Goal: Task Accomplishment & Management: Use online tool/utility

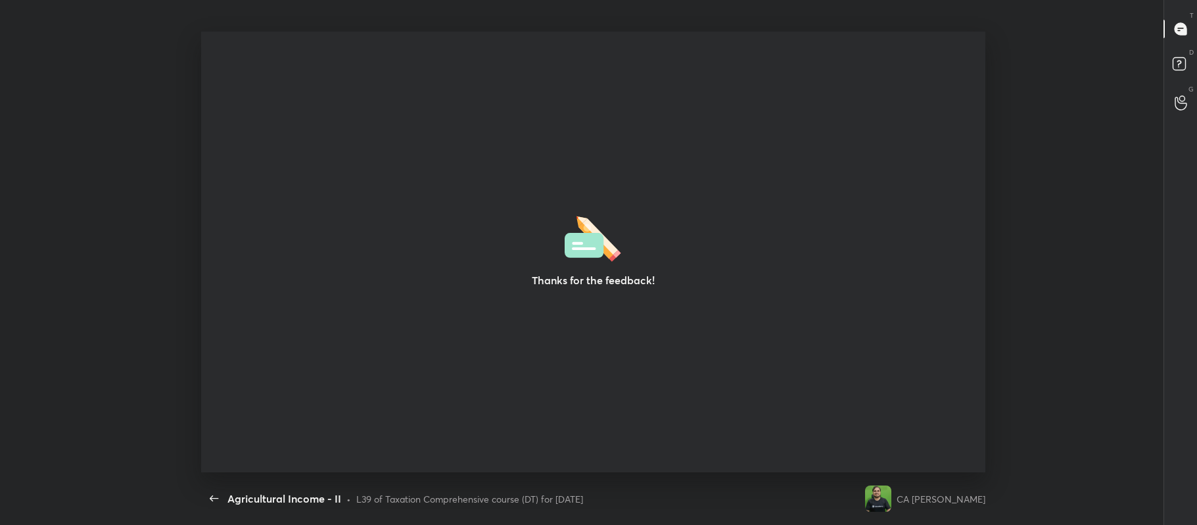
scroll to position [4, 1]
click at [385, 298] on div "Thanks for the feedback!" at bounding box center [592, 252] width 783 height 441
click at [402, 296] on div "Thanks for the feedback!" at bounding box center [592, 252] width 783 height 441
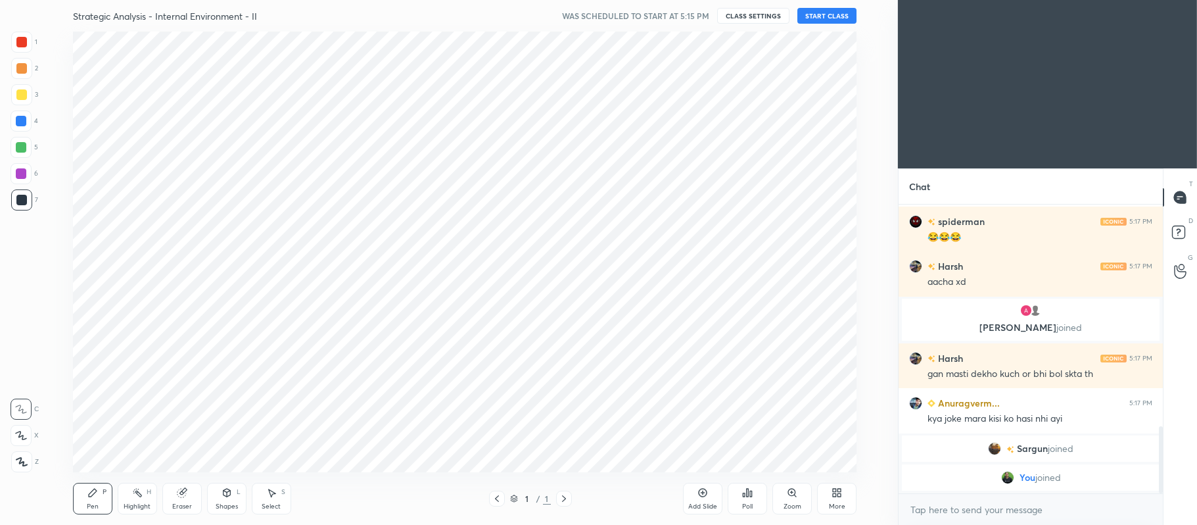
scroll to position [440, 845]
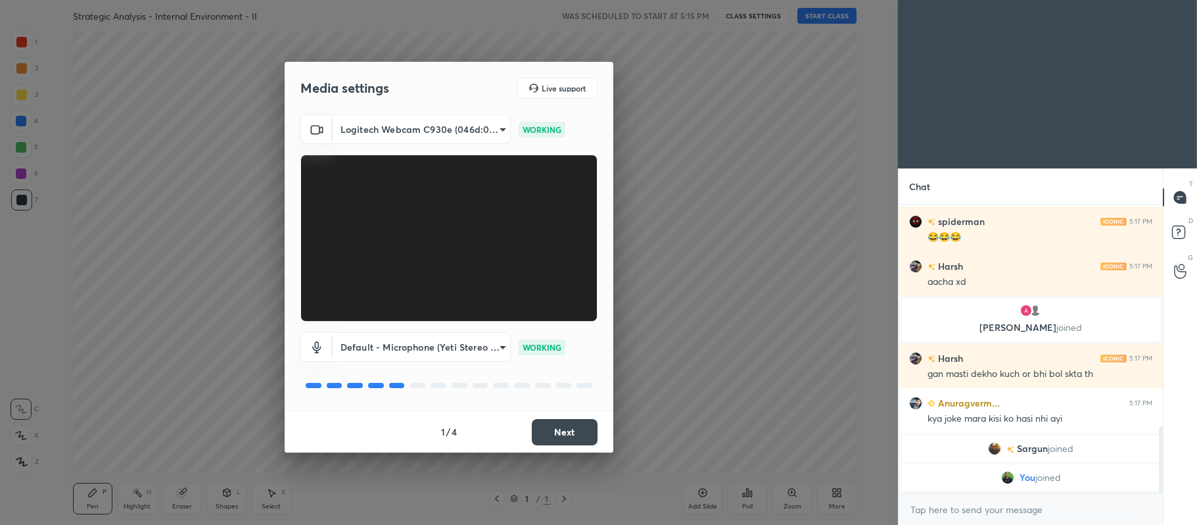
click at [561, 429] on button "Next" at bounding box center [565, 432] width 66 height 26
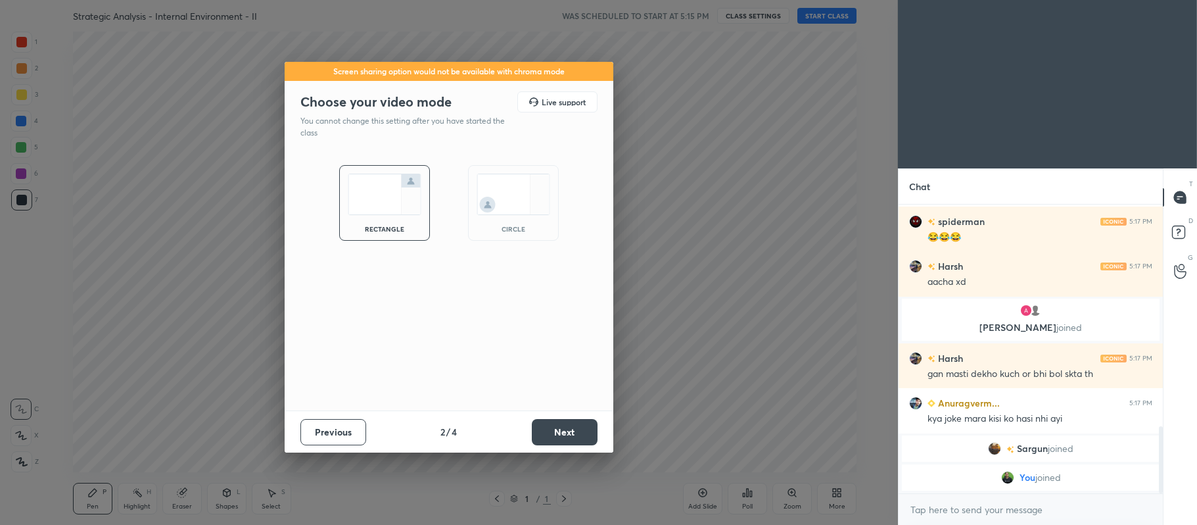
click at [559, 422] on button "Next" at bounding box center [565, 432] width 66 height 26
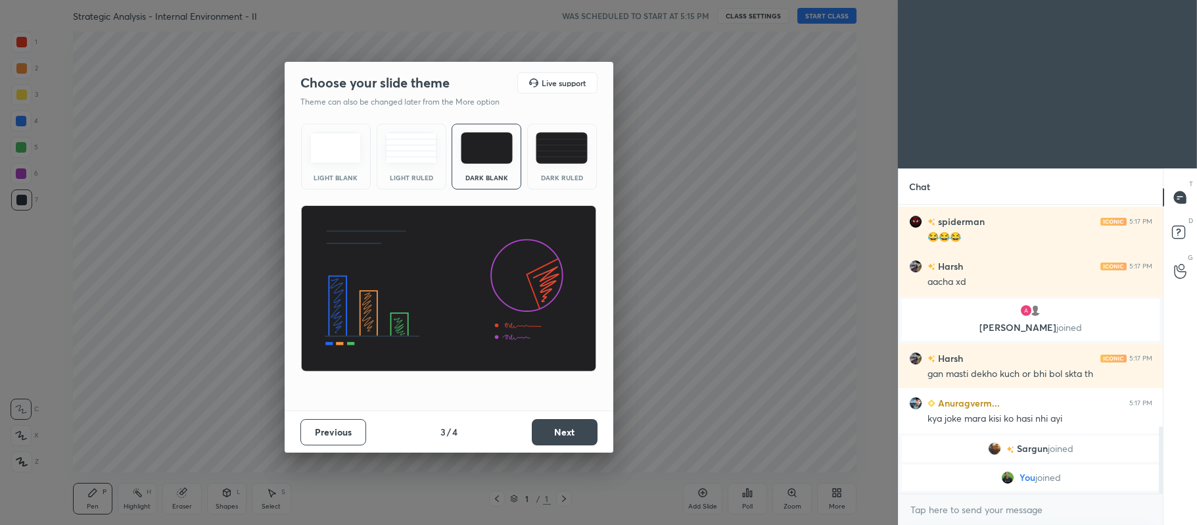
click at [556, 168] on div "Dark Ruled" at bounding box center [562, 157] width 70 height 66
click at [551, 424] on button "Next" at bounding box center [565, 432] width 66 height 26
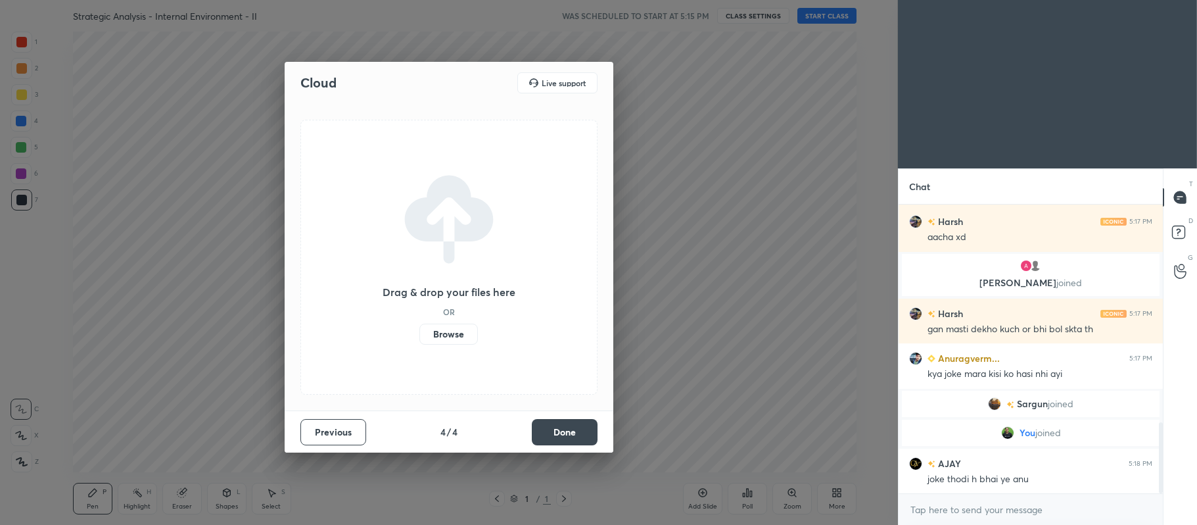
scroll to position [884, 0]
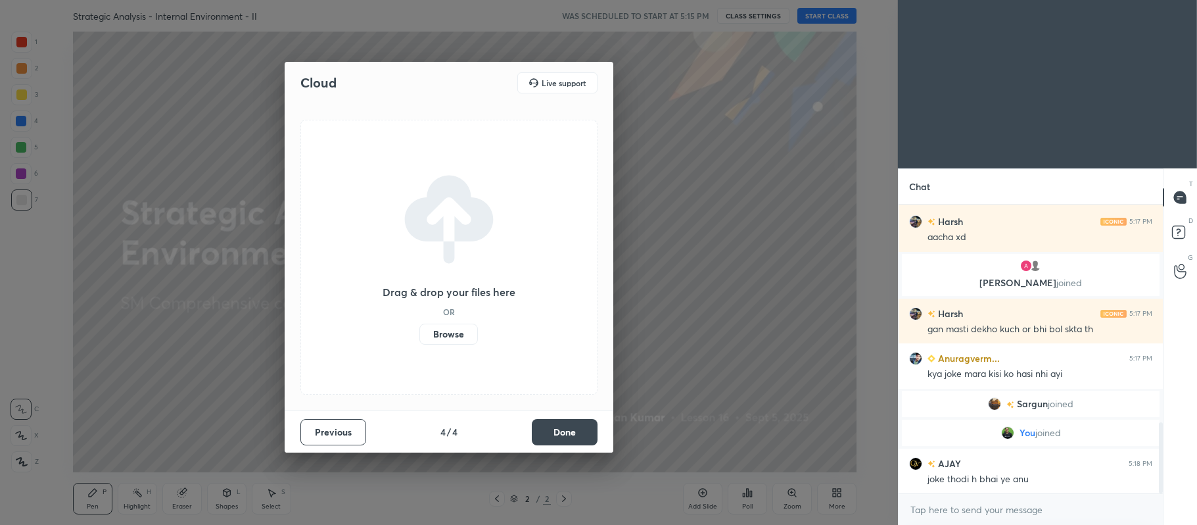
click at [450, 337] on label "Browse" at bounding box center [448, 333] width 58 height 21
click at [419, 337] on input "Browse" at bounding box center [419, 333] width 0 height 21
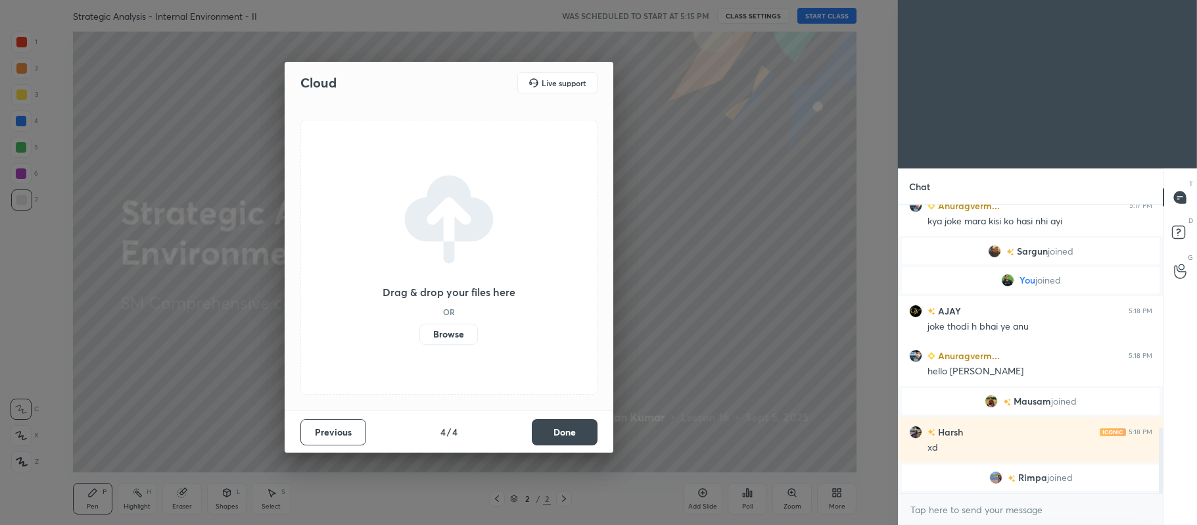
scroll to position [989, 0]
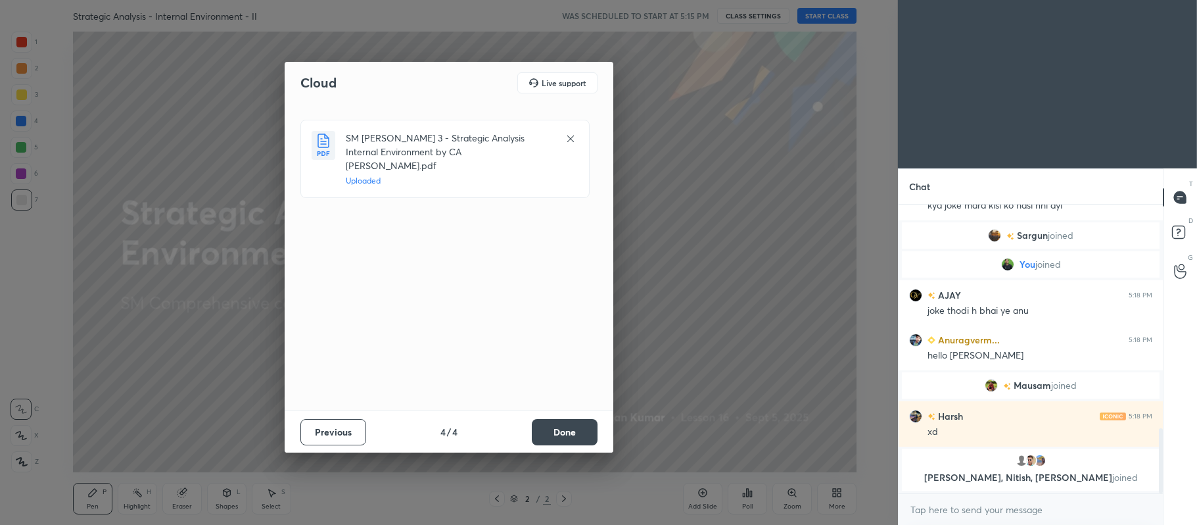
click at [571, 434] on button "Done" at bounding box center [565, 432] width 66 height 26
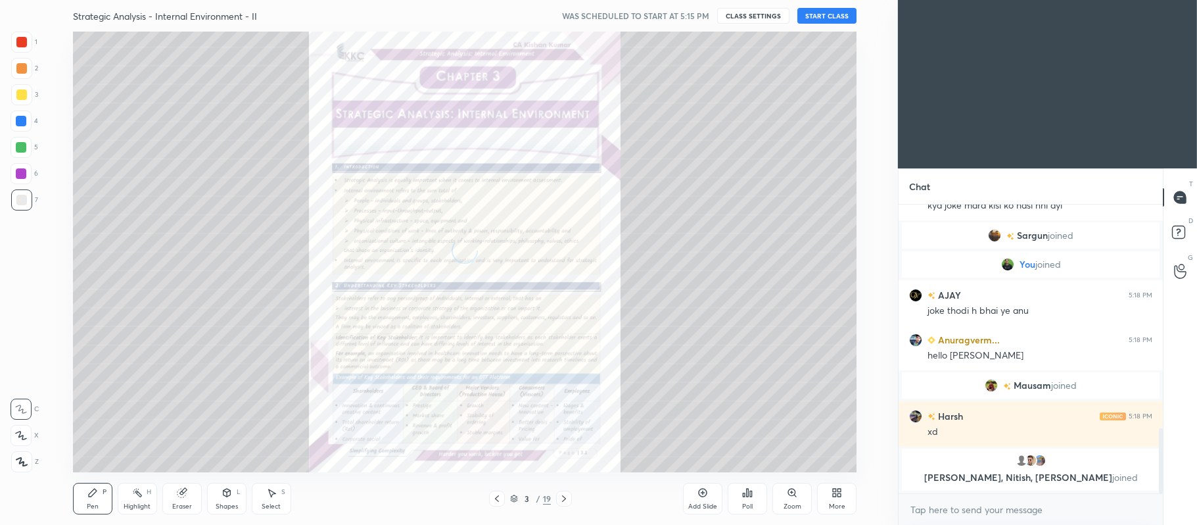
click at [497, 498] on icon at bounding box center [497, 498] width 11 height 11
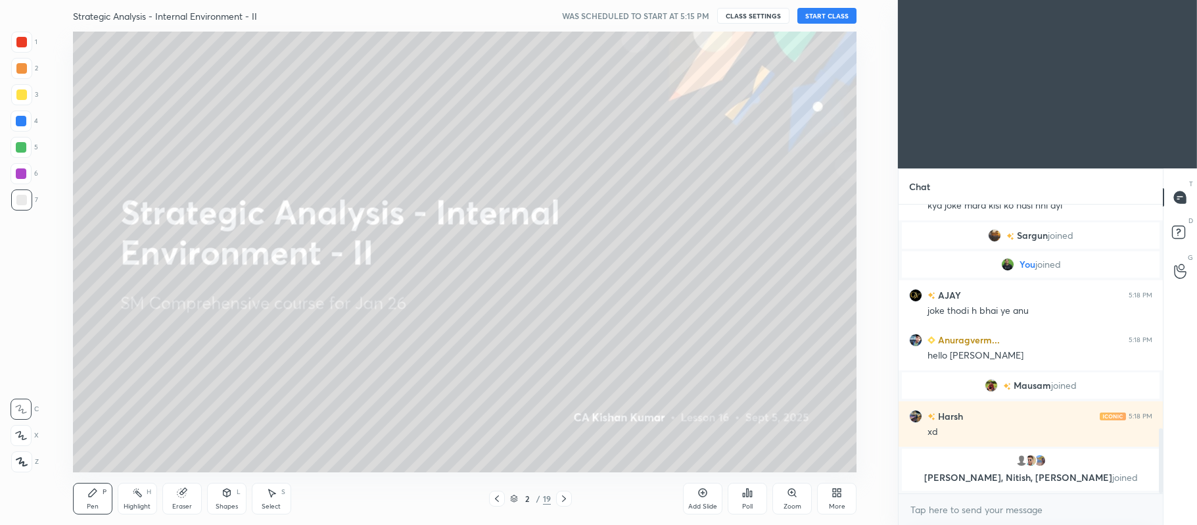
click at [24, 93] on div at bounding box center [21, 94] width 11 height 11
click at [20, 435] on icon at bounding box center [21, 435] width 12 height 9
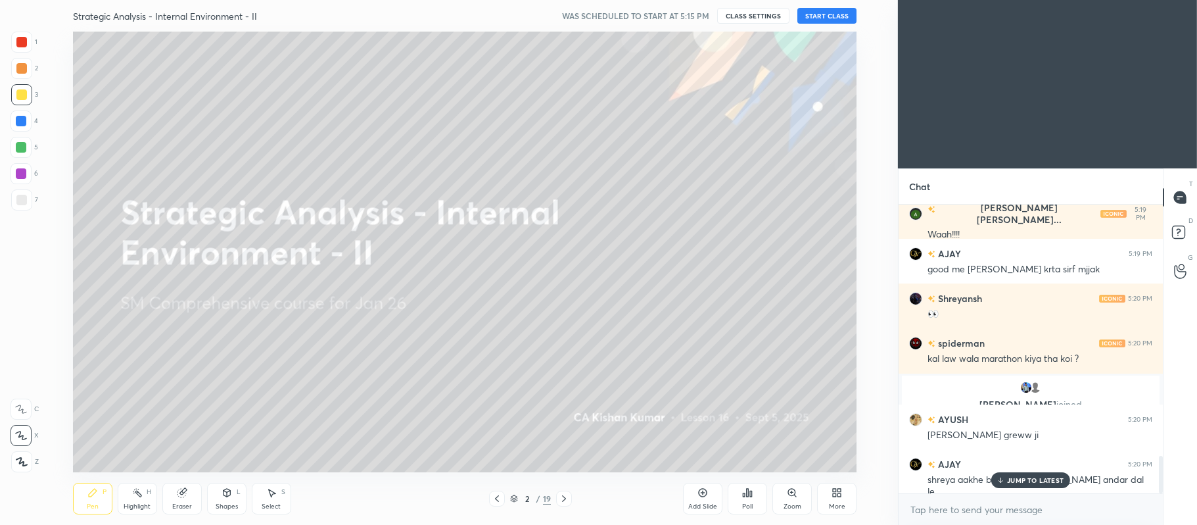
scroll to position [1944, 0]
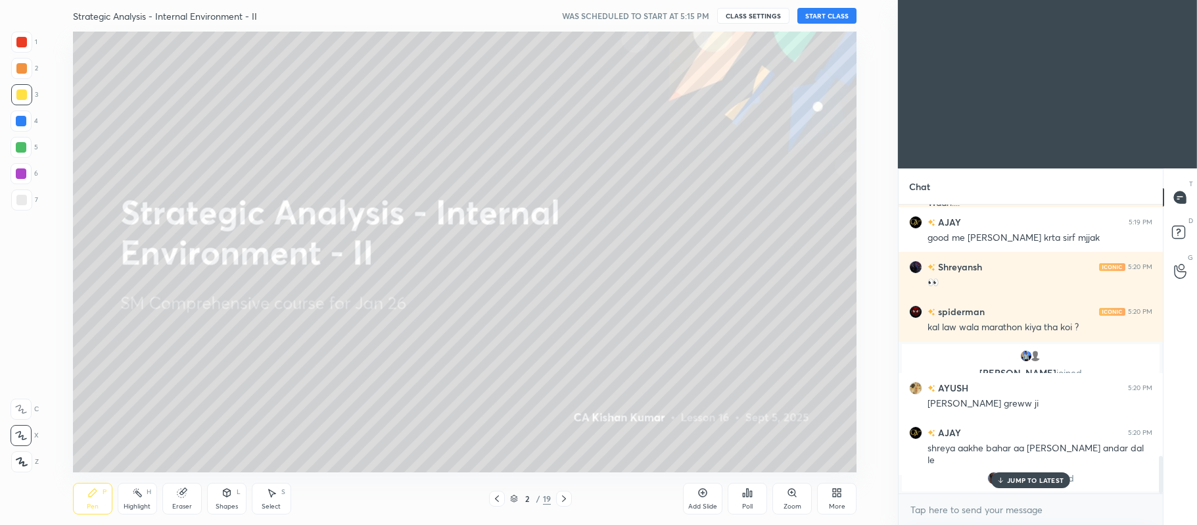
click at [842, 11] on button "START CLASS" at bounding box center [826, 16] width 59 height 16
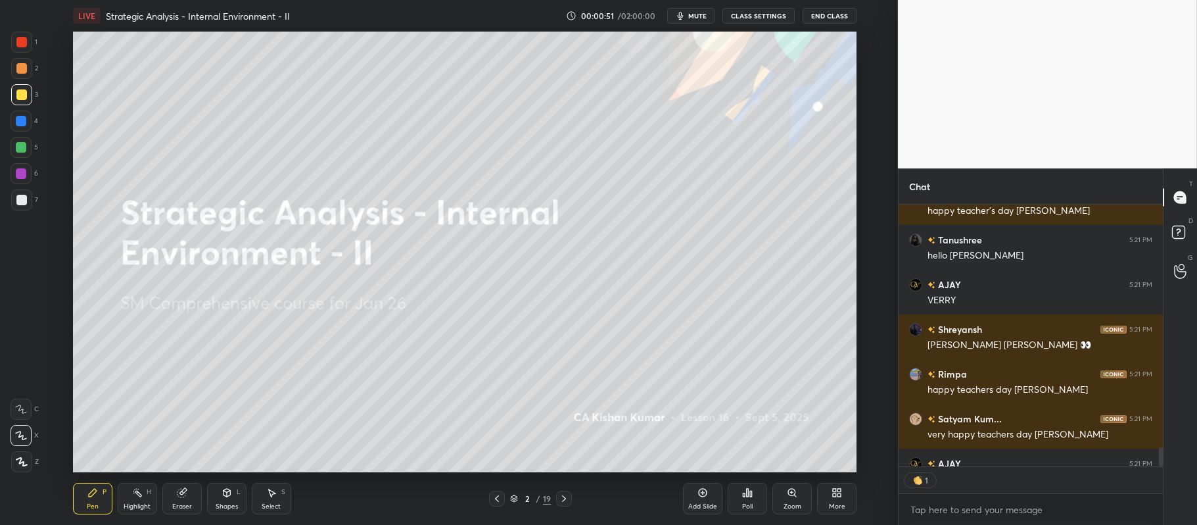
scroll to position [3745, 0]
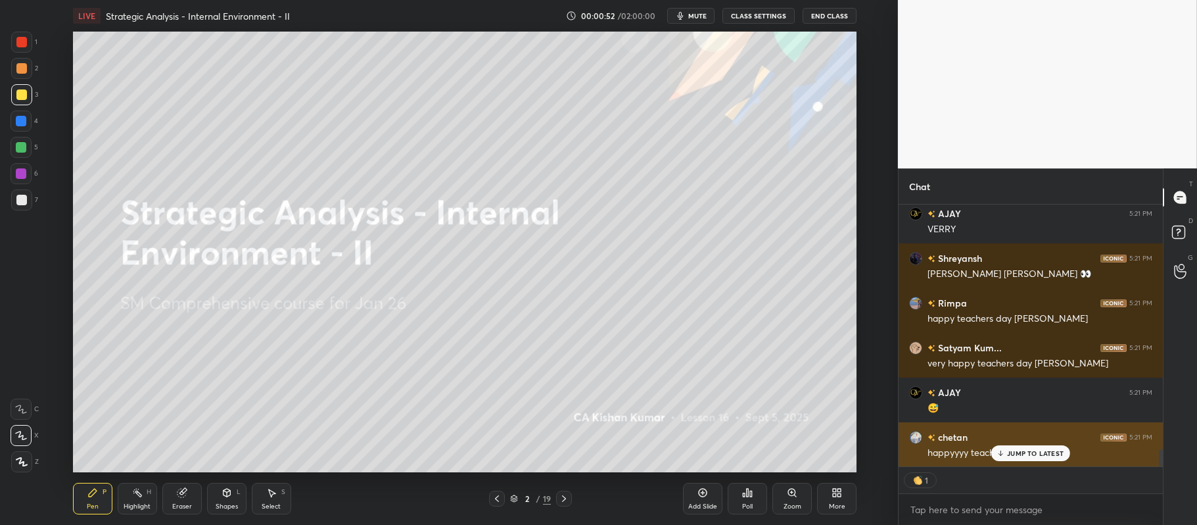
click at [1008, 450] on p "JUMP TO LATEST" at bounding box center [1035, 453] width 57 height 8
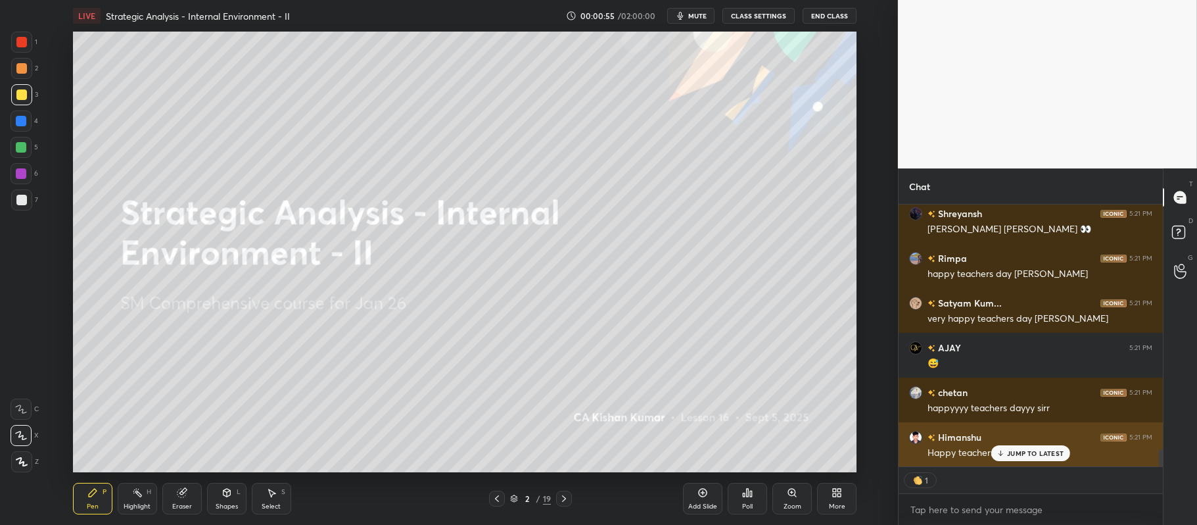
click at [1029, 445] on div "JUMP TO LATEST" at bounding box center [1030, 453] width 79 height 16
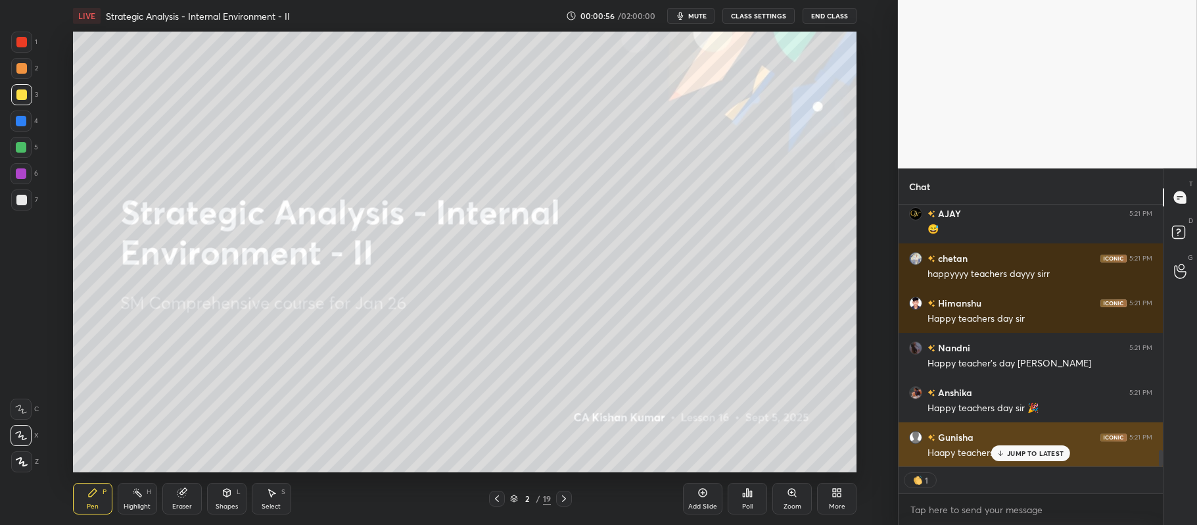
click at [1028, 450] on p "JUMP TO LATEST" at bounding box center [1035, 453] width 57 height 8
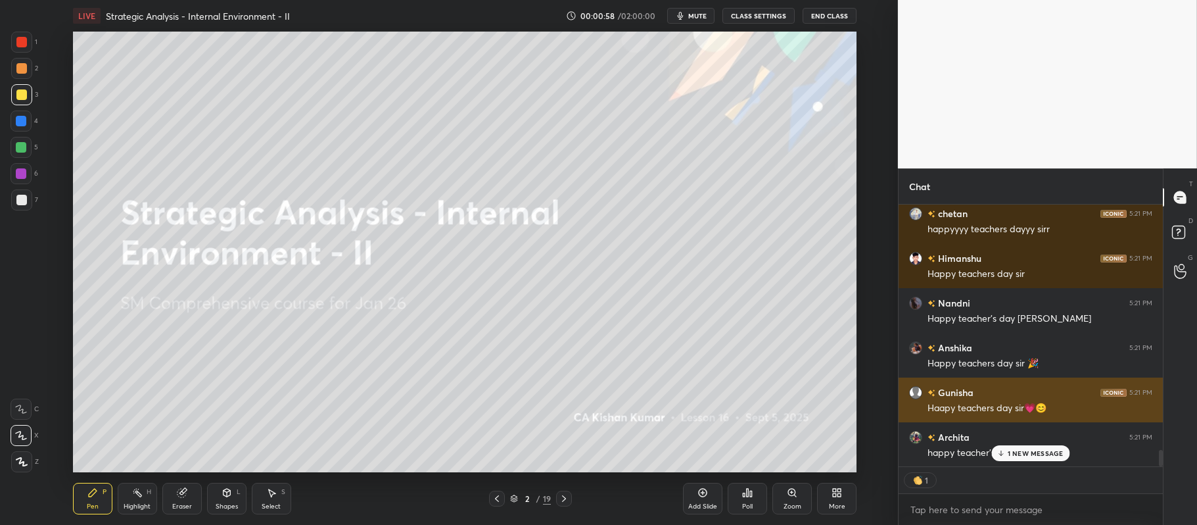
scroll to position [4013, 0]
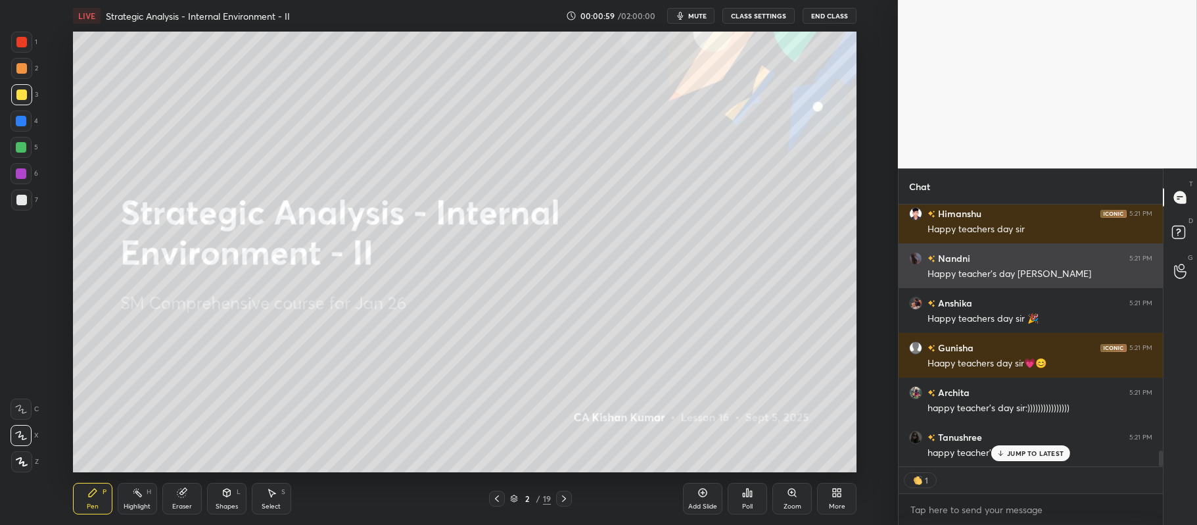
type textarea "x"
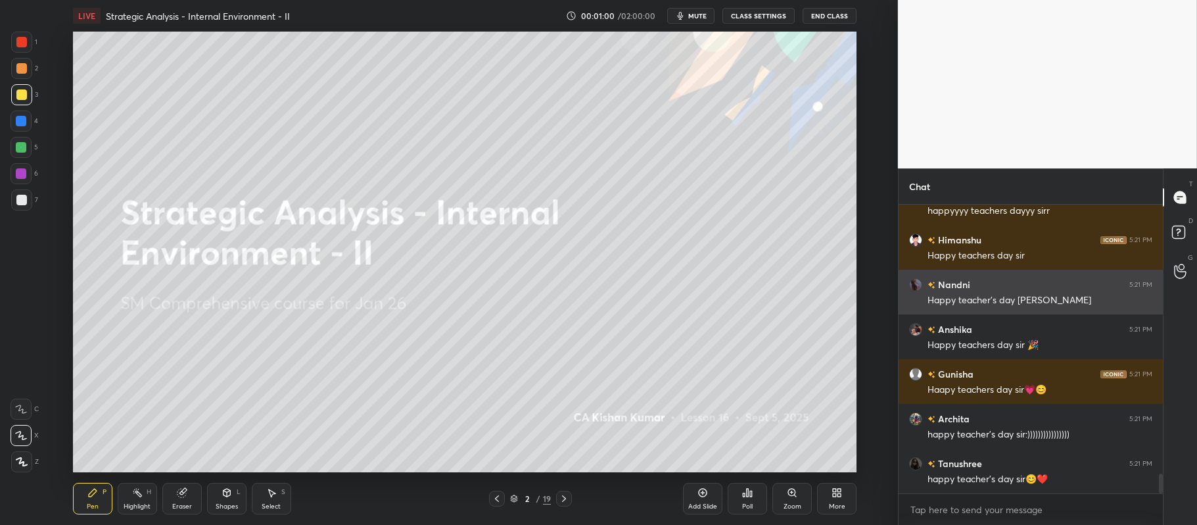
scroll to position [285, 260]
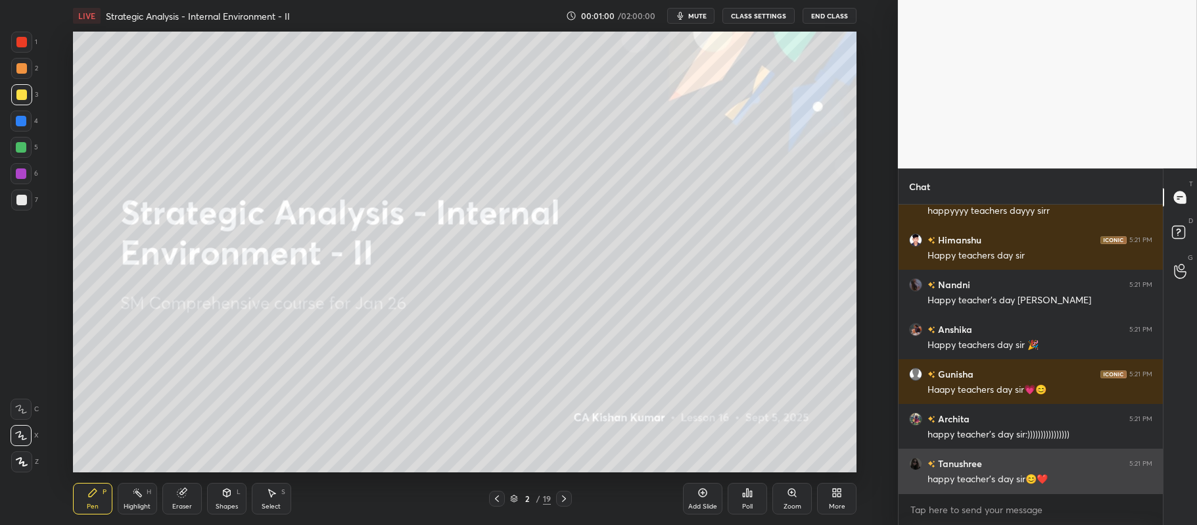
click at [1044, 454] on div "Tanushree 5:21 PM happy teacher's day sir😊❤️" at bounding box center [1031, 470] width 264 height 45
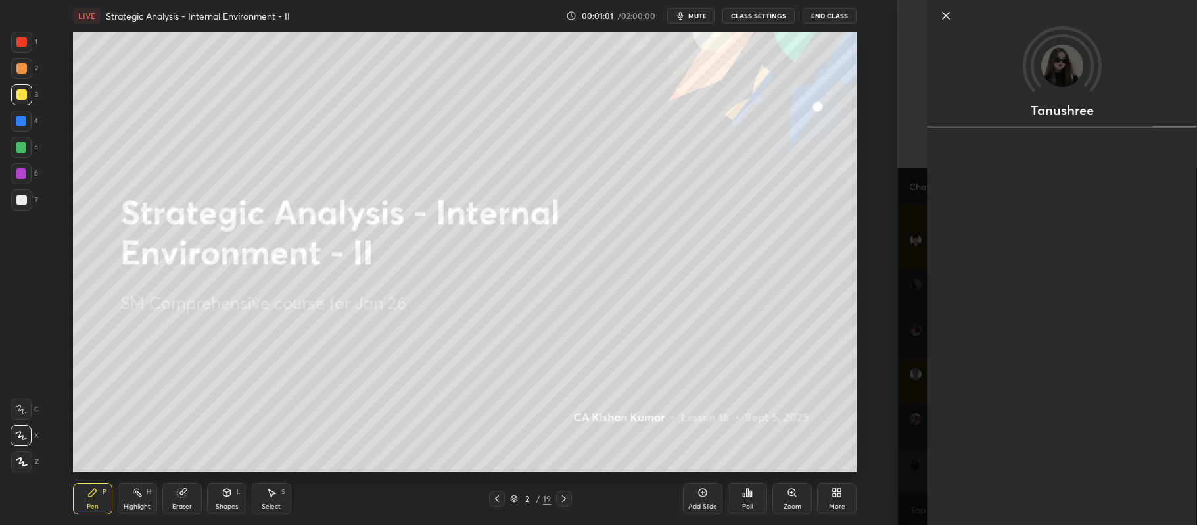
scroll to position [4018, 0]
click at [942, 16] on icon at bounding box center [946, 16] width 16 height 16
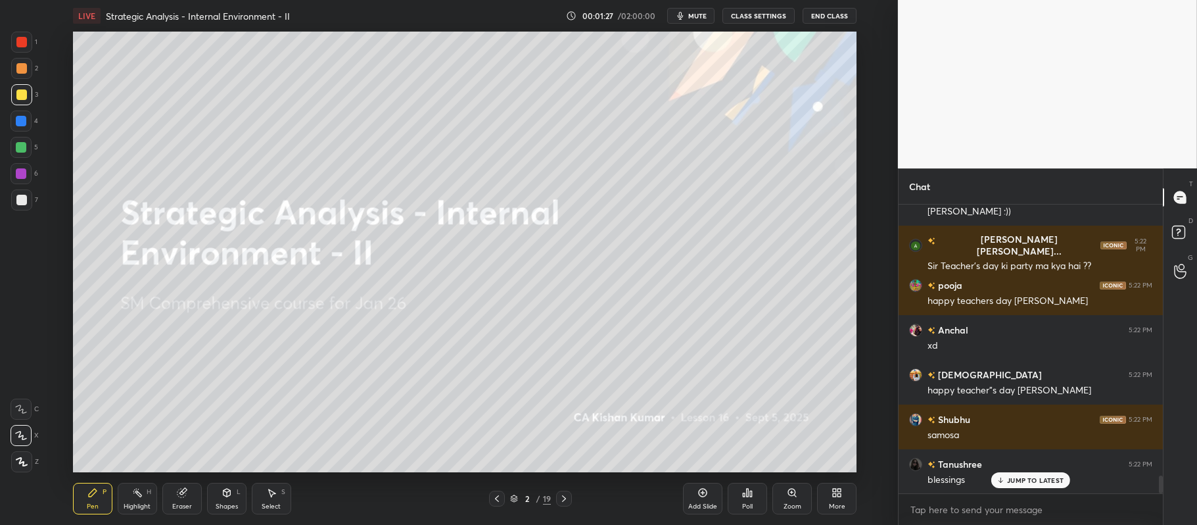
scroll to position [4384, 0]
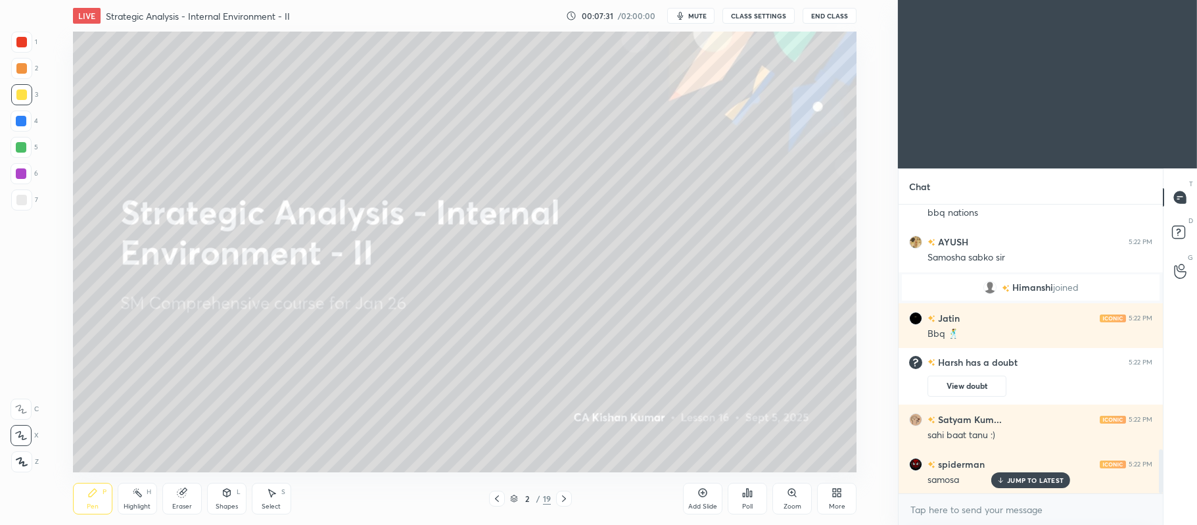
scroll to position [1608, 0]
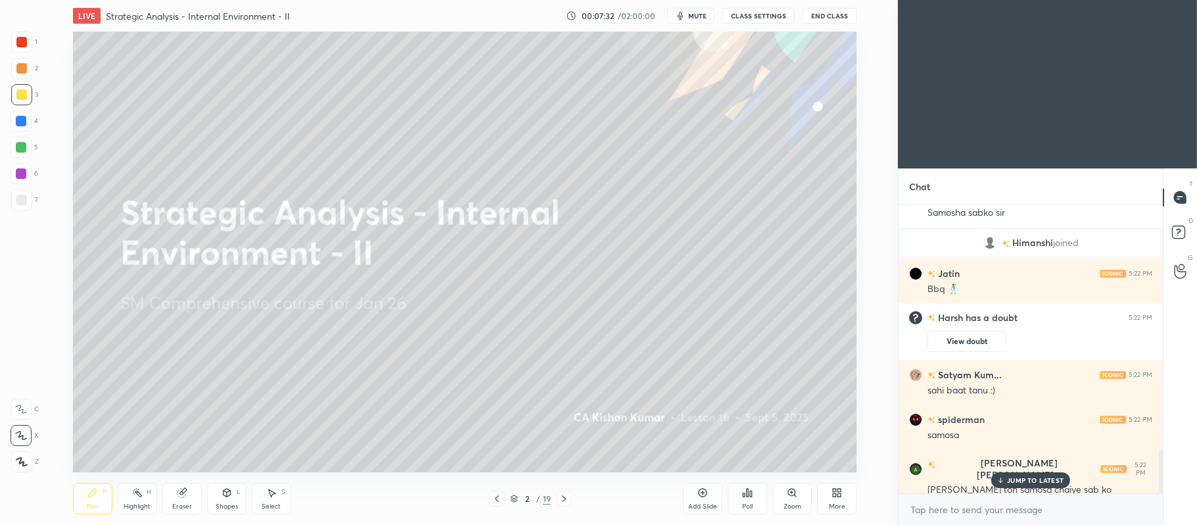
click at [707, 493] on icon at bounding box center [702, 492] width 11 height 11
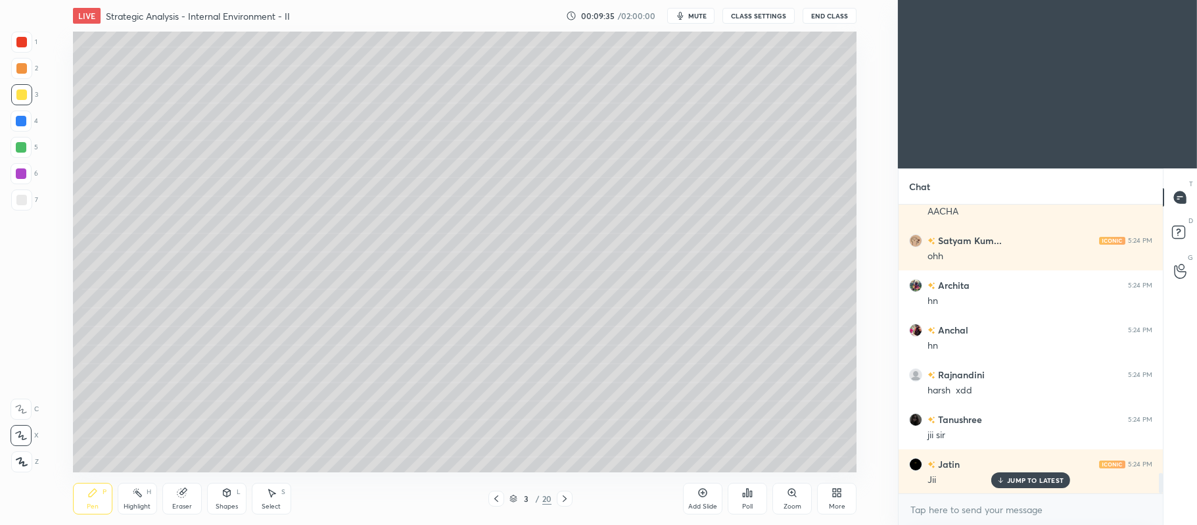
scroll to position [3835, 0]
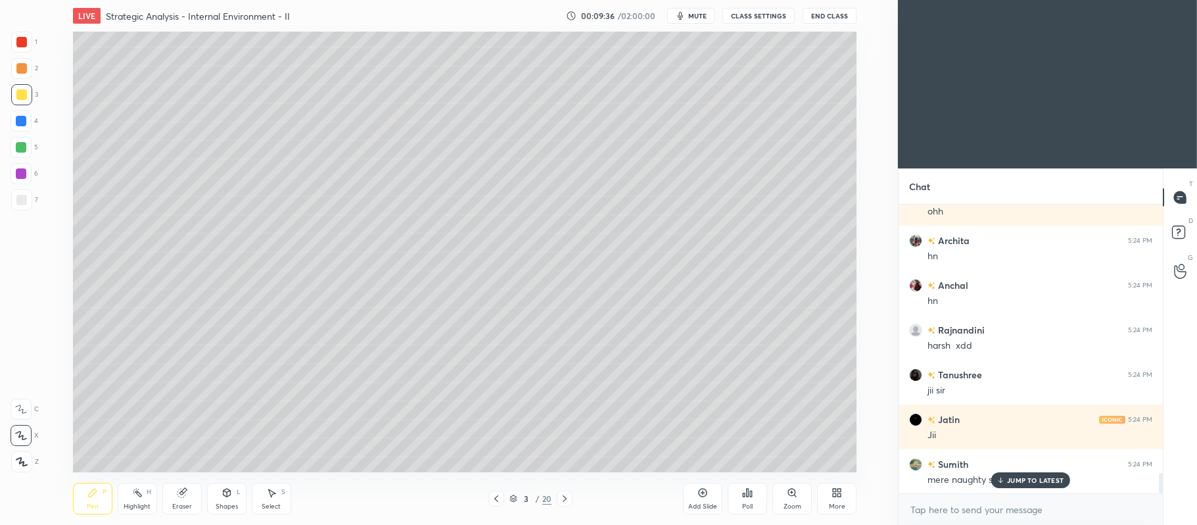
click at [25, 148] on div at bounding box center [21, 147] width 11 height 11
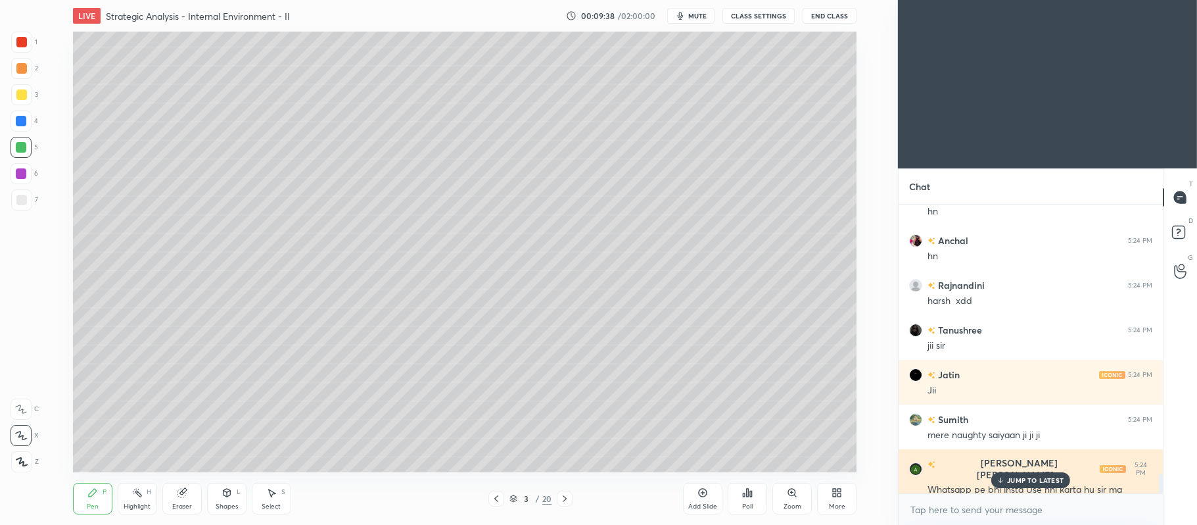
click at [1026, 477] on p "JUMP TO LATEST" at bounding box center [1035, 480] width 57 height 8
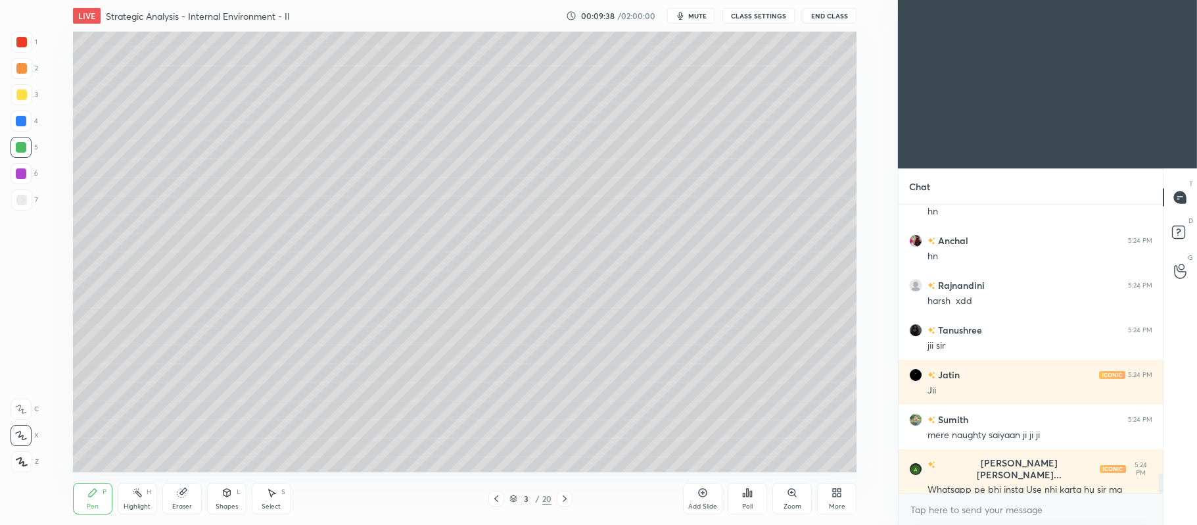
scroll to position [3924, 0]
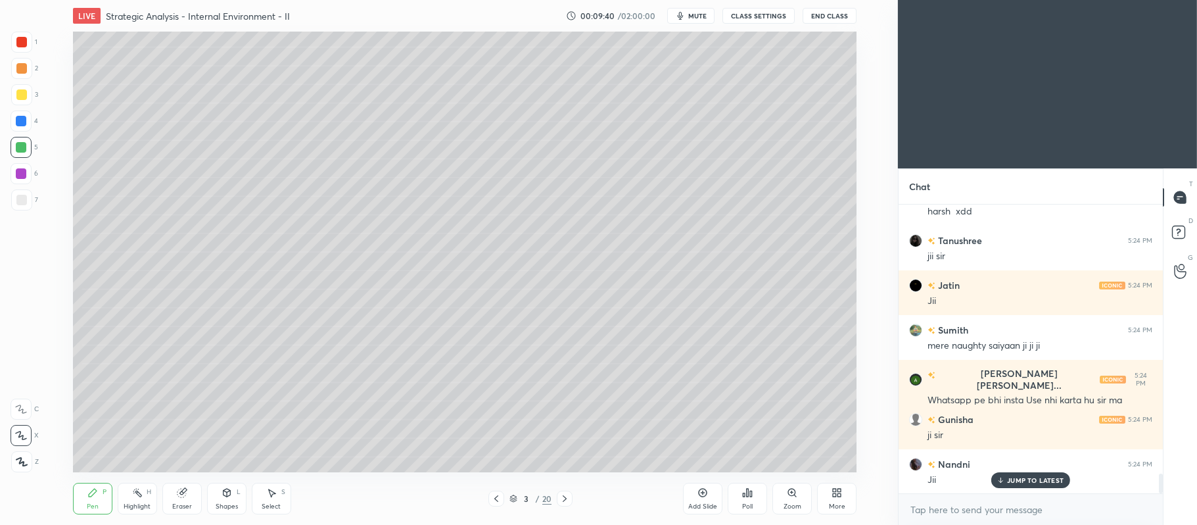
click at [710, 493] on div "Add Slide" at bounding box center [702, 498] width 39 height 32
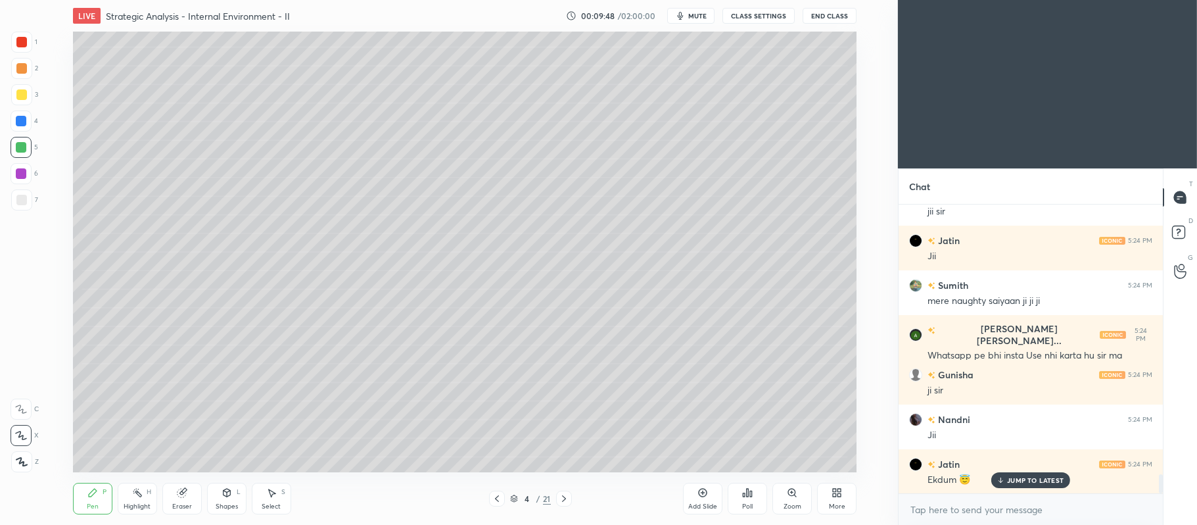
click at [751, 500] on div "Poll" at bounding box center [747, 498] width 39 height 32
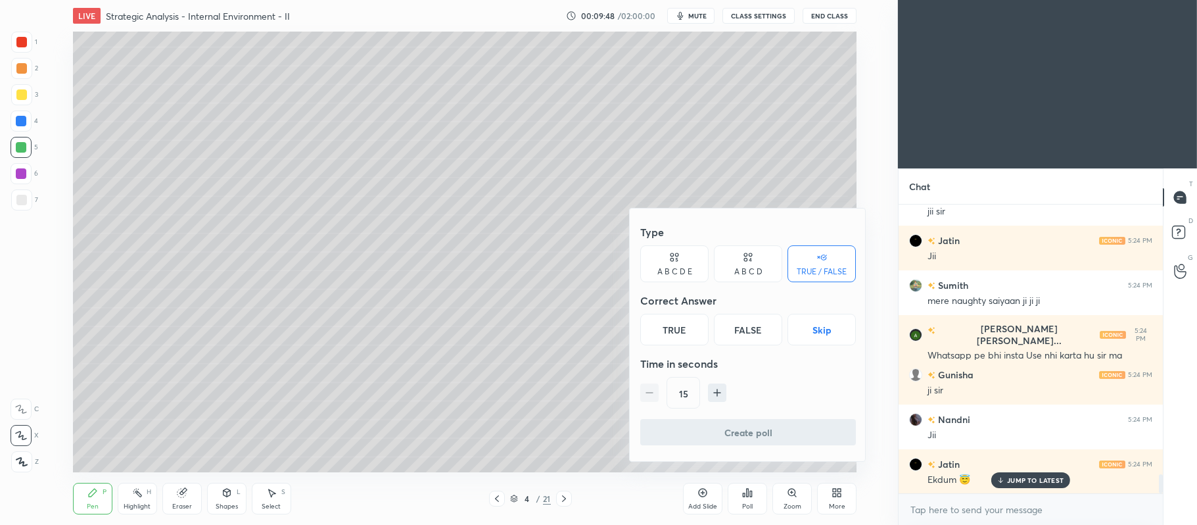
scroll to position [4058, 0]
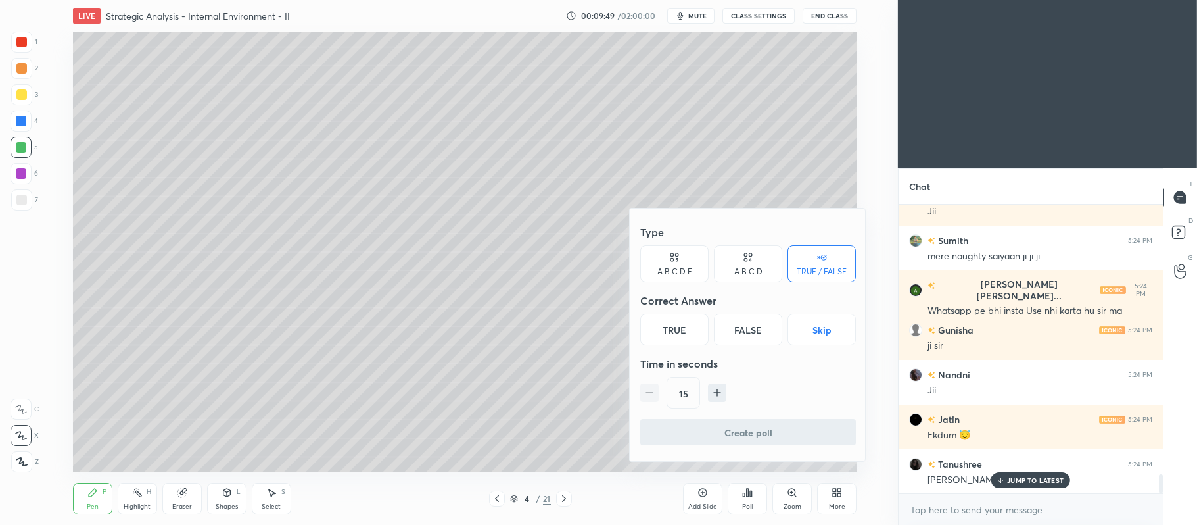
click at [676, 334] on div "True" at bounding box center [674, 330] width 68 height 32
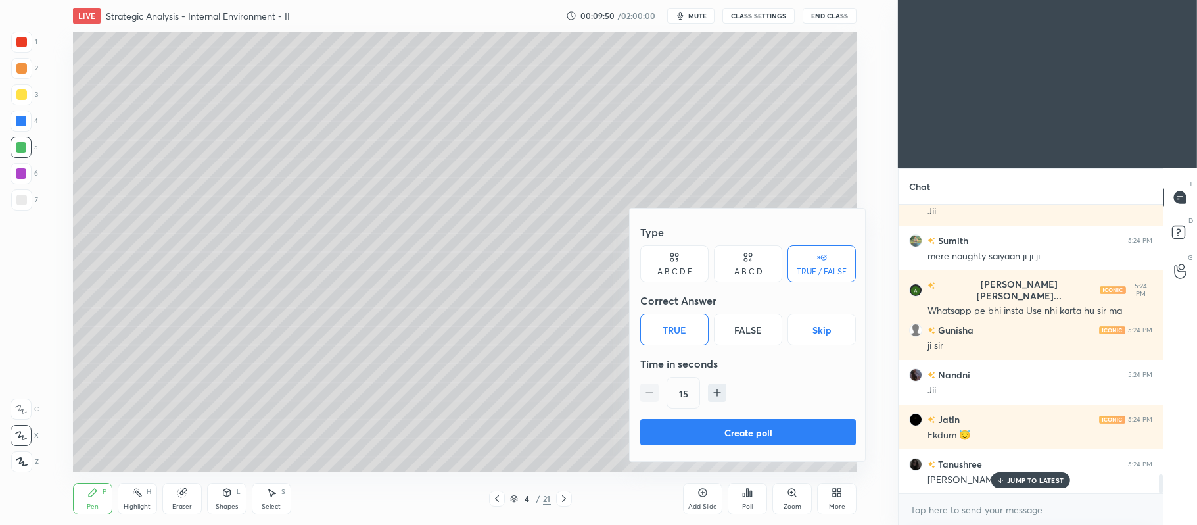
click at [748, 427] on button "Create poll" at bounding box center [748, 432] width 216 height 26
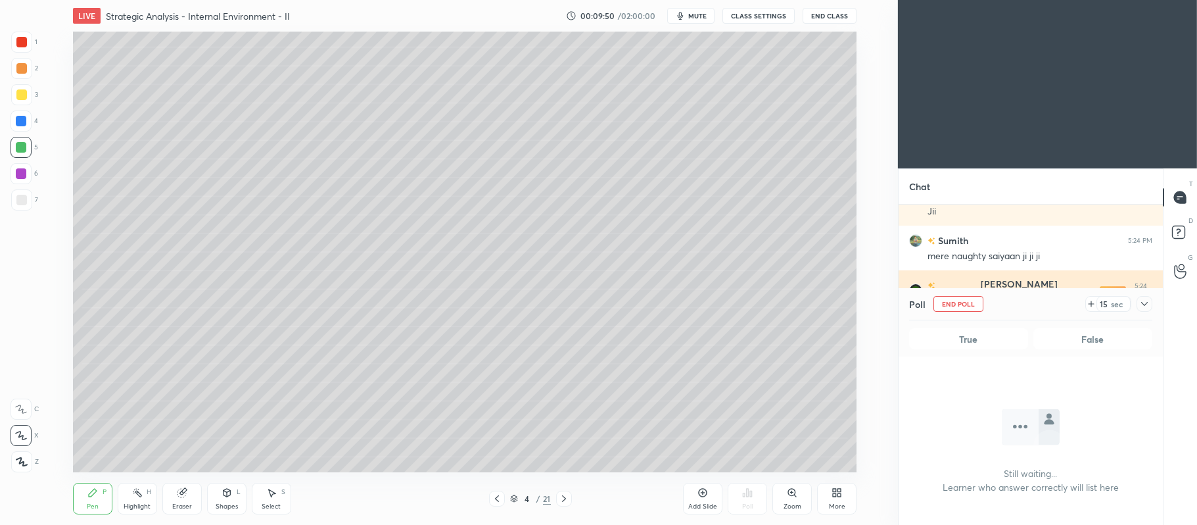
scroll to position [248, 260]
click at [1141, 306] on icon at bounding box center [1144, 303] width 11 height 11
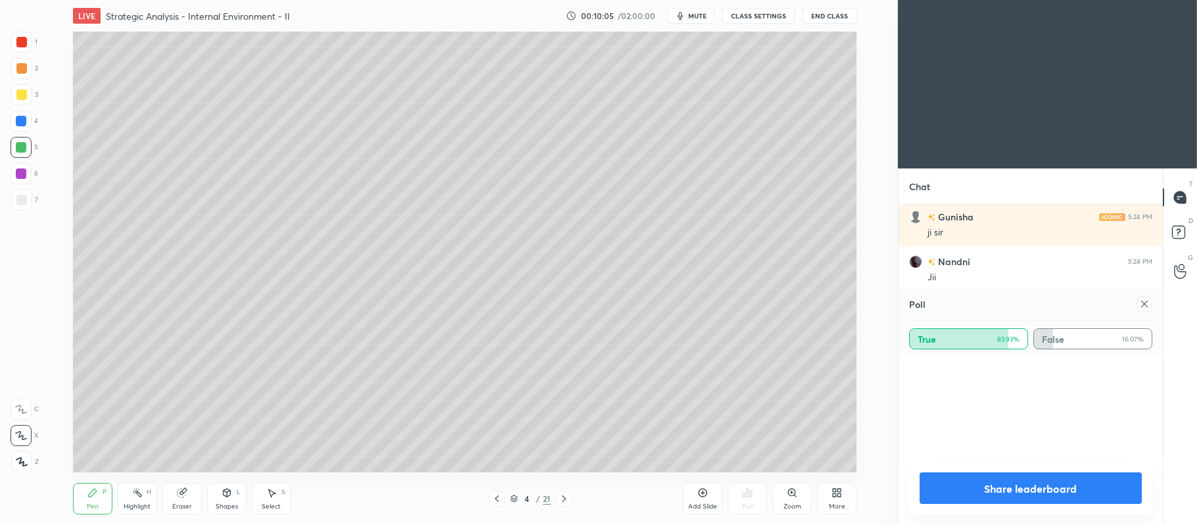
scroll to position [3, 239]
click at [999, 489] on button "Share leaderboard" at bounding box center [1031, 488] width 222 height 32
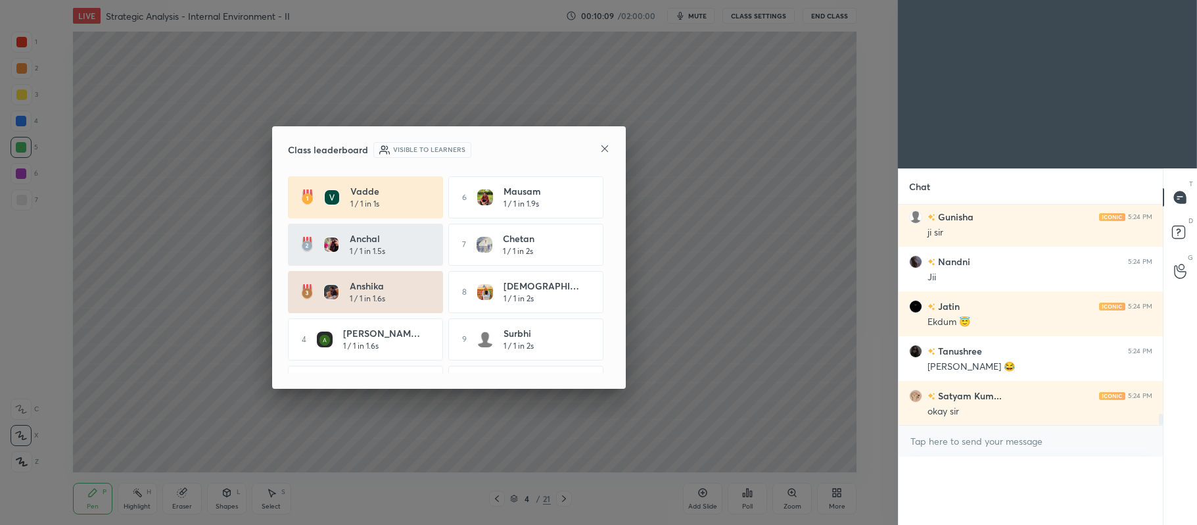
scroll to position [1, 3]
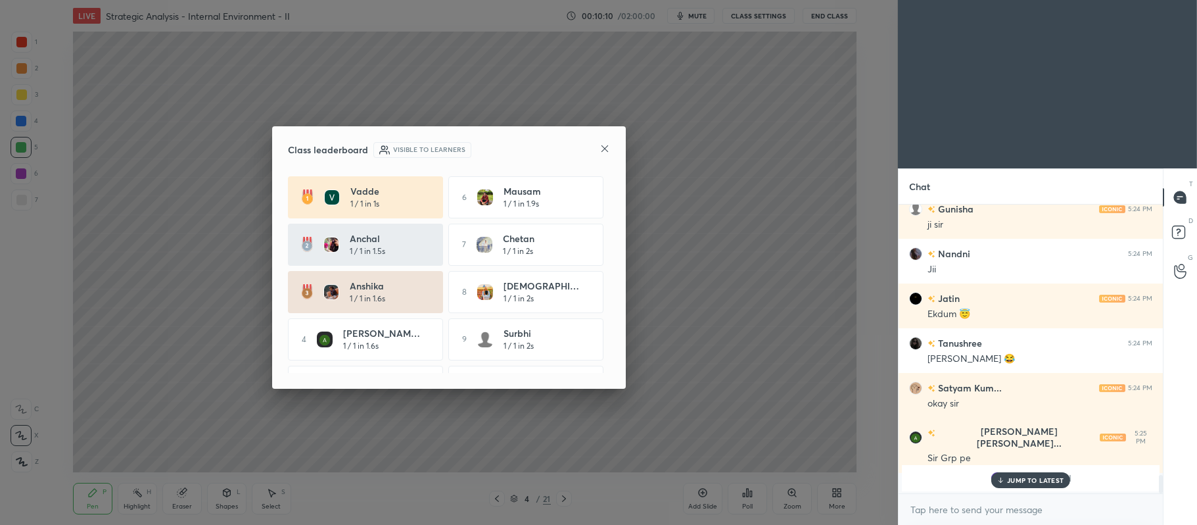
click at [603, 151] on icon at bounding box center [604, 148] width 11 height 11
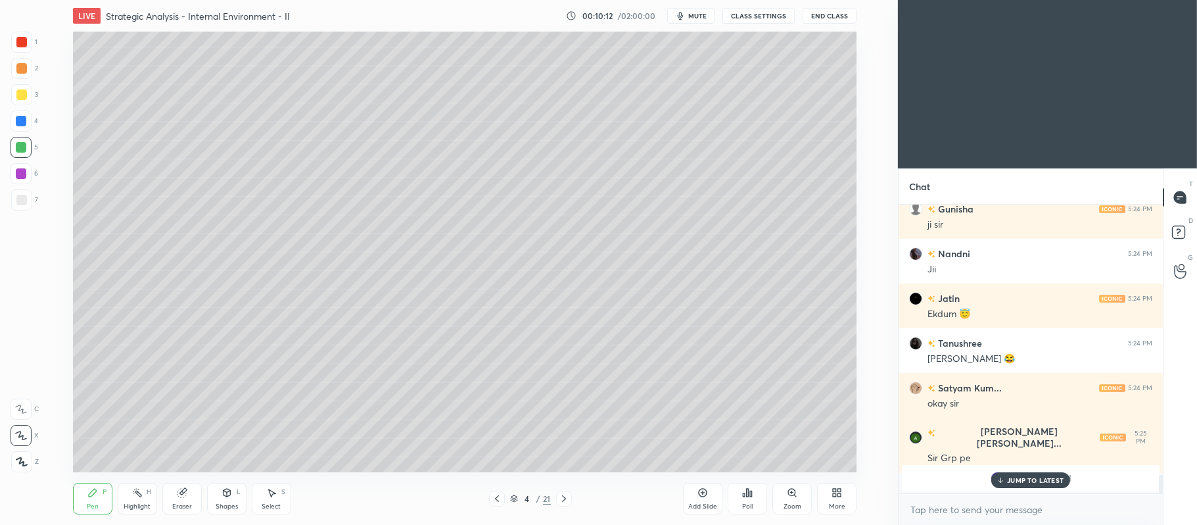
click at [22, 95] on div at bounding box center [21, 94] width 11 height 11
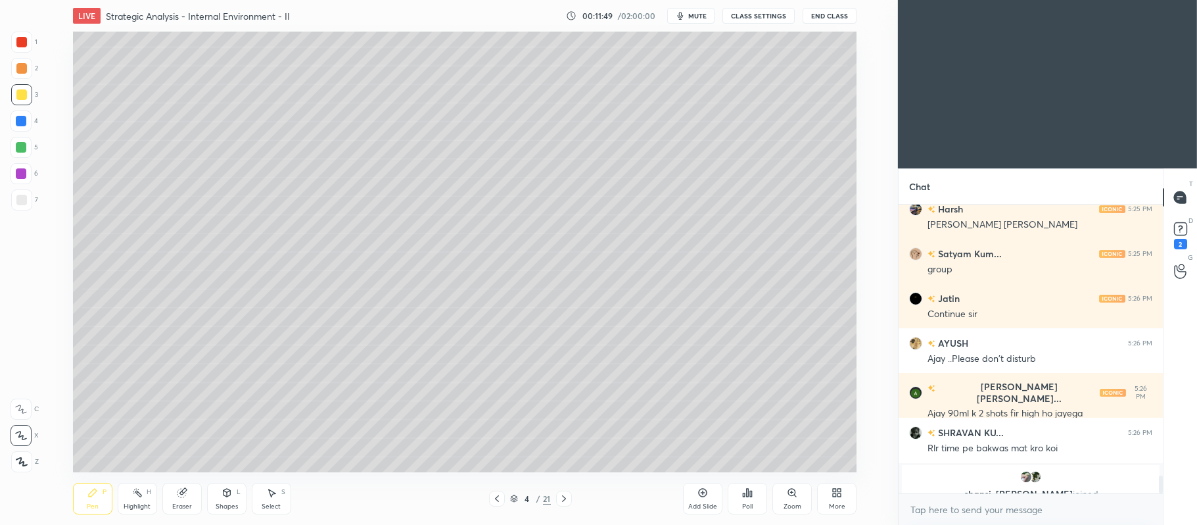
scroll to position [4487, 0]
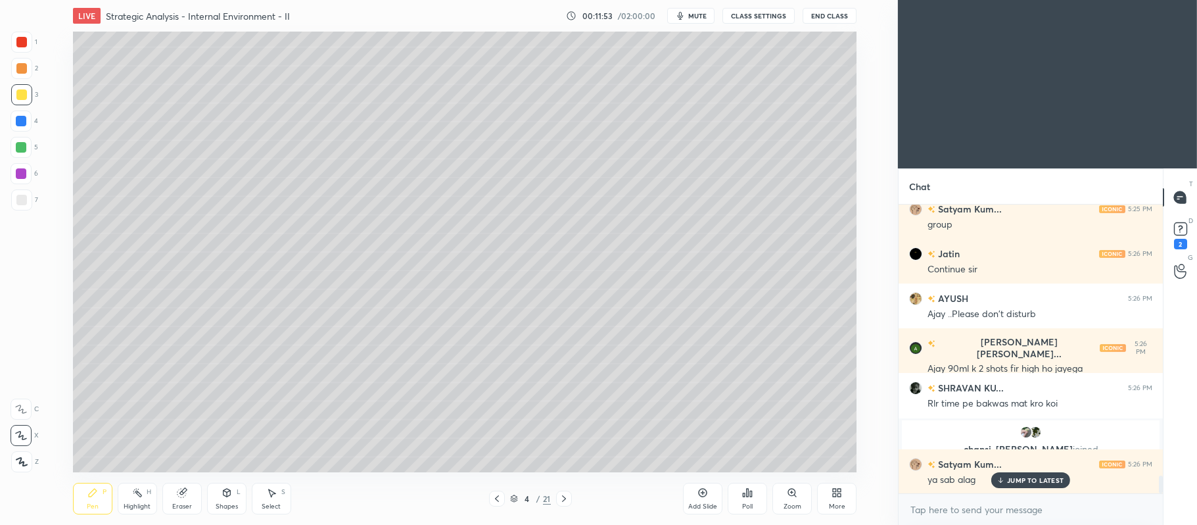
click at [703, 492] on icon at bounding box center [702, 492] width 11 height 11
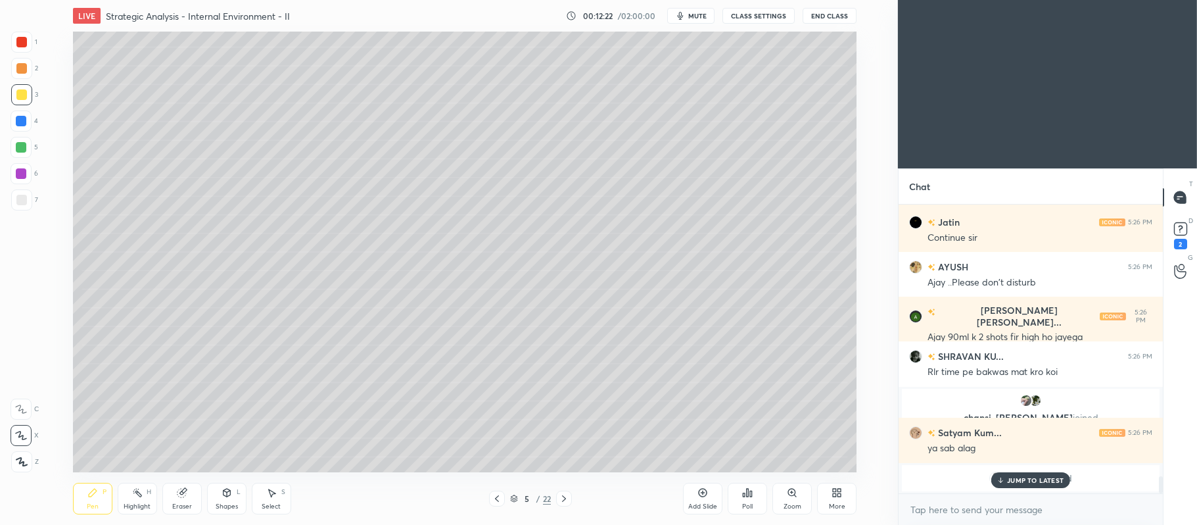
scroll to position [4563, 0]
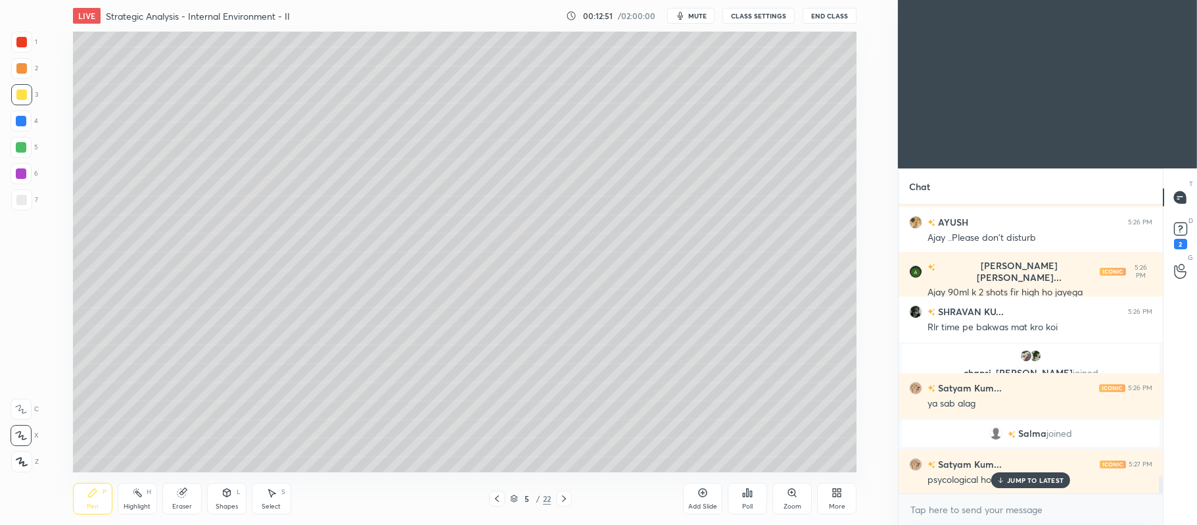
click at [705, 498] on div "Add Slide" at bounding box center [702, 498] width 39 height 32
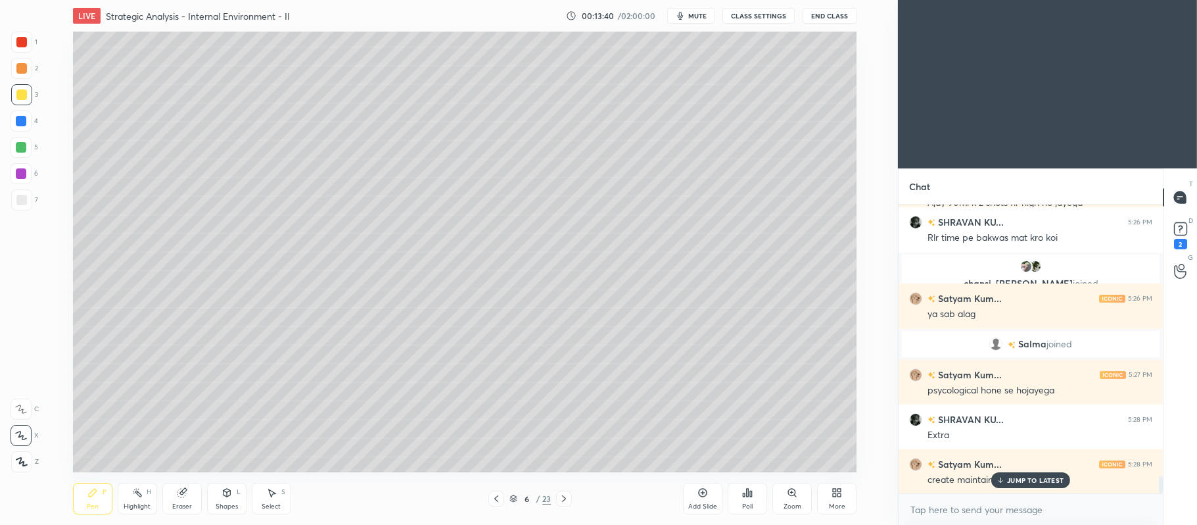
scroll to position [4697, 0]
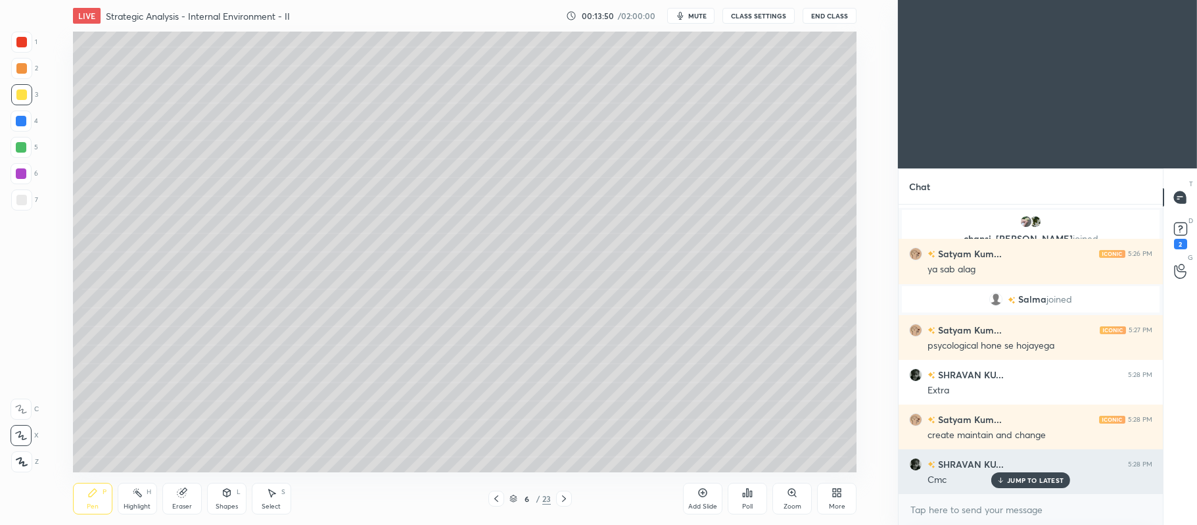
click at [1036, 481] on p "JUMP TO LATEST" at bounding box center [1035, 480] width 57 height 8
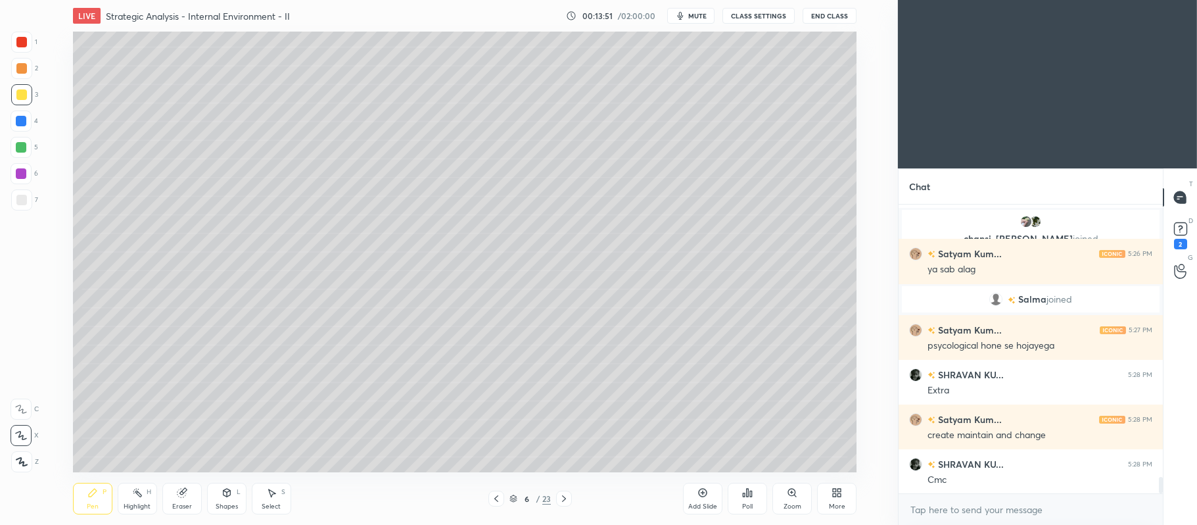
scroll to position [4742, 0]
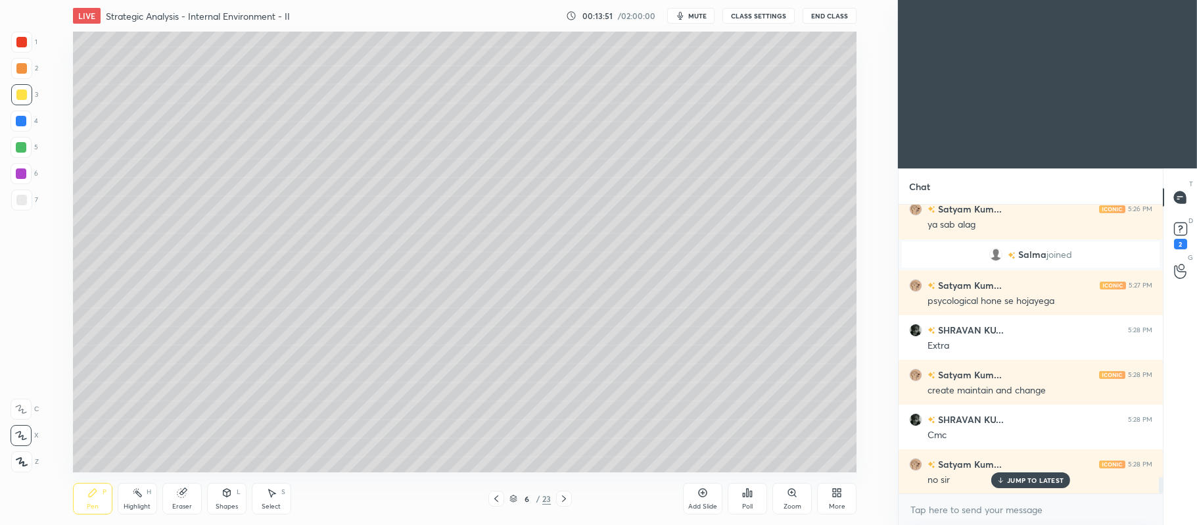
click at [565, 500] on icon at bounding box center [564, 498] width 11 height 11
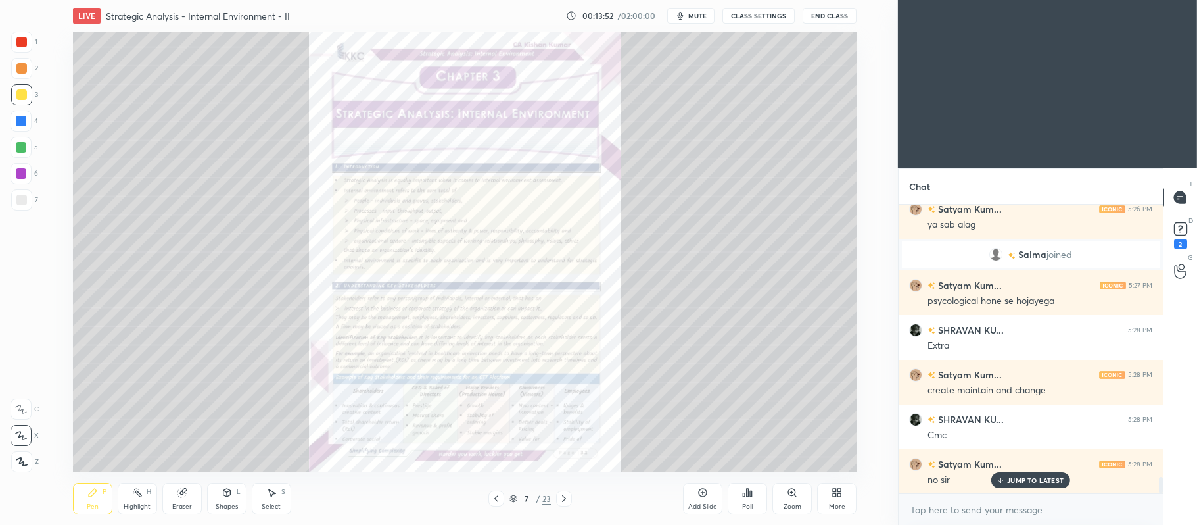
scroll to position [4876, 0]
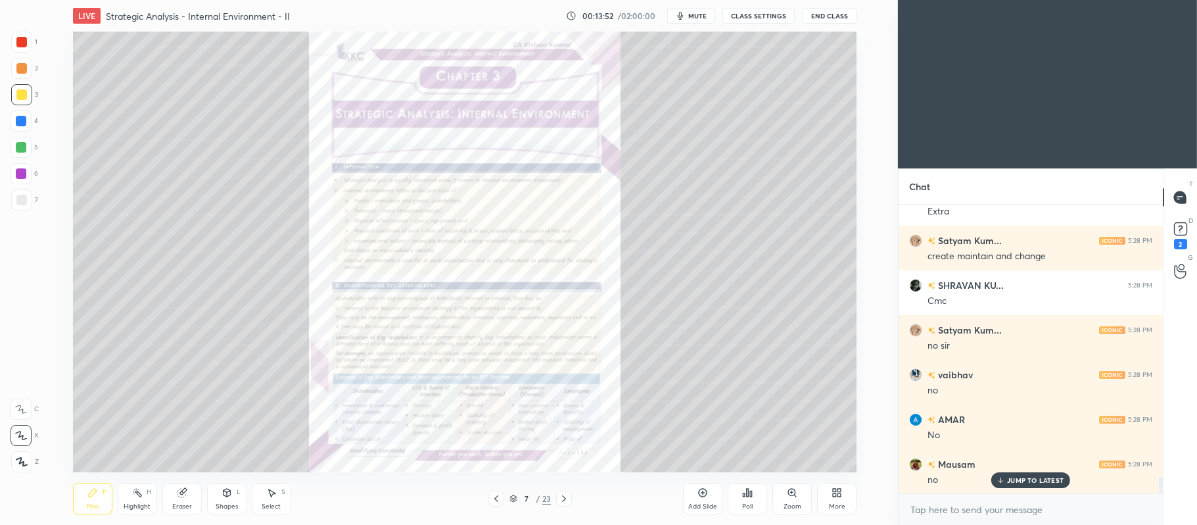
click at [563, 500] on icon at bounding box center [564, 498] width 11 height 11
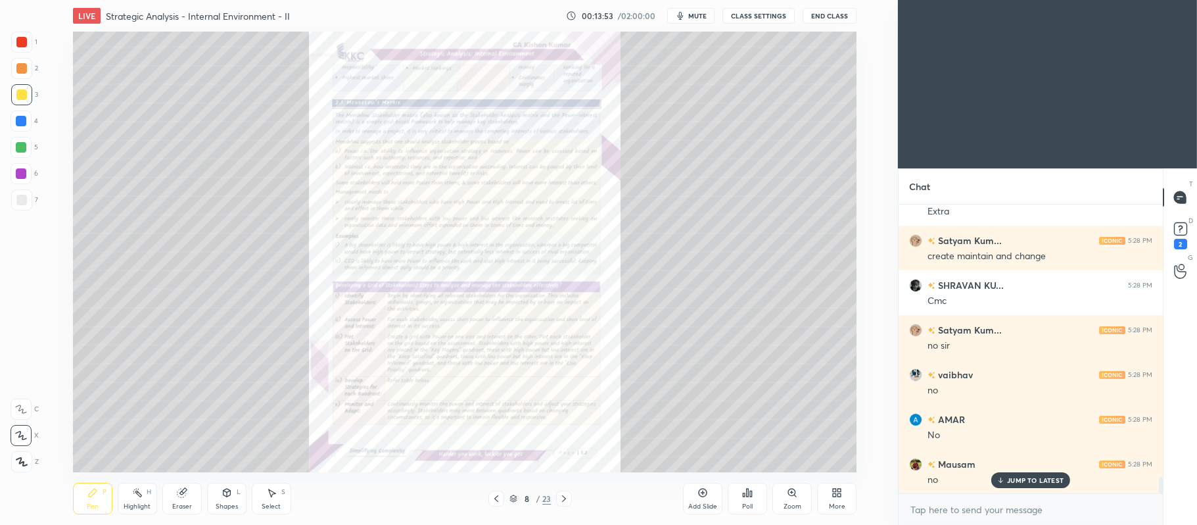
click at [566, 500] on icon at bounding box center [564, 498] width 11 height 11
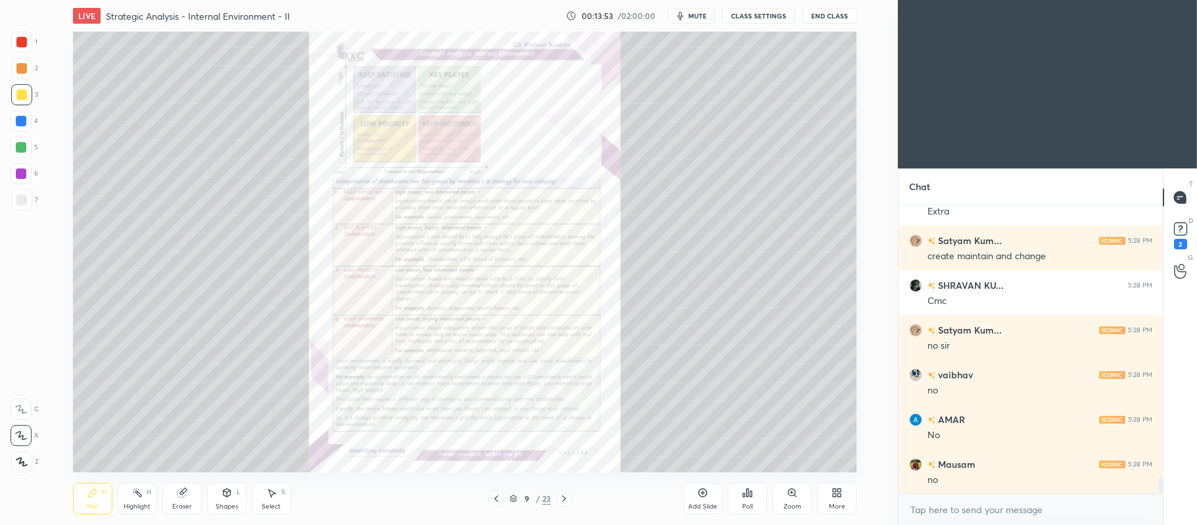
scroll to position [4920, 0]
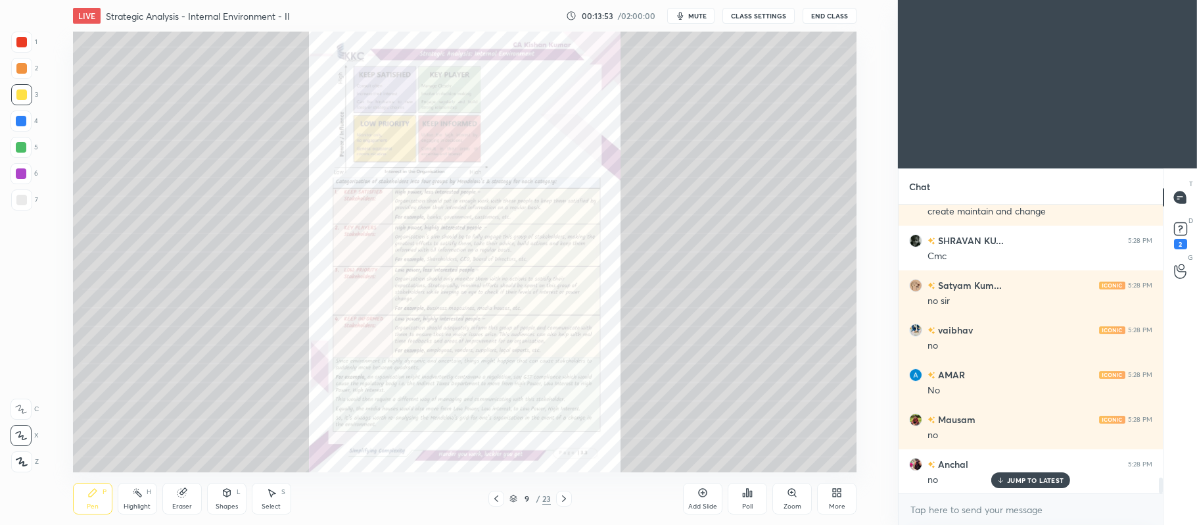
click at [565, 500] on icon at bounding box center [564, 498] width 11 height 11
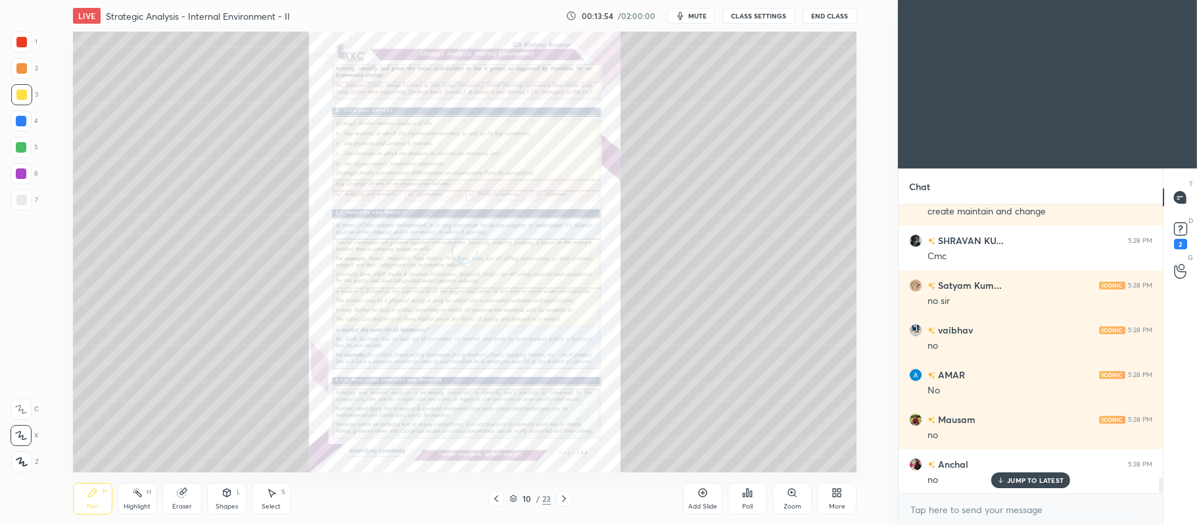
click at [563, 496] on icon at bounding box center [564, 498] width 4 height 7
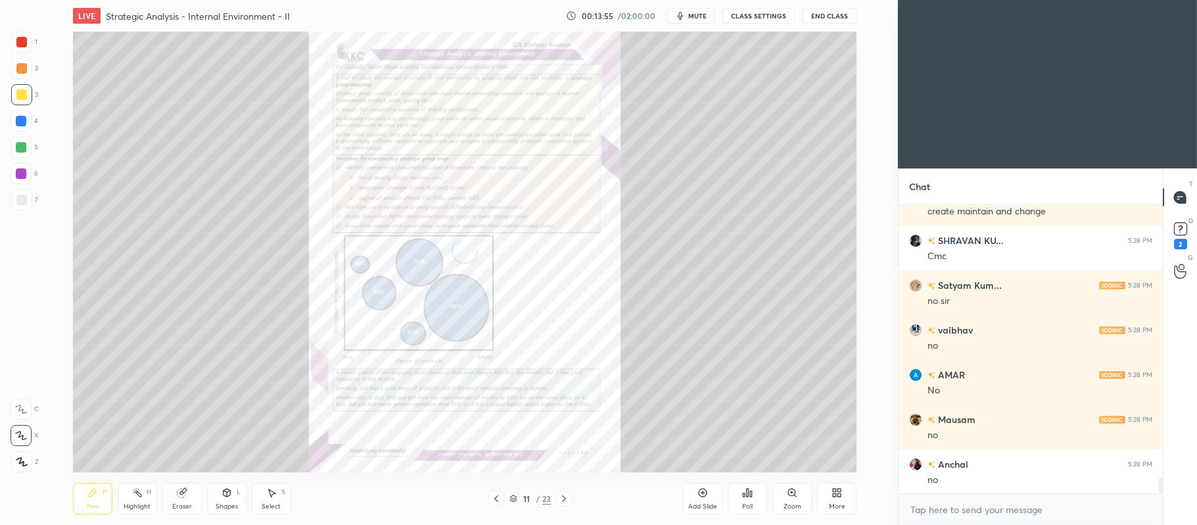
scroll to position [4965, 0]
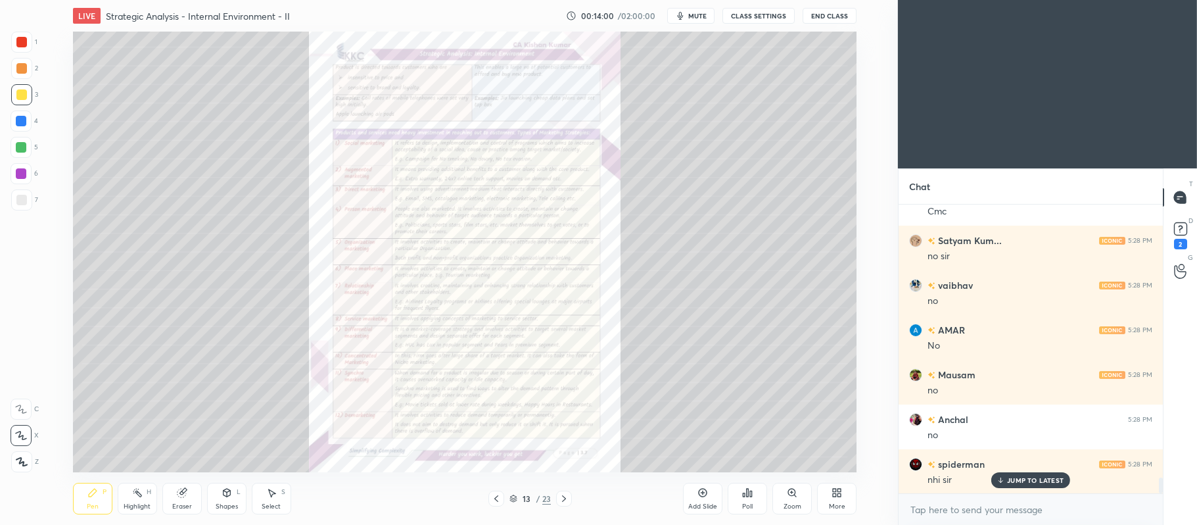
click at [795, 490] on icon at bounding box center [791, 491] width 7 height 7
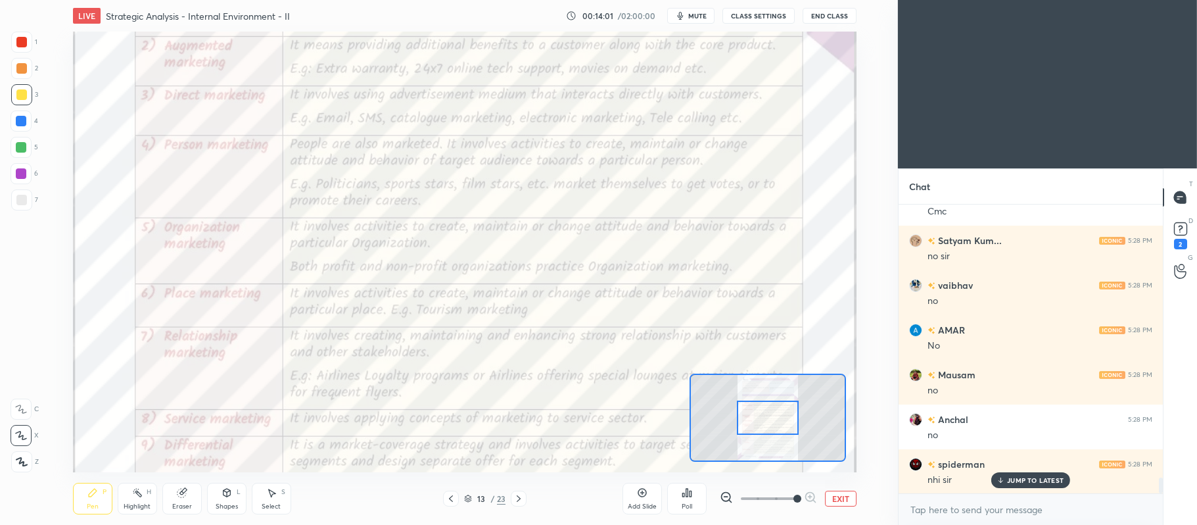
scroll to position [5010, 0]
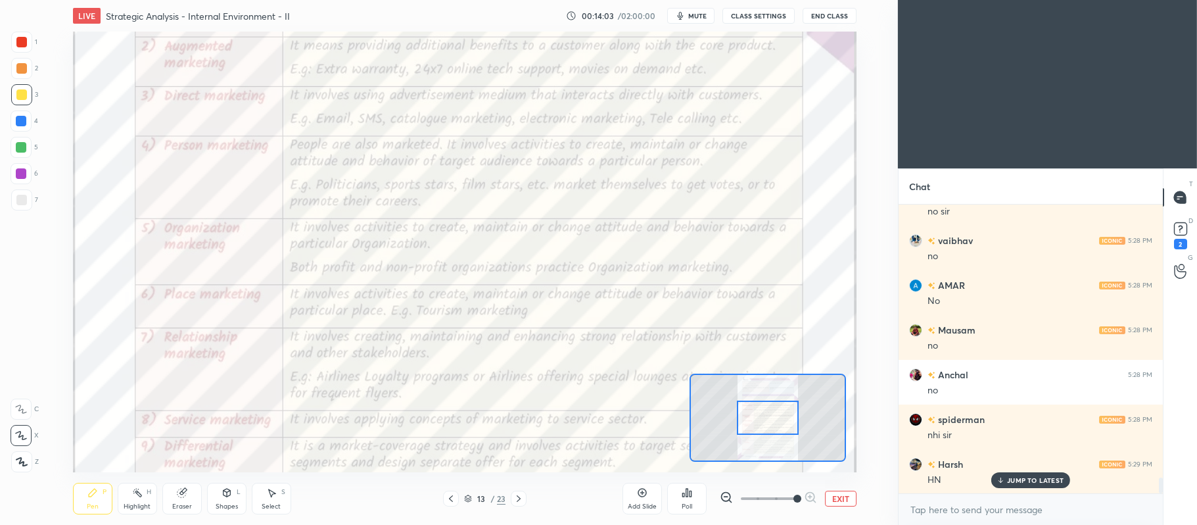
click at [28, 43] on div at bounding box center [21, 42] width 21 height 21
click at [17, 413] on icon at bounding box center [21, 408] width 12 height 9
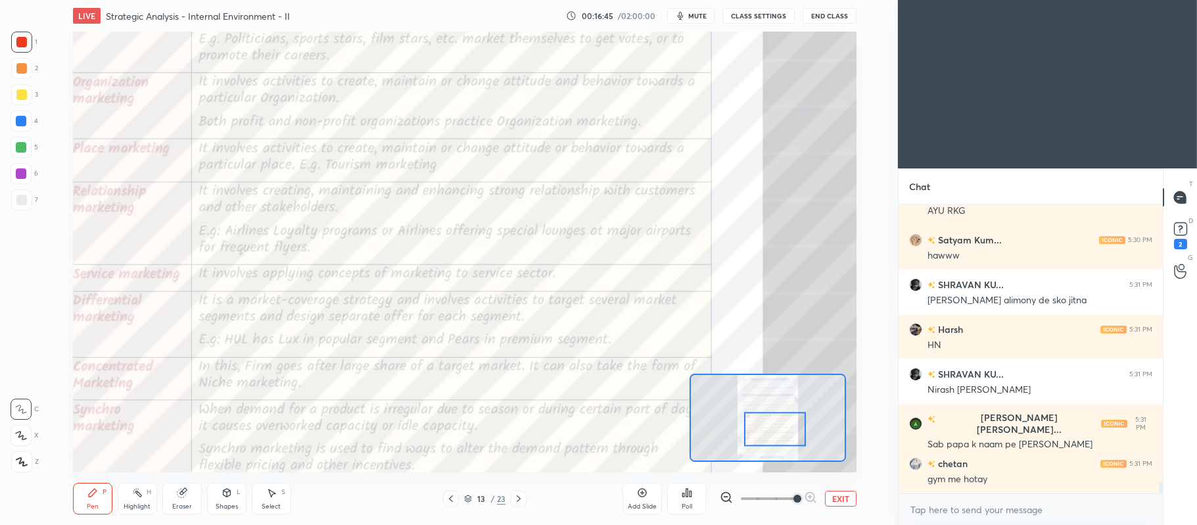
scroll to position [6957, 0]
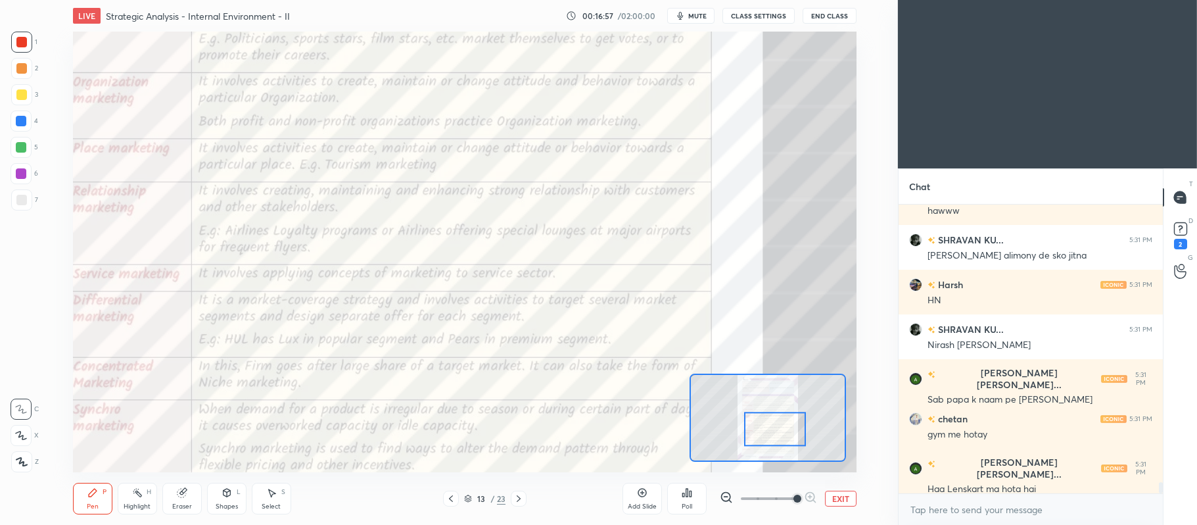
click at [849, 500] on button "EXIT" at bounding box center [841, 498] width 32 height 16
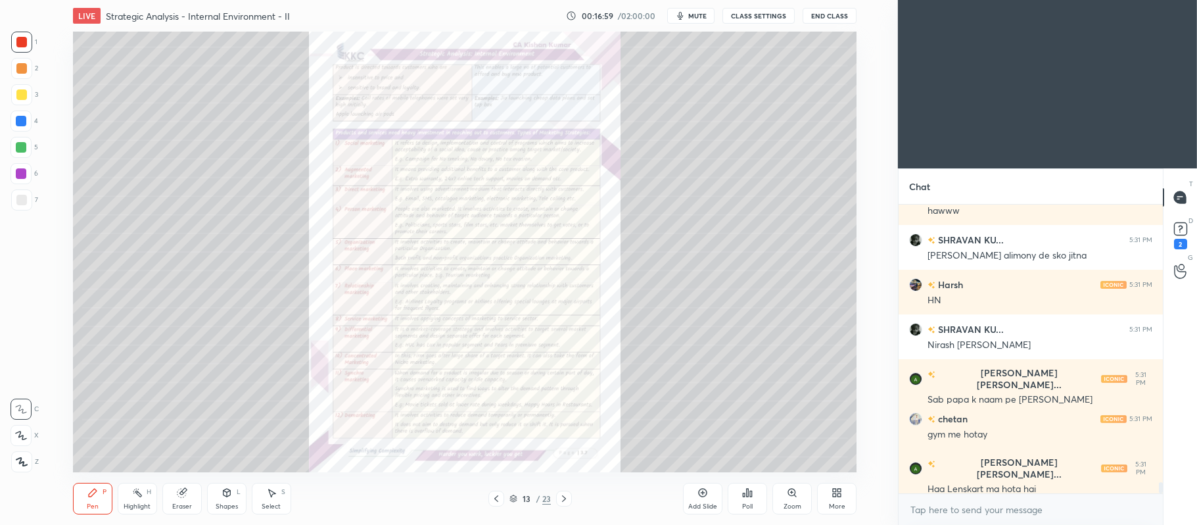
click at [497, 497] on icon at bounding box center [496, 498] width 4 height 7
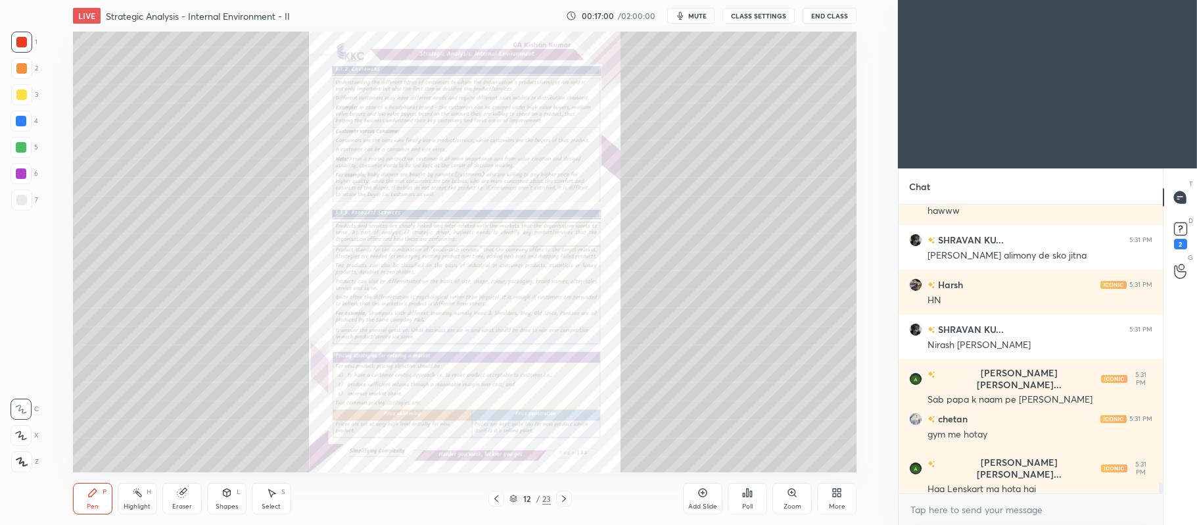
click at [705, 498] on div "Add Slide" at bounding box center [702, 498] width 39 height 32
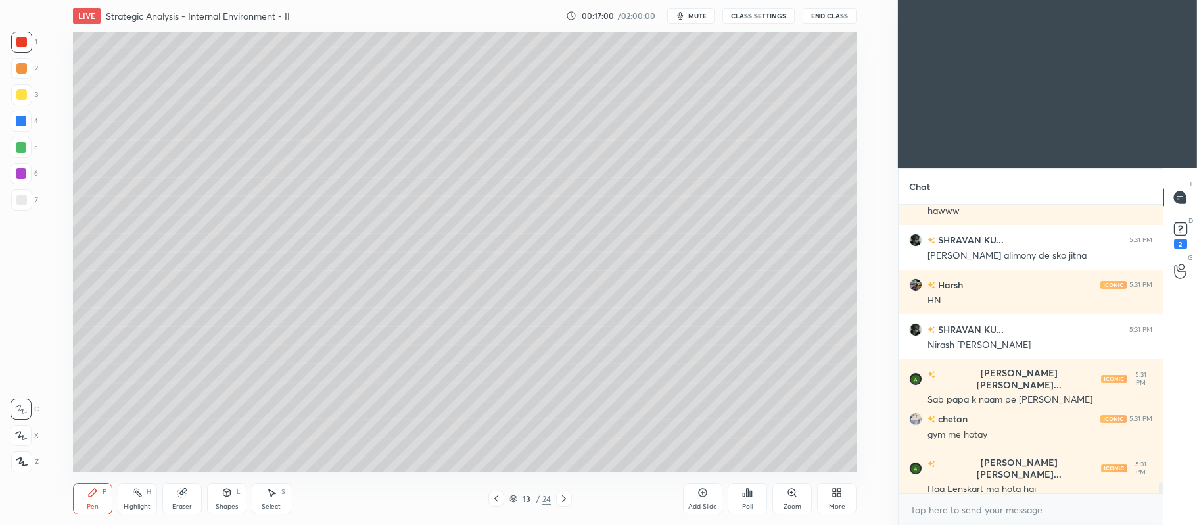
scroll to position [7002, 0]
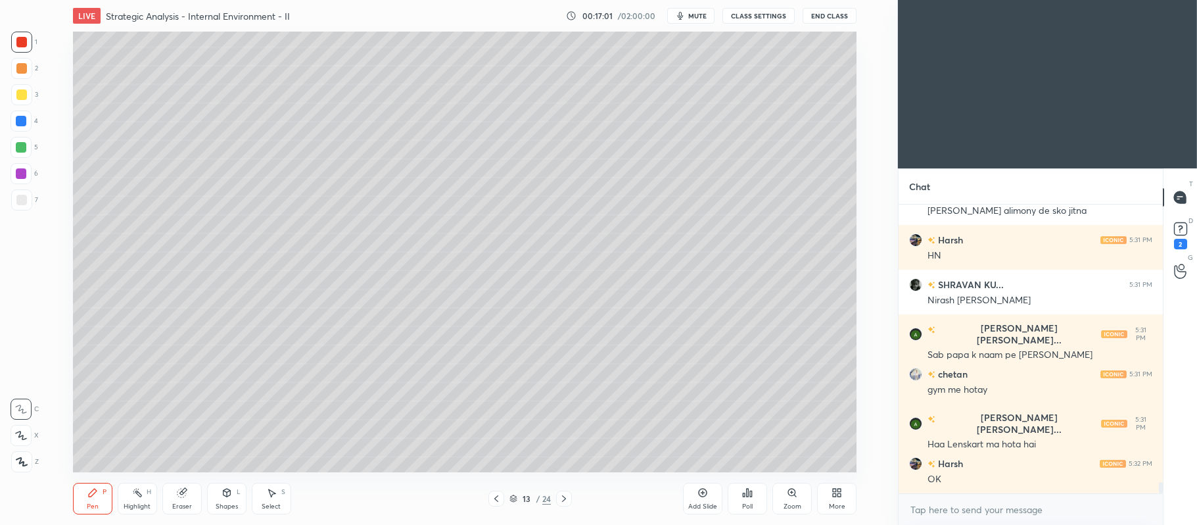
click at [25, 99] on div at bounding box center [21, 94] width 11 height 11
click at [30, 432] on div at bounding box center [21, 435] width 21 height 21
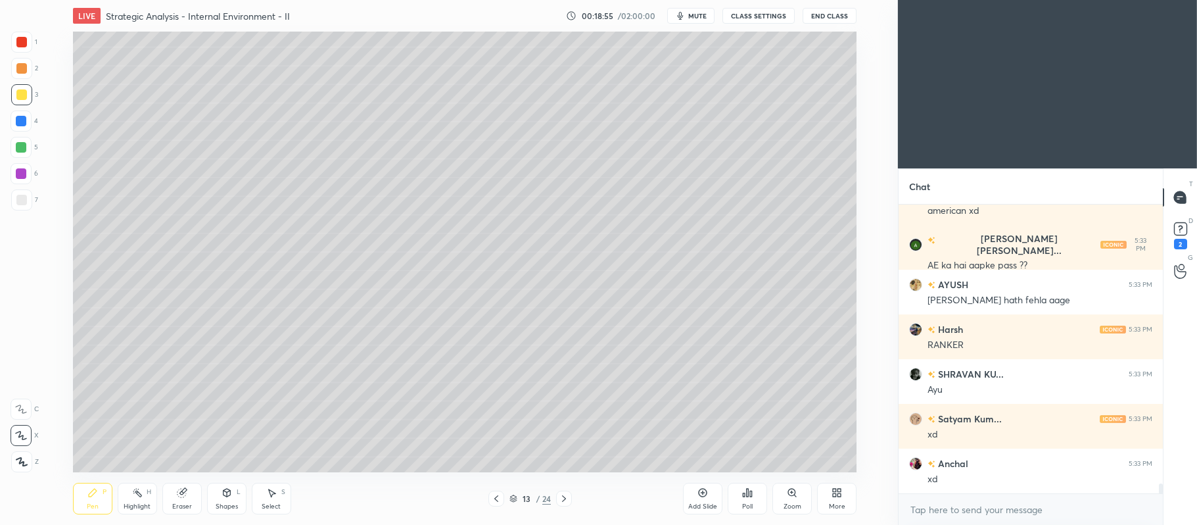
scroll to position [8209, 0]
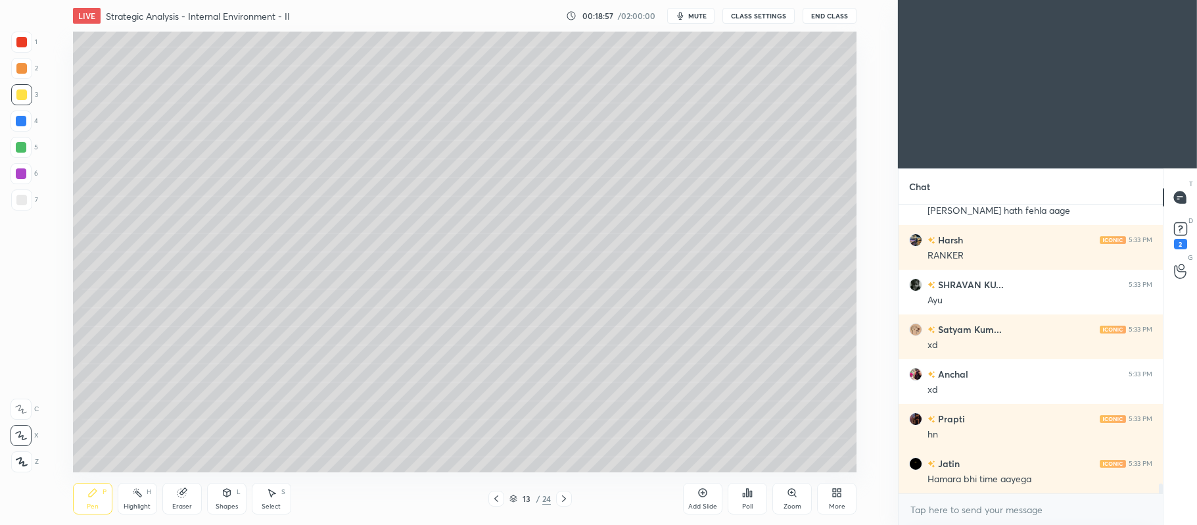
click at [568, 501] on icon at bounding box center [564, 498] width 11 height 11
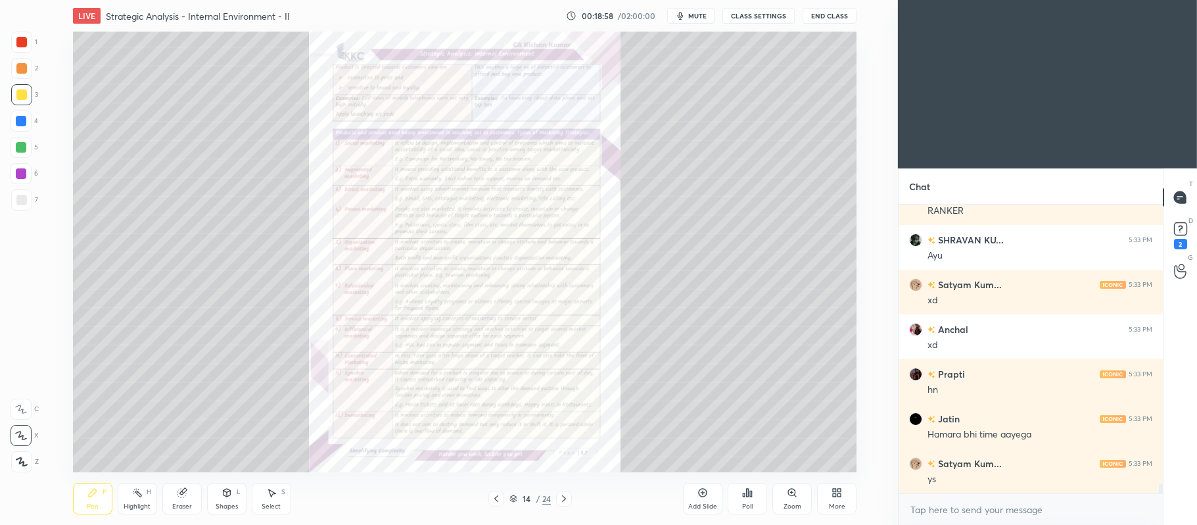
click at [795, 498] on div "Zoom" at bounding box center [791, 498] width 39 height 32
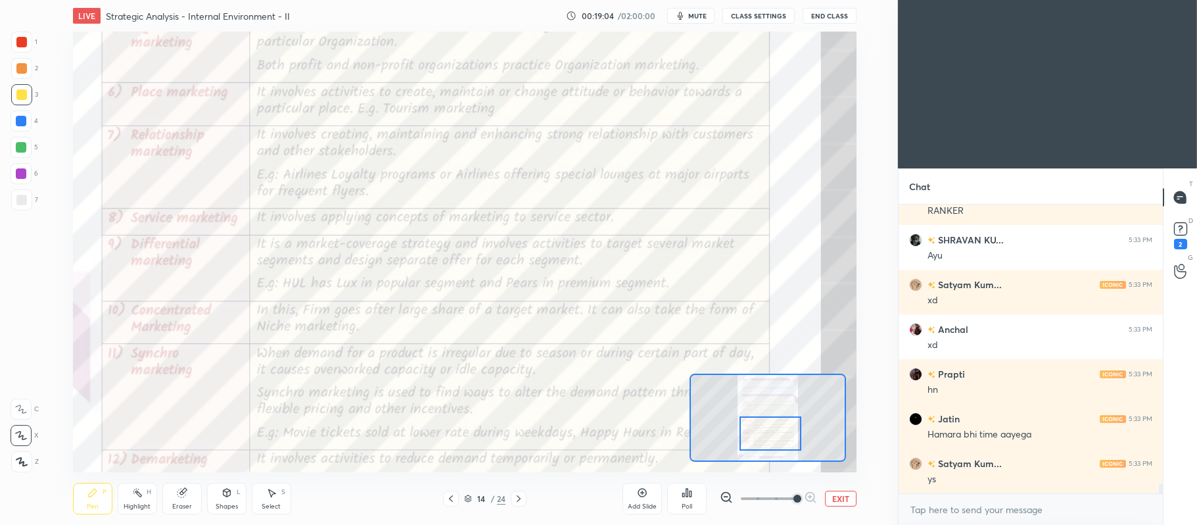
click at [27, 43] on div at bounding box center [21, 42] width 21 height 21
click at [22, 408] on icon at bounding box center [21, 408] width 12 height 9
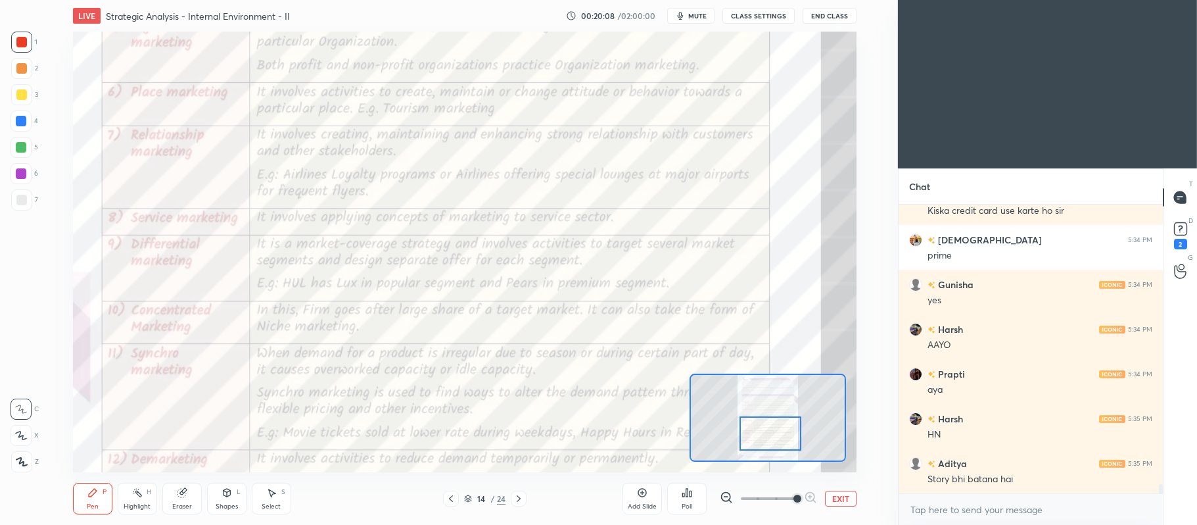
scroll to position [8656, 0]
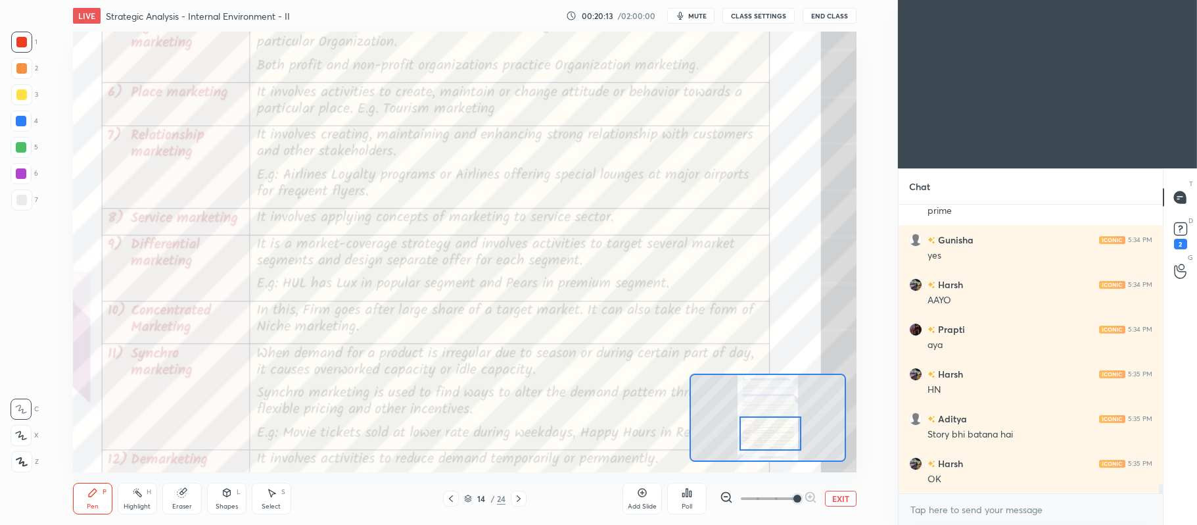
click at [448, 500] on icon at bounding box center [451, 498] width 11 height 11
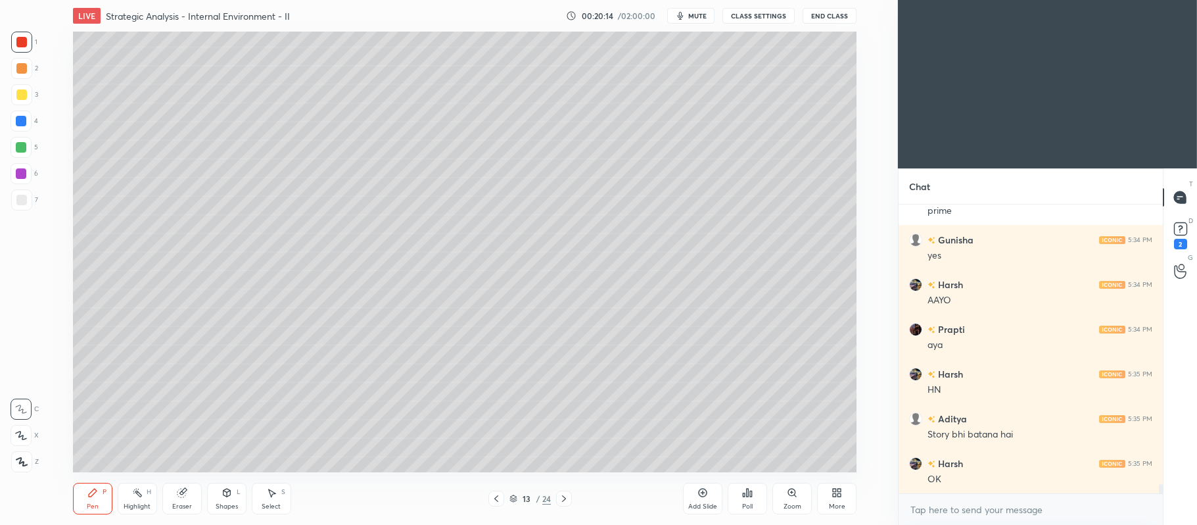
click at [692, 495] on div "Add Slide" at bounding box center [702, 498] width 39 height 32
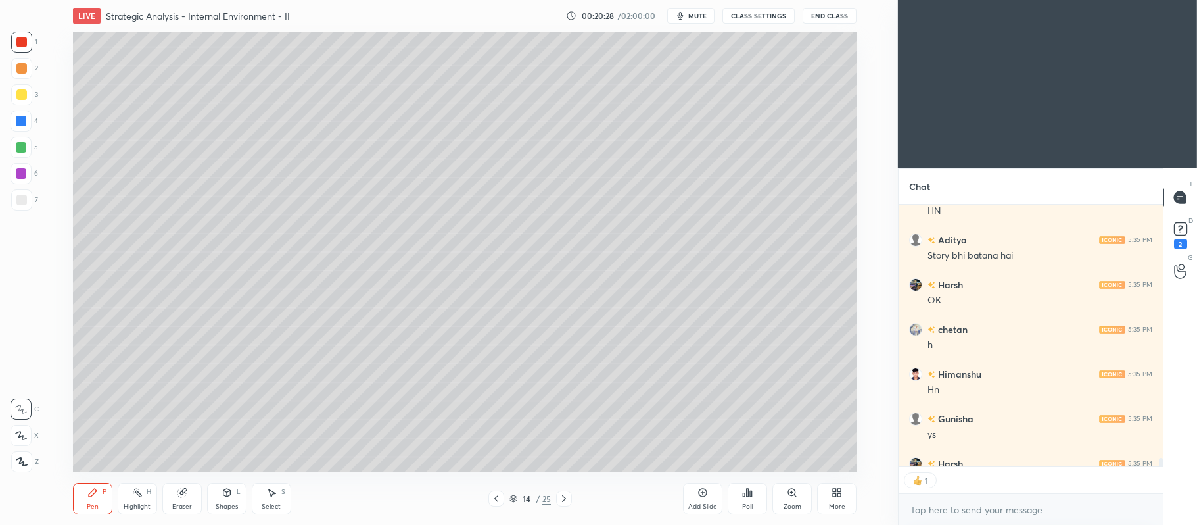
scroll to position [3, 3]
click at [30, 101] on div at bounding box center [21, 94] width 21 height 21
click at [22, 444] on div at bounding box center [21, 435] width 21 height 21
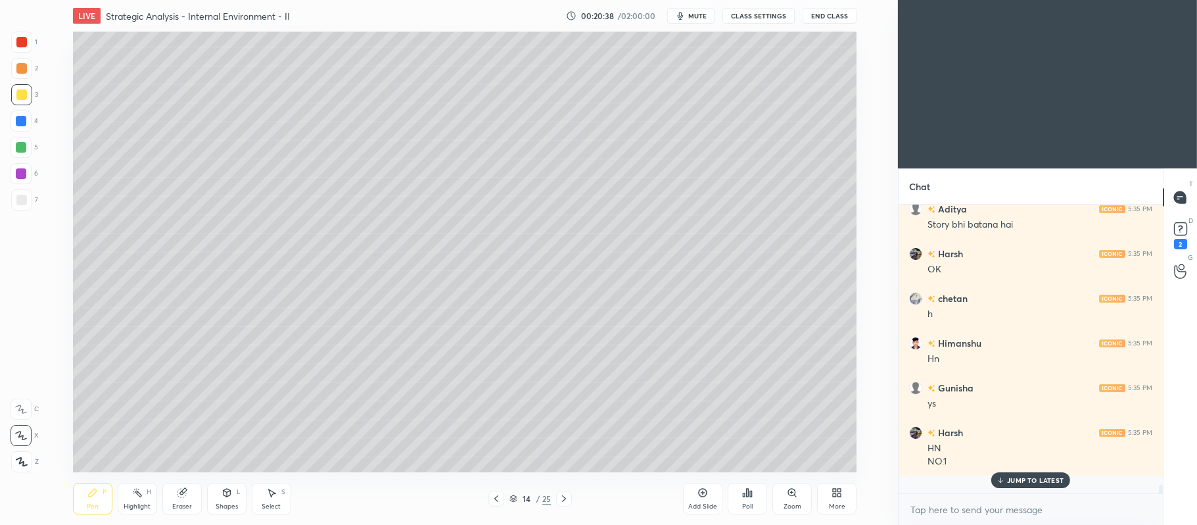
scroll to position [8848, 0]
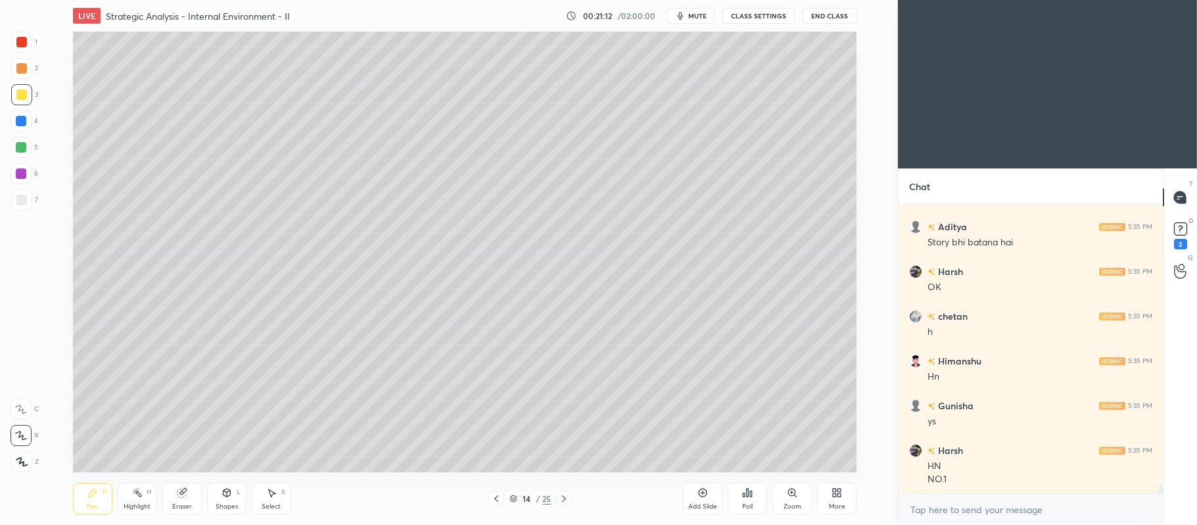
click at [22, 72] on div at bounding box center [21, 68] width 11 height 11
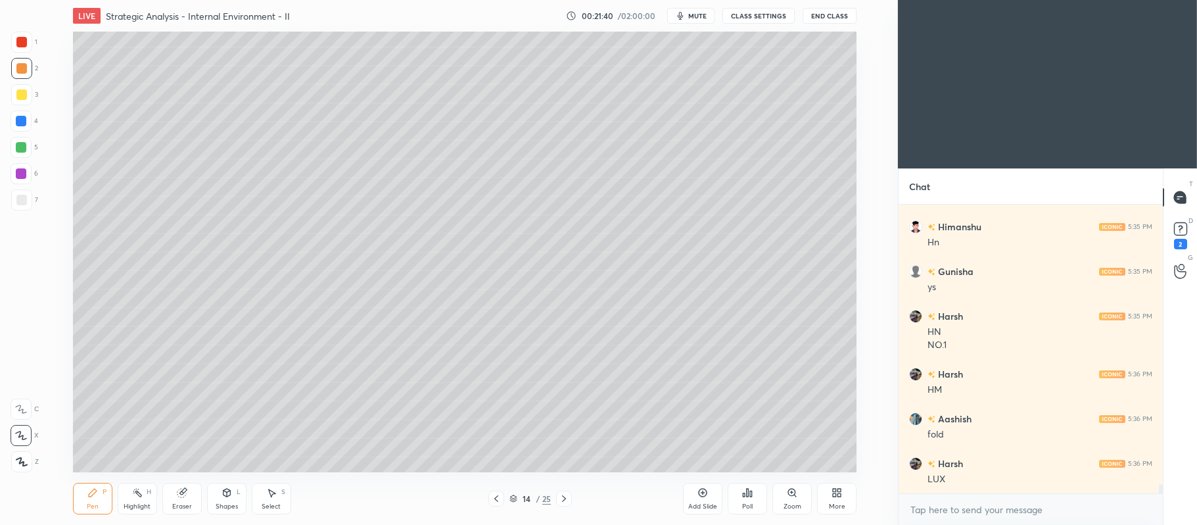
click at [32, 97] on div at bounding box center [21, 94] width 21 height 21
click at [22, 206] on div at bounding box center [21, 199] width 21 height 21
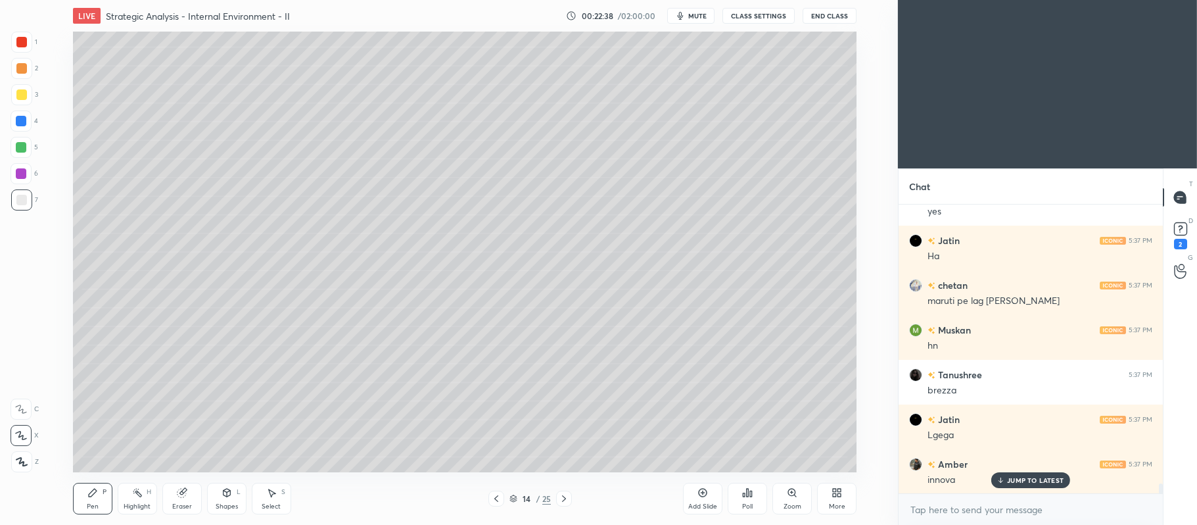
scroll to position [8160, 0]
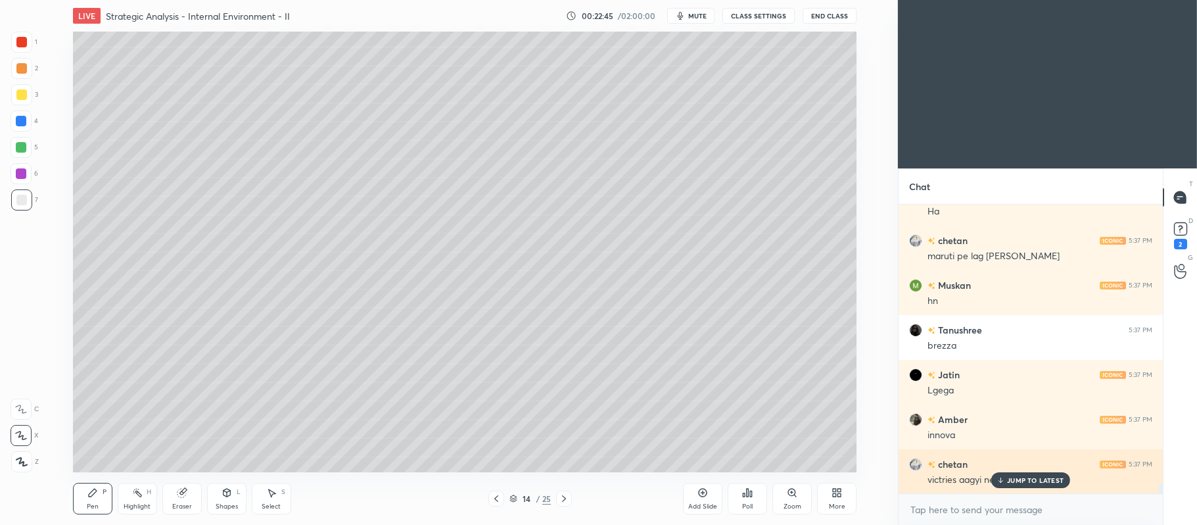
click at [1021, 484] on p "JUMP TO LATEST" at bounding box center [1035, 480] width 57 height 8
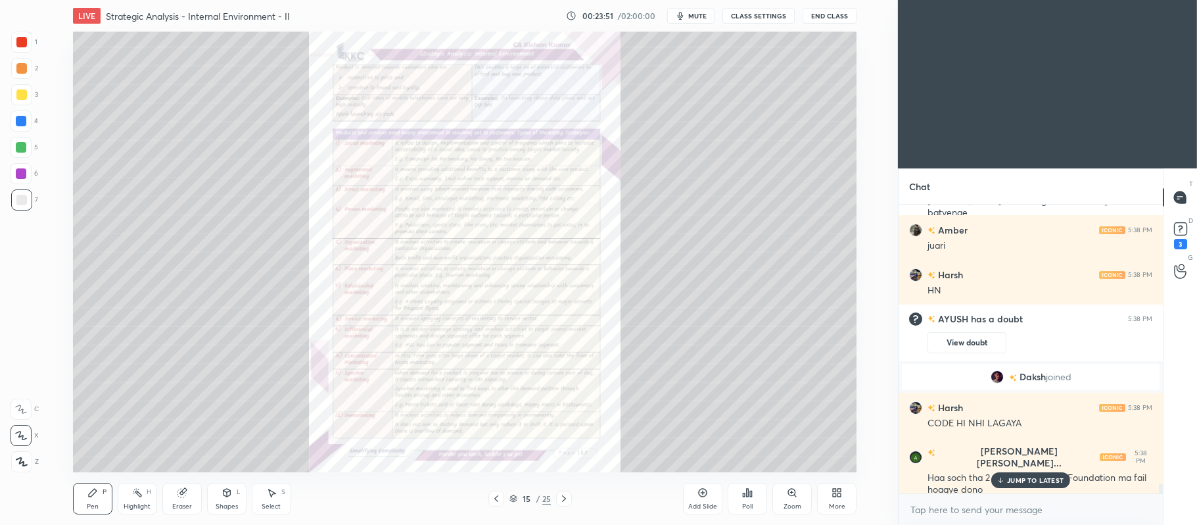
scroll to position [8449, 0]
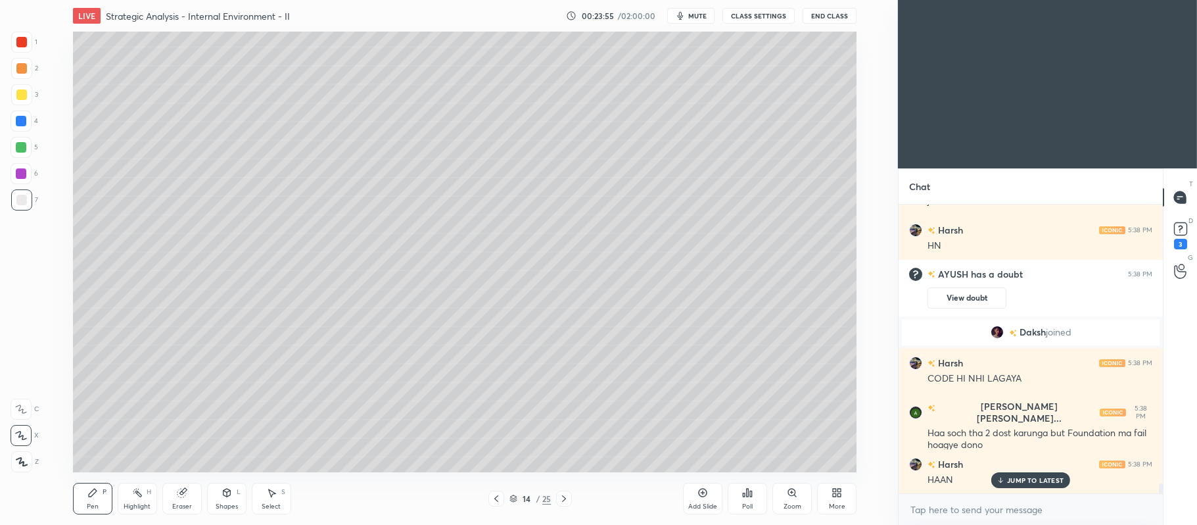
click at [697, 500] on div "Add Slide" at bounding box center [702, 498] width 39 height 32
click at [219, 505] on div "Shapes" at bounding box center [227, 506] width 22 height 7
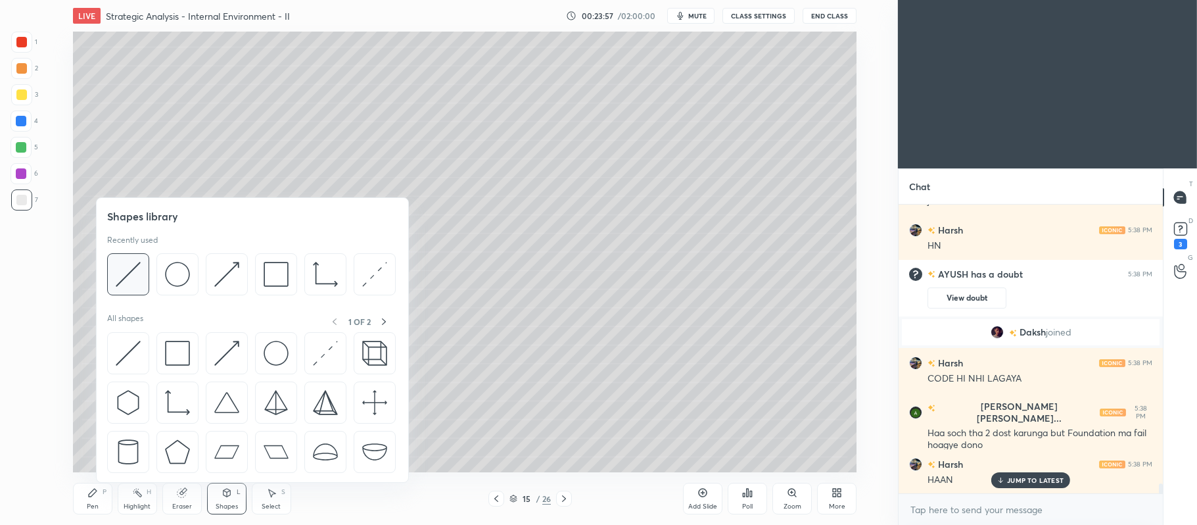
click at [131, 277] on img at bounding box center [128, 274] width 25 height 25
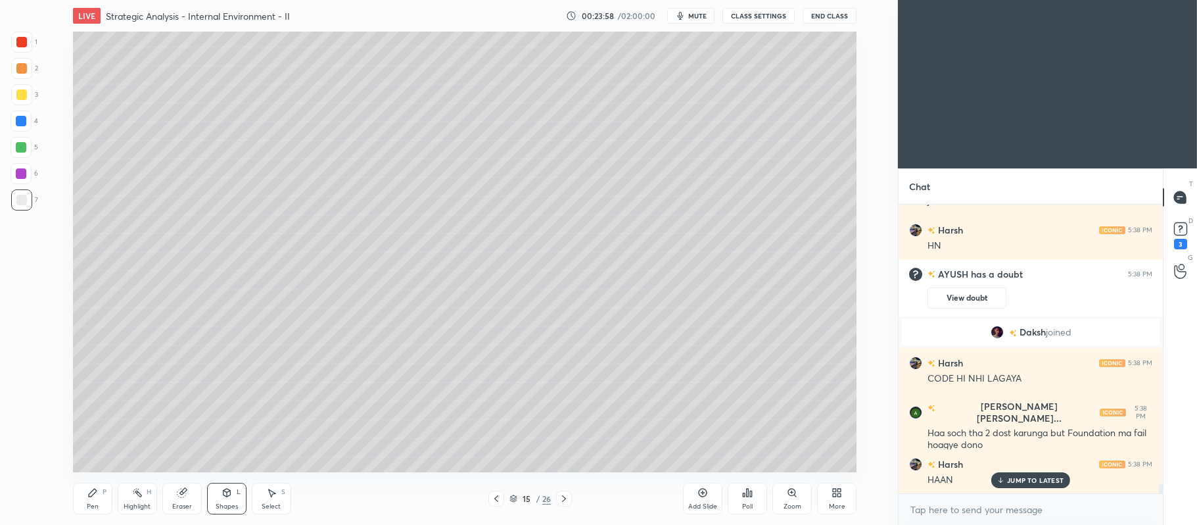
scroll to position [8493, 0]
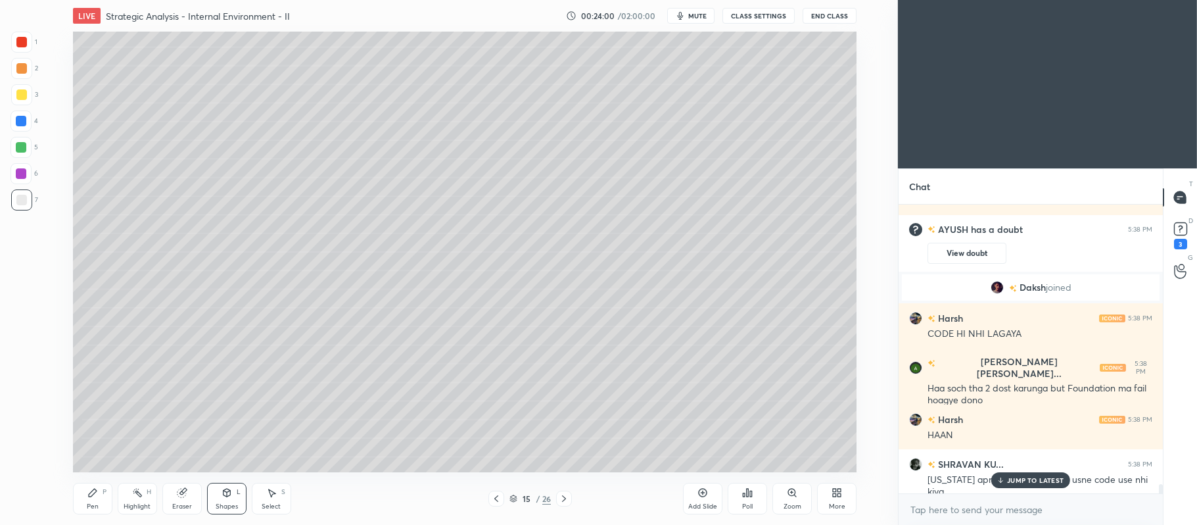
click at [518, 30] on div "LIVE Strategic Analysis - Internal Environment - II" at bounding box center [317, 16] width 488 height 32
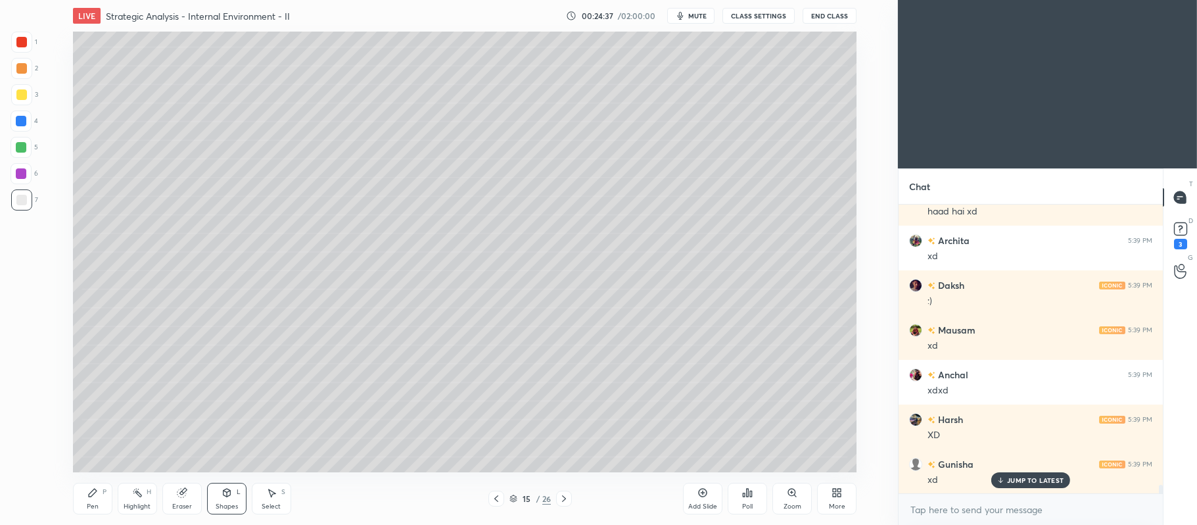
scroll to position [9164, 0]
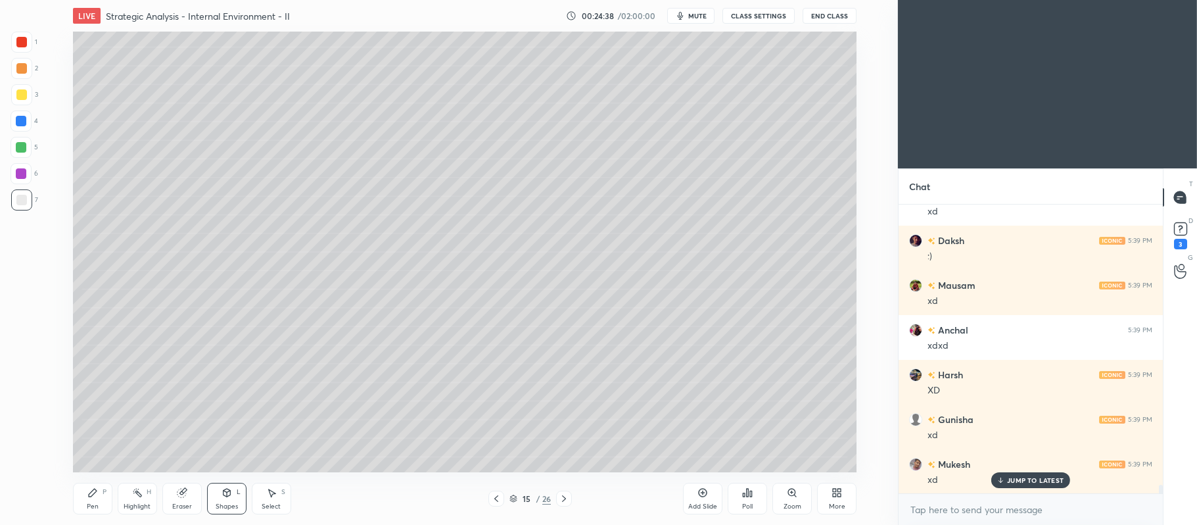
click at [24, 96] on div at bounding box center [21, 94] width 11 height 11
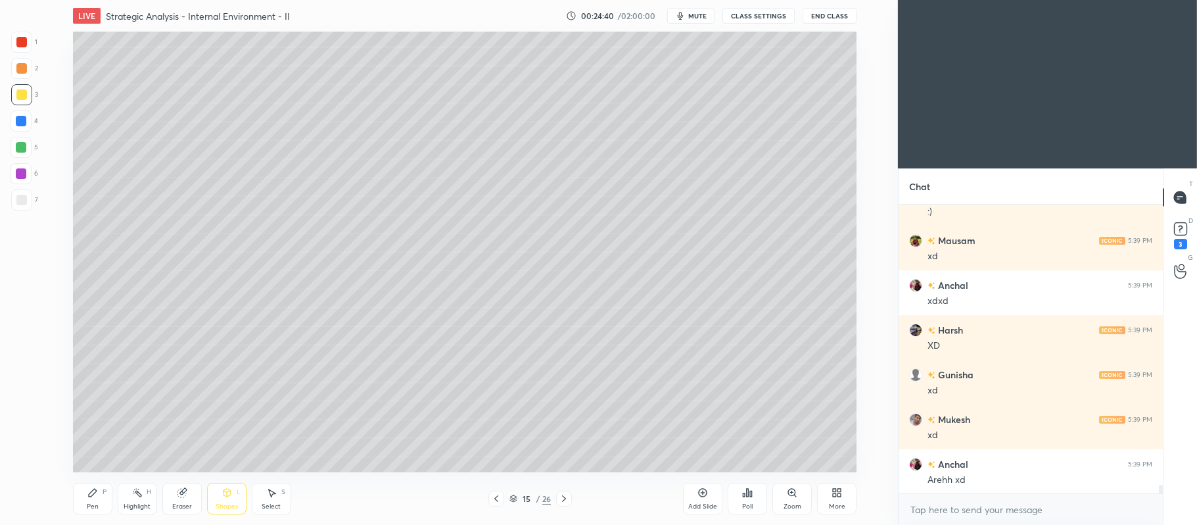
scroll to position [9253, 0]
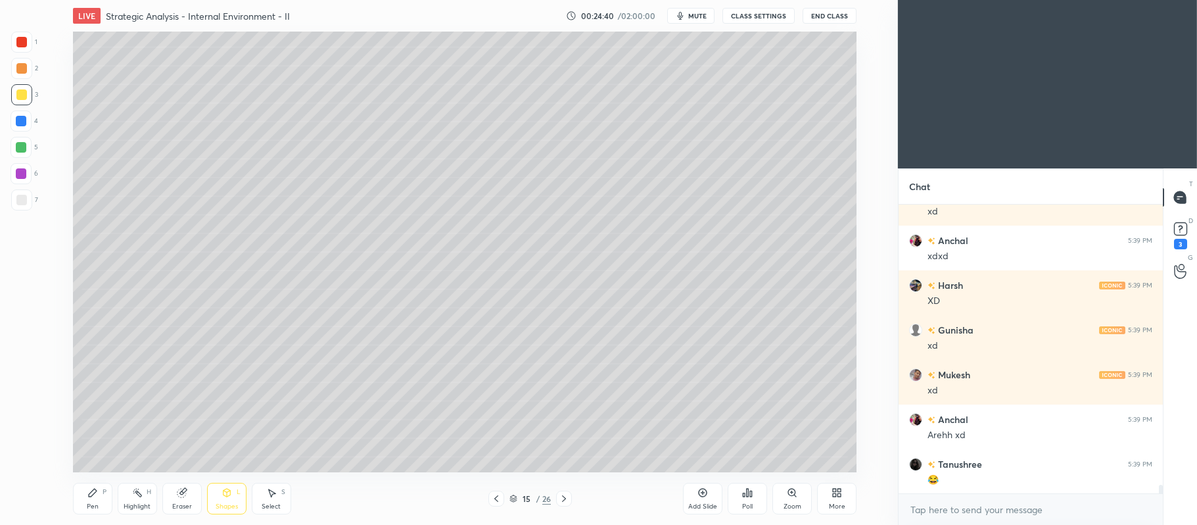
click at [93, 503] on div "Pen" at bounding box center [93, 506] width 12 height 7
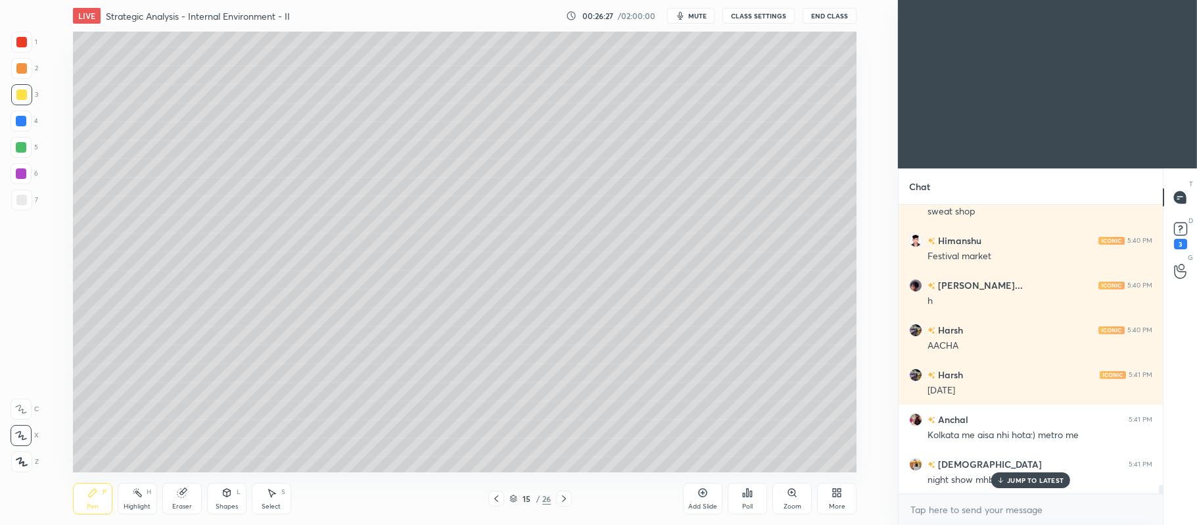
scroll to position [9790, 0]
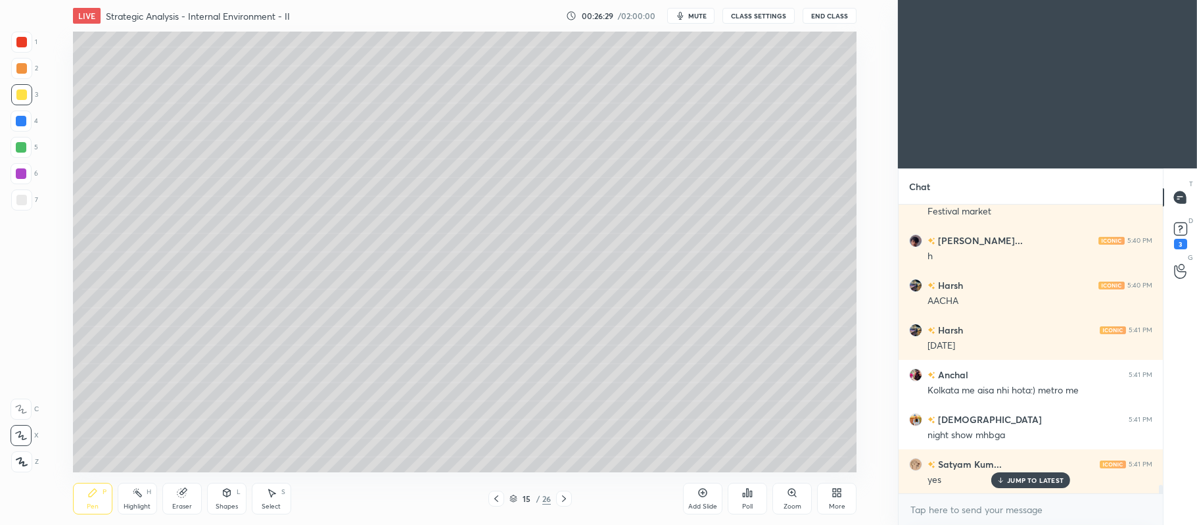
click at [18, 148] on div at bounding box center [21, 147] width 11 height 11
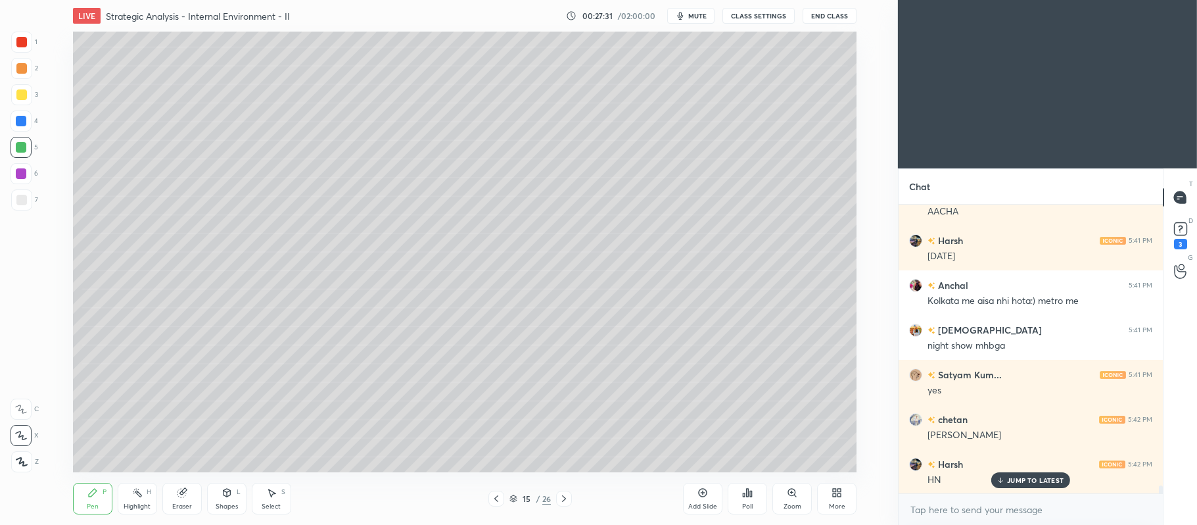
scroll to position [9924, 0]
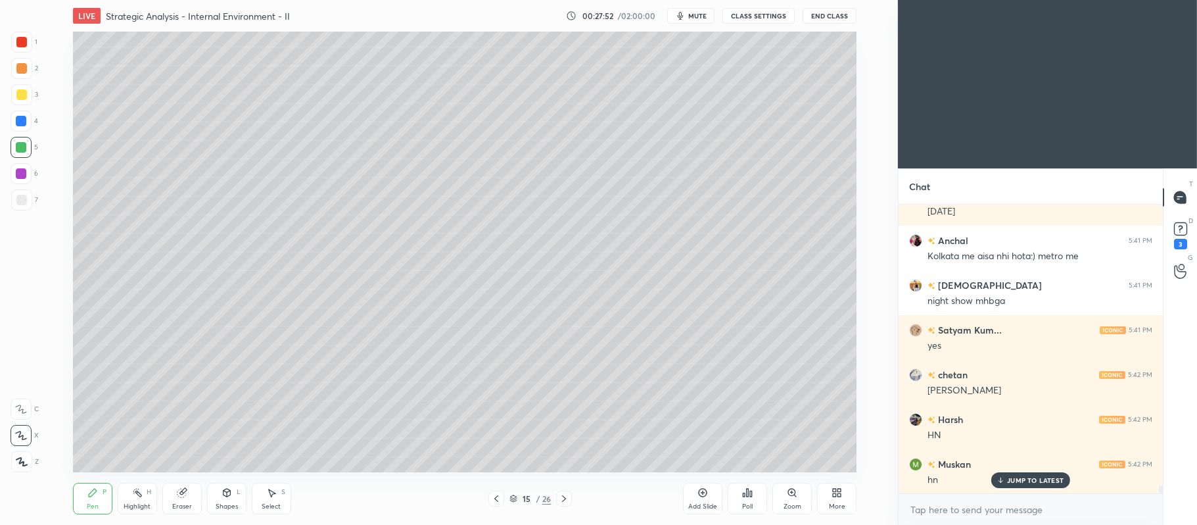
click at [501, 498] on icon at bounding box center [496, 498] width 11 height 11
click at [706, 505] on div "Add Slide" at bounding box center [702, 506] width 29 height 7
click at [25, 87] on div at bounding box center [21, 94] width 21 height 21
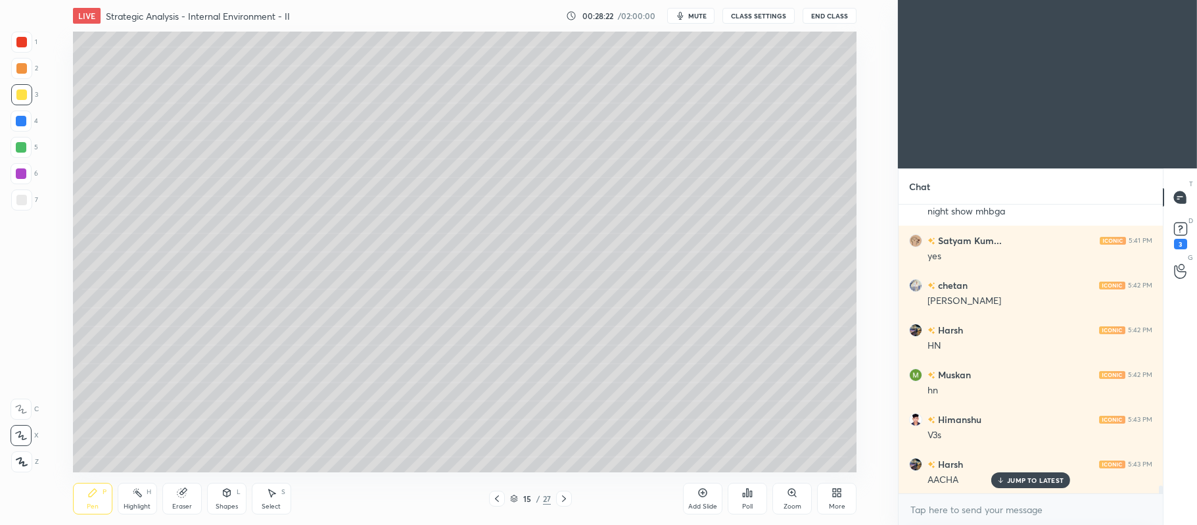
scroll to position [10026, 0]
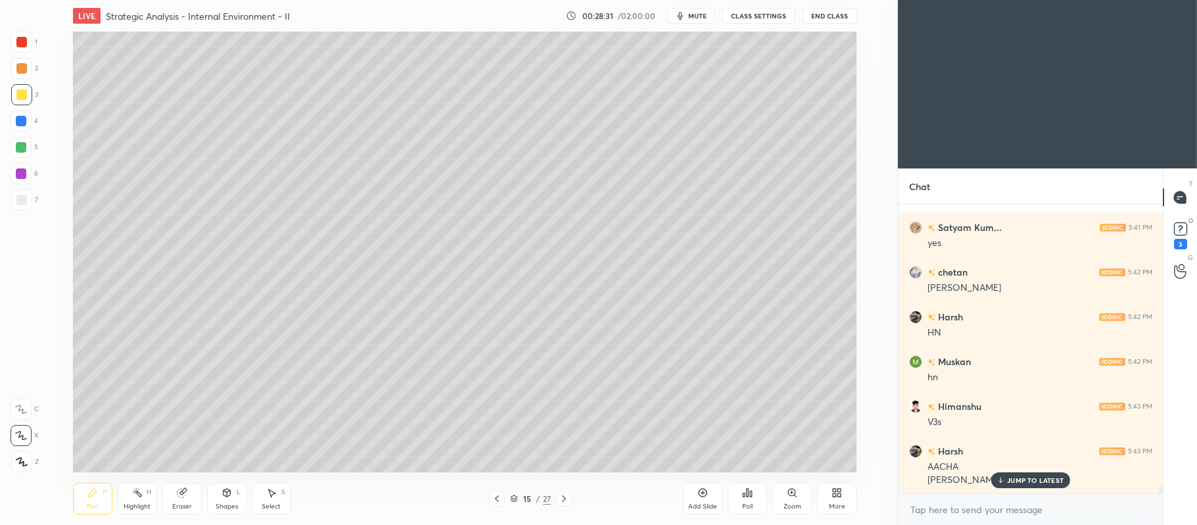
click at [42, 164] on div "Setting up your live class Poll for secs No correct answer Start poll" at bounding box center [464, 252] width 845 height 440
click at [30, 174] on div at bounding box center [21, 173] width 21 height 21
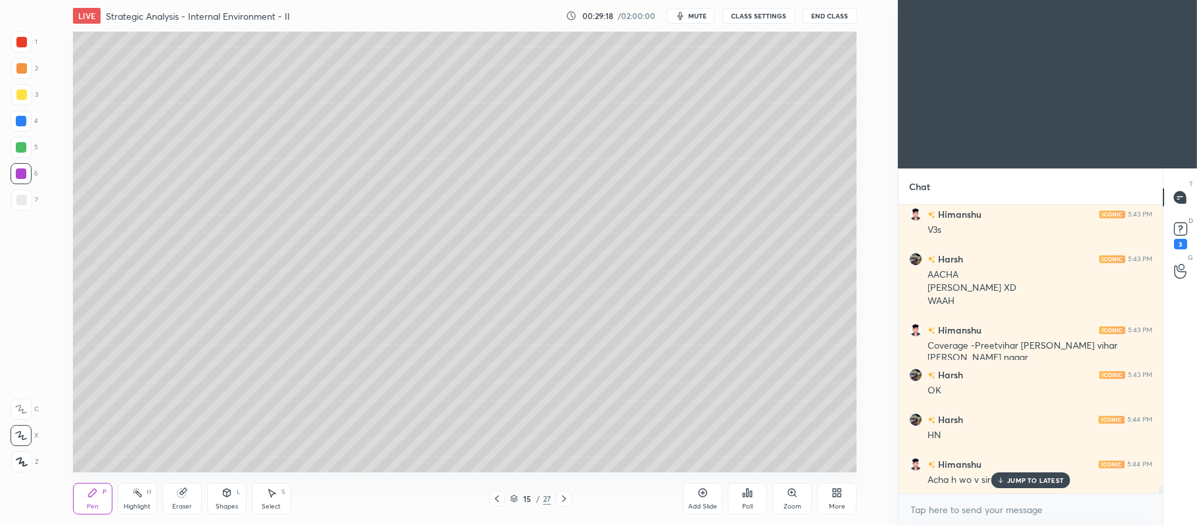
scroll to position [10263, 0]
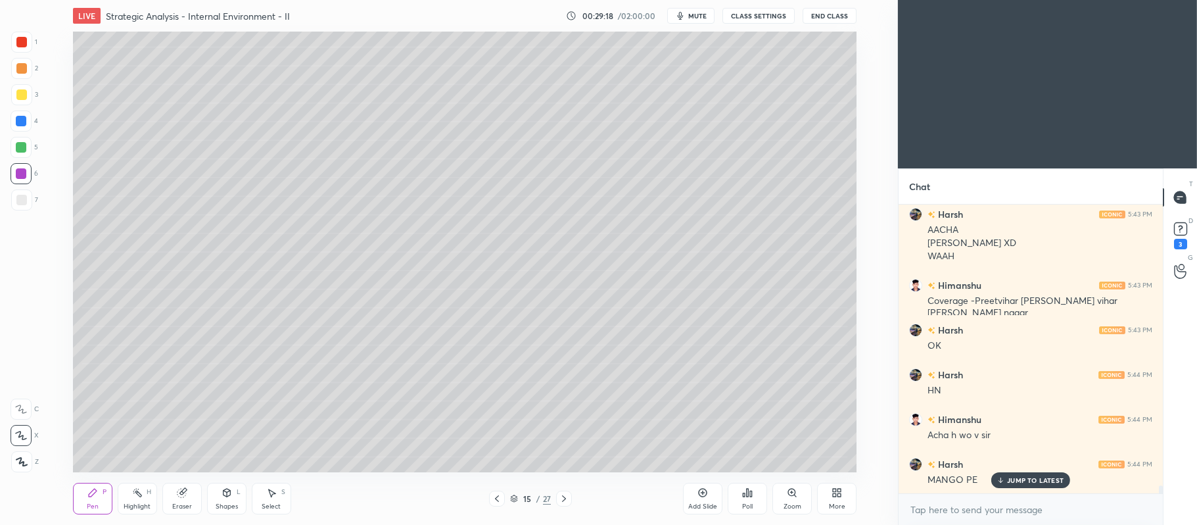
click at [568, 500] on icon at bounding box center [564, 498] width 11 height 11
click at [22, 146] on div at bounding box center [21, 147] width 11 height 11
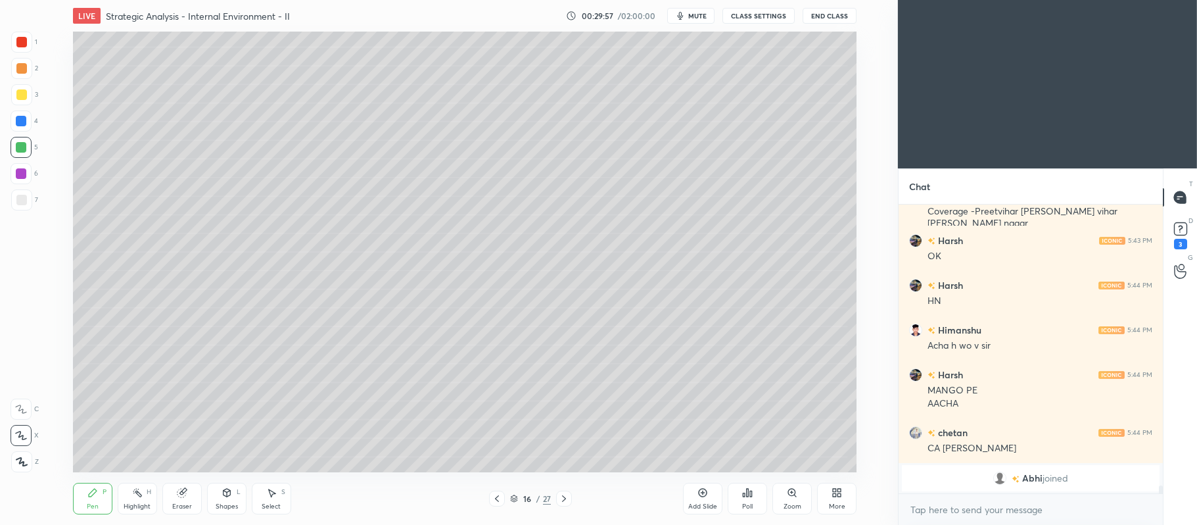
scroll to position [10397, 0]
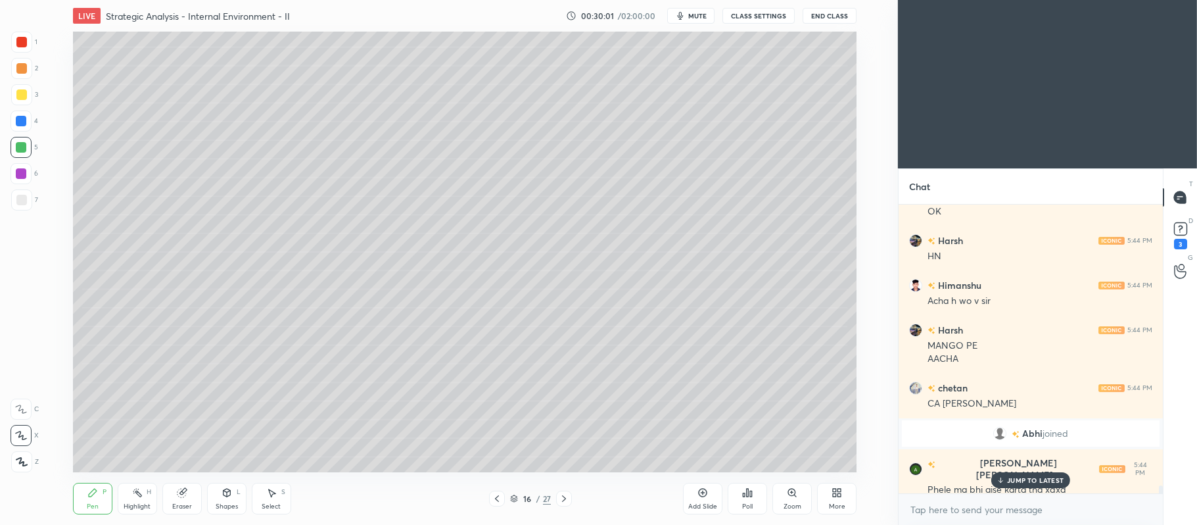
click at [32, 64] on div at bounding box center [21, 68] width 21 height 21
click at [21, 95] on div at bounding box center [21, 94] width 11 height 11
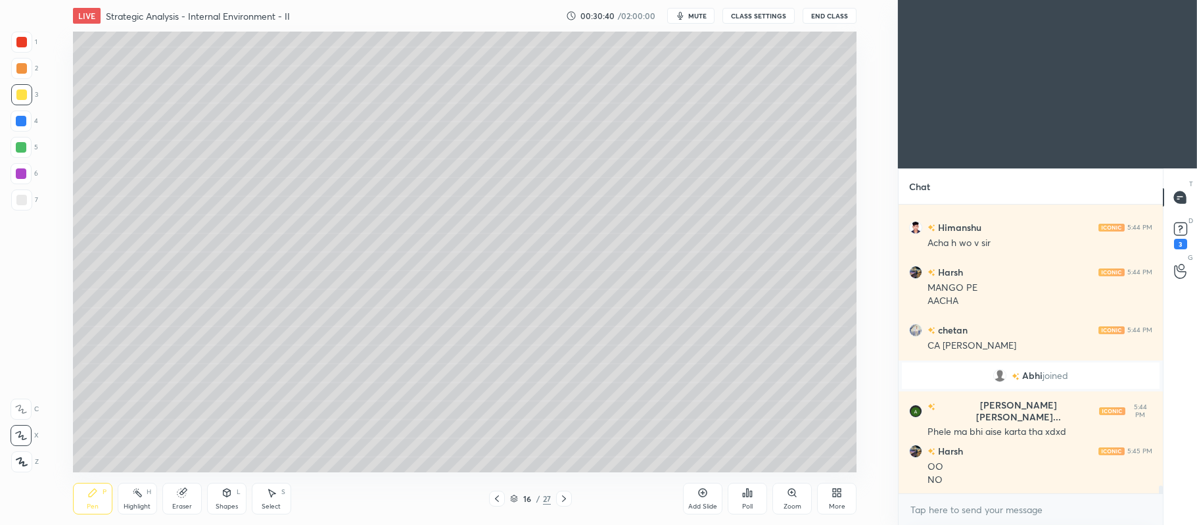
scroll to position [10499, 0]
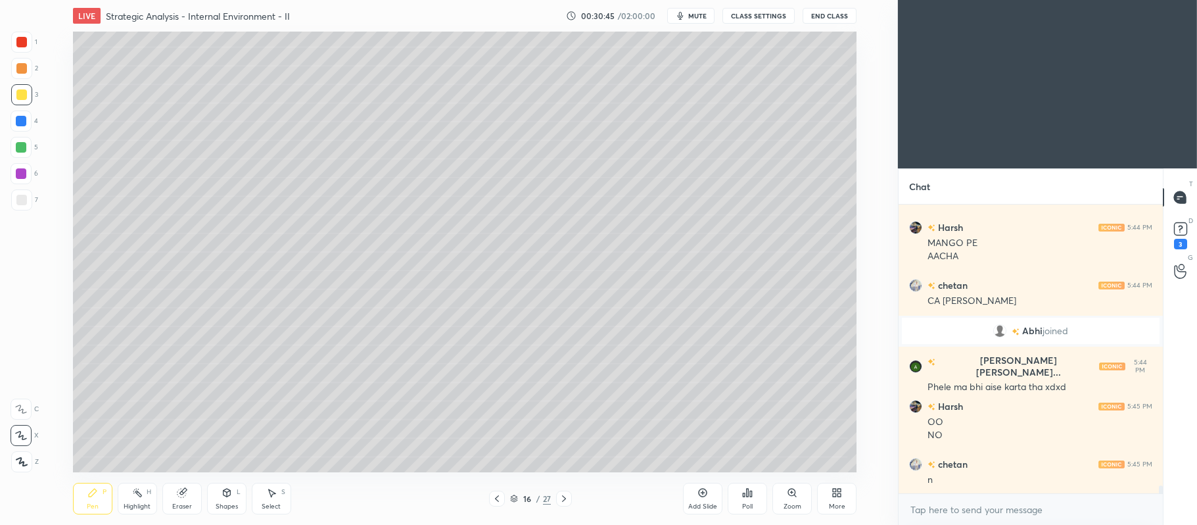
click at [22, 70] on div at bounding box center [21, 68] width 11 height 11
click at [22, 147] on div at bounding box center [21, 147] width 11 height 11
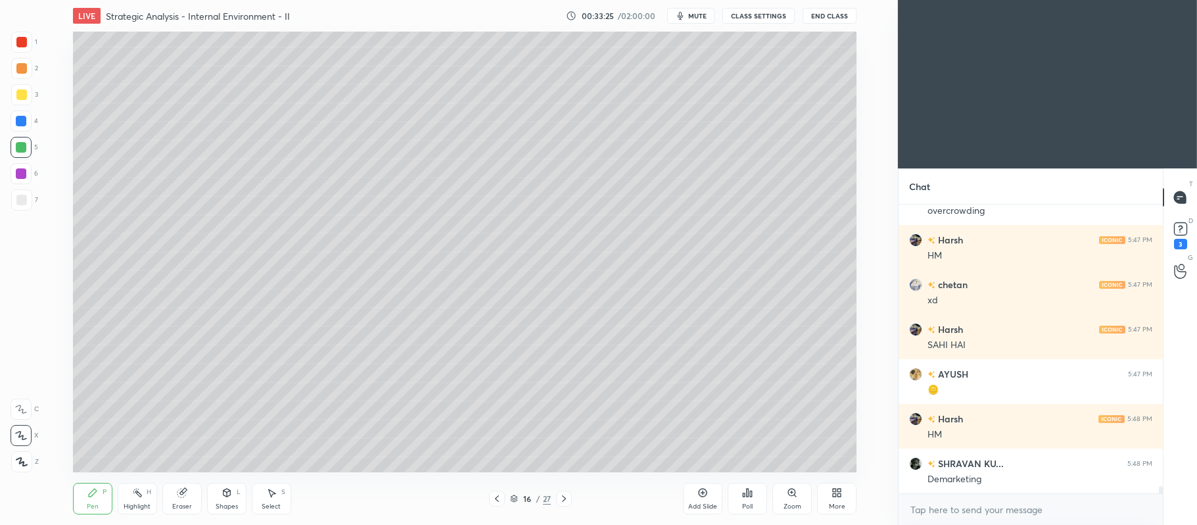
scroll to position [11629, 0]
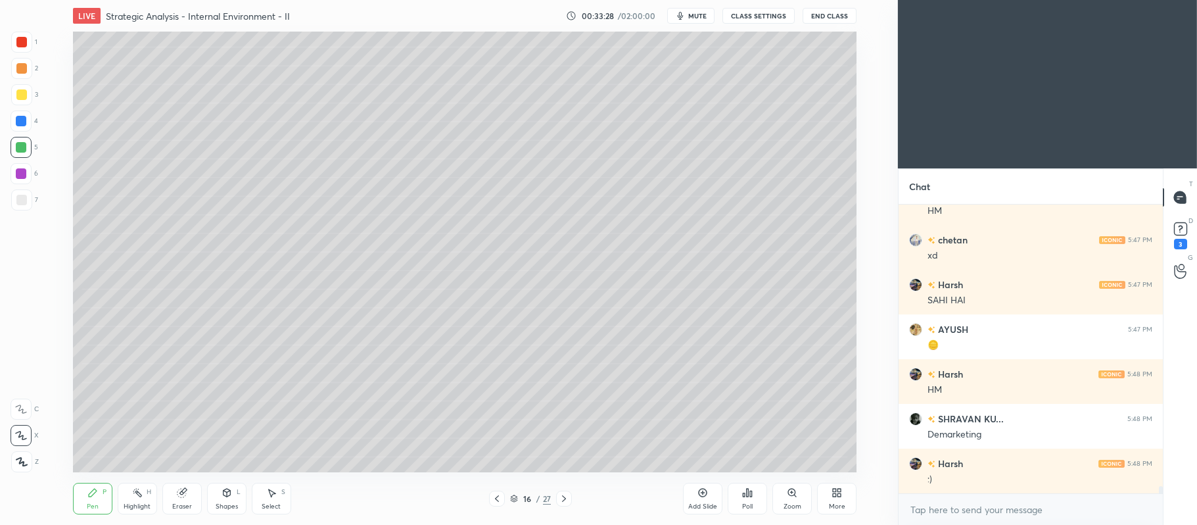
click at [19, 180] on div at bounding box center [21, 173] width 21 height 21
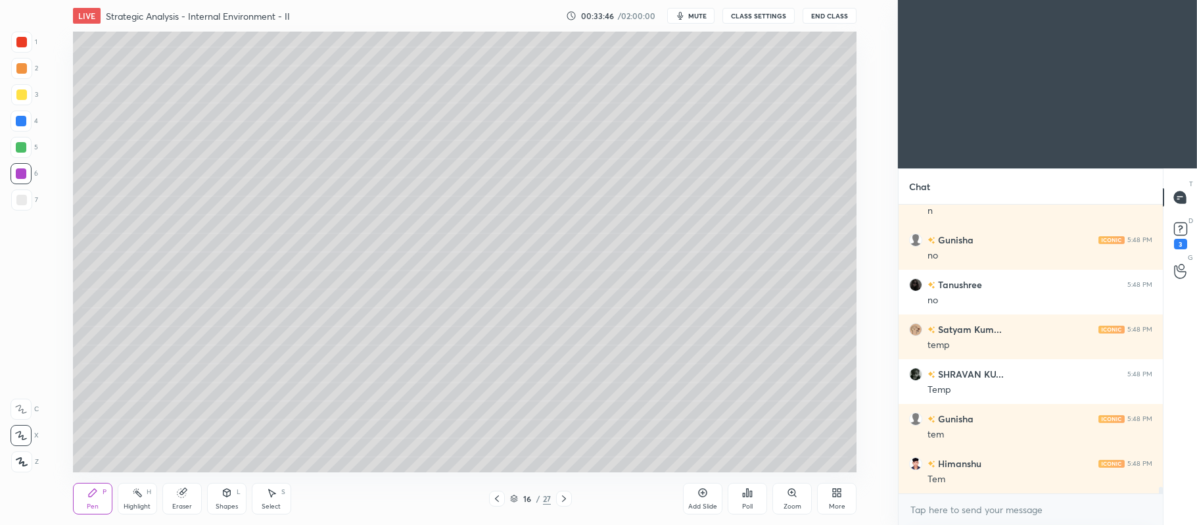
scroll to position [11987, 0]
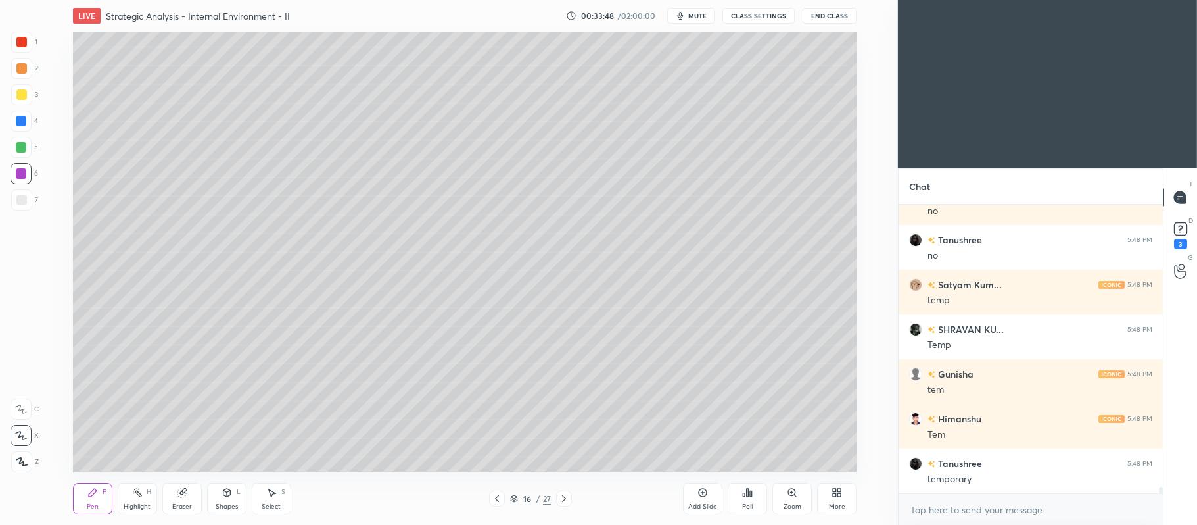
click at [858, 217] on div "Setting up your live class Poll for secs No correct answer Start poll" at bounding box center [464, 252] width 845 height 440
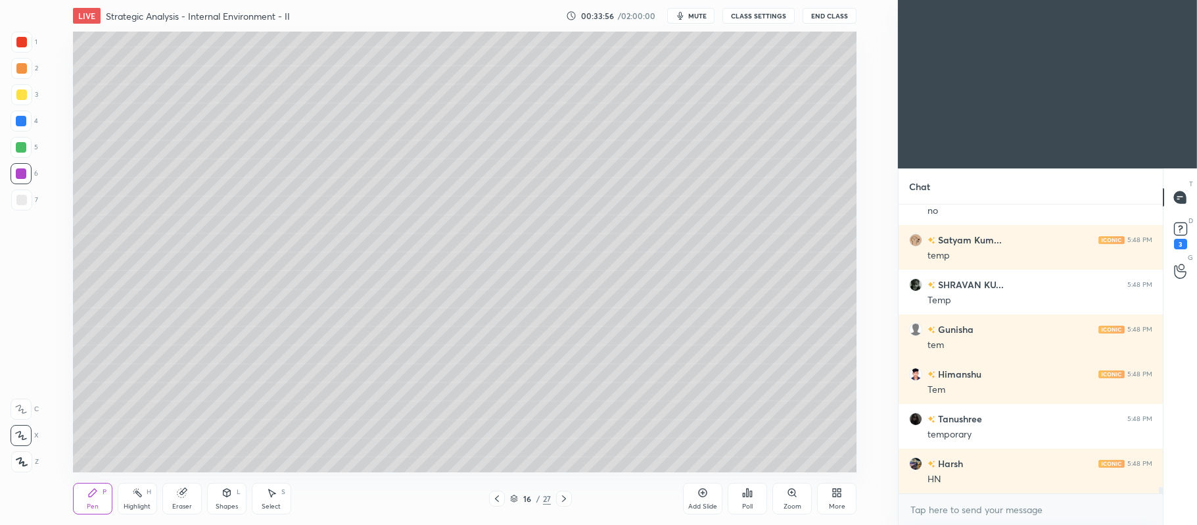
click at [564, 502] on icon at bounding box center [564, 498] width 11 height 11
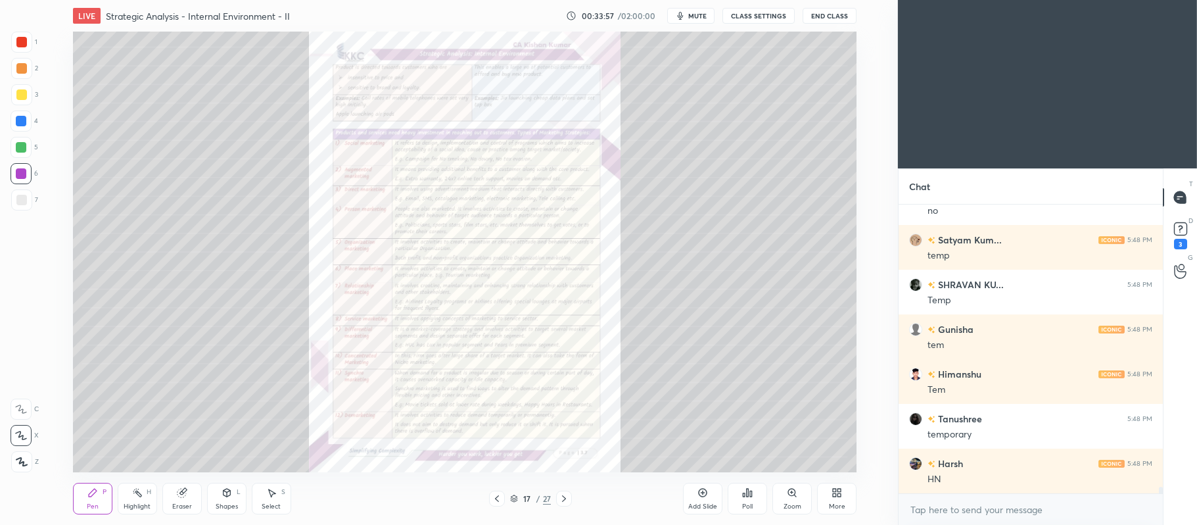
click at [795, 503] on div "Zoom" at bounding box center [792, 506] width 18 height 7
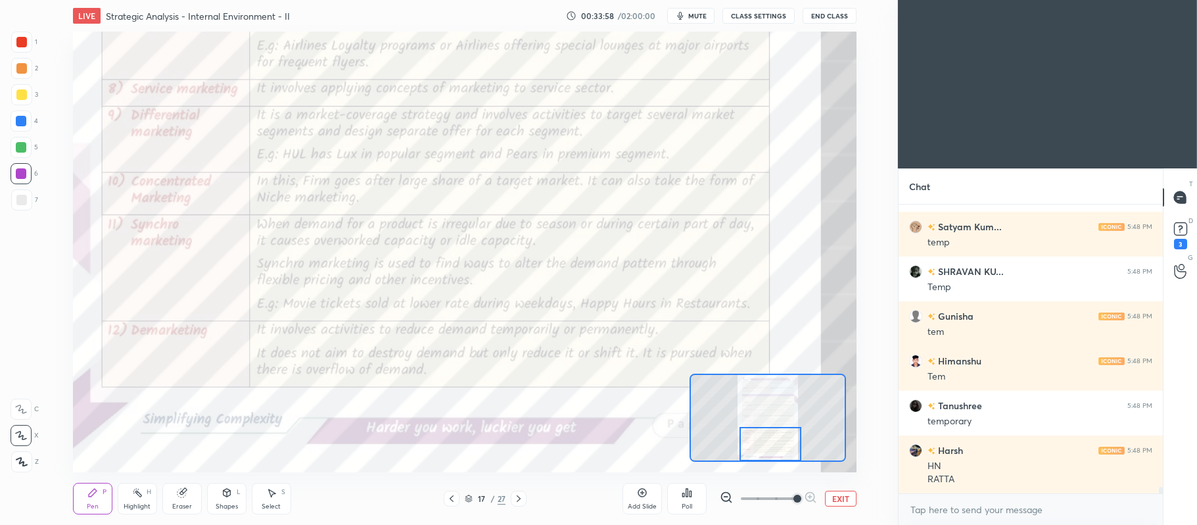
scroll to position [12089, 0]
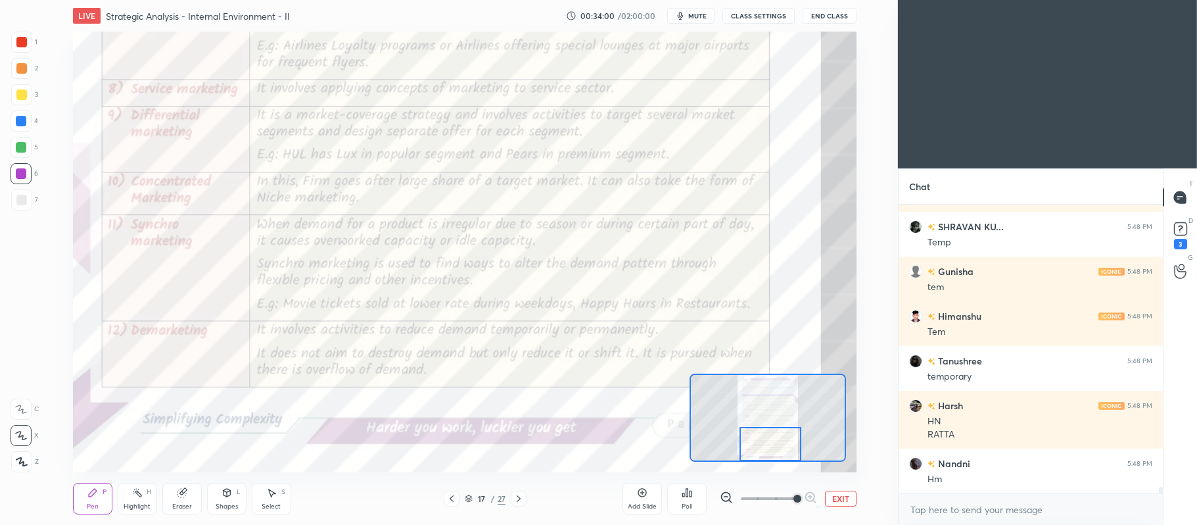
click at [29, 84] on div at bounding box center [21, 94] width 21 height 21
click at [21, 126] on div at bounding box center [21, 120] width 21 height 21
click at [17, 405] on icon at bounding box center [21, 408] width 12 height 9
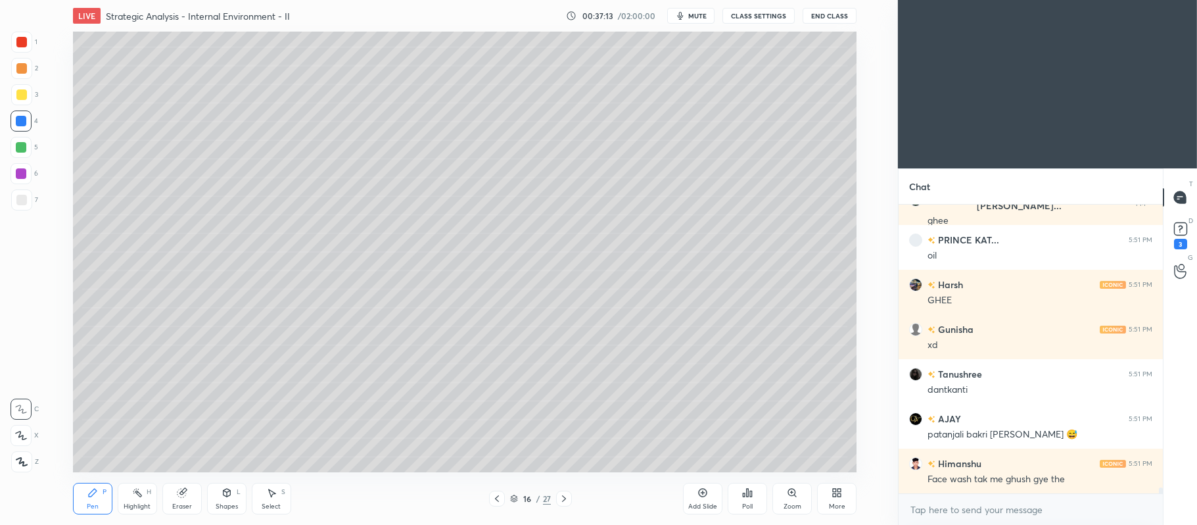
scroll to position [13188, 0]
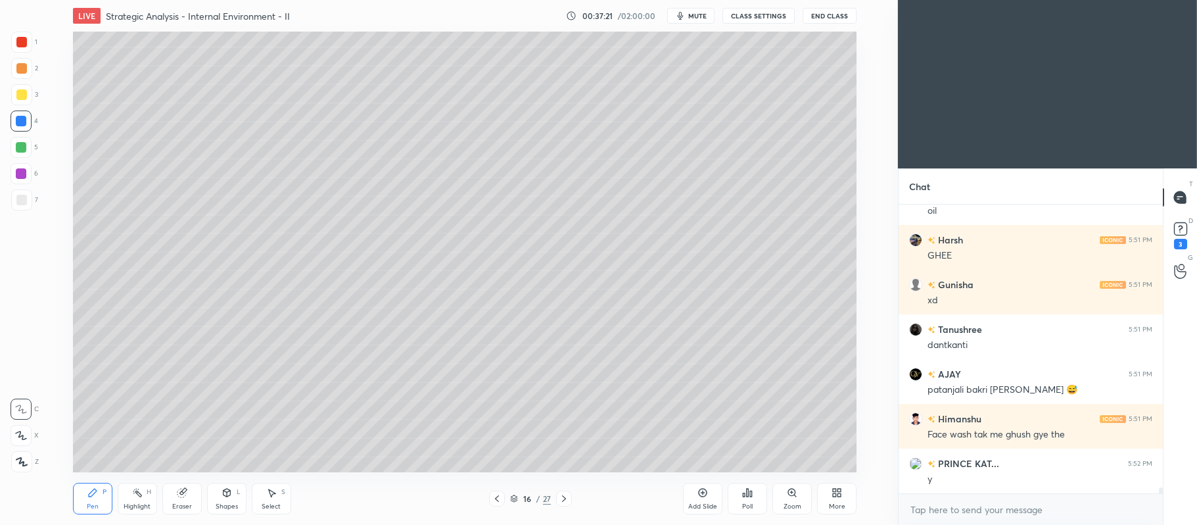
click at [566, 498] on icon at bounding box center [564, 498] width 11 height 11
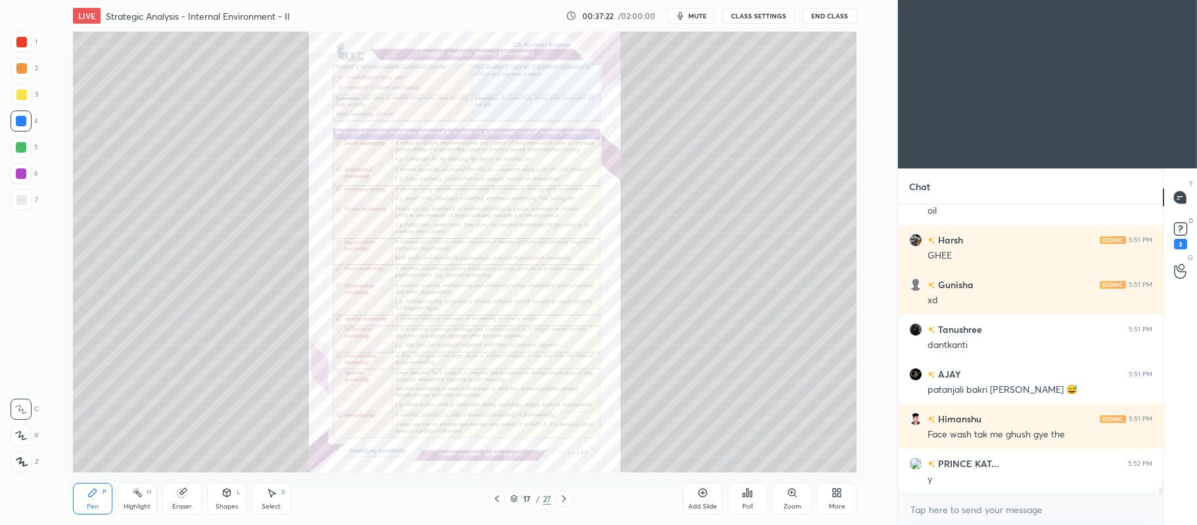
click at [797, 496] on div "Zoom" at bounding box center [791, 498] width 39 height 32
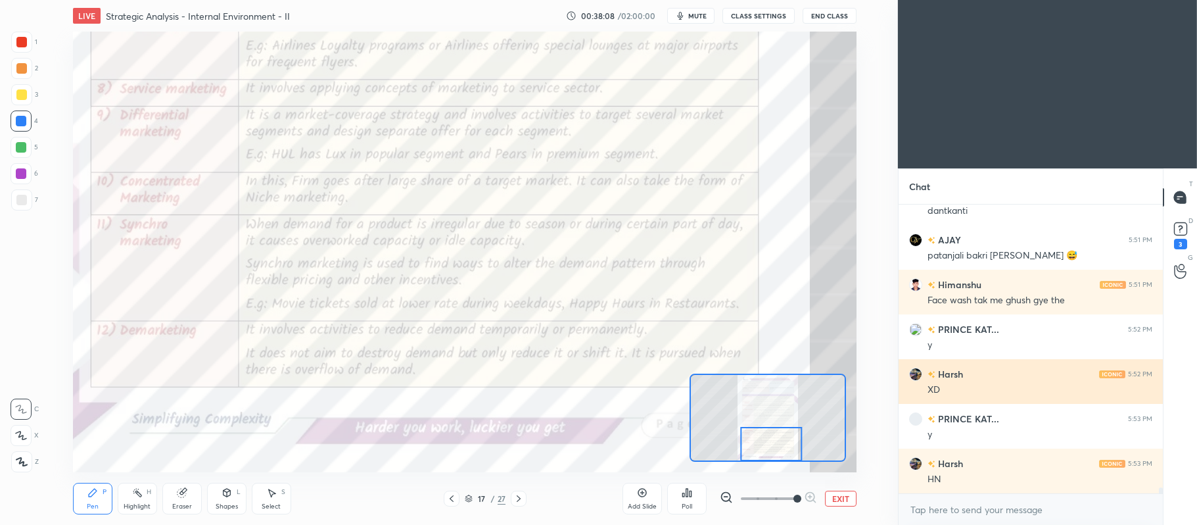
scroll to position [13367, 0]
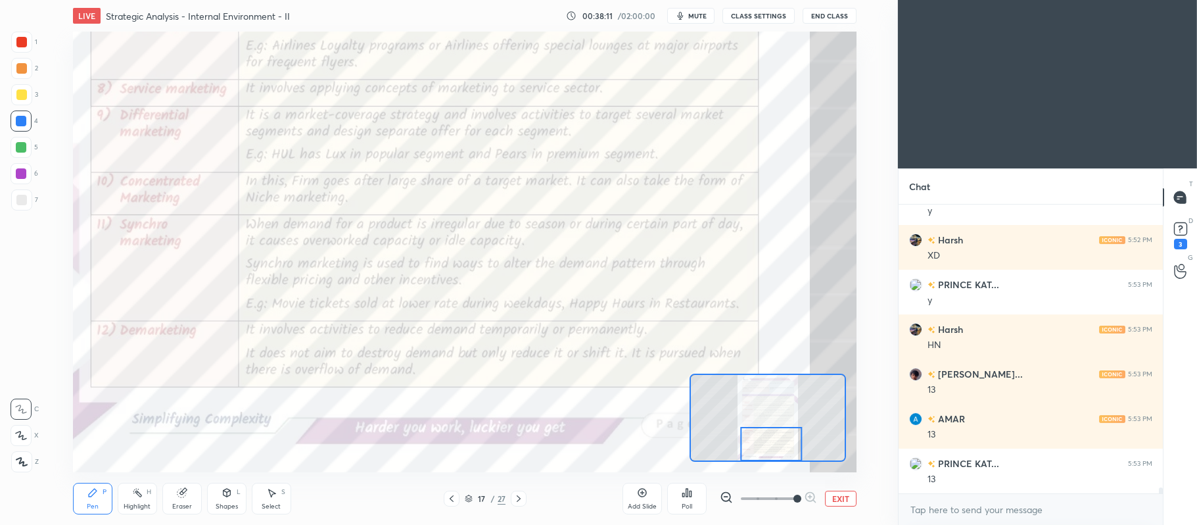
click at [841, 501] on button "EXIT" at bounding box center [841, 498] width 32 height 16
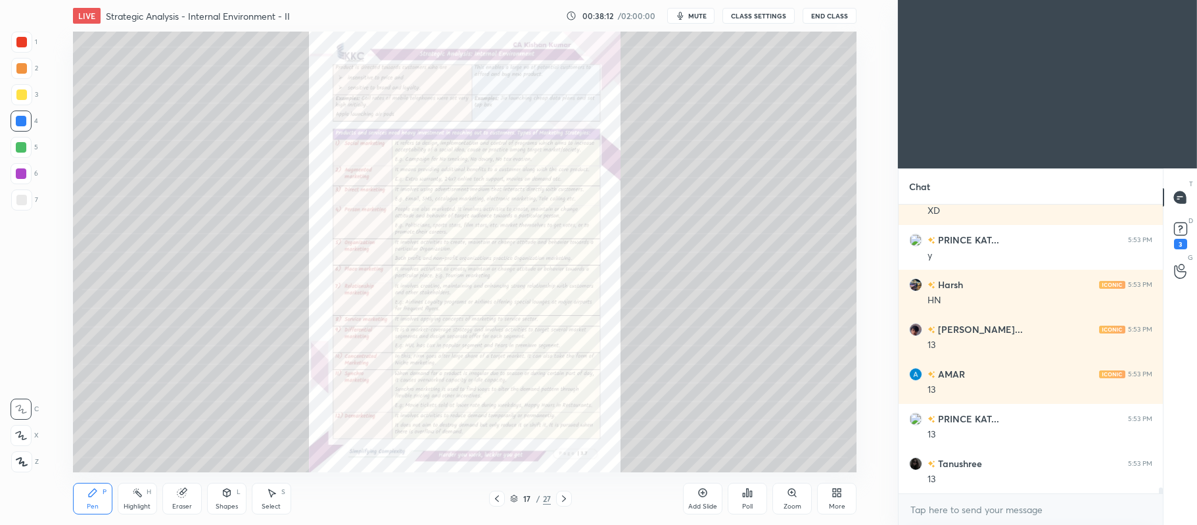
click at [718, 497] on div "Add Slide" at bounding box center [702, 498] width 39 height 32
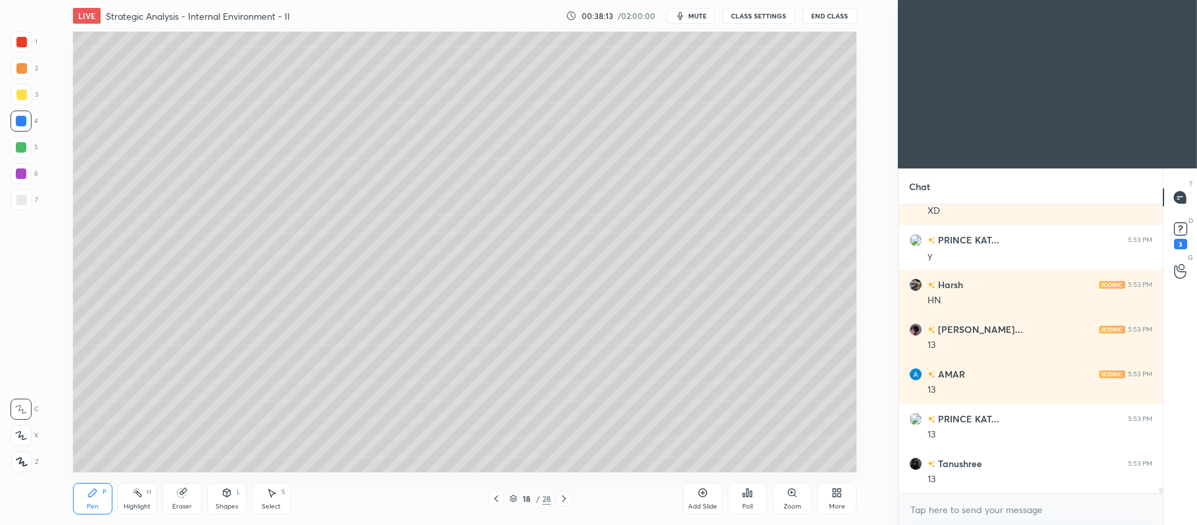
click at [22, 95] on div at bounding box center [21, 94] width 11 height 11
click at [28, 443] on div at bounding box center [21, 435] width 21 height 21
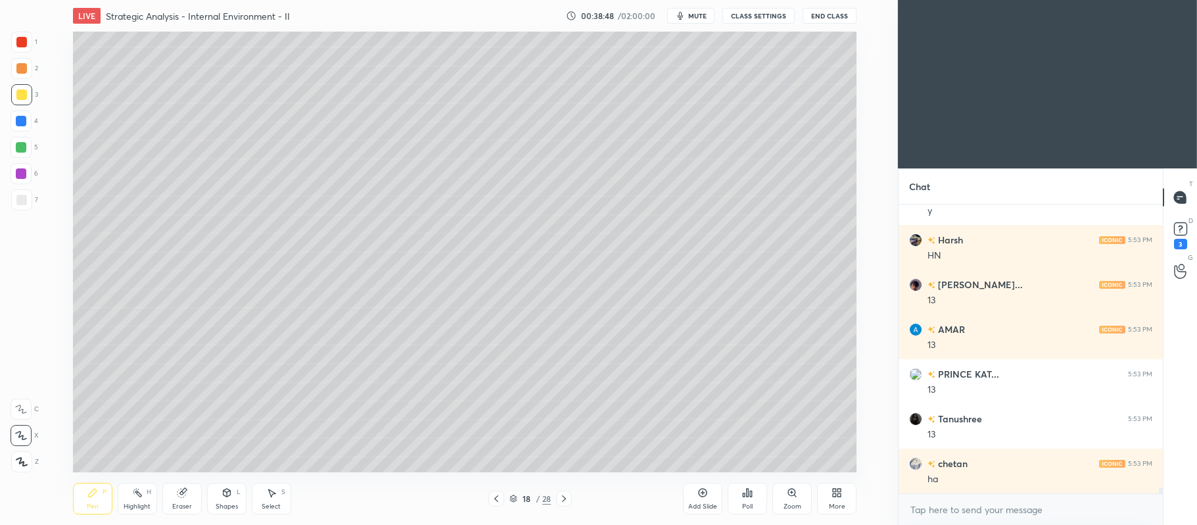
scroll to position [13591, 0]
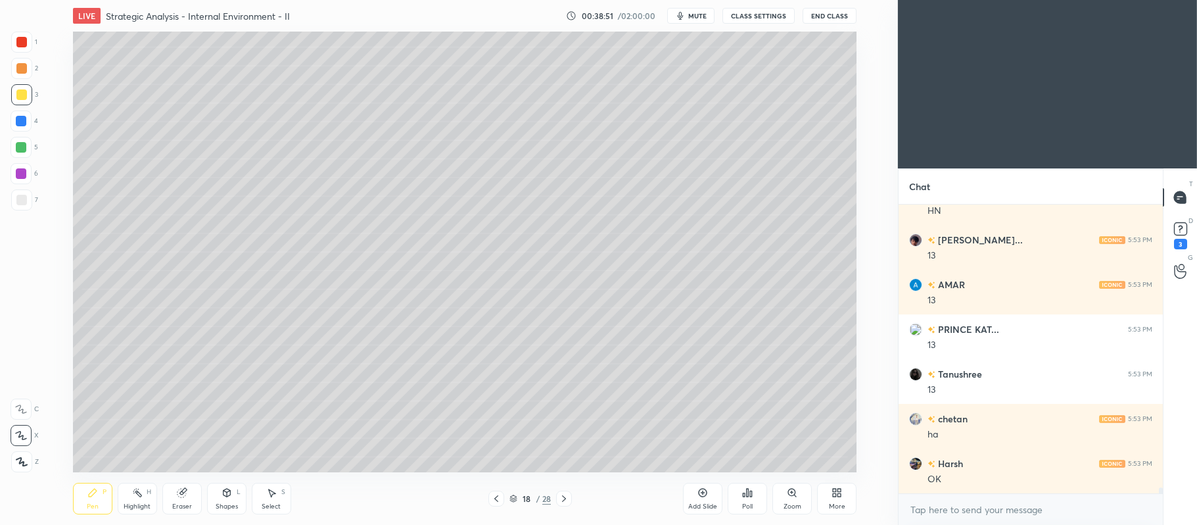
click at [497, 498] on icon at bounding box center [496, 498] width 11 height 11
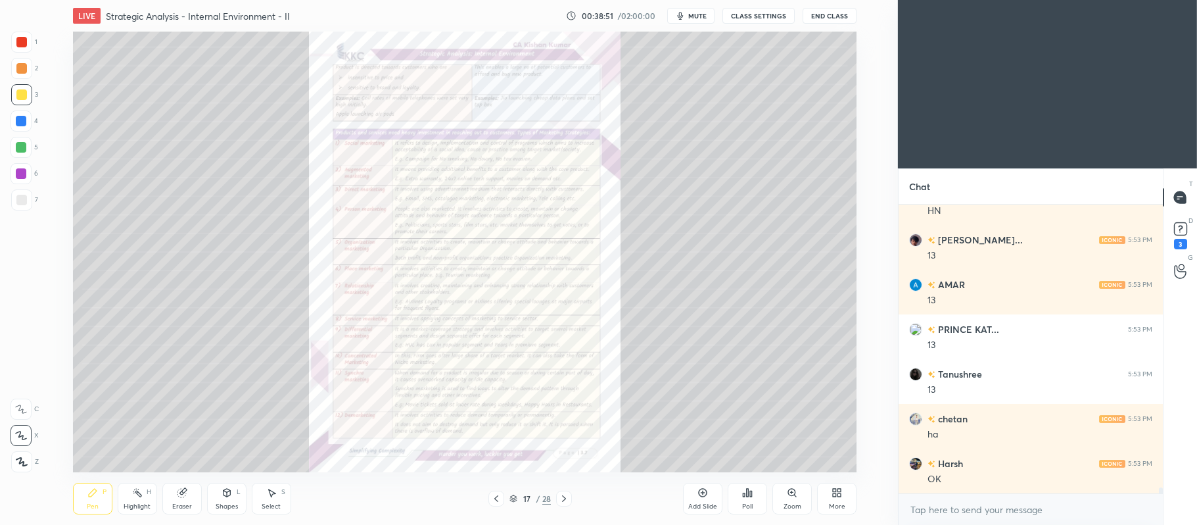
click at [698, 494] on icon at bounding box center [702, 492] width 11 height 11
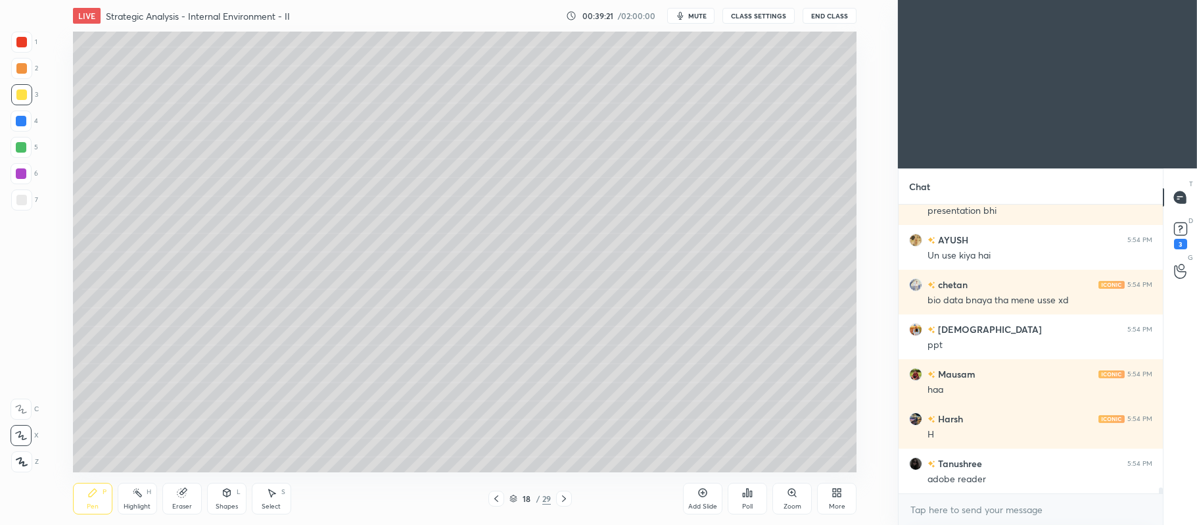
scroll to position [14261, 0]
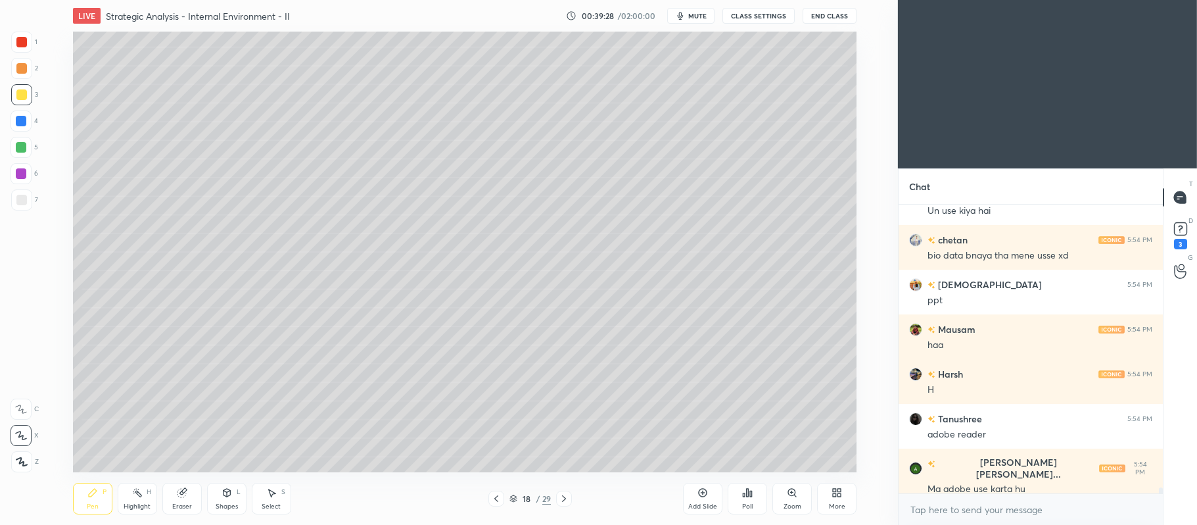
click at [22, 152] on div at bounding box center [21, 147] width 21 height 21
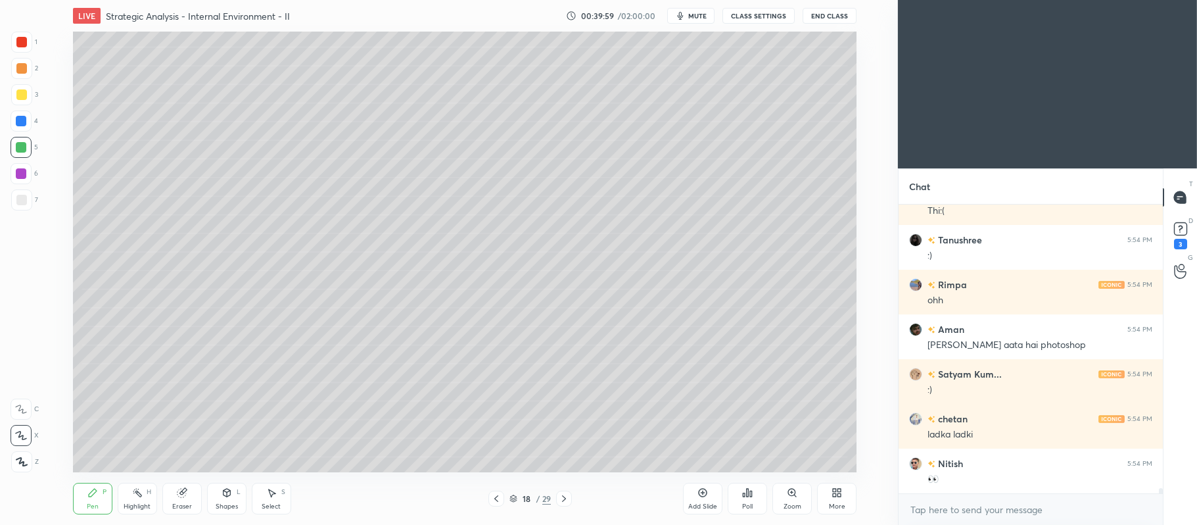
scroll to position [14887, 0]
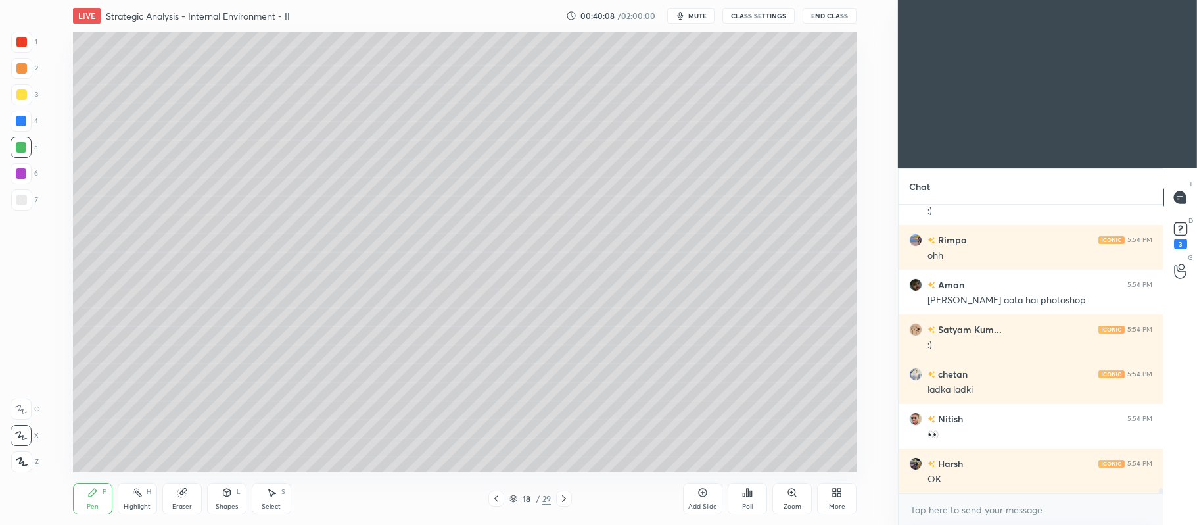
click at [702, 495] on icon at bounding box center [702, 492] width 11 height 11
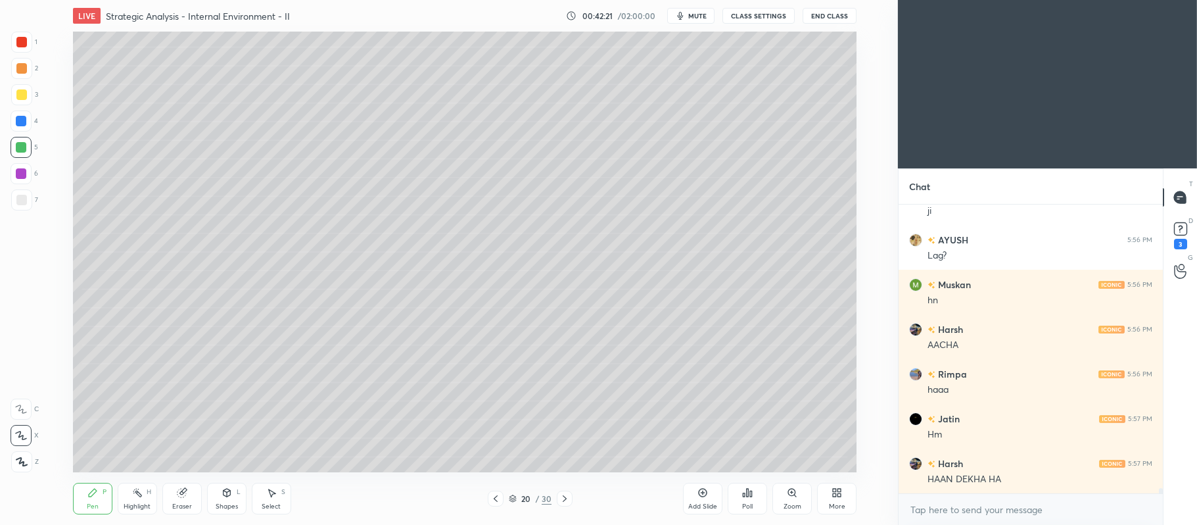
scroll to position [15839, 0]
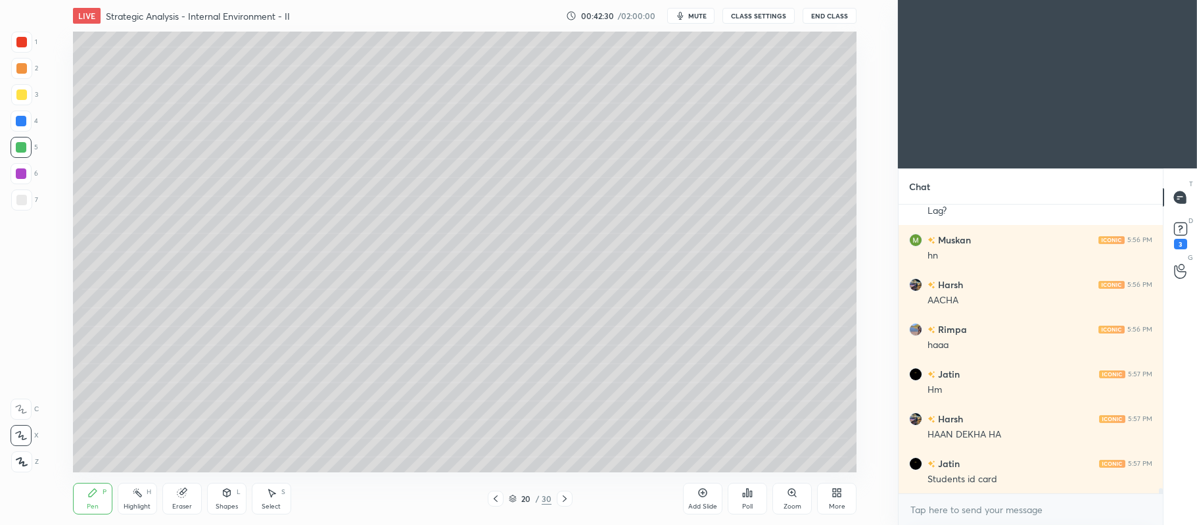
click at [21, 58] on div at bounding box center [21, 68] width 21 height 21
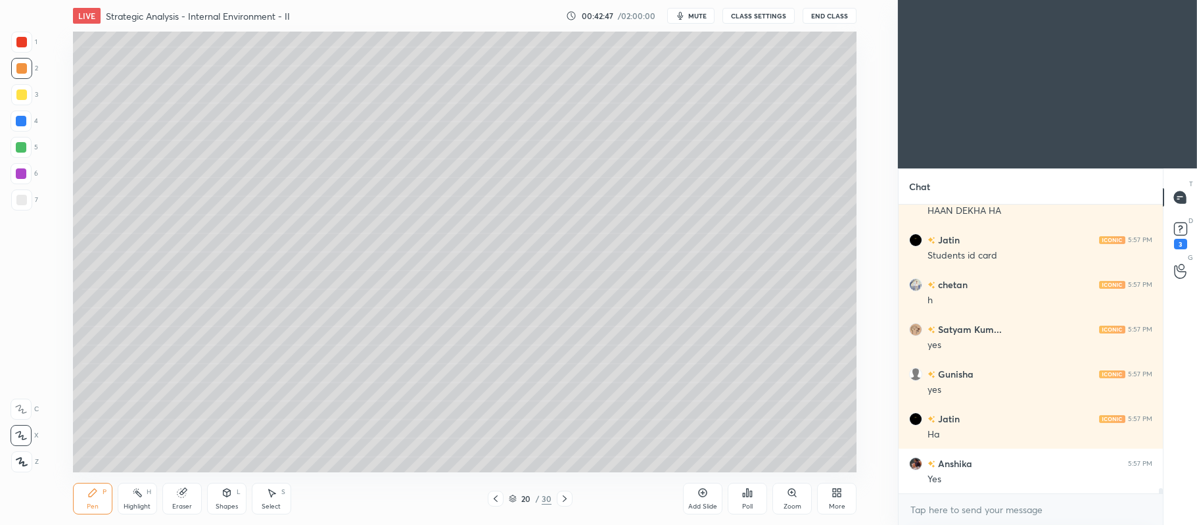
scroll to position [16107, 0]
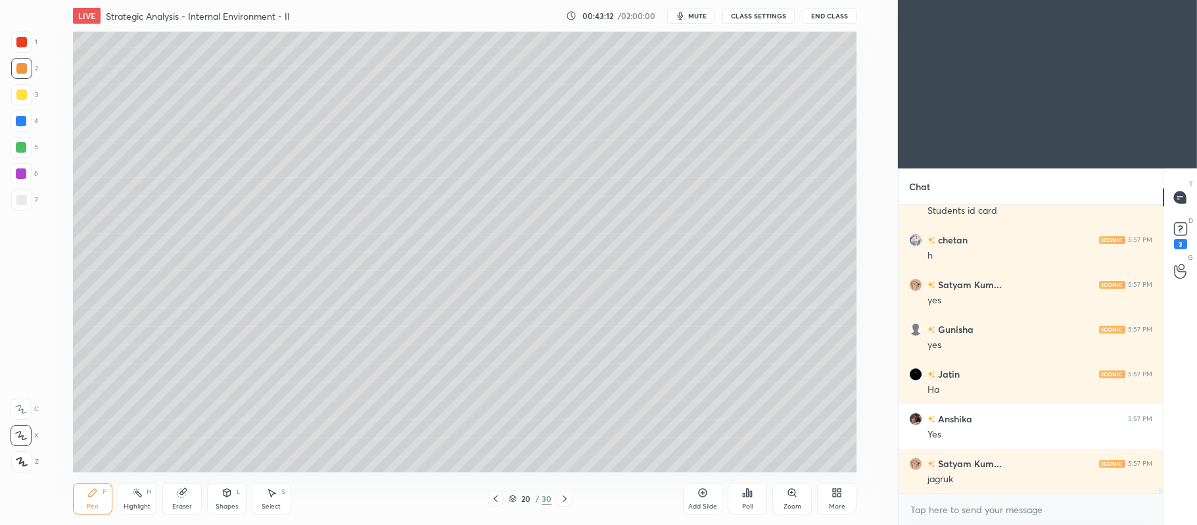
click at [16, 155] on div at bounding box center [21, 147] width 21 height 21
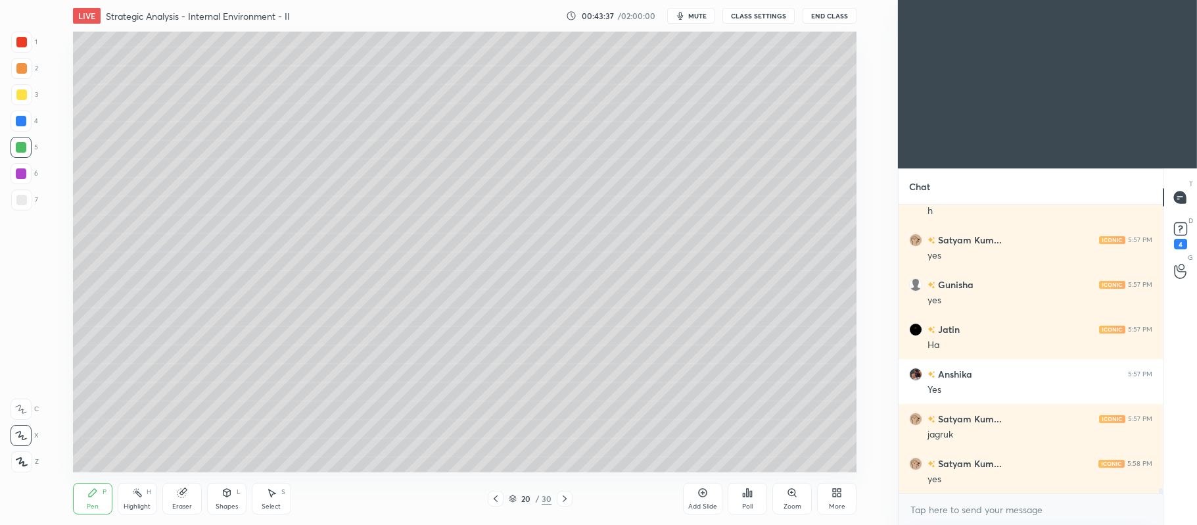
scroll to position [16207, 0]
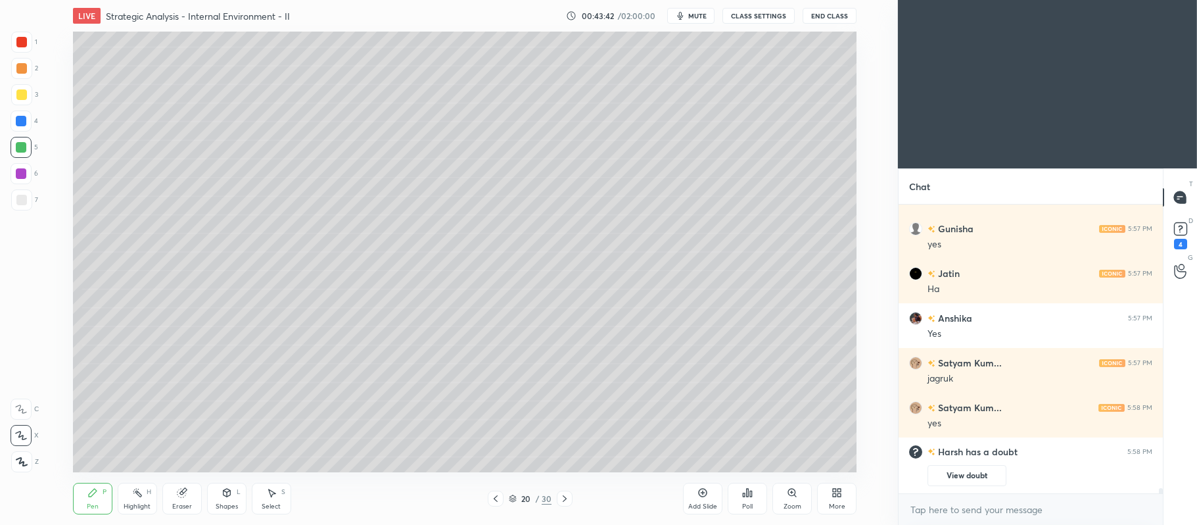
click at [563, 496] on icon at bounding box center [565, 498] width 4 height 7
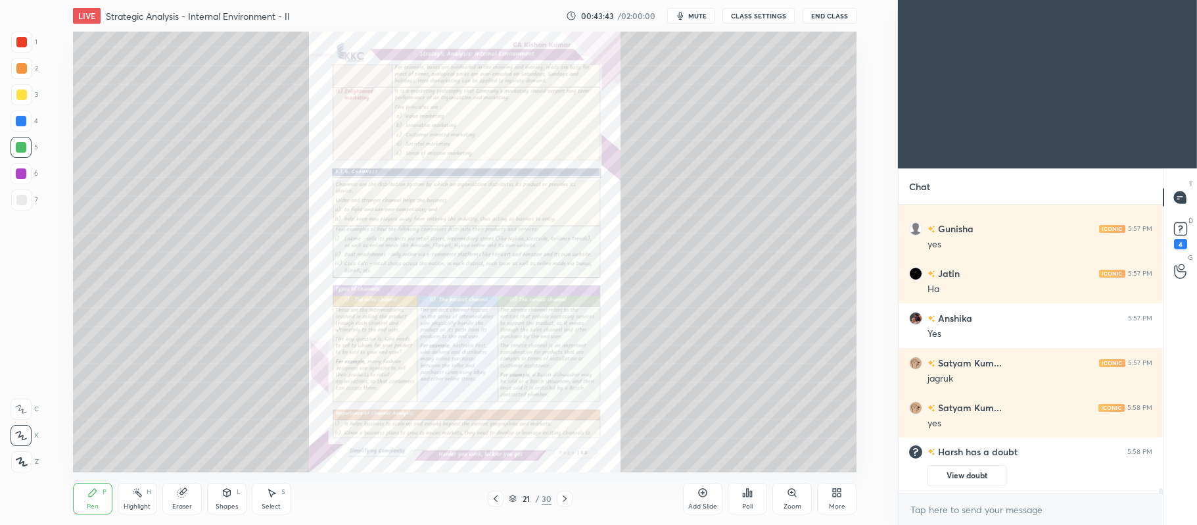
click at [793, 495] on icon at bounding box center [791, 491] width 7 height 7
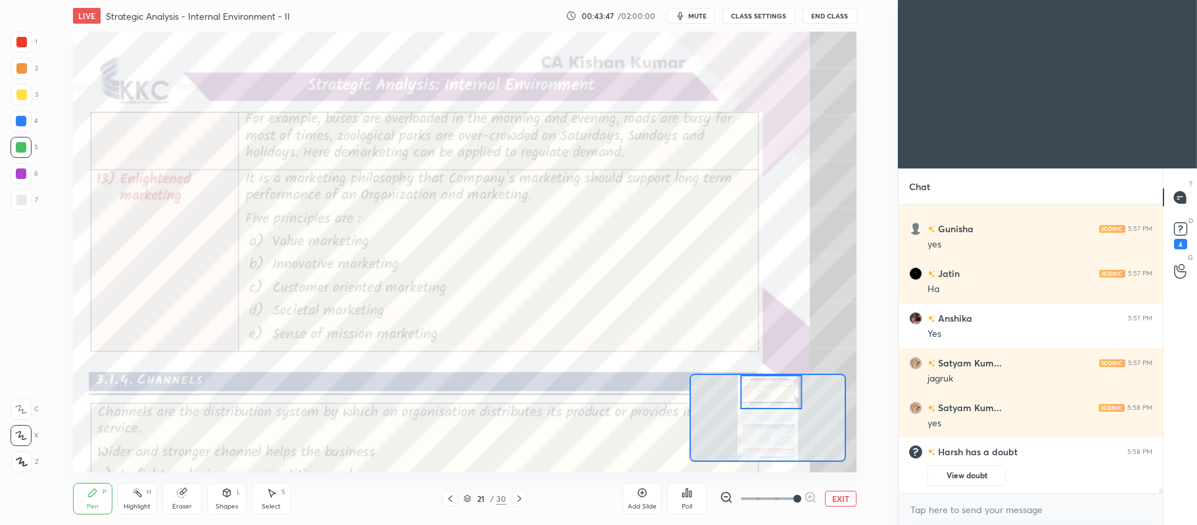
click at [24, 405] on icon at bounding box center [21, 408] width 12 height 9
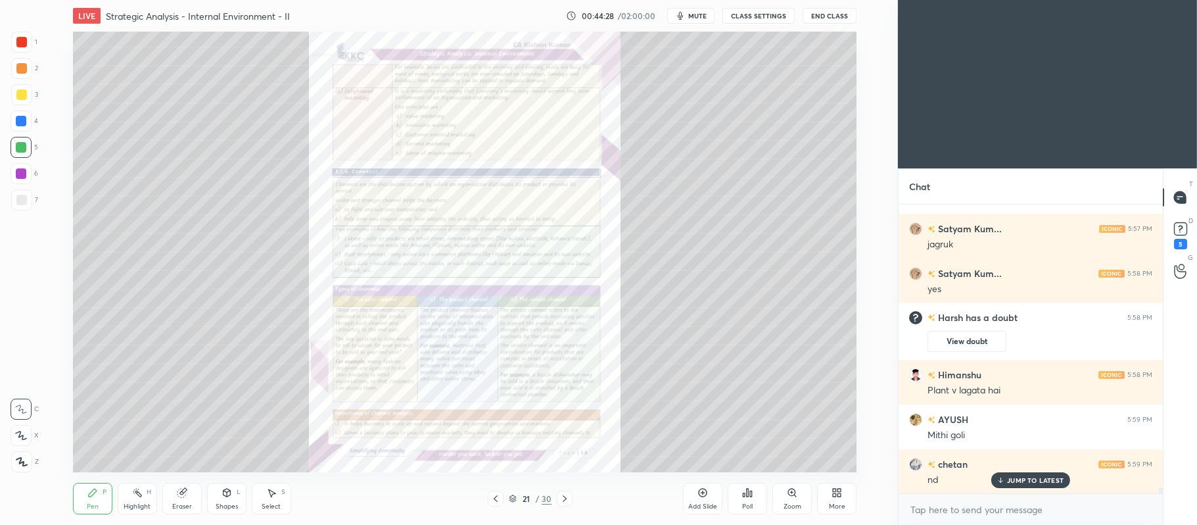
scroll to position [14201, 0]
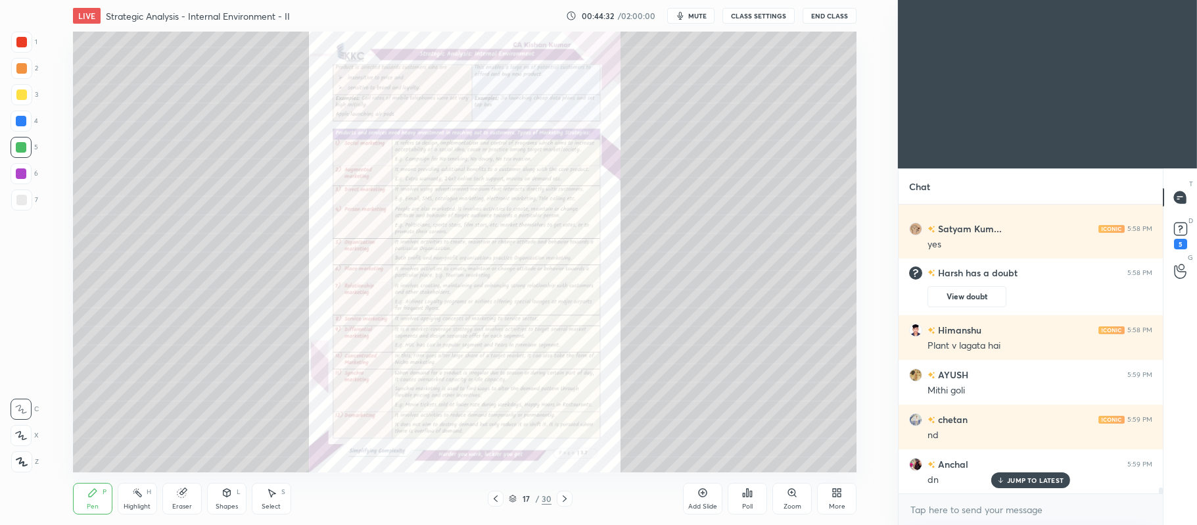
click at [798, 495] on div "Zoom" at bounding box center [791, 498] width 39 height 32
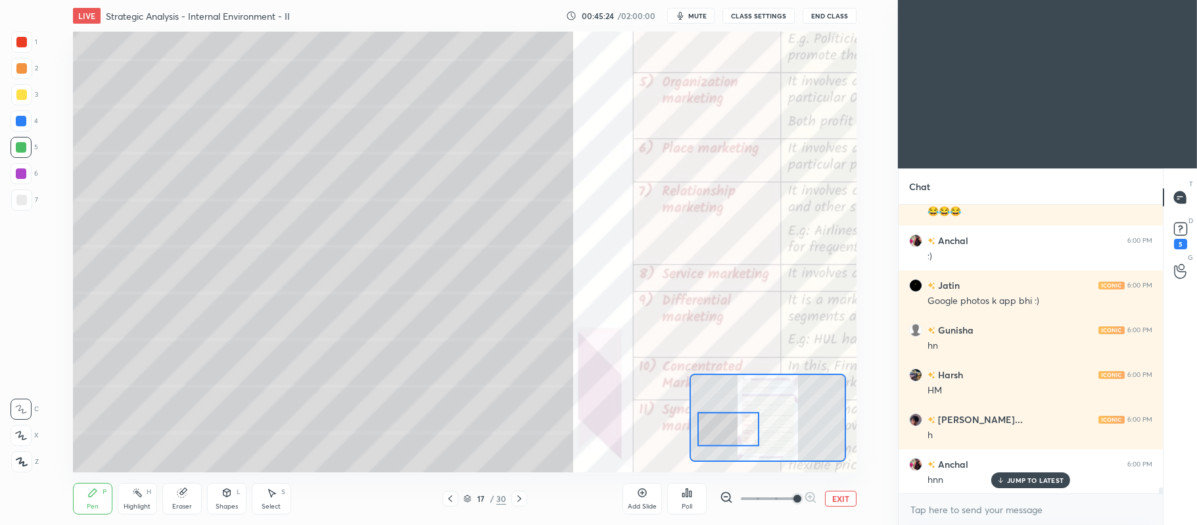
scroll to position [14693, 0]
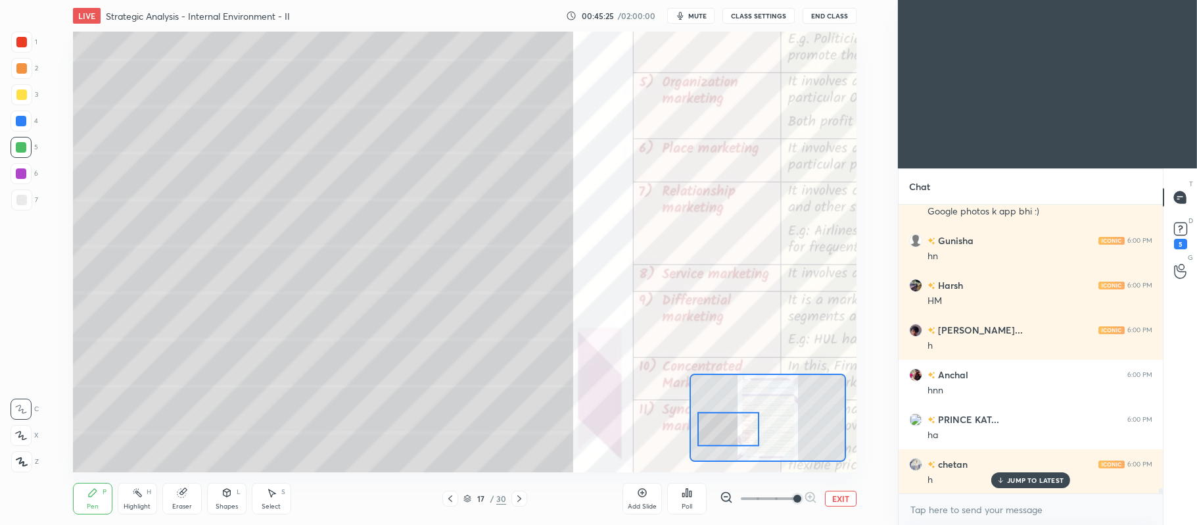
click at [523, 495] on icon at bounding box center [519, 498] width 11 height 11
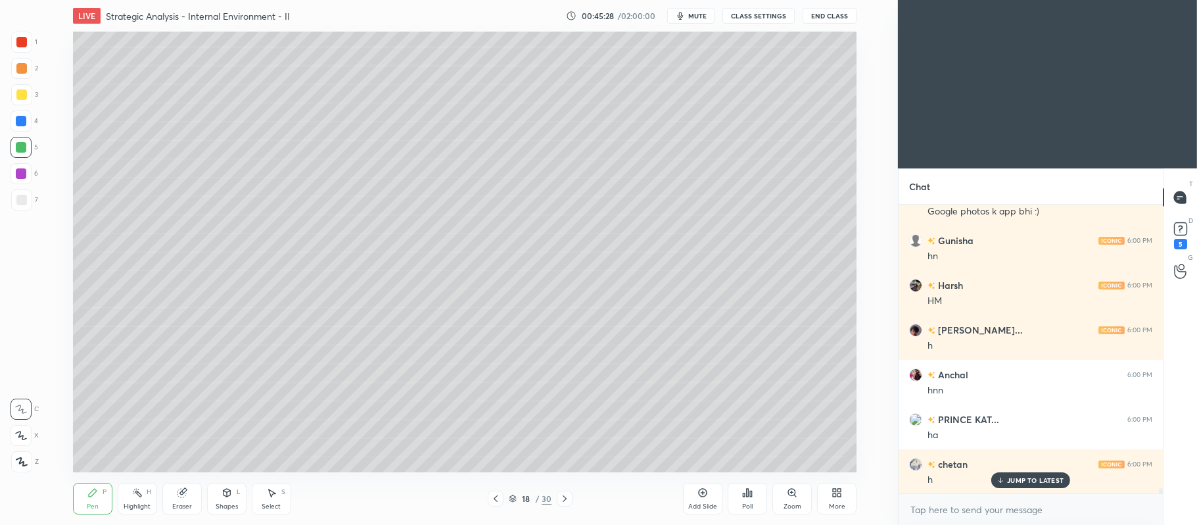
click at [564, 497] on icon at bounding box center [565, 498] width 4 height 7
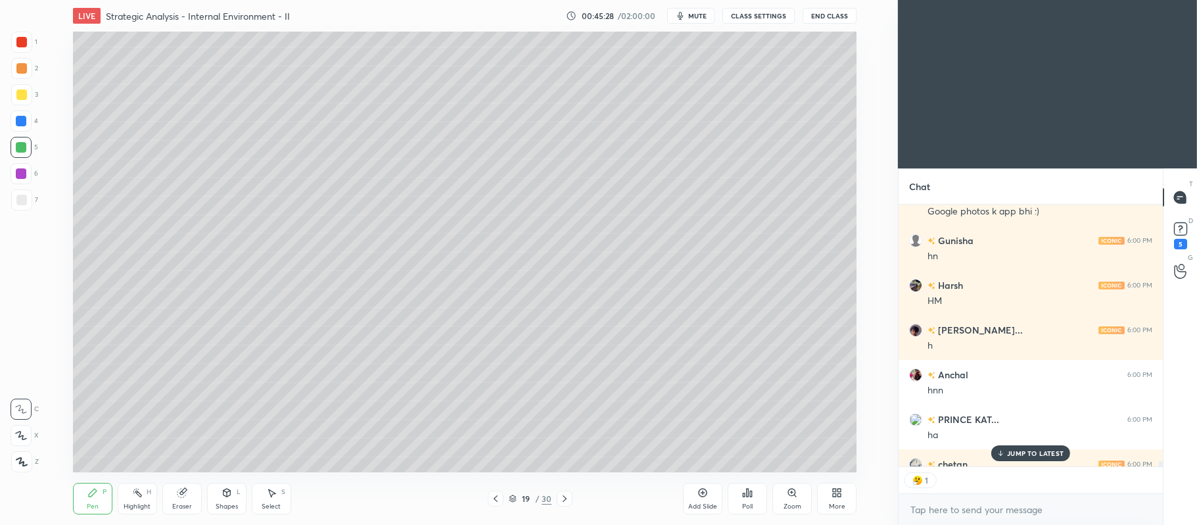
scroll to position [3, 3]
click at [564, 500] on icon at bounding box center [565, 498] width 4 height 7
click at [1037, 451] on p "JUMP TO LATEST" at bounding box center [1035, 453] width 57 height 8
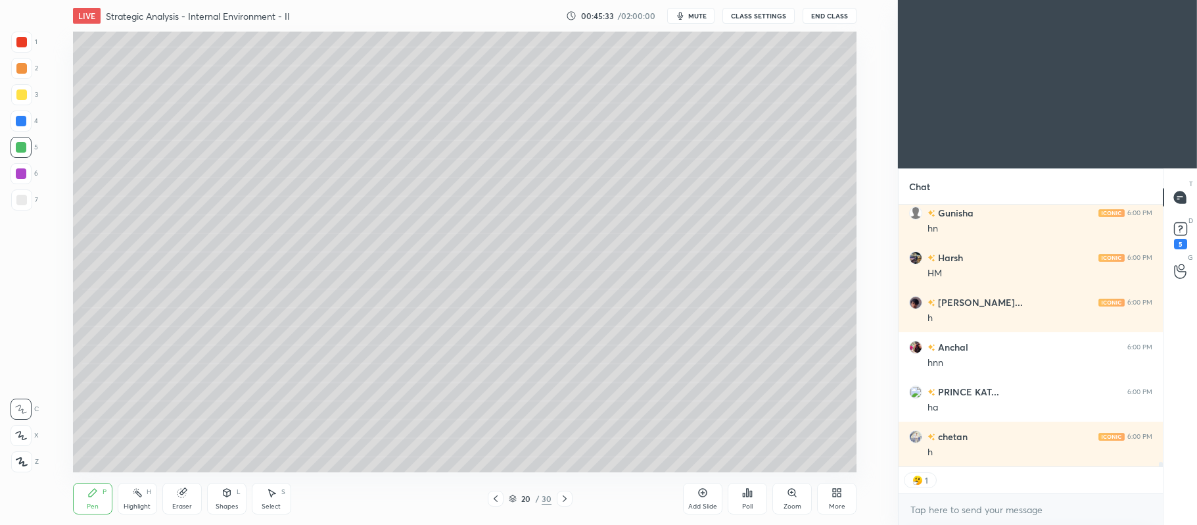
scroll to position [14765, 0]
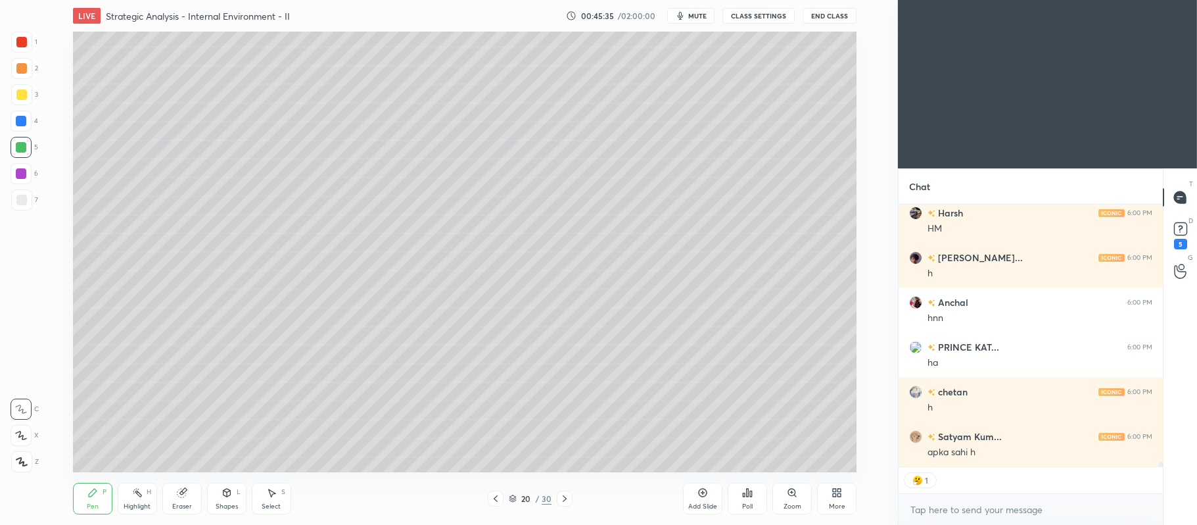
click at [708, 498] on div "Add Slide" at bounding box center [702, 498] width 39 height 32
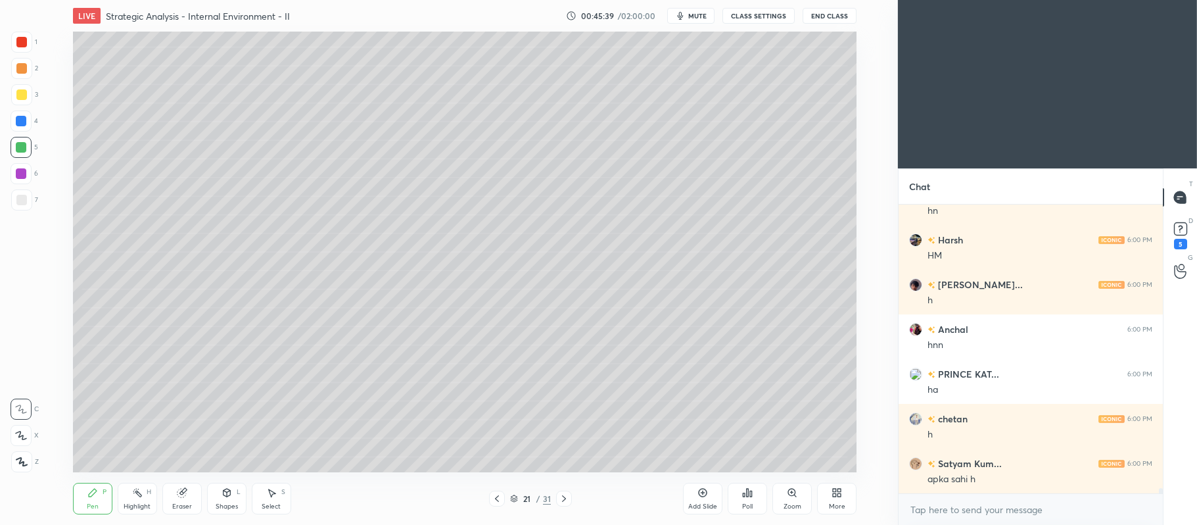
click at [24, 93] on div at bounding box center [21, 94] width 11 height 11
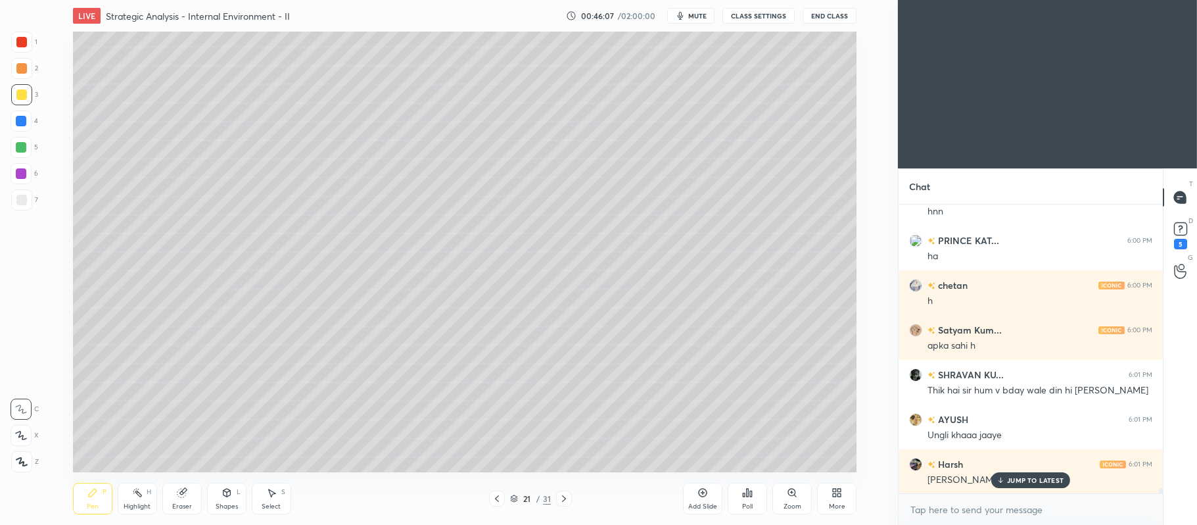
scroll to position [14916, 0]
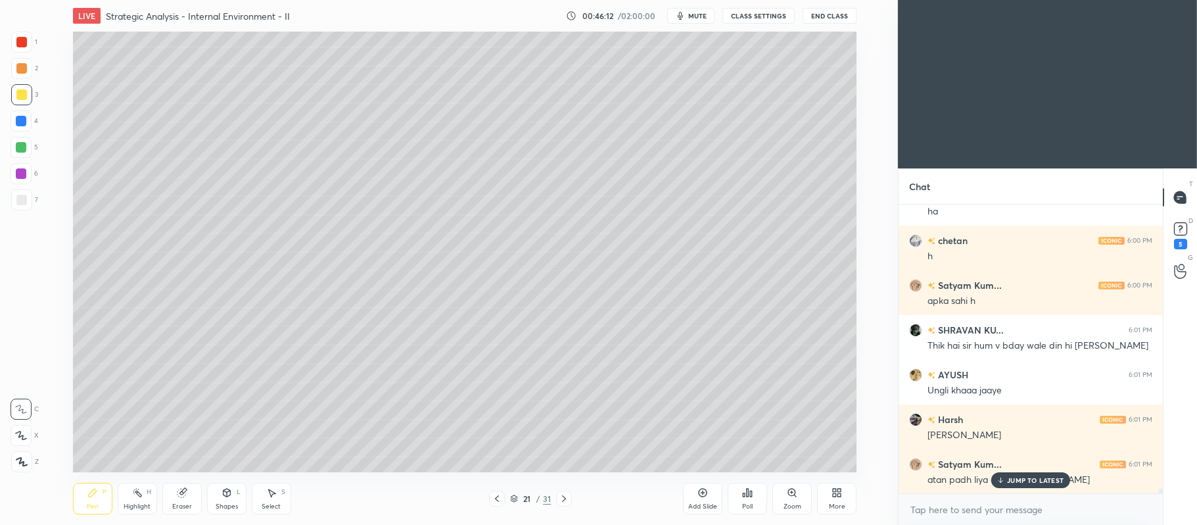
click at [30, 431] on div at bounding box center [21, 435] width 21 height 21
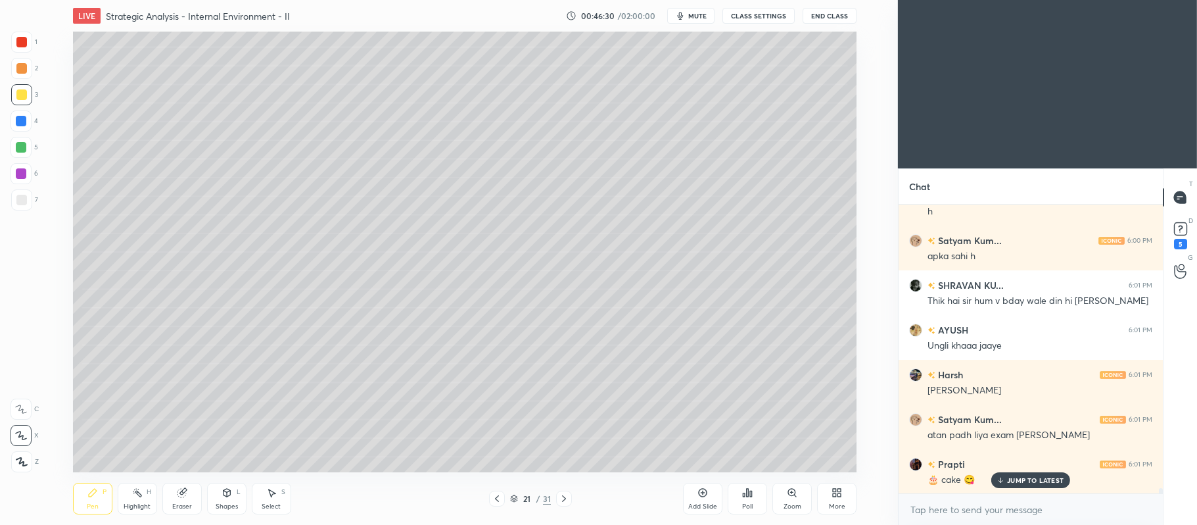
scroll to position [15006, 0]
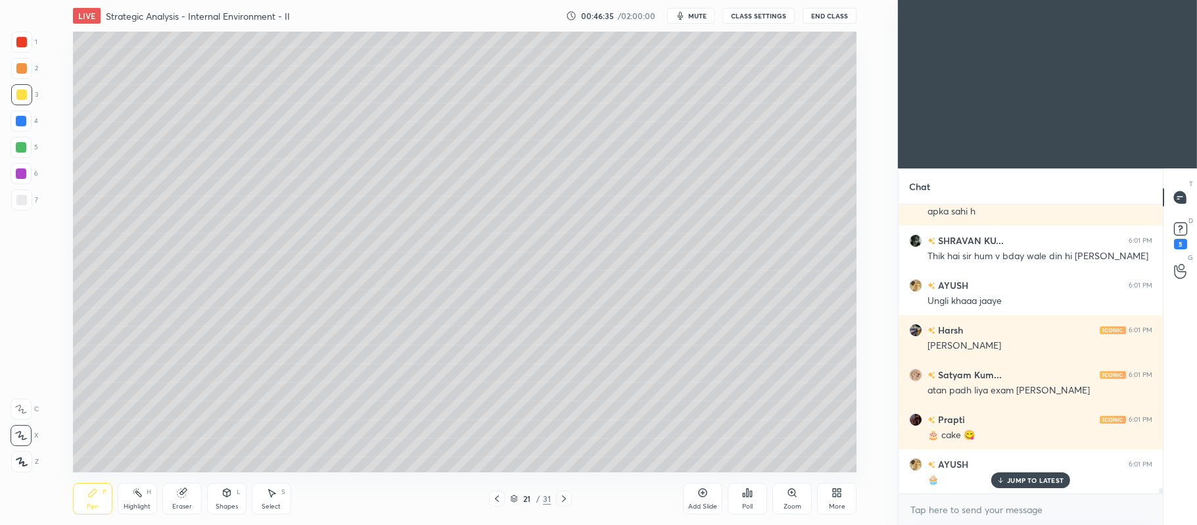
click at [22, 145] on div at bounding box center [21, 147] width 11 height 11
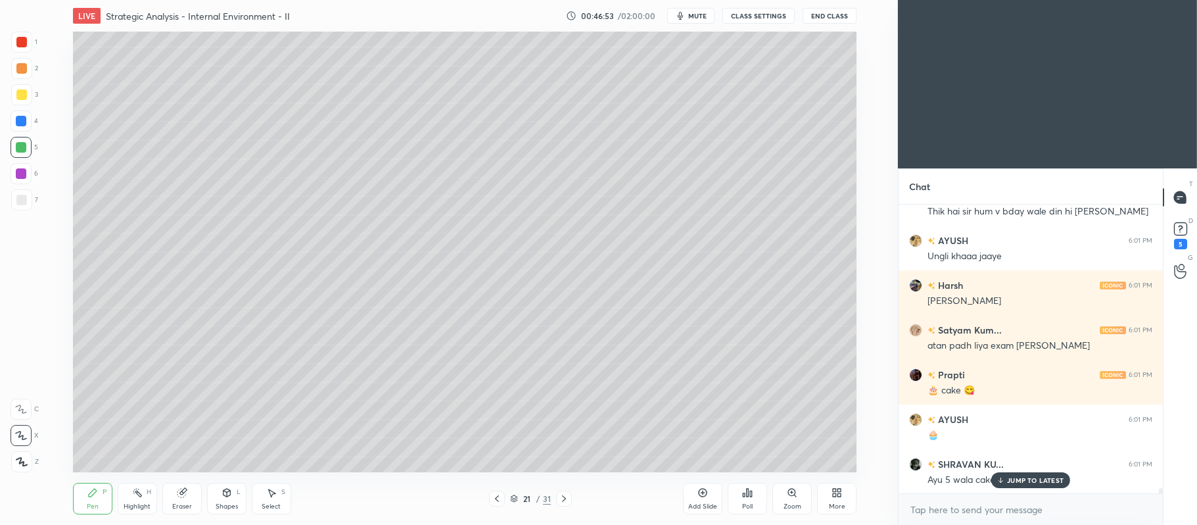
click at [35, 197] on div "7" at bounding box center [24, 199] width 27 height 21
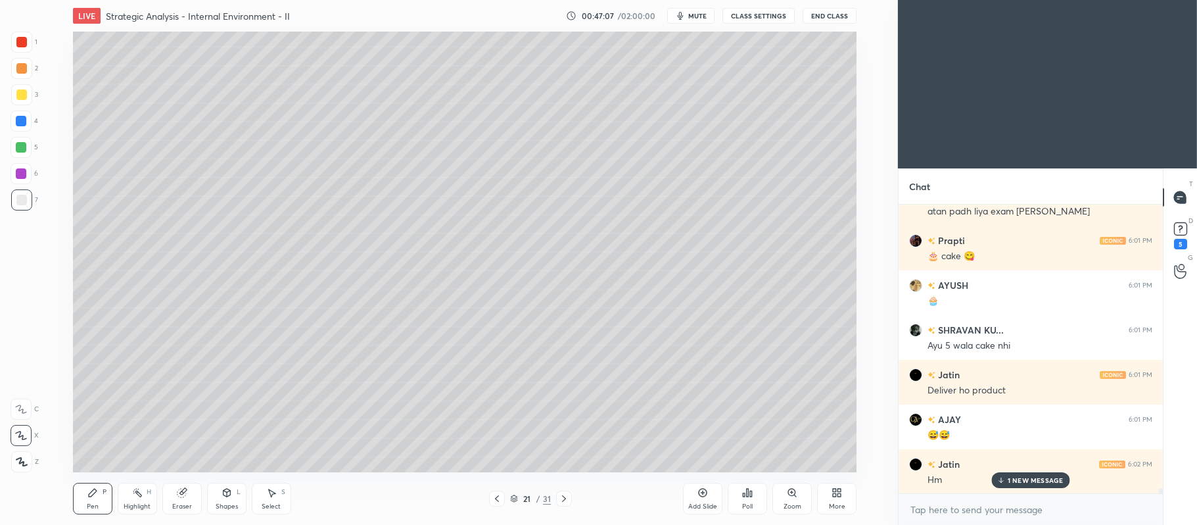
scroll to position [15229, 0]
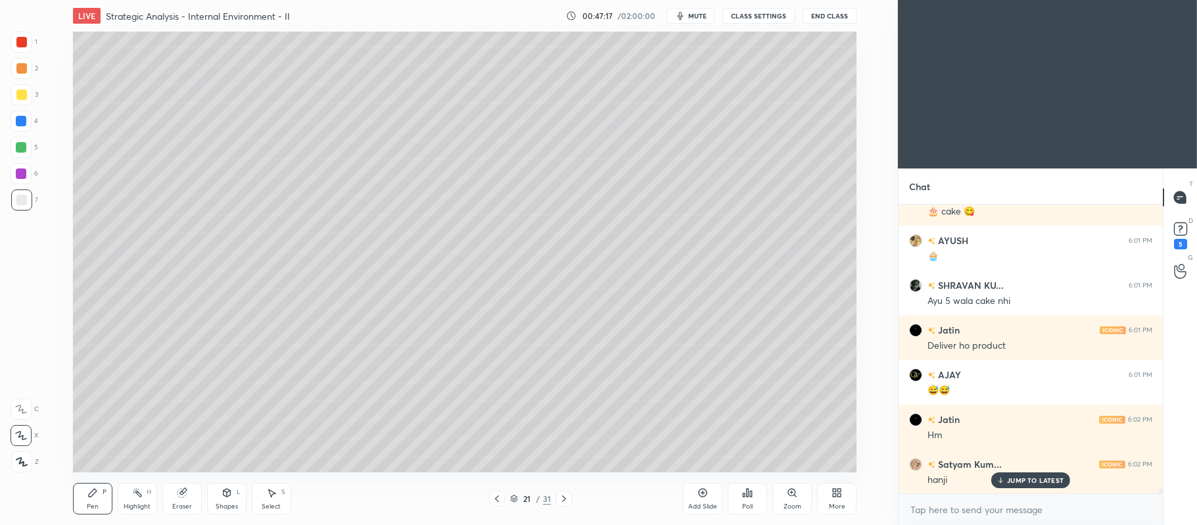
click at [705, 494] on icon at bounding box center [702, 492] width 11 height 11
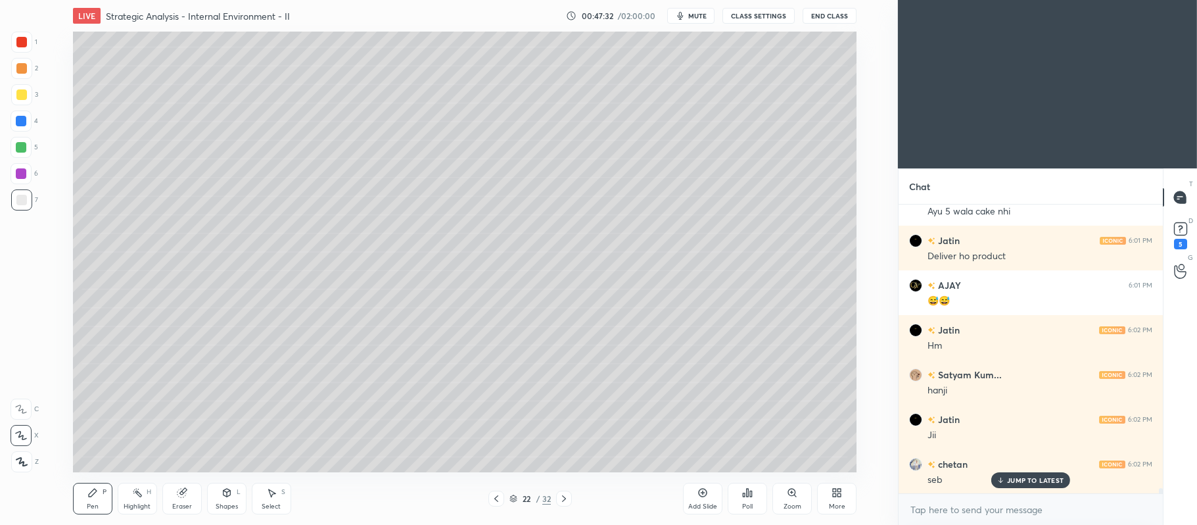
scroll to position [15363, 0]
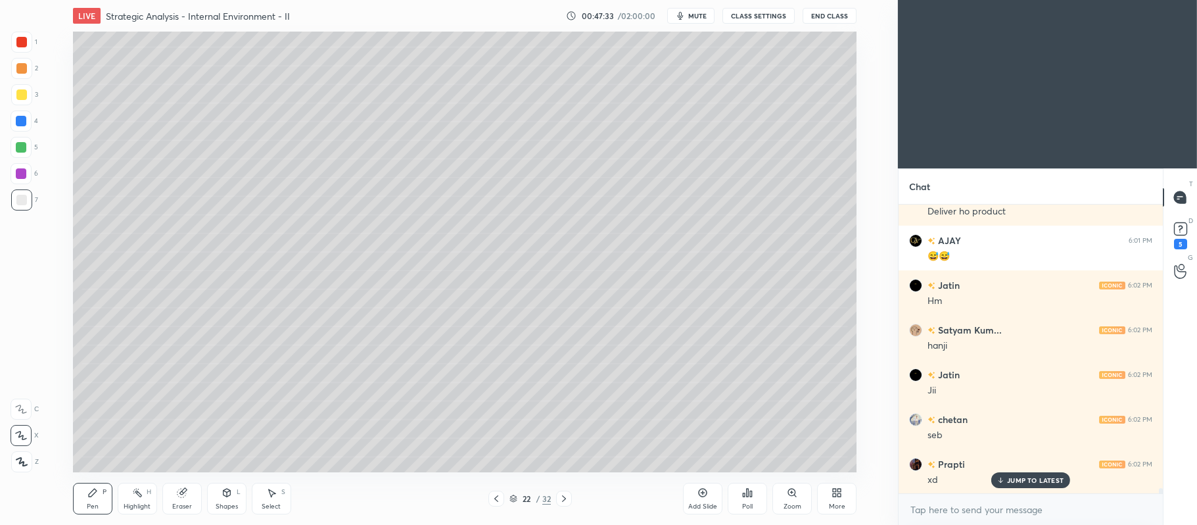
click at [16, 148] on div at bounding box center [21, 147] width 11 height 11
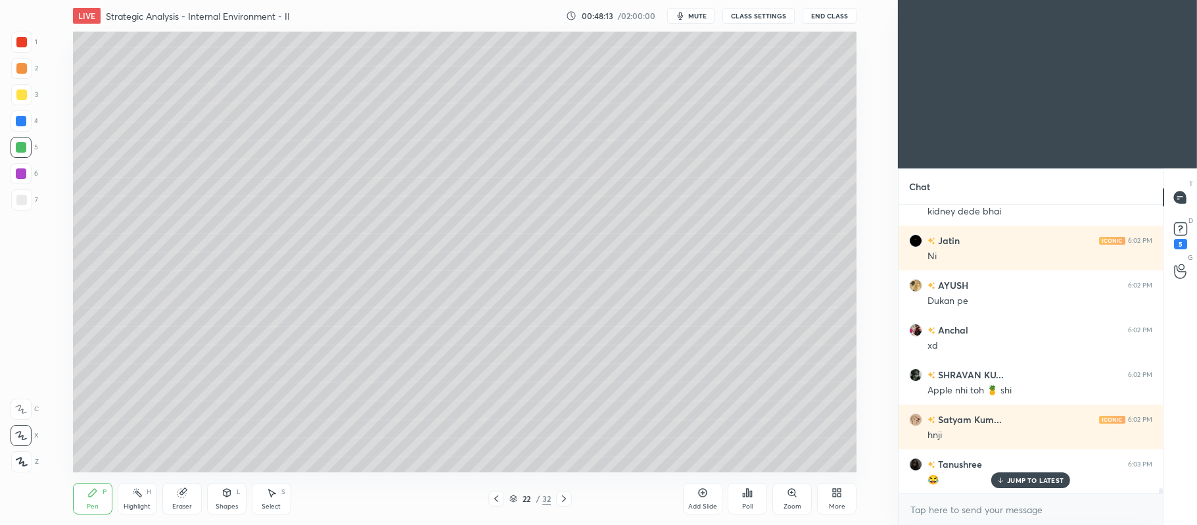
scroll to position [16168, 0]
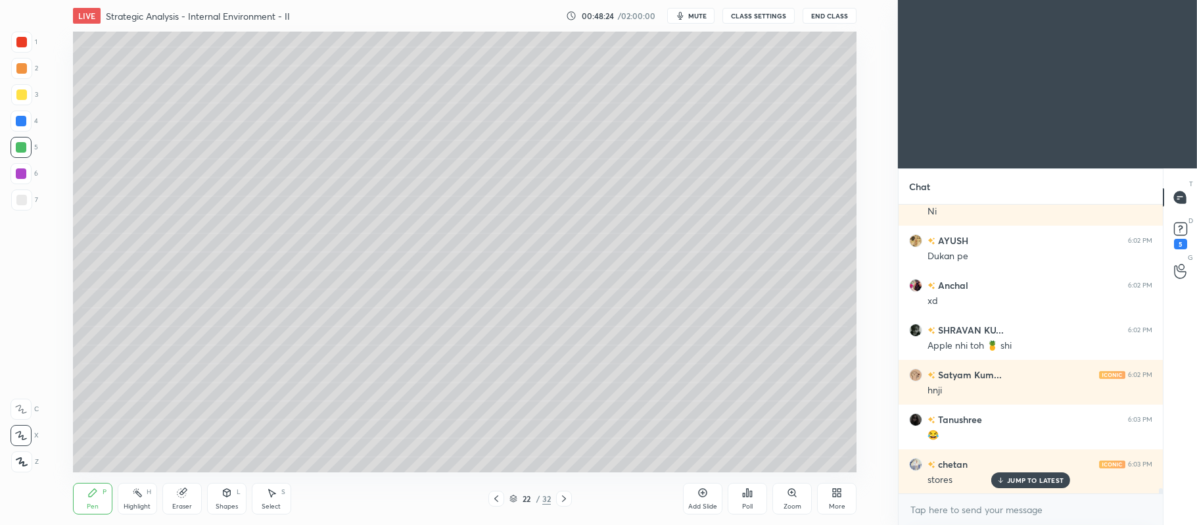
click at [32, 198] on div at bounding box center [21, 199] width 21 height 21
click at [32, 172] on div "6" at bounding box center [25, 173] width 28 height 21
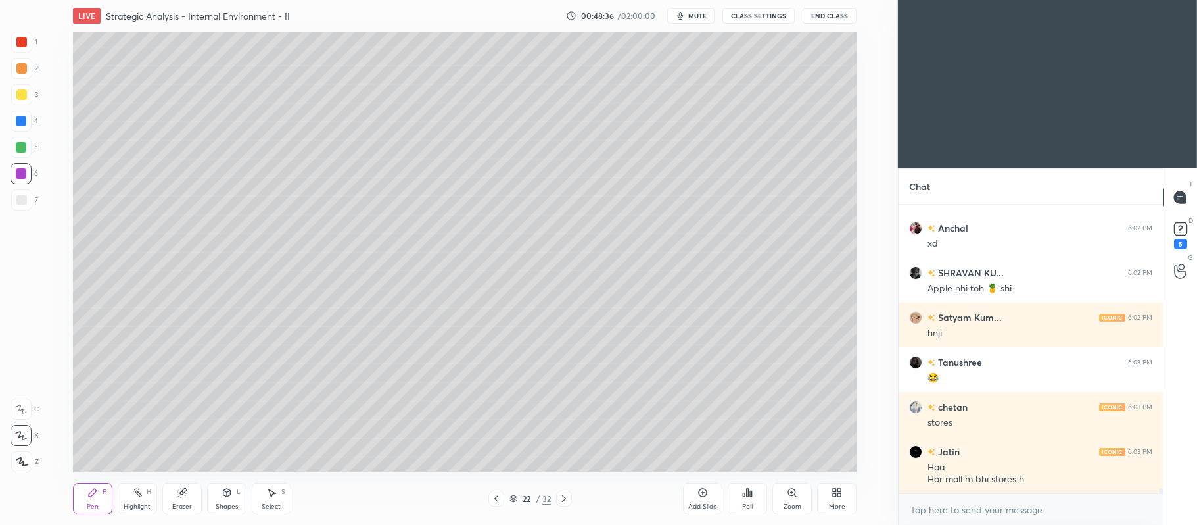
click at [33, 148] on div "5" at bounding box center [25, 147] width 28 height 21
click at [29, 176] on div at bounding box center [21, 173] width 21 height 21
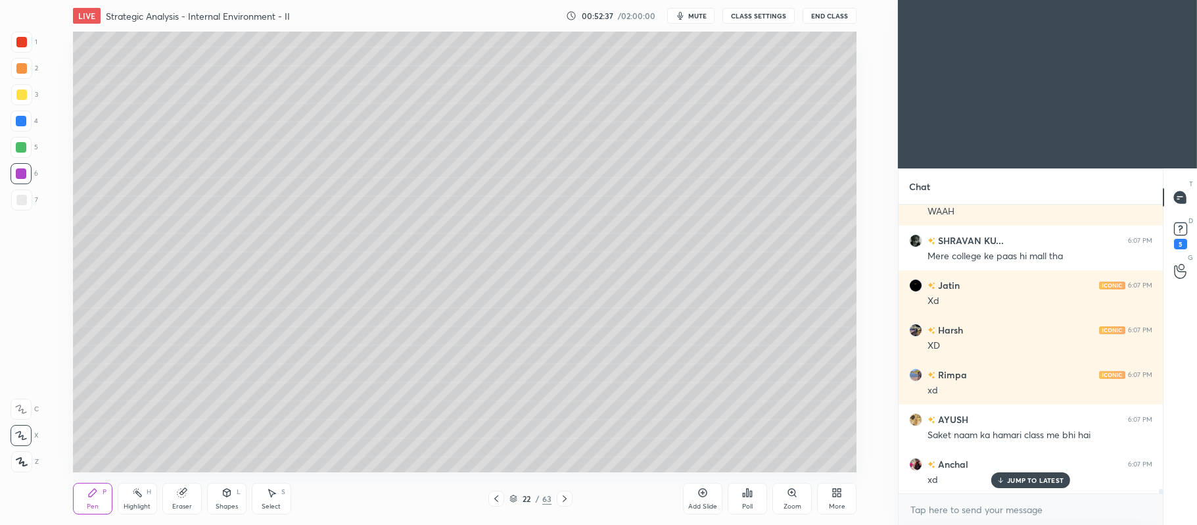
scroll to position [16907, 0]
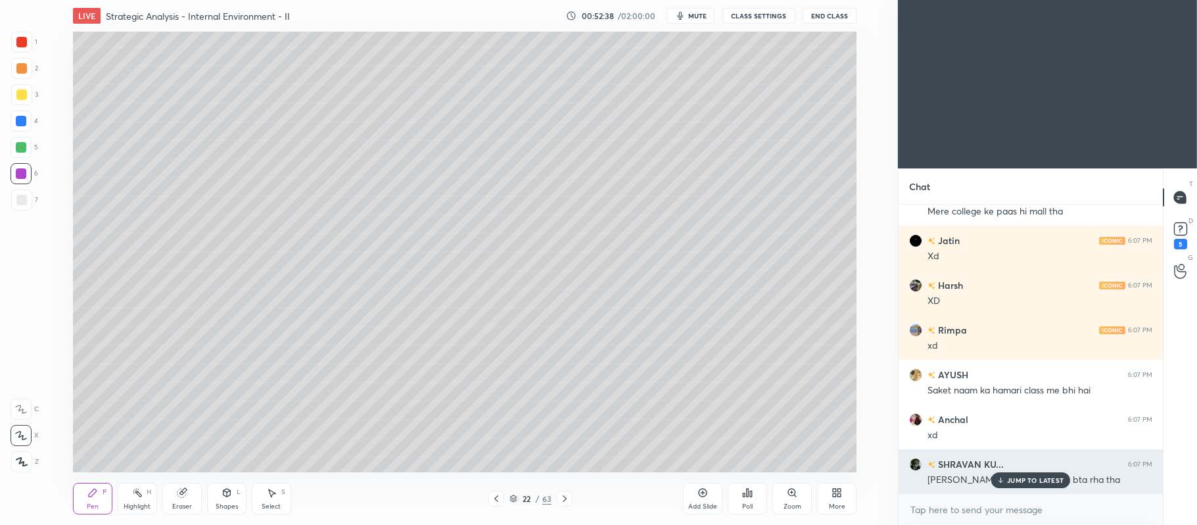
click at [1044, 480] on p "JUMP TO LATEST" at bounding box center [1035, 480] width 57 height 8
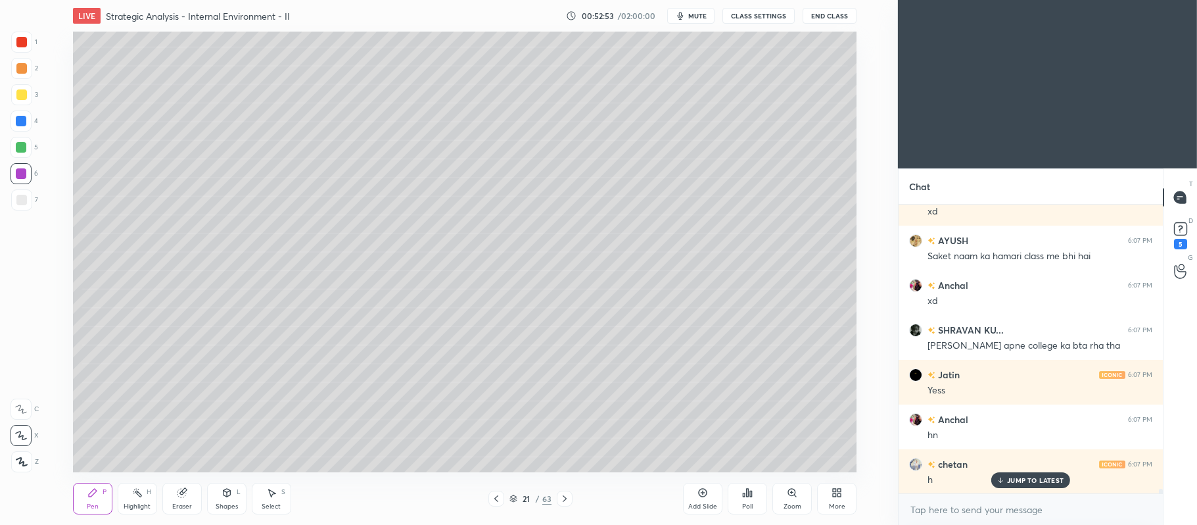
scroll to position [17085, 0]
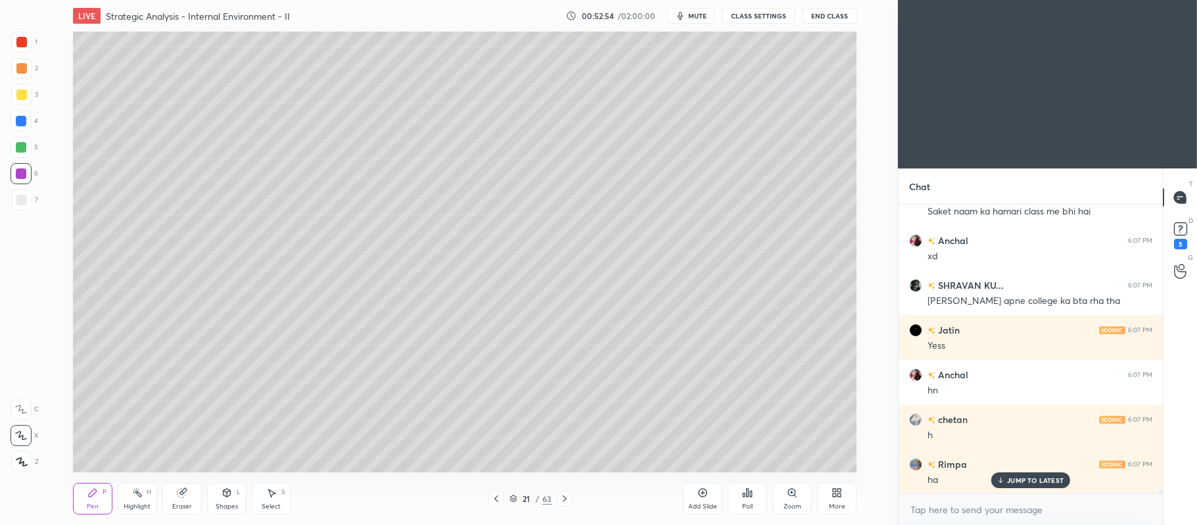
click at [29, 101] on div at bounding box center [21, 94] width 21 height 21
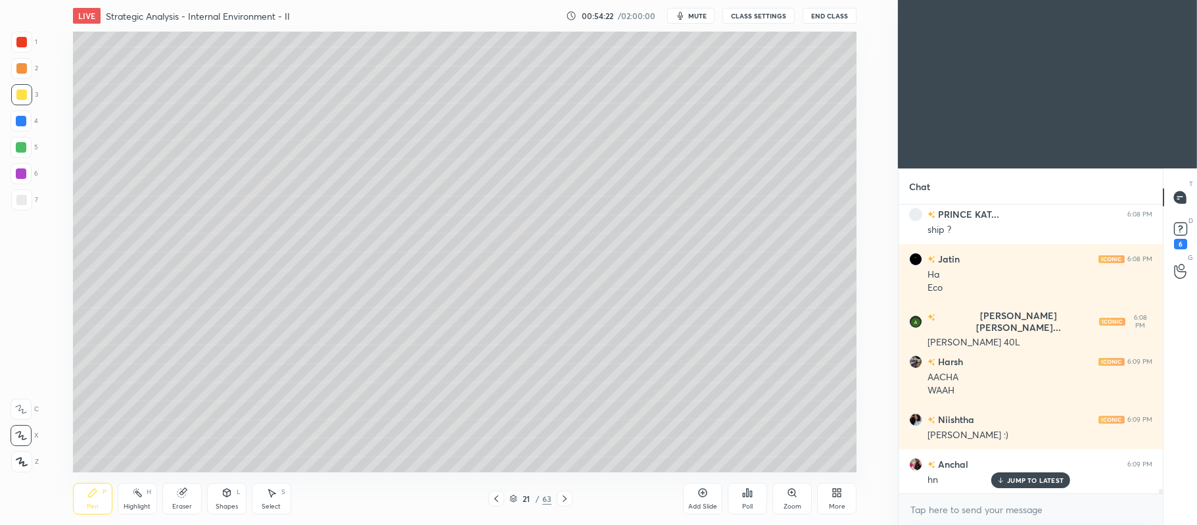
scroll to position [17648, 0]
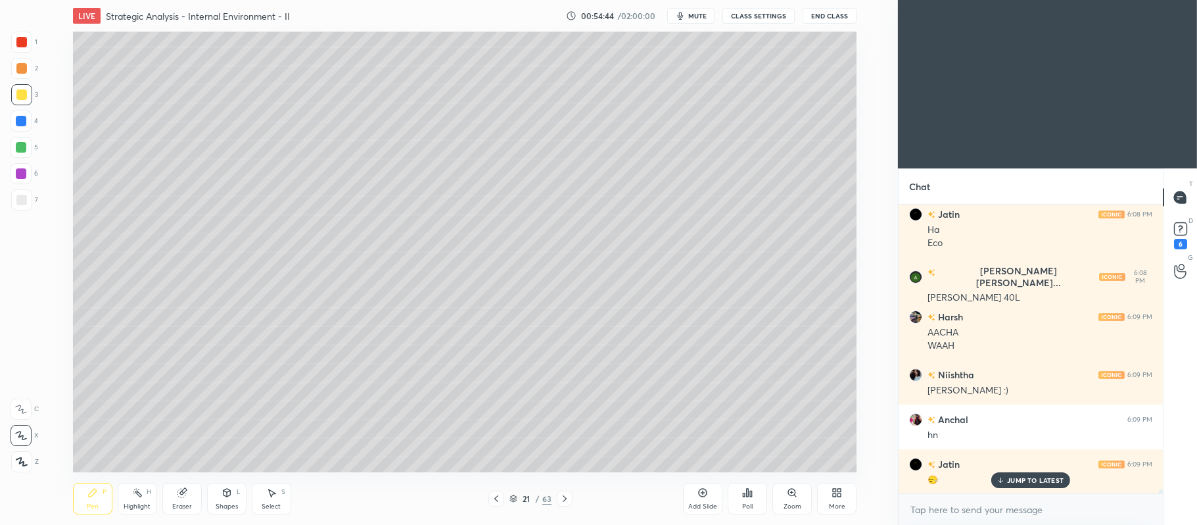
click at [24, 176] on div at bounding box center [21, 173] width 11 height 11
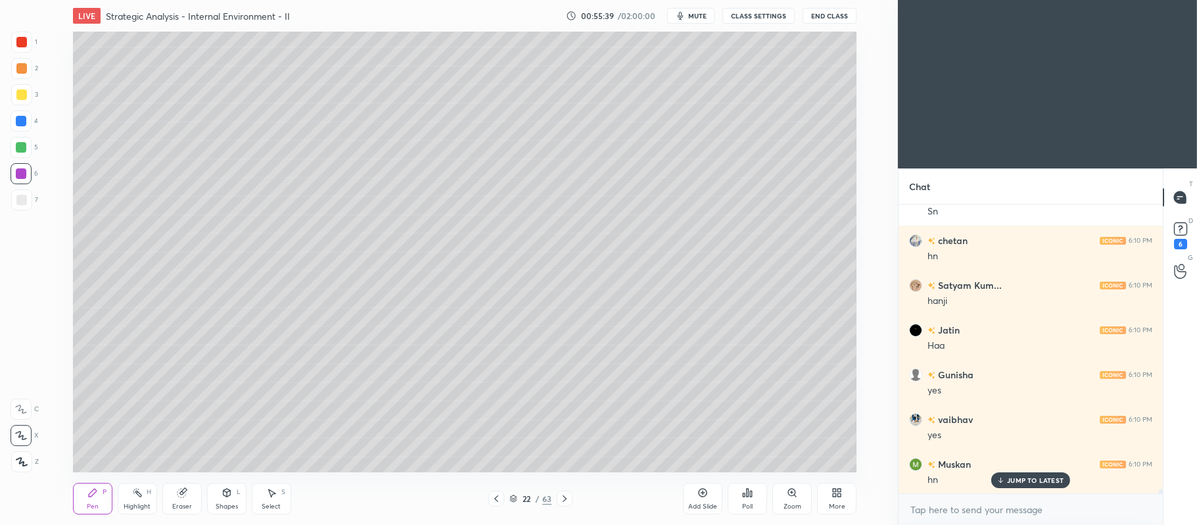
scroll to position [18600, 0]
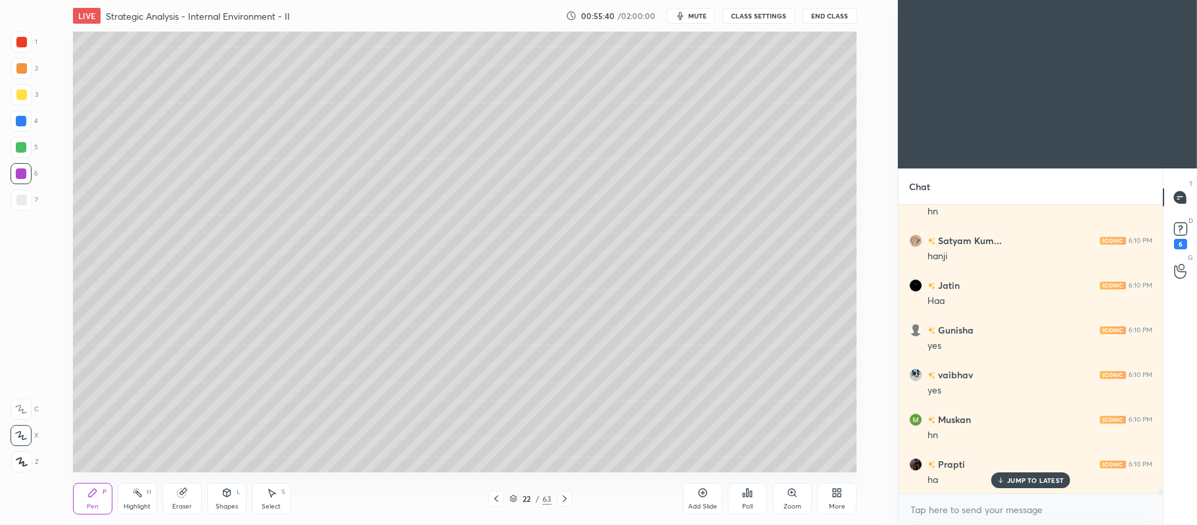
click at [705, 492] on icon at bounding box center [702, 492] width 11 height 11
click at [24, 93] on div at bounding box center [21, 94] width 11 height 11
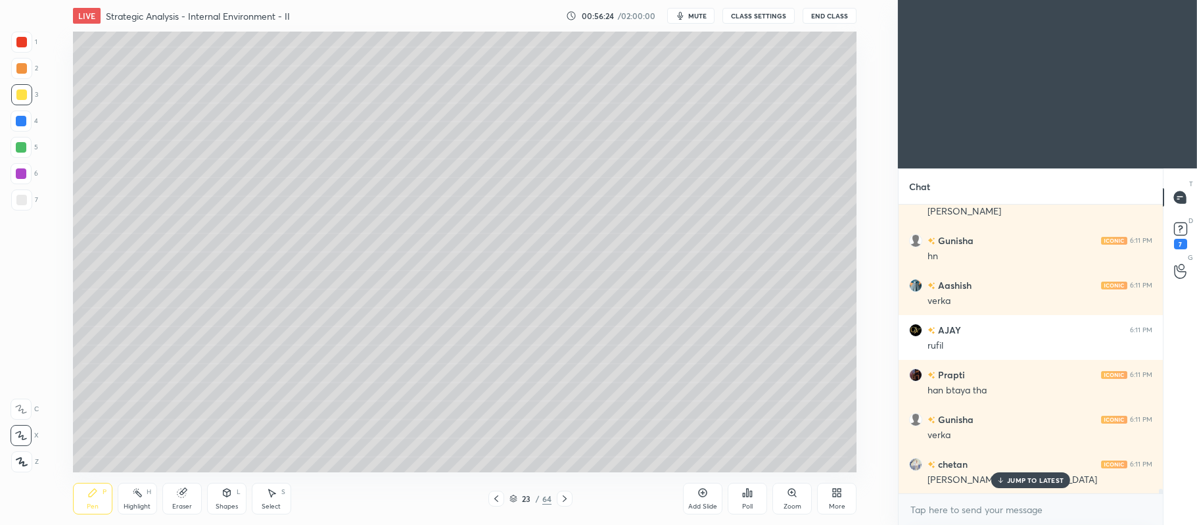
scroll to position [19123, 0]
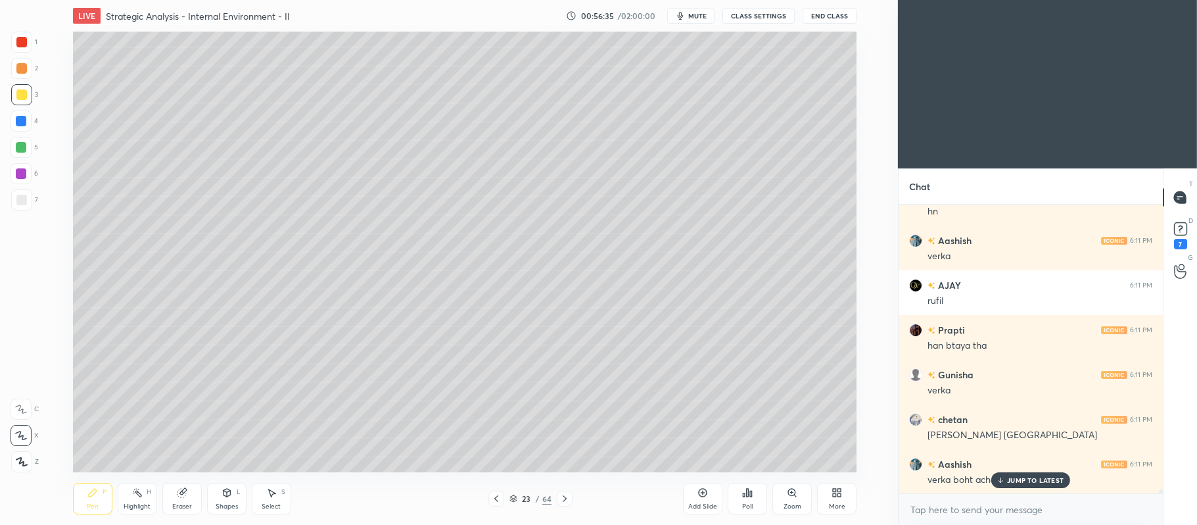
click at [30, 143] on div at bounding box center [21, 147] width 21 height 21
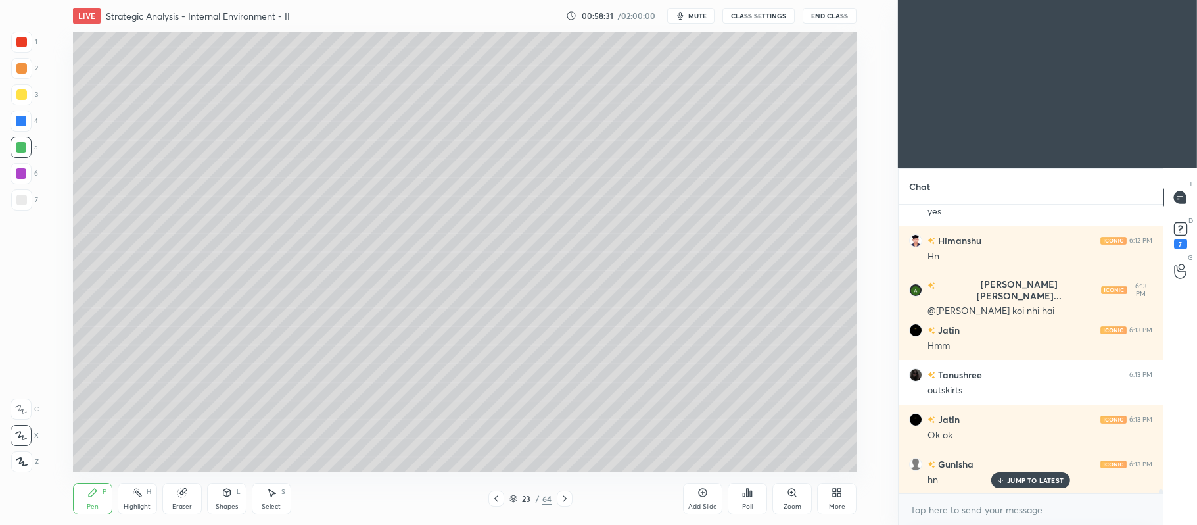
scroll to position [19972, 0]
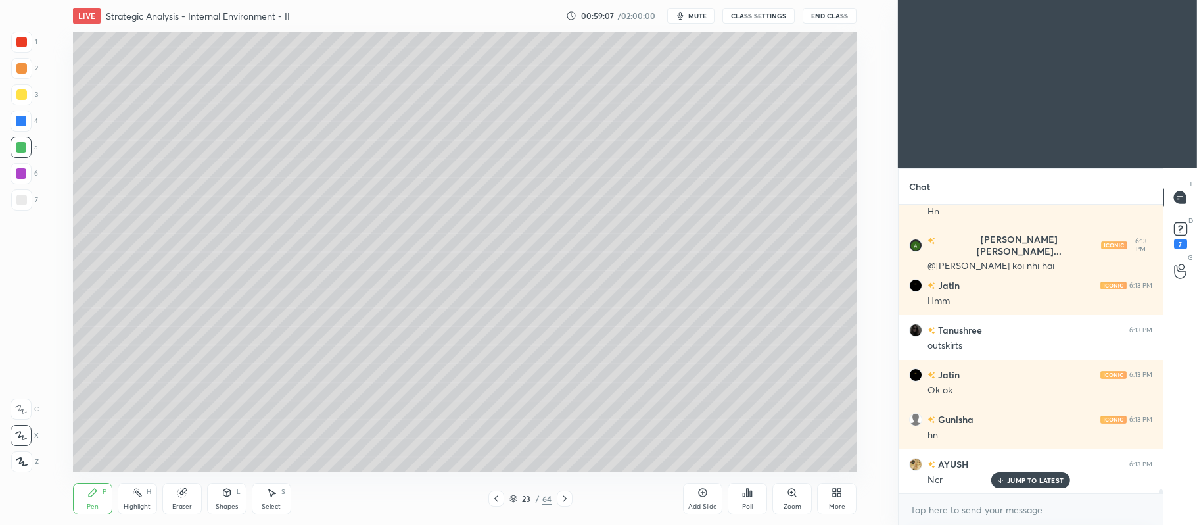
click at [201, 484] on div "Eraser" at bounding box center [181, 498] width 39 height 32
click at [103, 490] on div "P" at bounding box center [105, 491] width 4 height 7
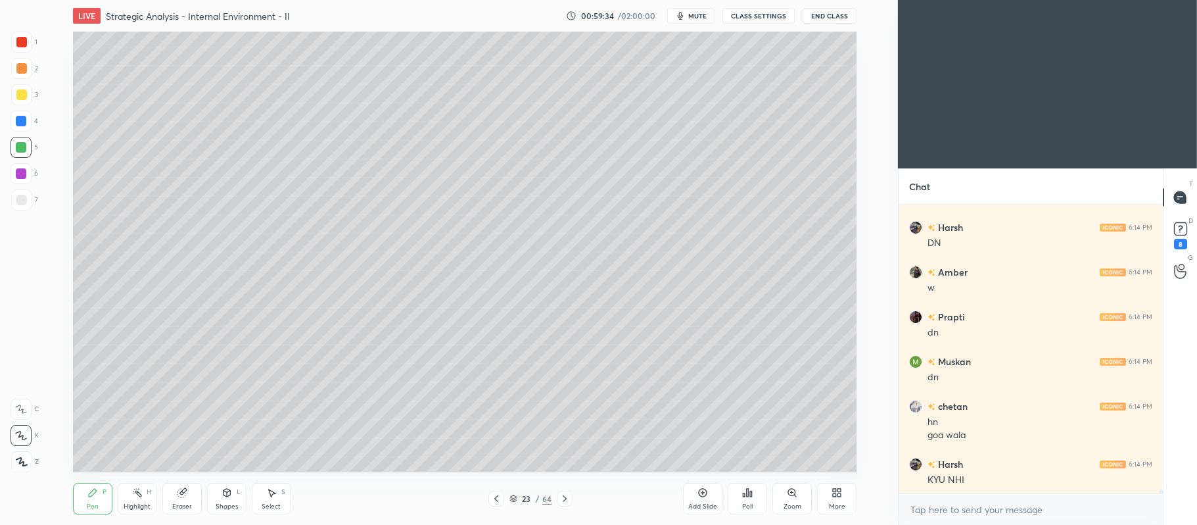
scroll to position [20343, 0]
click at [715, 493] on div "Add Slide" at bounding box center [702, 498] width 39 height 32
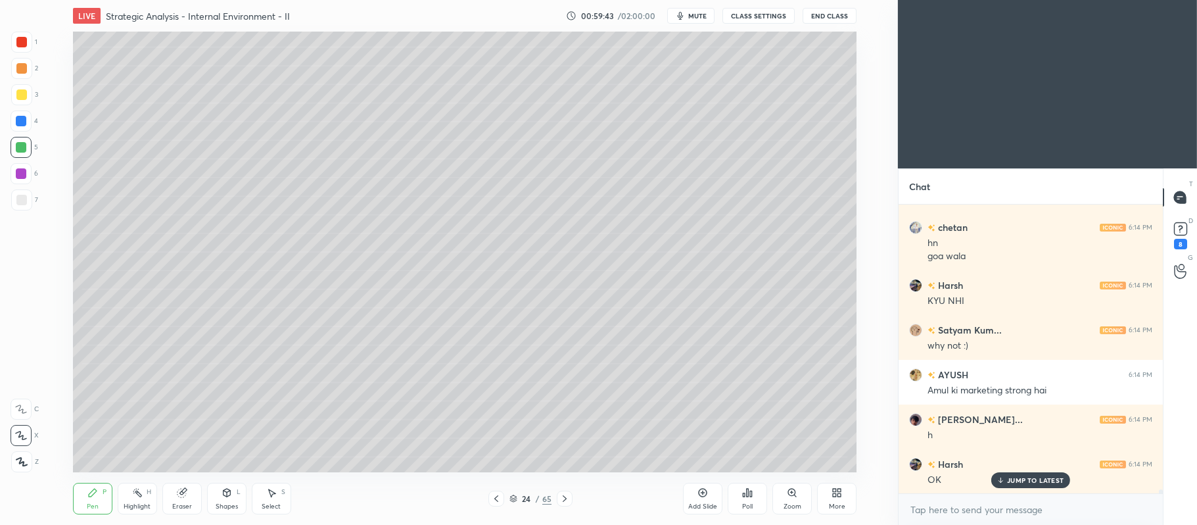
scroll to position [20522, 0]
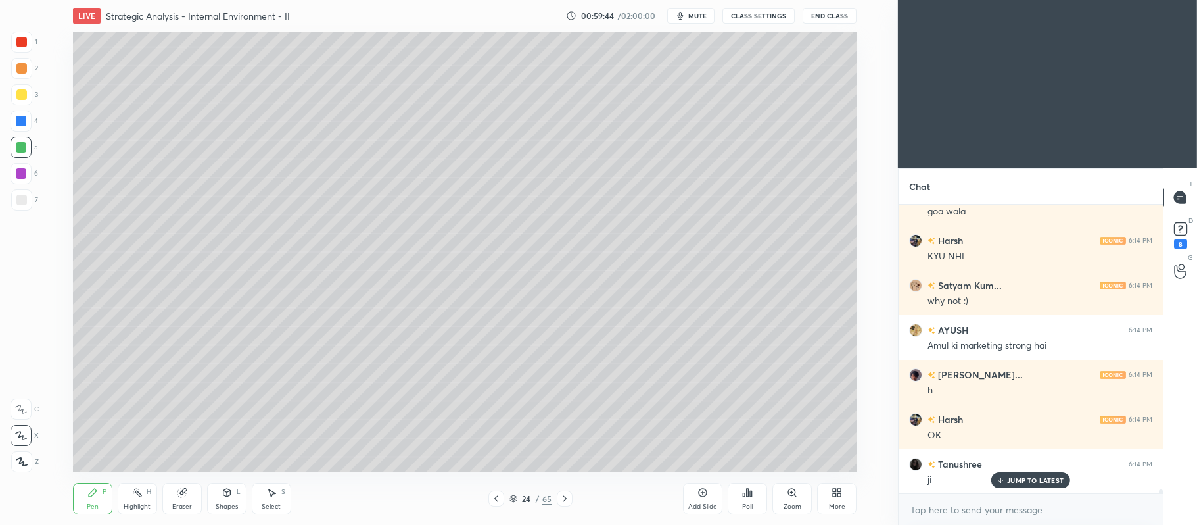
click at [32, 97] on div at bounding box center [21, 94] width 21 height 21
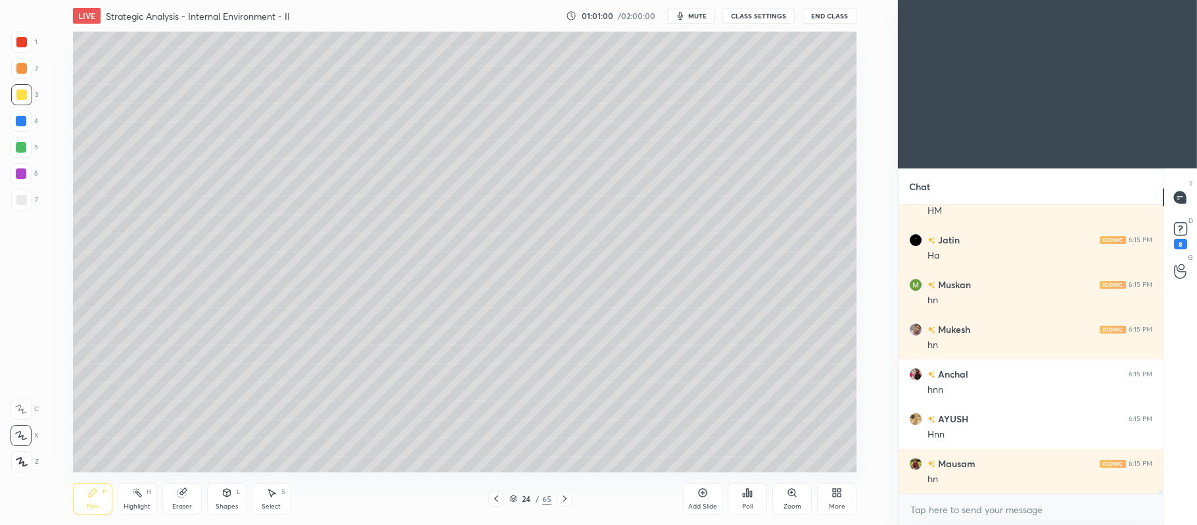
scroll to position [21830, 0]
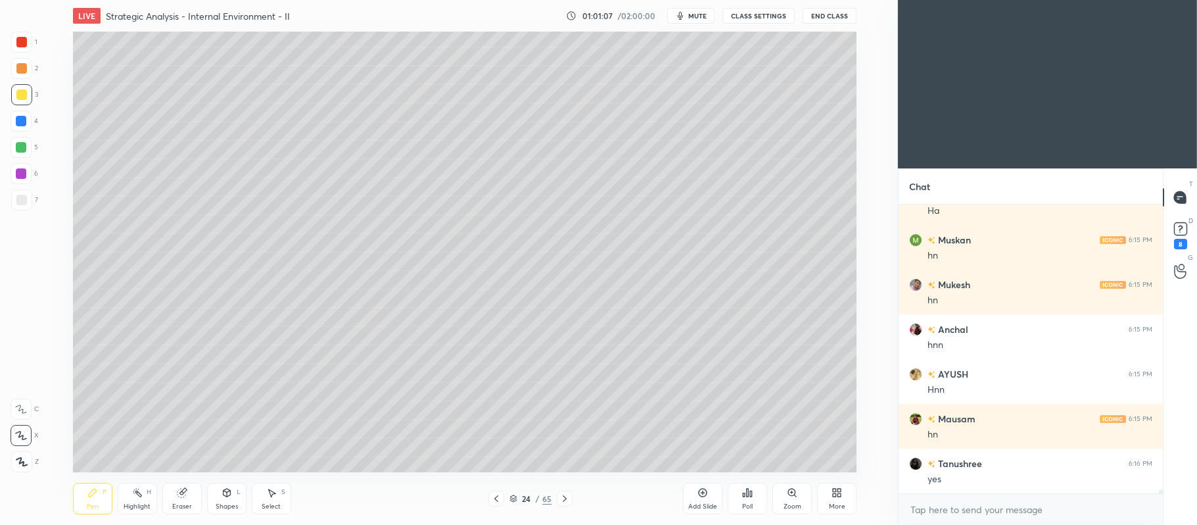
click at [20, 175] on div at bounding box center [21, 173] width 11 height 11
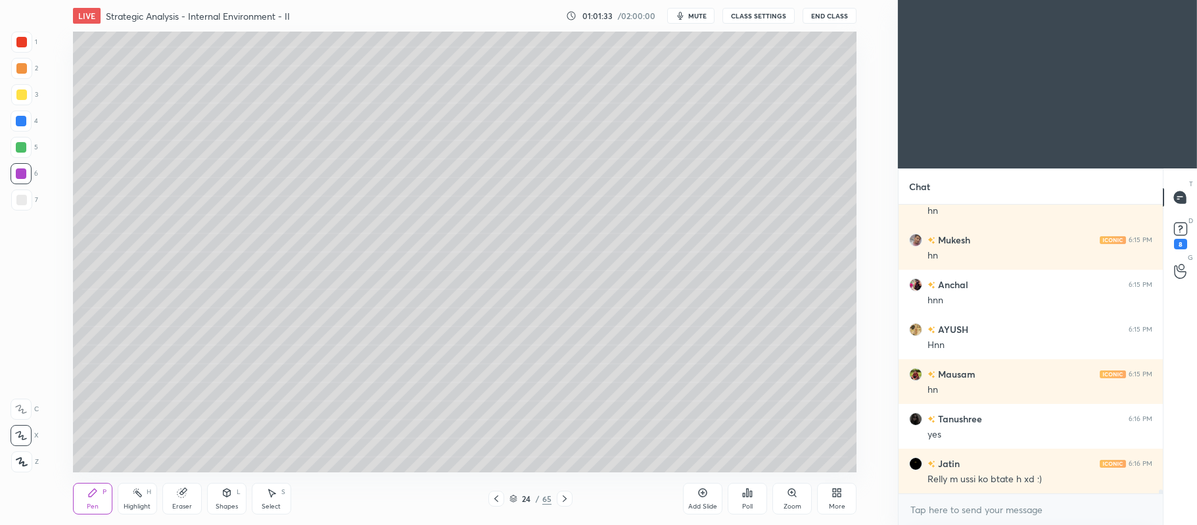
click at [29, 96] on div at bounding box center [21, 94] width 21 height 21
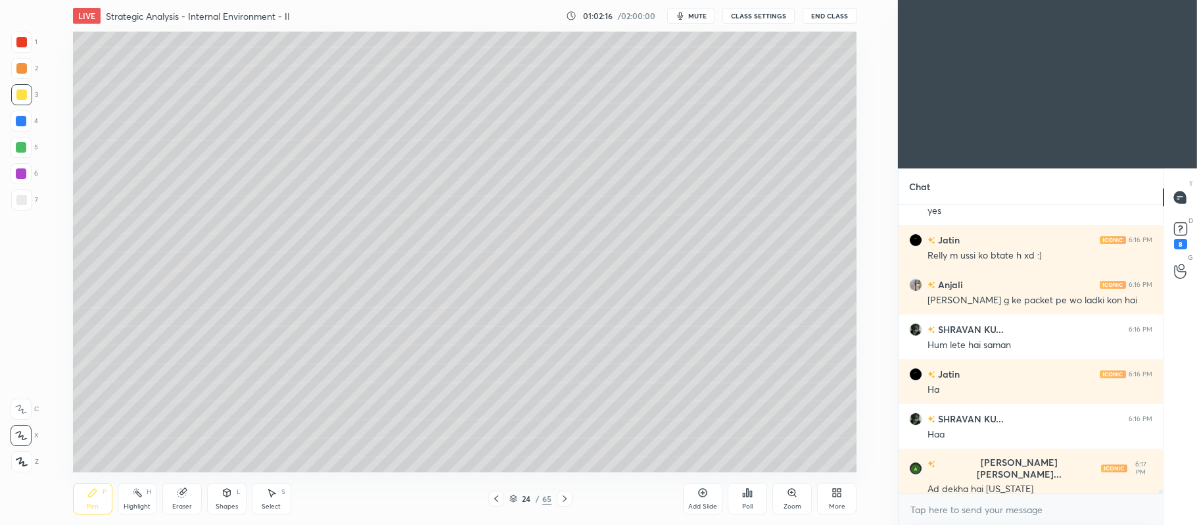
scroll to position [22143, 0]
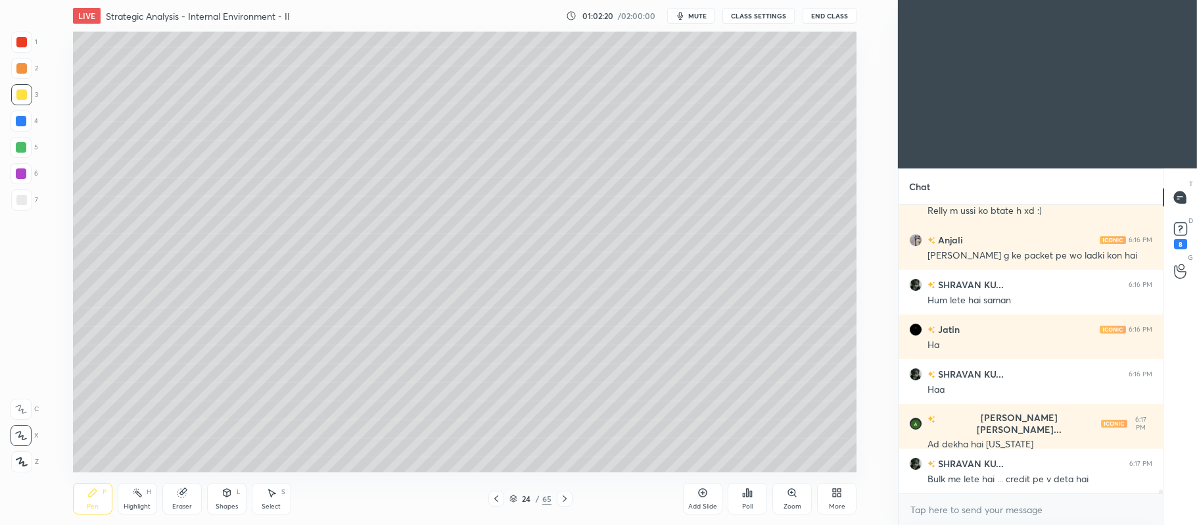
click at [225, 505] on div "Shapes" at bounding box center [227, 506] width 22 height 7
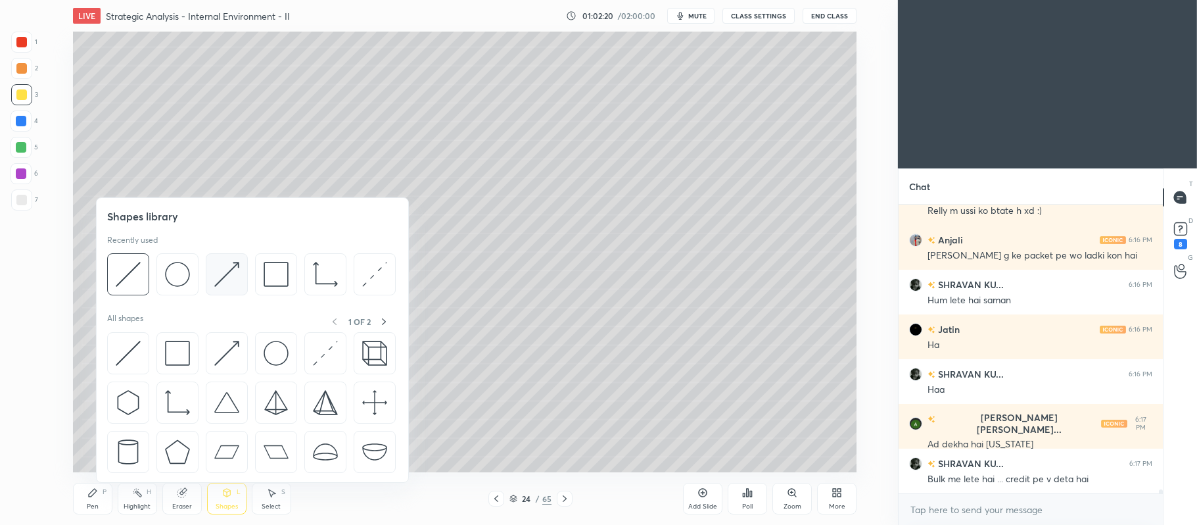
click at [226, 272] on img at bounding box center [226, 274] width 25 height 25
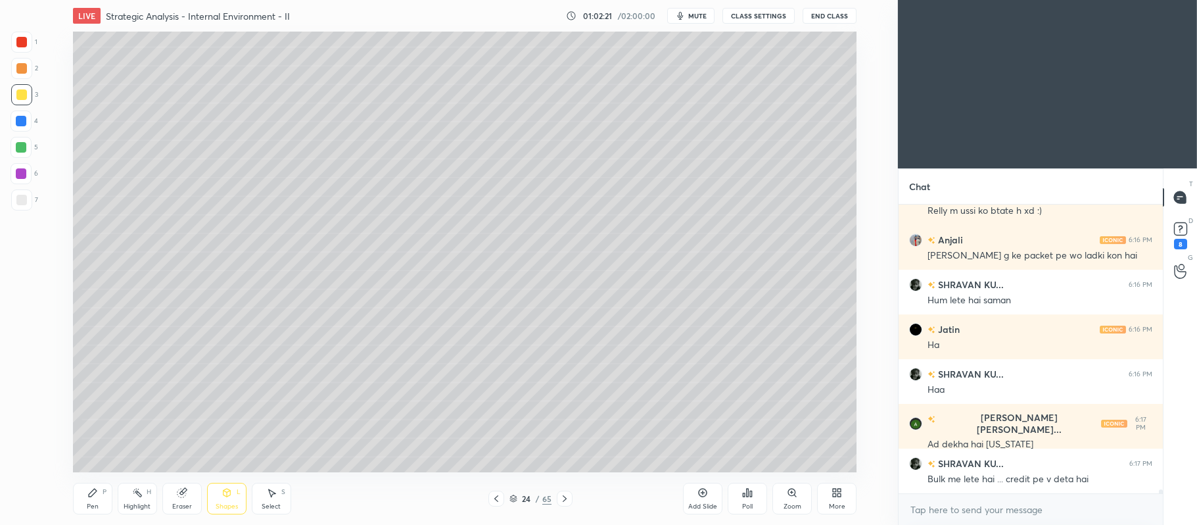
click at [25, 198] on div at bounding box center [21, 200] width 11 height 11
click at [89, 494] on icon at bounding box center [93, 492] width 8 height 8
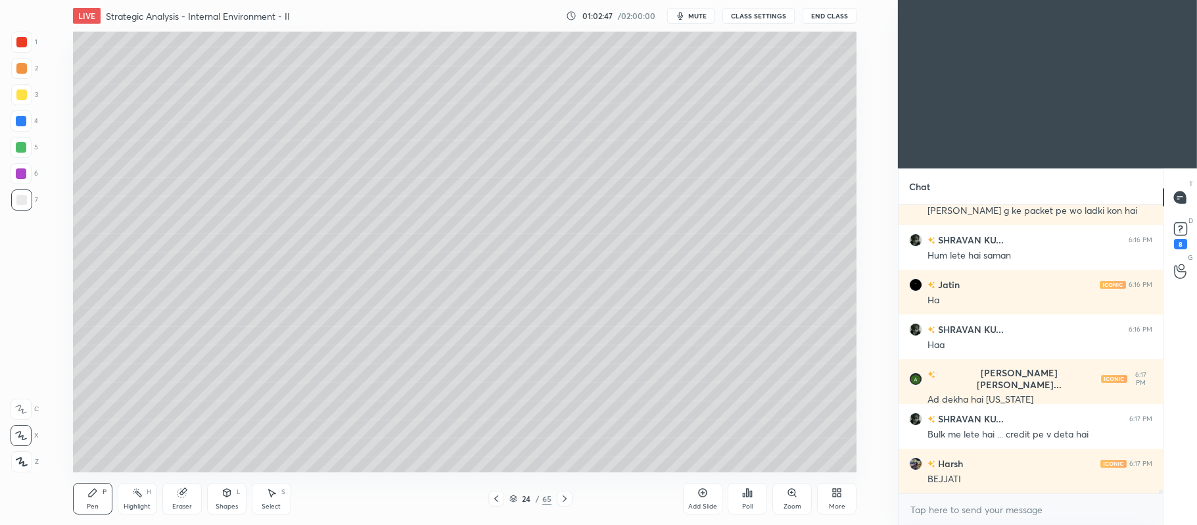
click at [30, 47] on div at bounding box center [21, 42] width 21 height 21
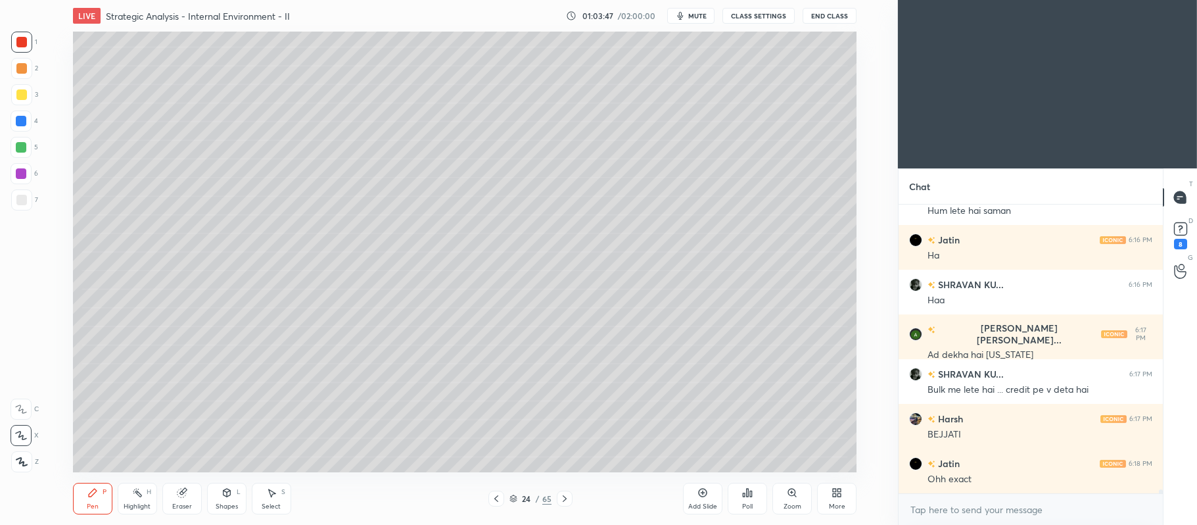
scroll to position [22277, 0]
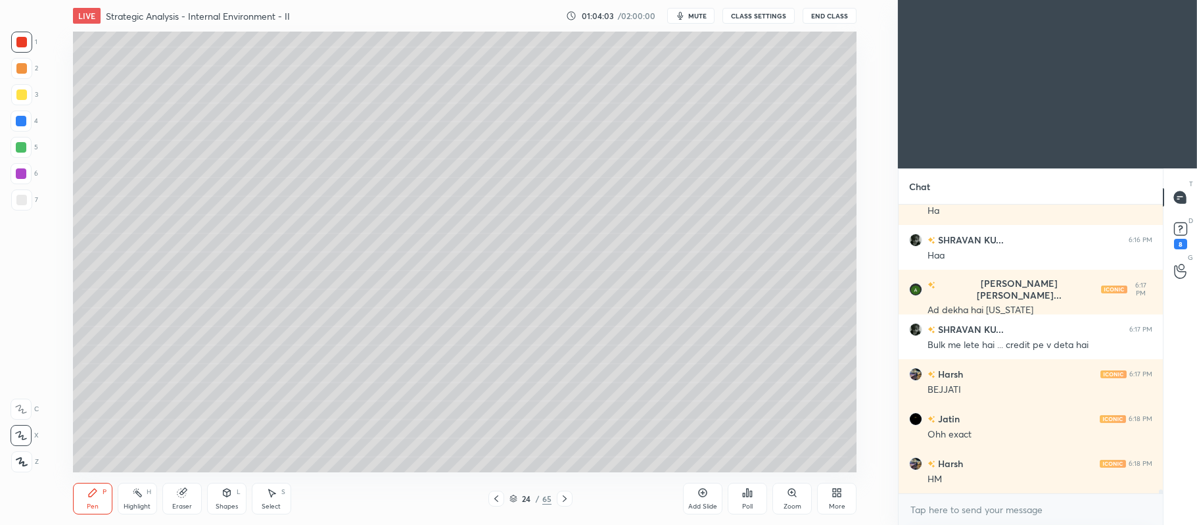
click at [45, 208] on div "Setting up your live class Poll for secs No correct answer Start poll" at bounding box center [464, 252] width 845 height 440
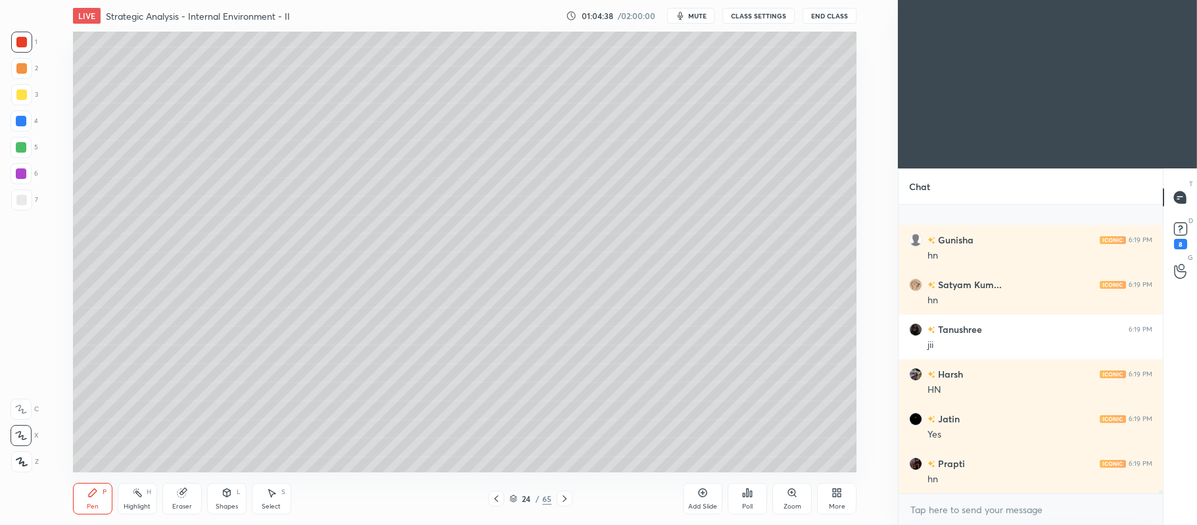
scroll to position [23082, 0]
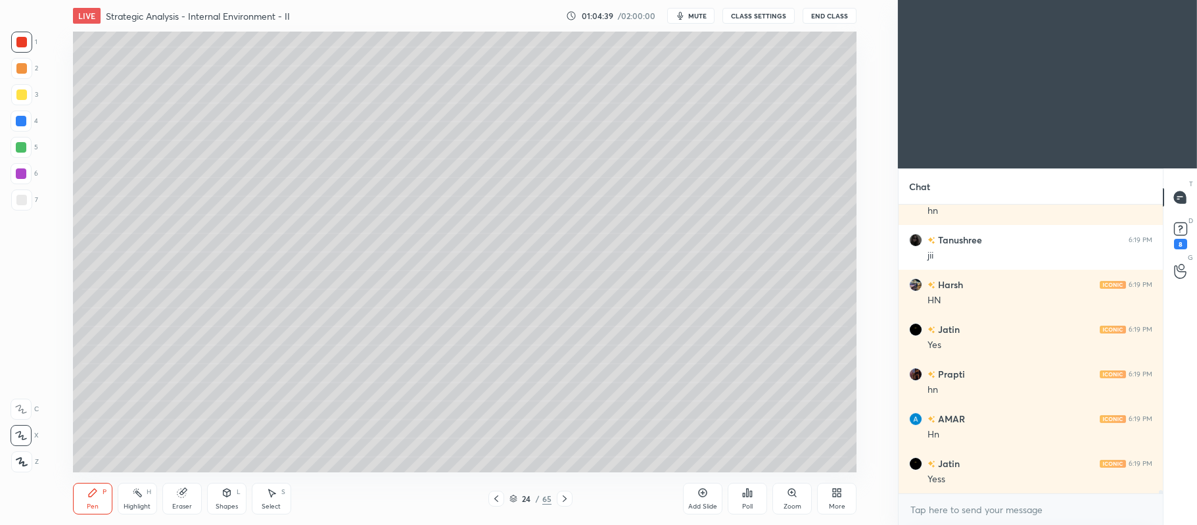
click at [35, 201] on div "7" at bounding box center [24, 199] width 27 height 21
click at [697, 500] on div "Add Slide" at bounding box center [702, 498] width 39 height 32
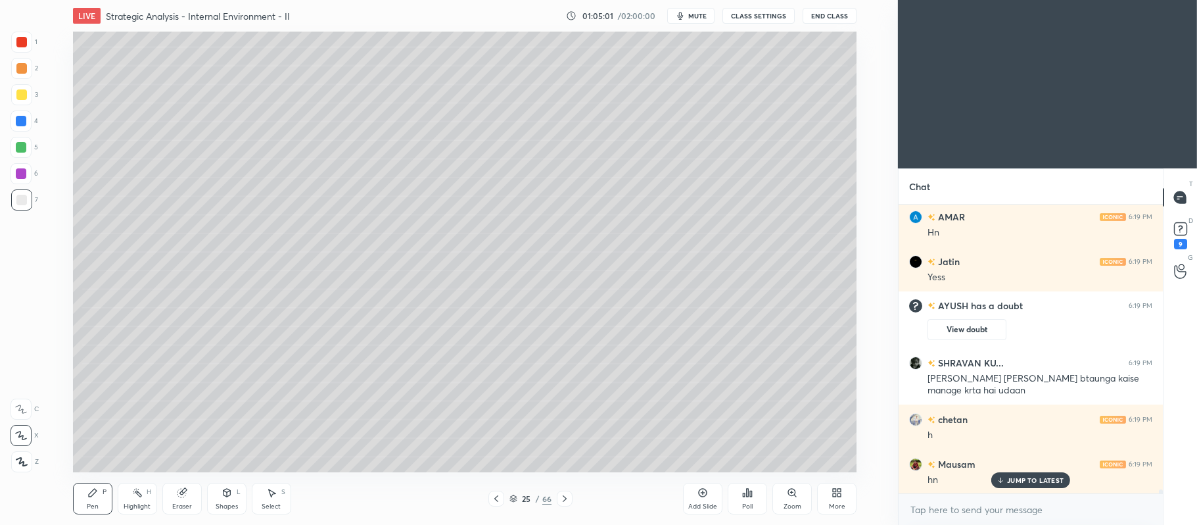
scroll to position [21410, 0]
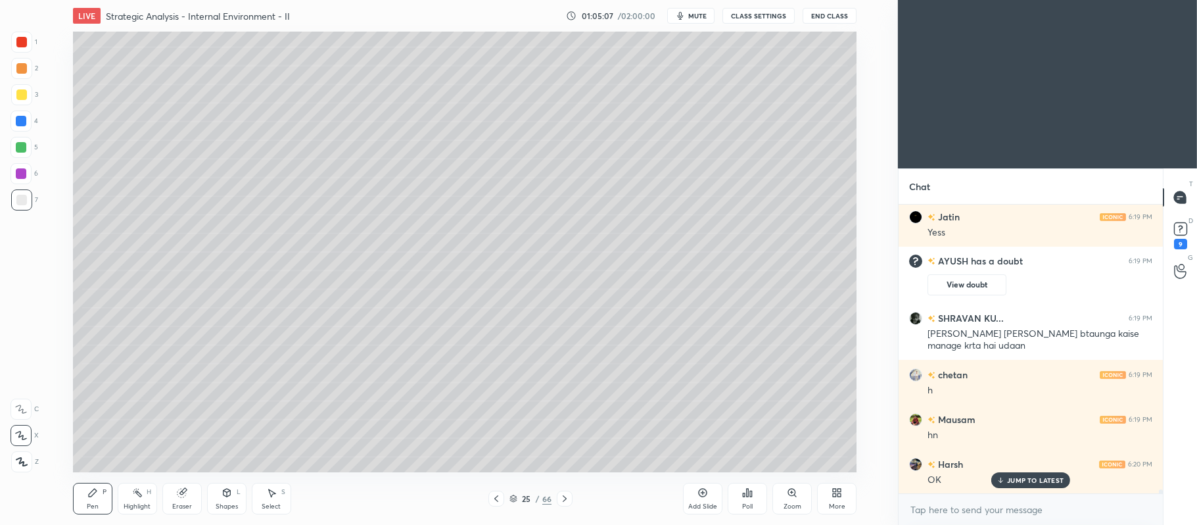
click at [22, 98] on div at bounding box center [21, 94] width 11 height 11
click at [188, 496] on div "Eraser" at bounding box center [181, 498] width 39 height 32
click at [99, 484] on div "Pen P" at bounding box center [92, 498] width 39 height 32
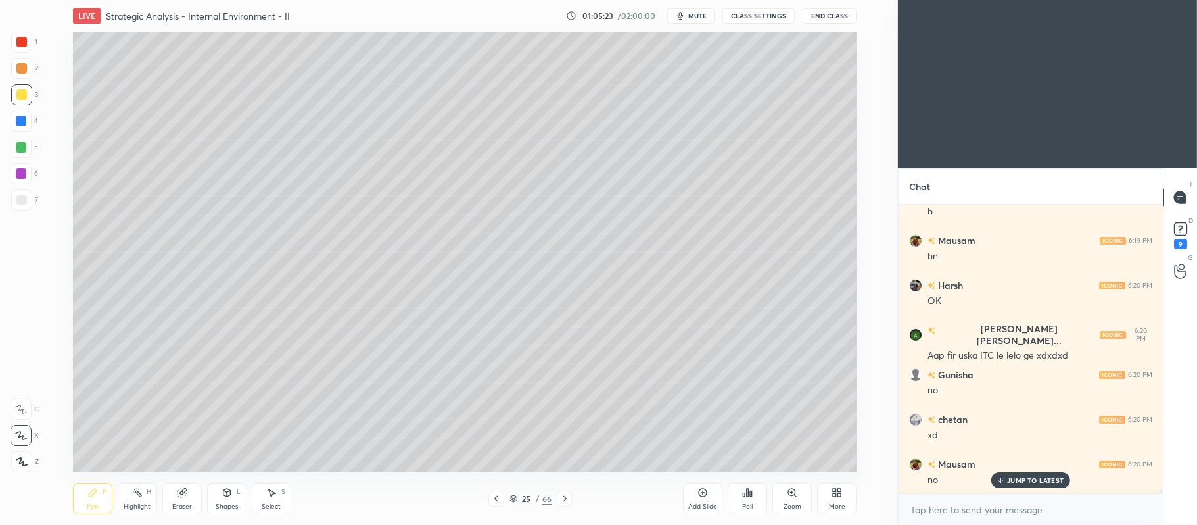
scroll to position [21723, 0]
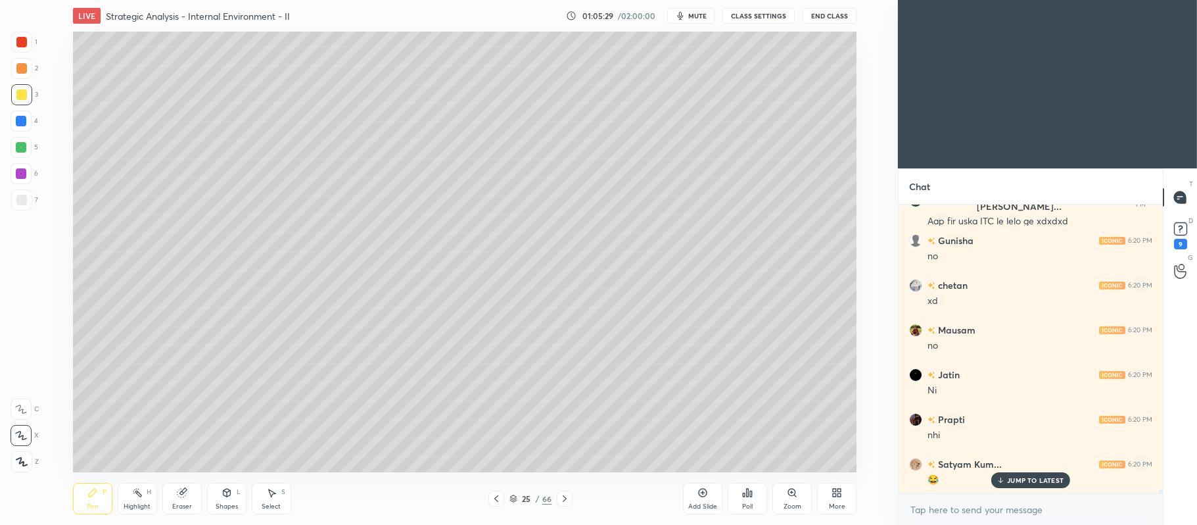
click at [22, 147] on div at bounding box center [21, 147] width 11 height 11
click at [29, 72] on div at bounding box center [21, 68] width 21 height 21
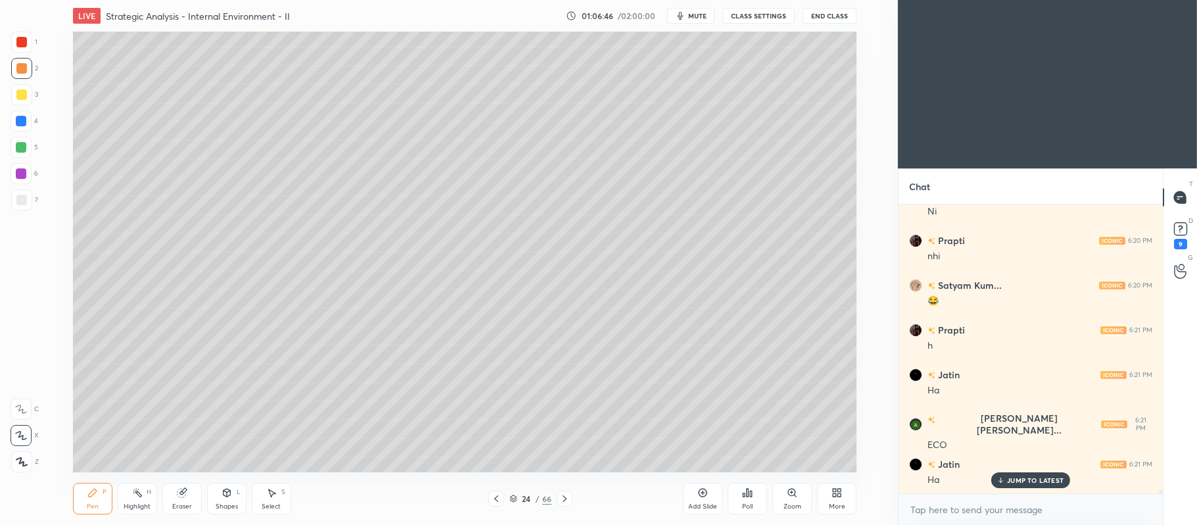
scroll to position [21947, 0]
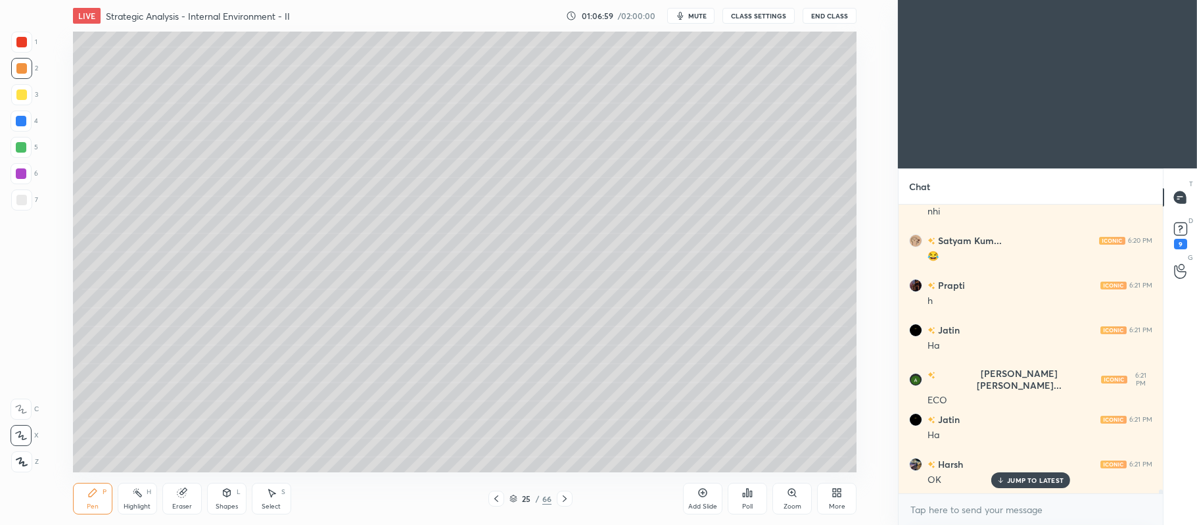
click at [28, 172] on div at bounding box center [21, 173] width 21 height 21
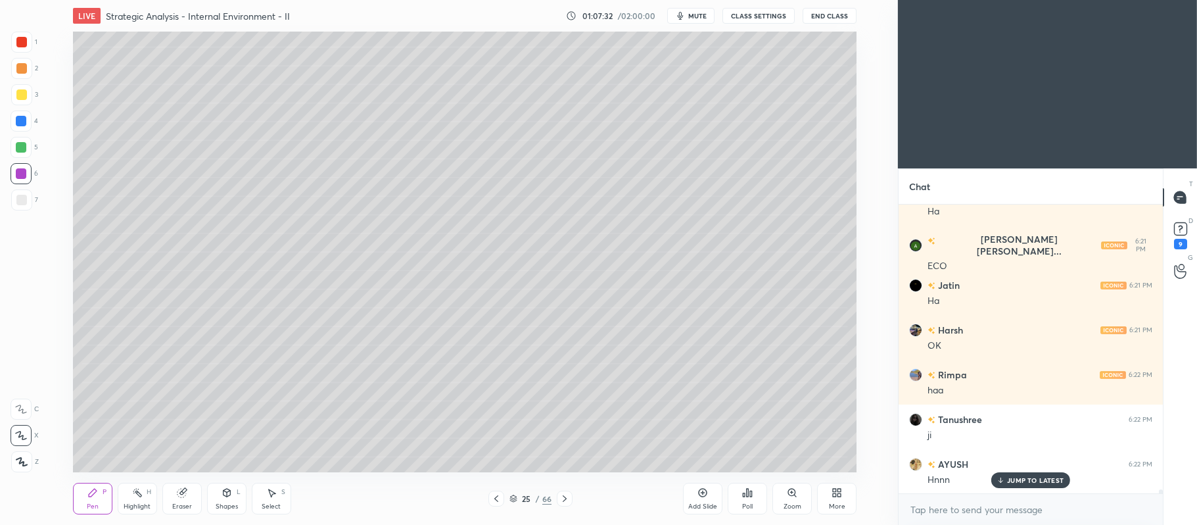
click at [25, 71] on div at bounding box center [21, 68] width 11 height 11
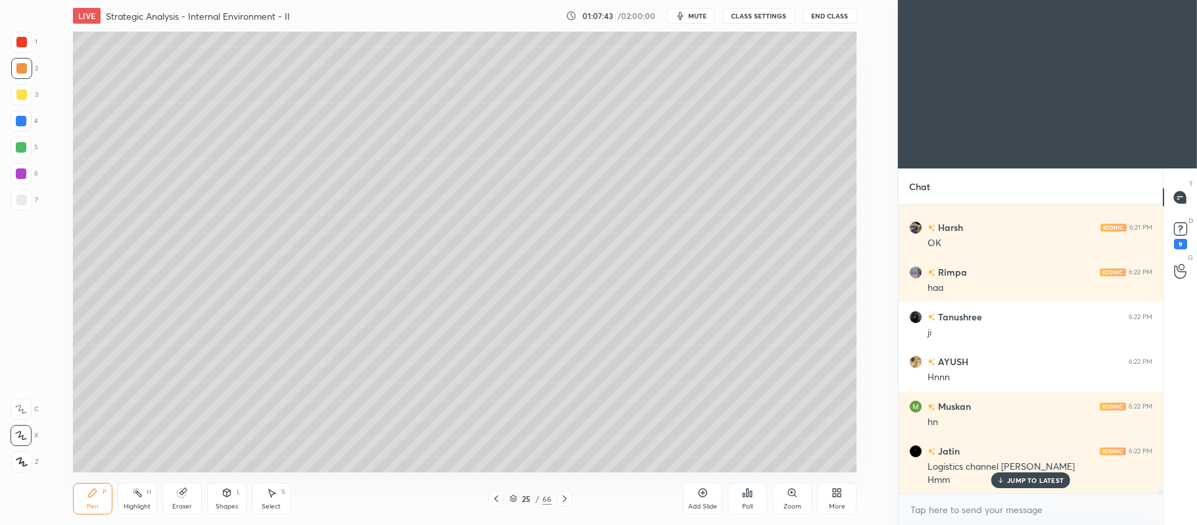
scroll to position [22228, 0]
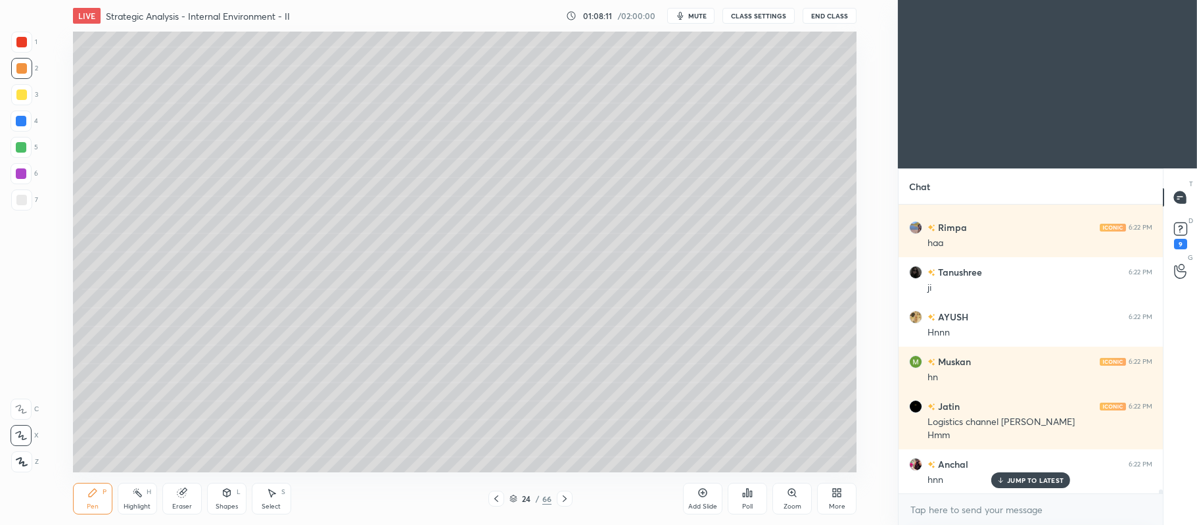
click at [28, 95] on div at bounding box center [21, 94] width 21 height 21
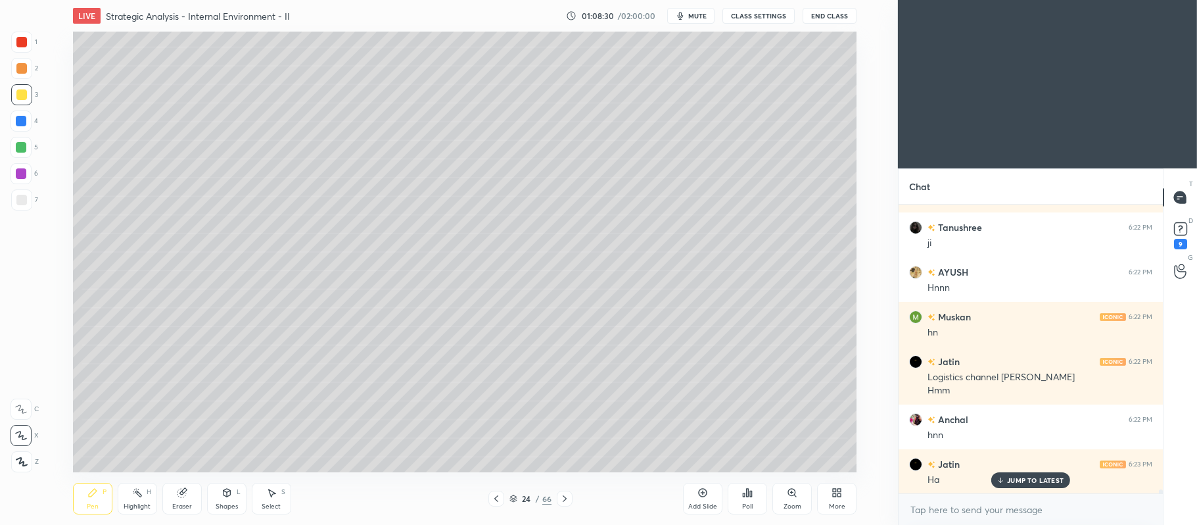
click at [559, 498] on icon at bounding box center [564, 498] width 11 height 11
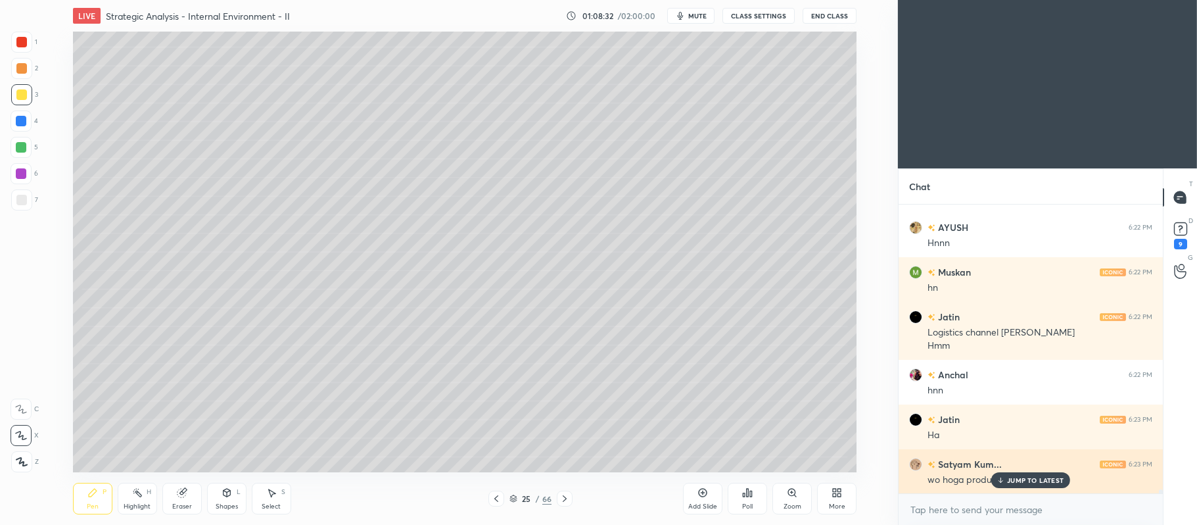
click at [1023, 477] on p "JUMP TO LATEST" at bounding box center [1035, 480] width 57 height 8
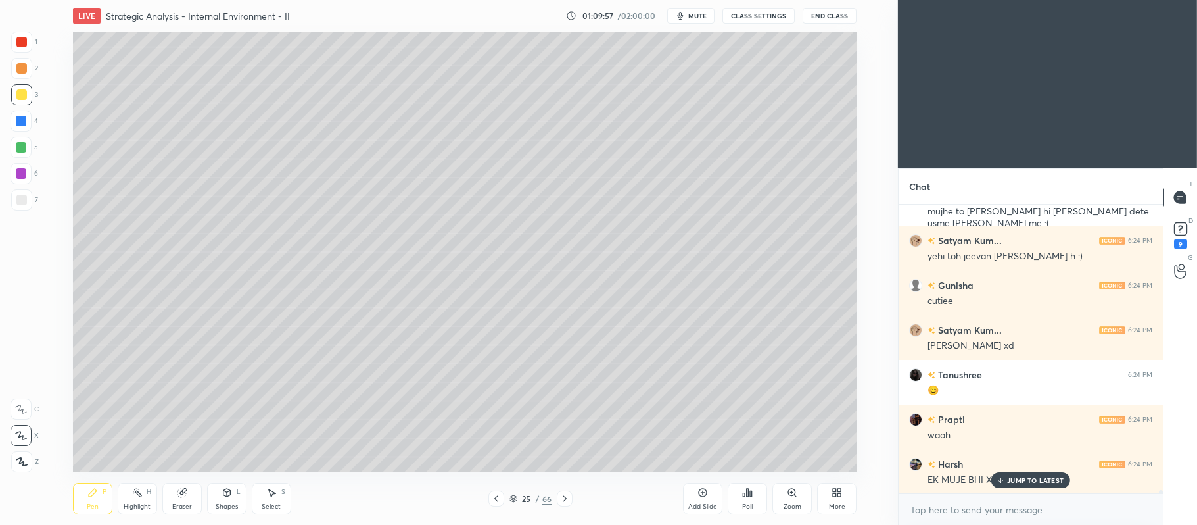
scroll to position [23390, 0]
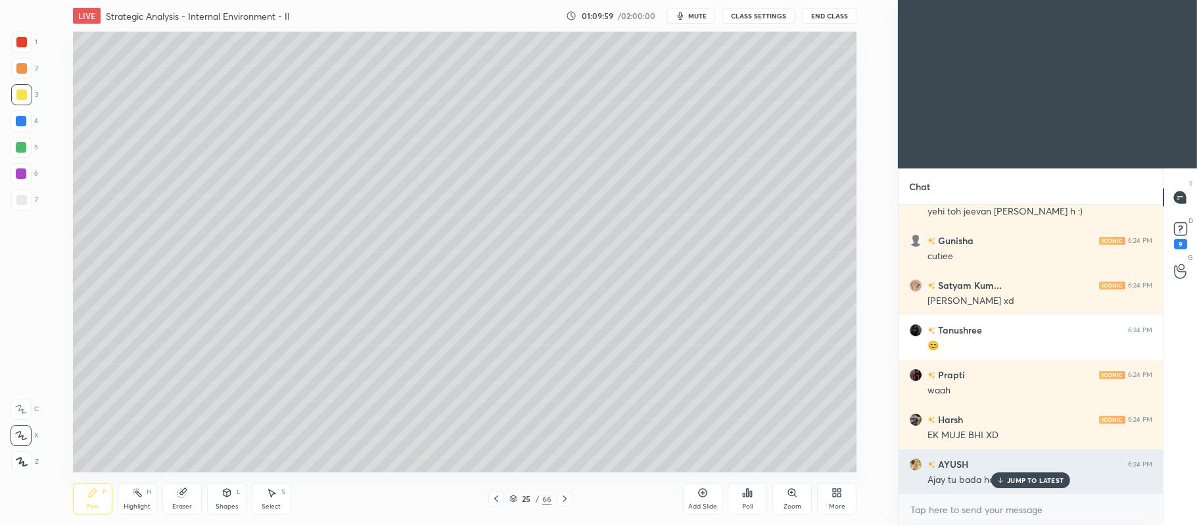
click at [1021, 482] on p "JUMP TO LATEST" at bounding box center [1035, 480] width 57 height 8
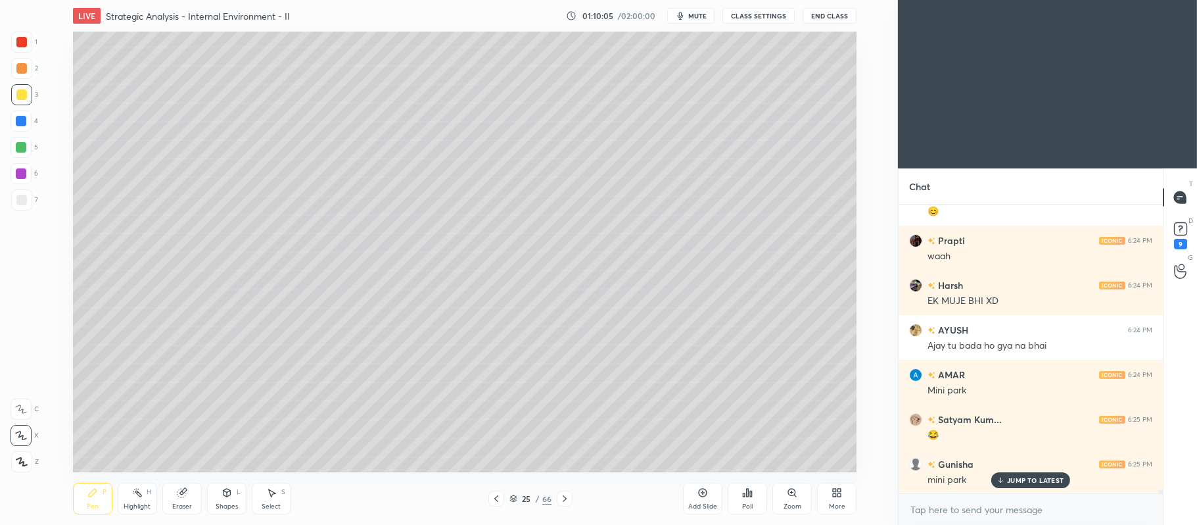
scroll to position [23569, 0]
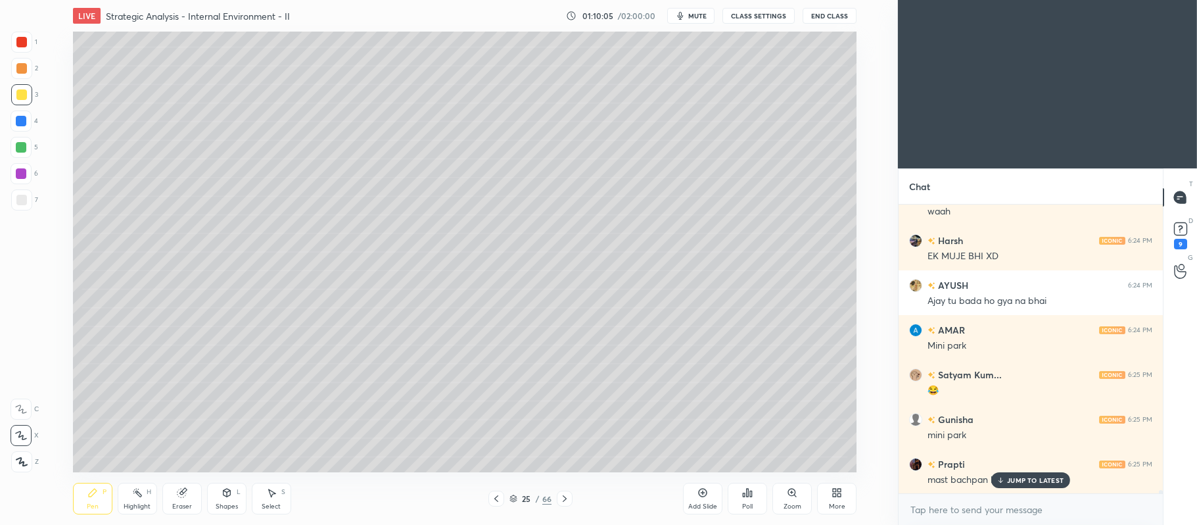
click at [1029, 477] on p "JUMP TO LATEST" at bounding box center [1035, 480] width 57 height 8
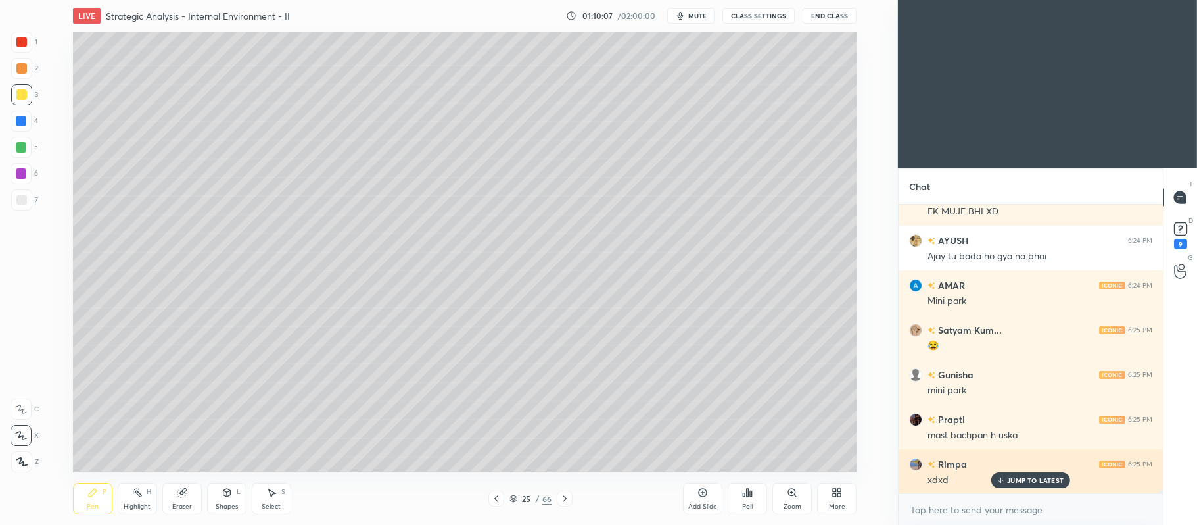
click at [1021, 482] on p "JUMP TO LATEST" at bounding box center [1035, 480] width 57 height 8
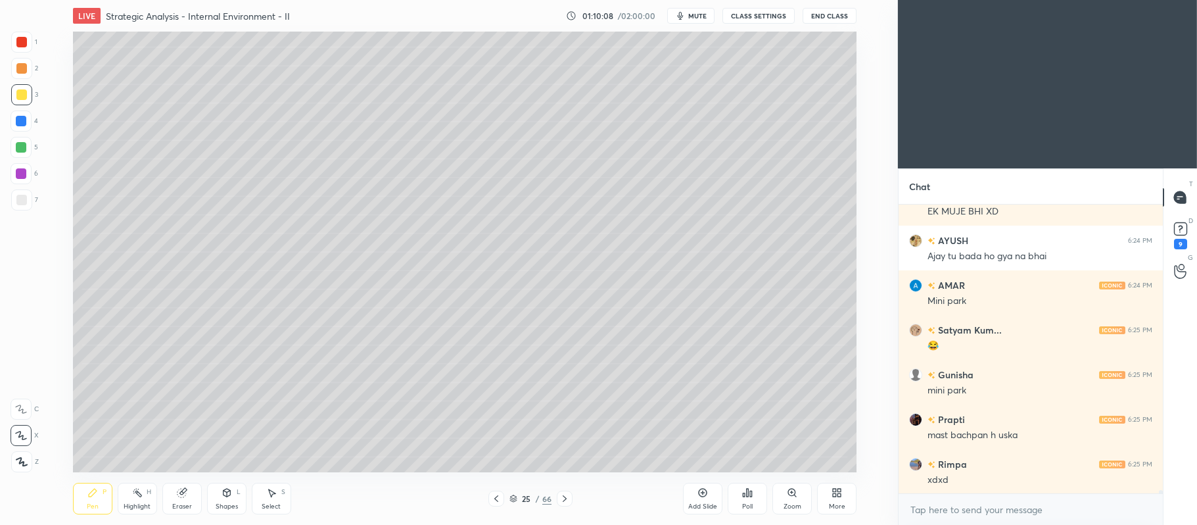
scroll to position [23703, 0]
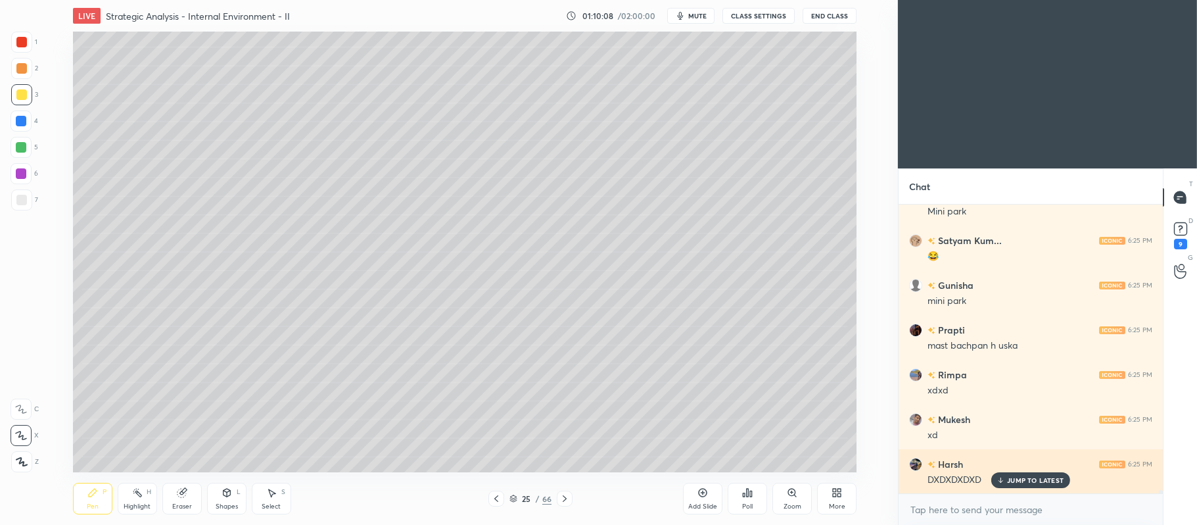
click at [1024, 482] on p "JUMP TO LATEST" at bounding box center [1035, 480] width 57 height 8
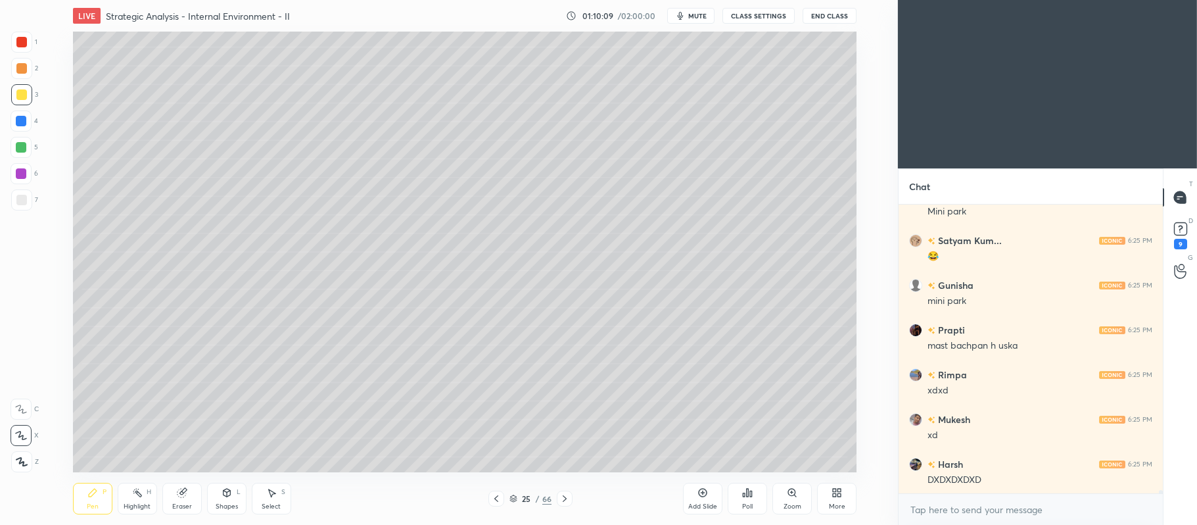
scroll to position [23792, 0]
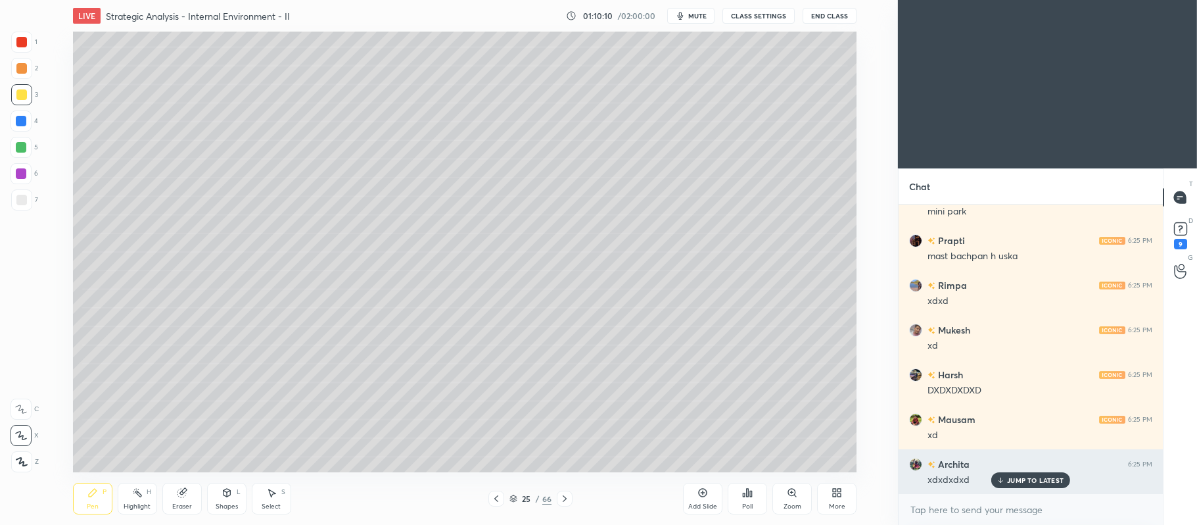
click at [1024, 482] on p "JUMP TO LATEST" at bounding box center [1035, 480] width 57 height 8
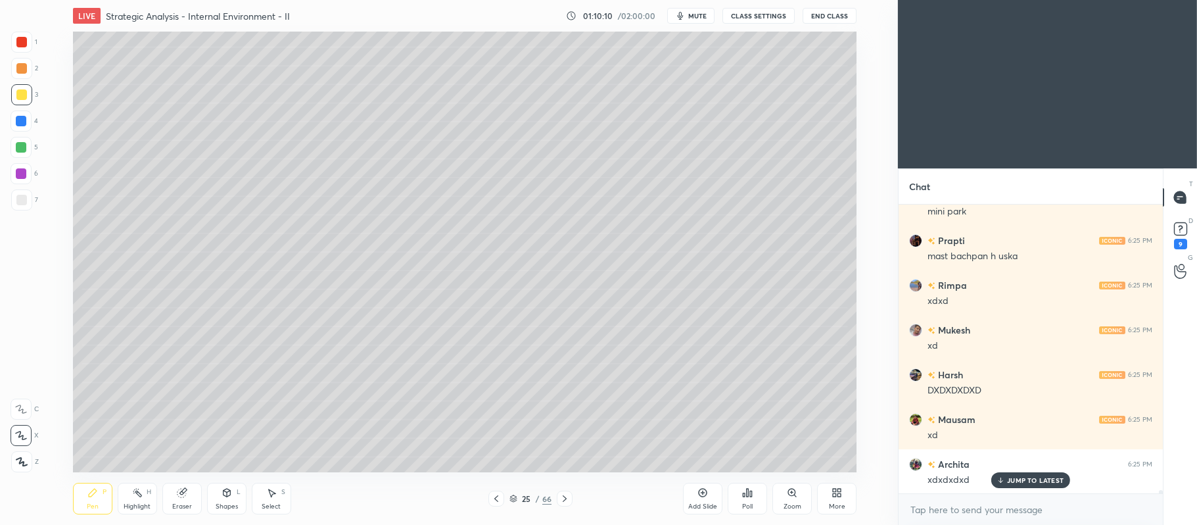
scroll to position [23882, 0]
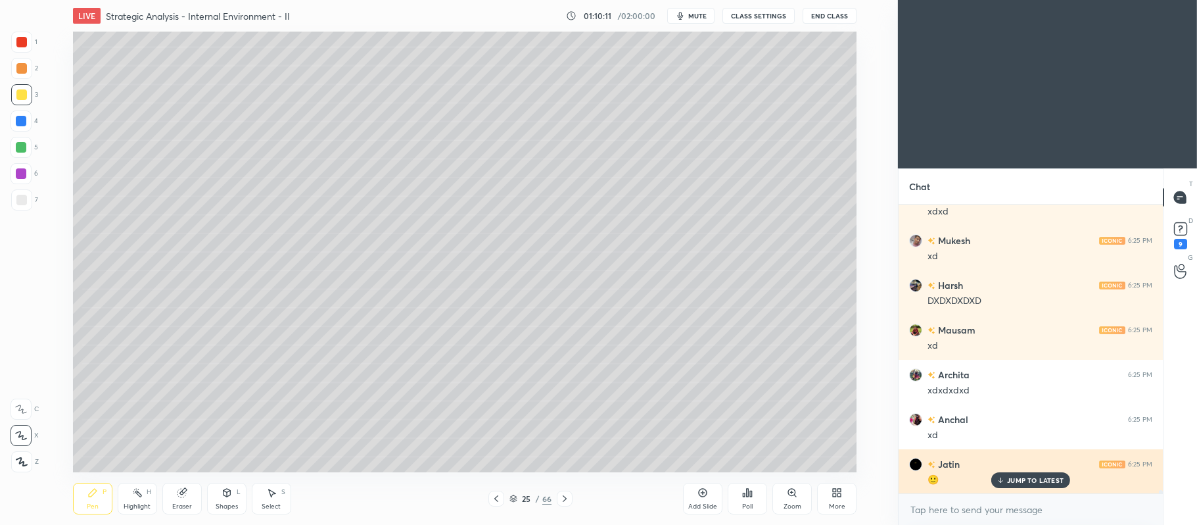
click at [1023, 480] on p "JUMP TO LATEST" at bounding box center [1035, 480] width 57 height 8
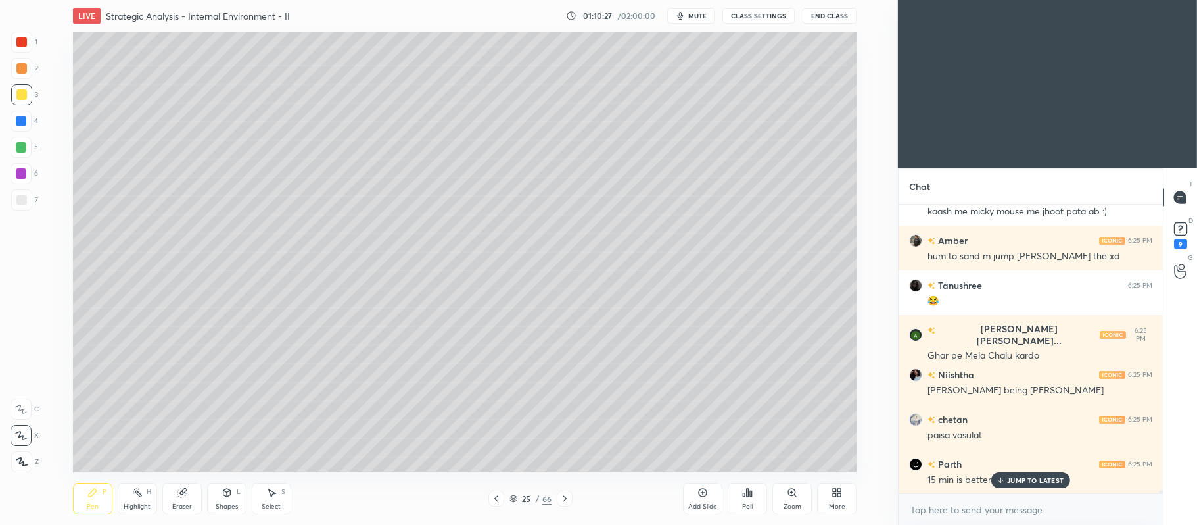
scroll to position [24463, 0]
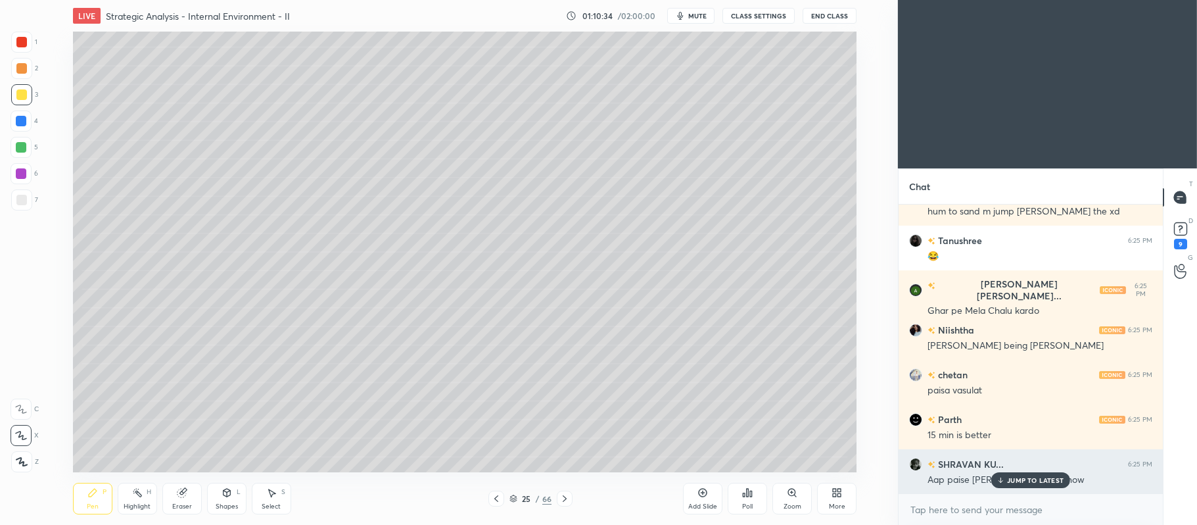
click at [1023, 476] on p "JUMP TO LATEST" at bounding box center [1035, 480] width 57 height 8
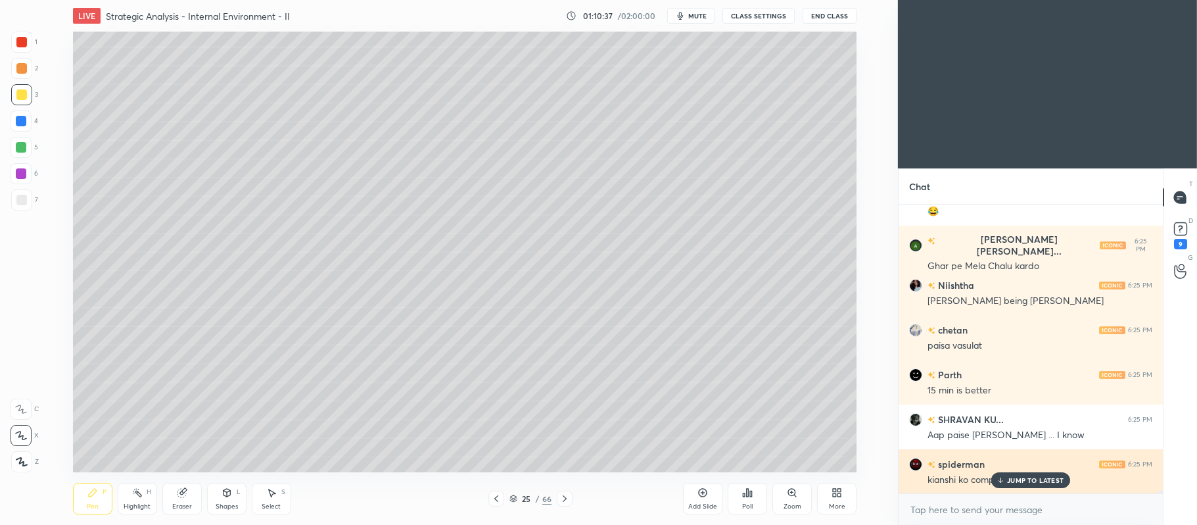
click at [1031, 477] on p "JUMP TO LATEST" at bounding box center [1035, 480] width 57 height 8
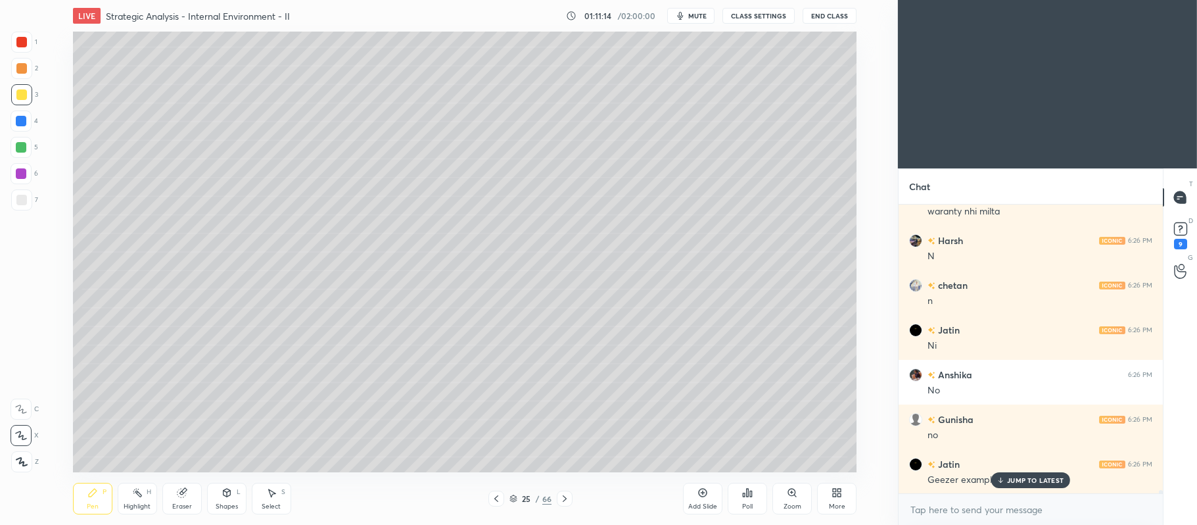
scroll to position [25267, 0]
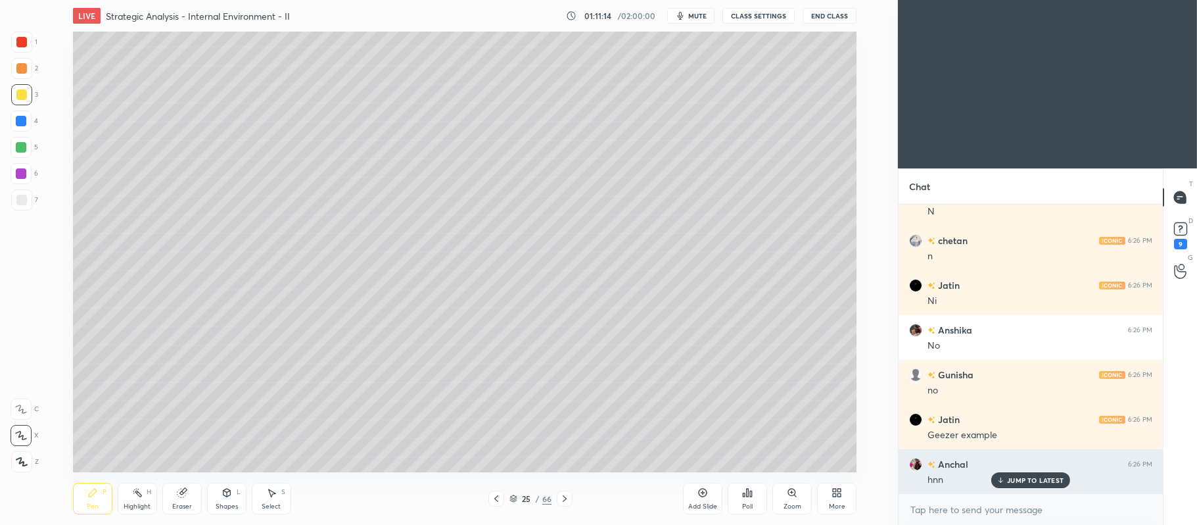
click at [1027, 482] on p "JUMP TO LATEST" at bounding box center [1035, 480] width 57 height 8
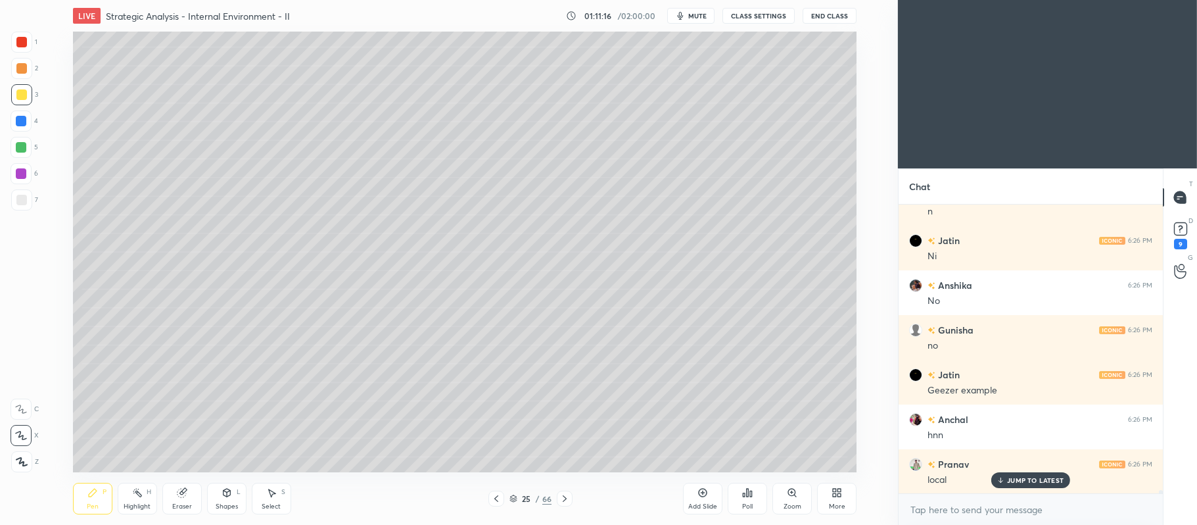
scroll to position [25357, 0]
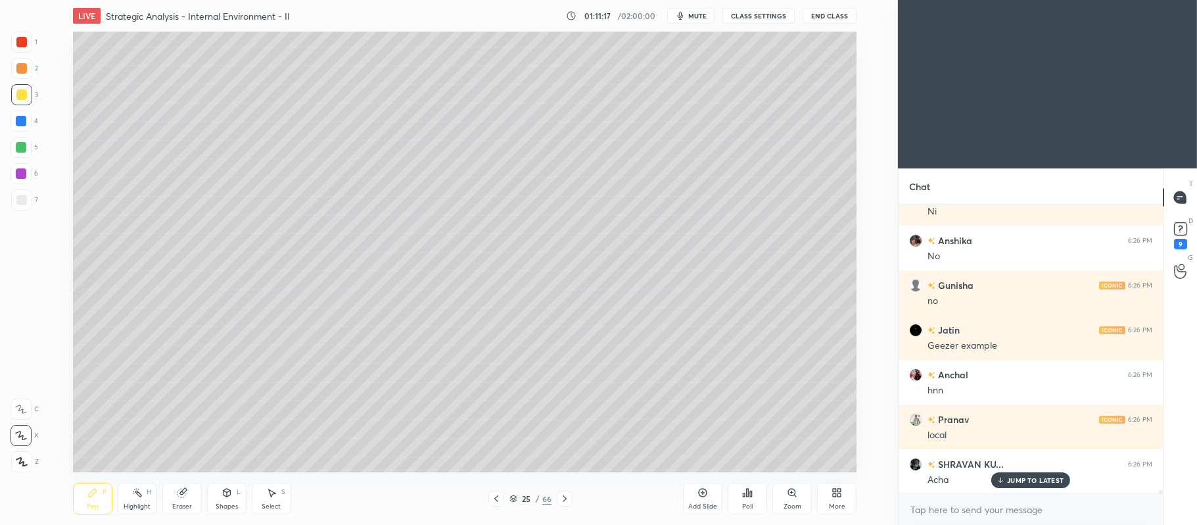
click at [26, 149] on div at bounding box center [21, 147] width 11 height 11
click at [26, 76] on div at bounding box center [21, 68] width 21 height 21
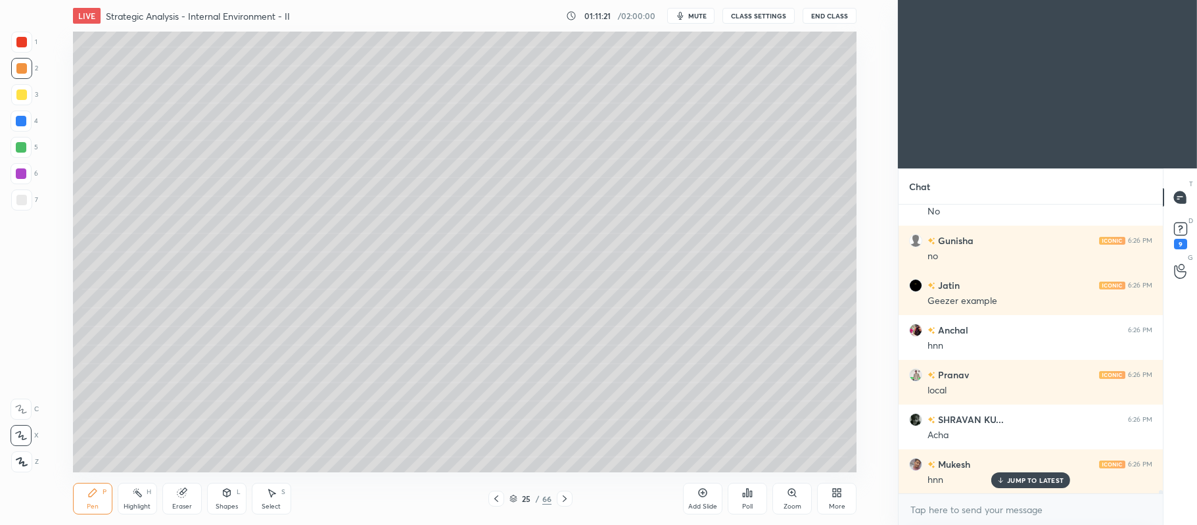
scroll to position [25535, 0]
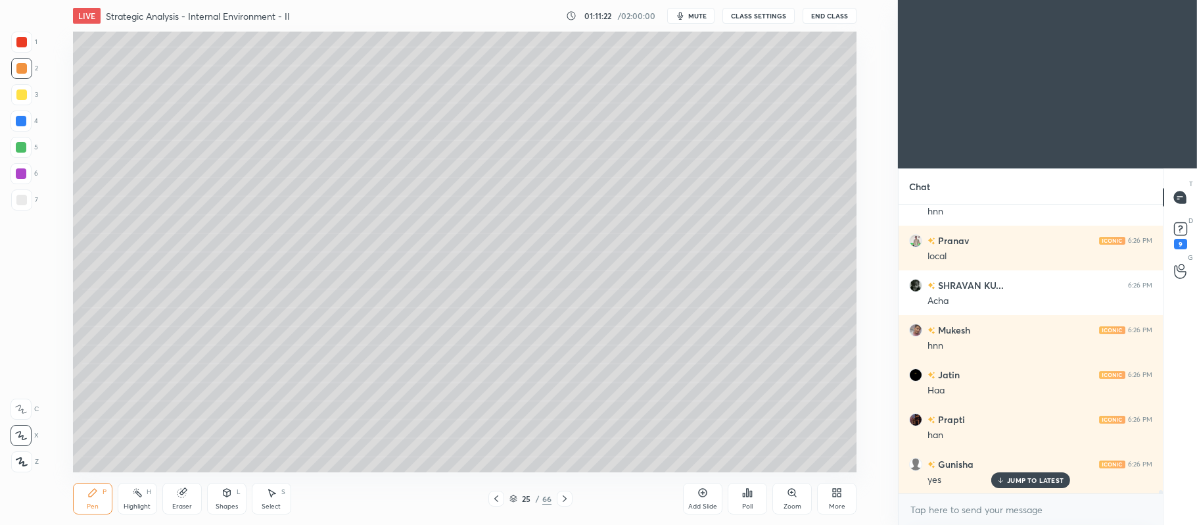
click at [24, 171] on div at bounding box center [21, 173] width 11 height 11
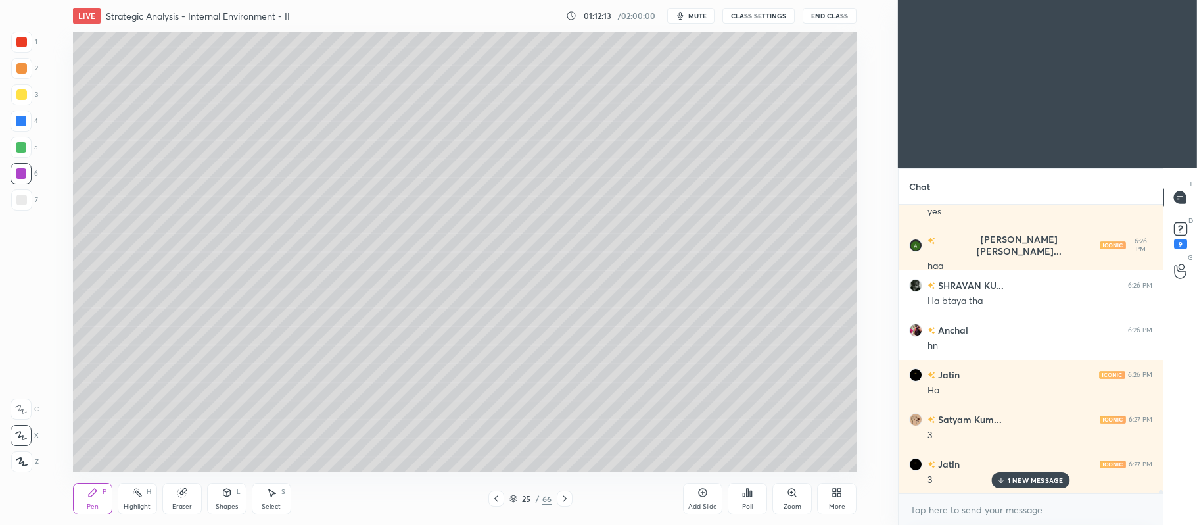
scroll to position [25848, 0]
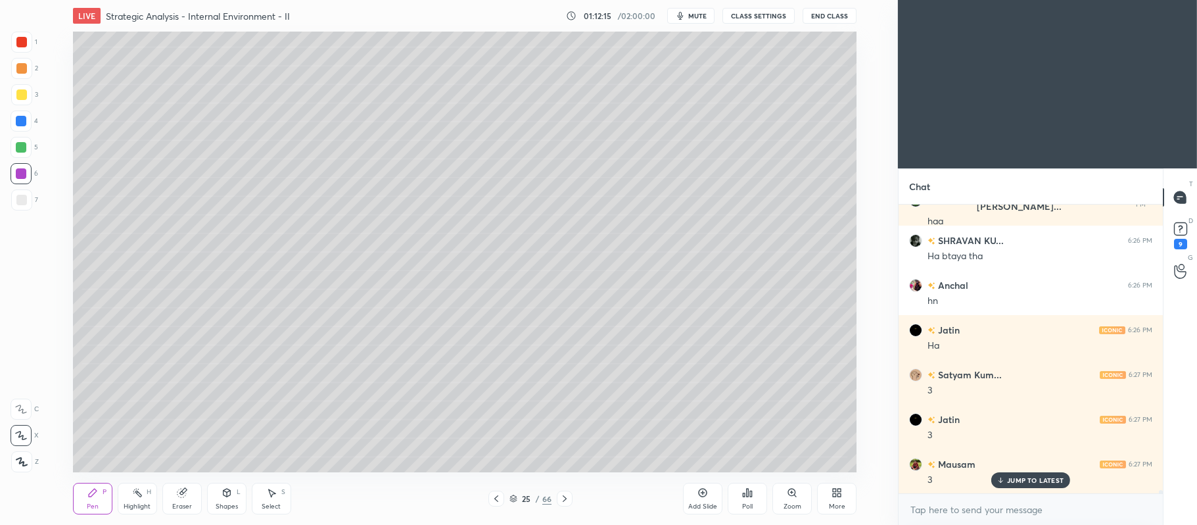
click at [711, 495] on div "Add Slide" at bounding box center [702, 498] width 39 height 32
click at [29, 96] on div at bounding box center [21, 94] width 21 height 21
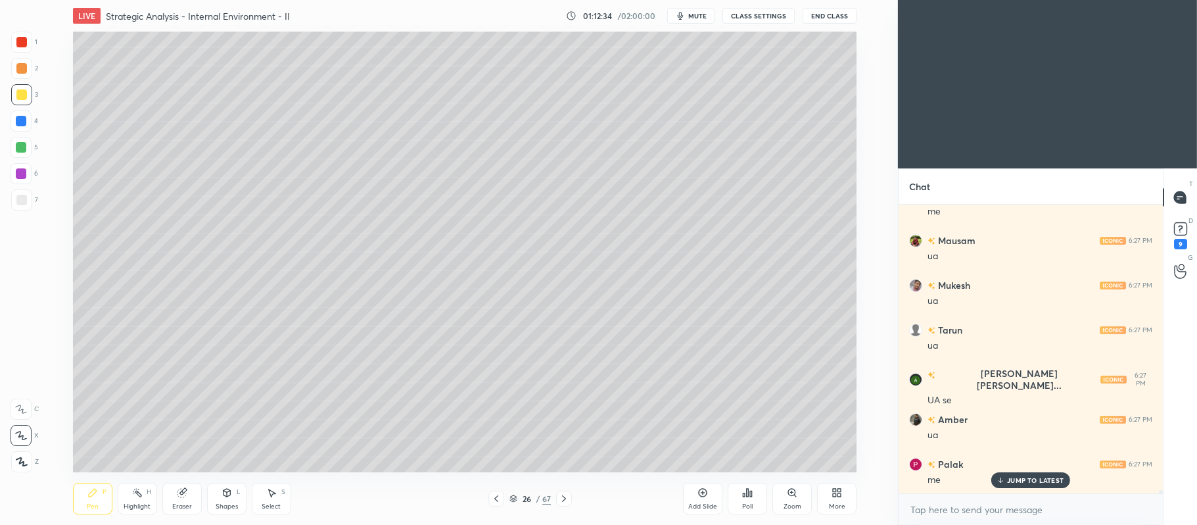
scroll to position [27144, 0]
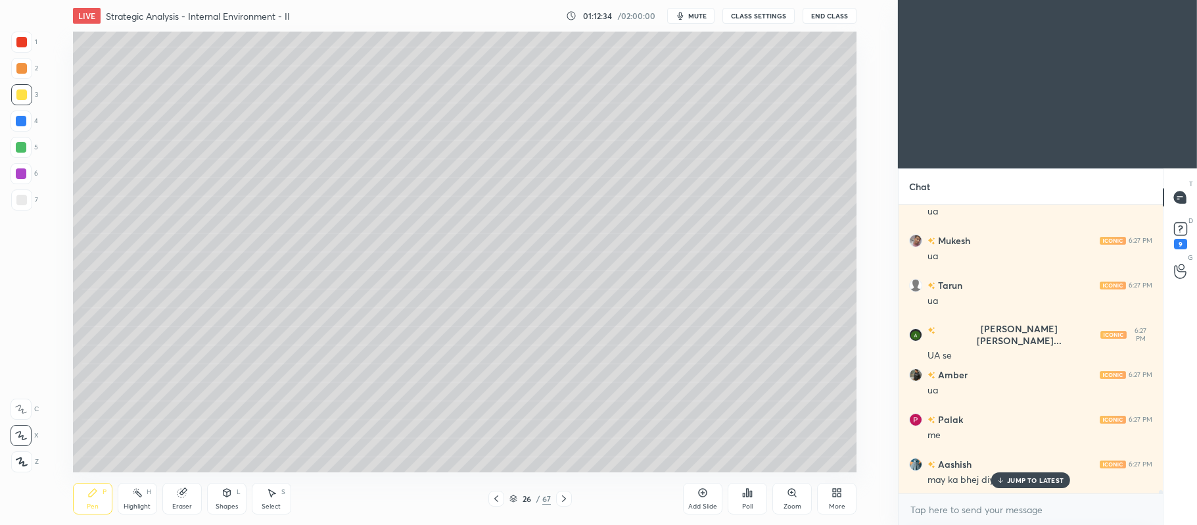
click at [26, 150] on div at bounding box center [21, 147] width 11 height 11
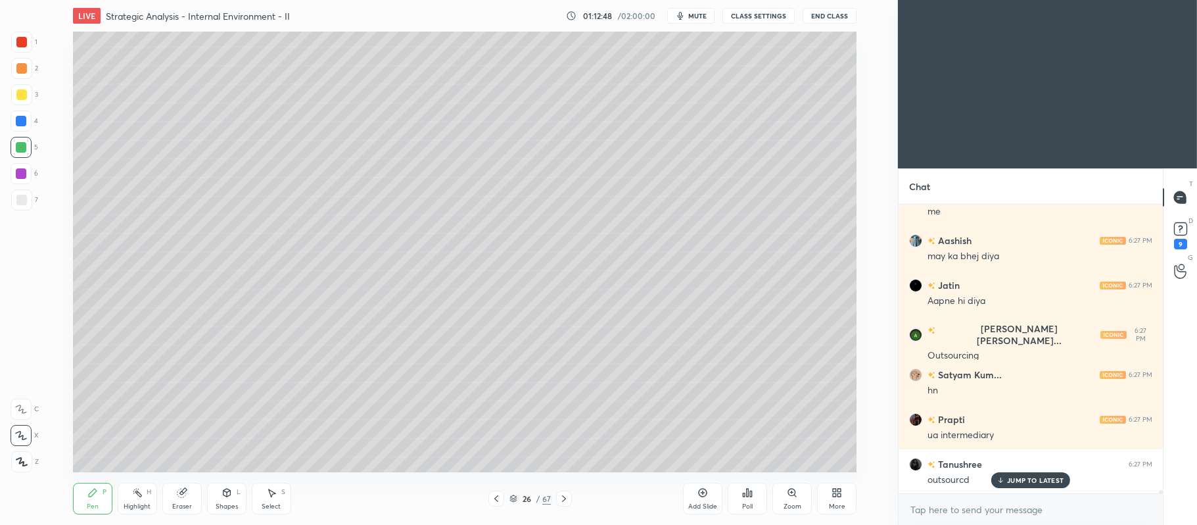
scroll to position [27413, 0]
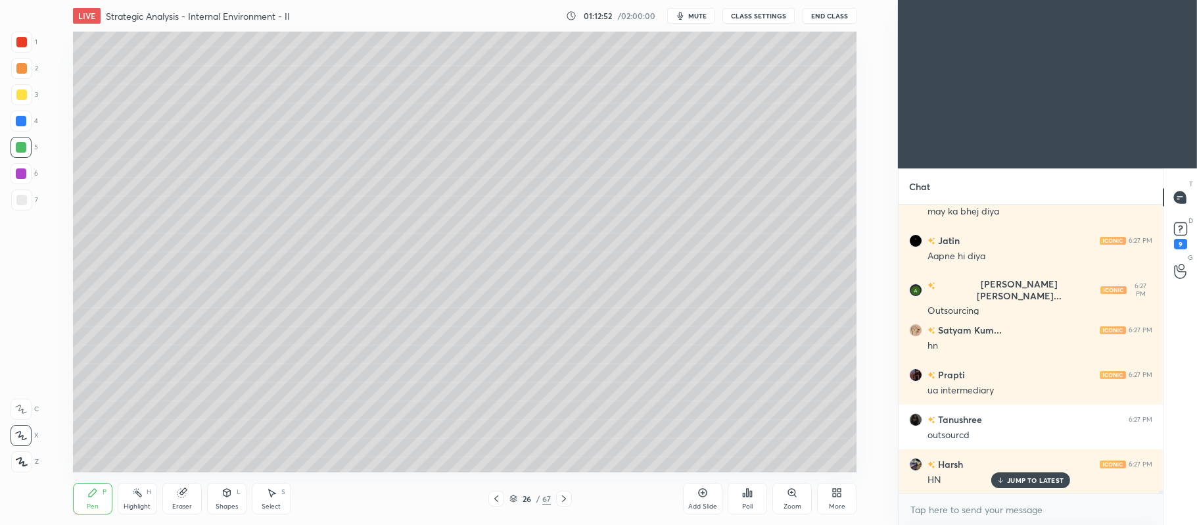
click at [21, 70] on div at bounding box center [21, 68] width 11 height 11
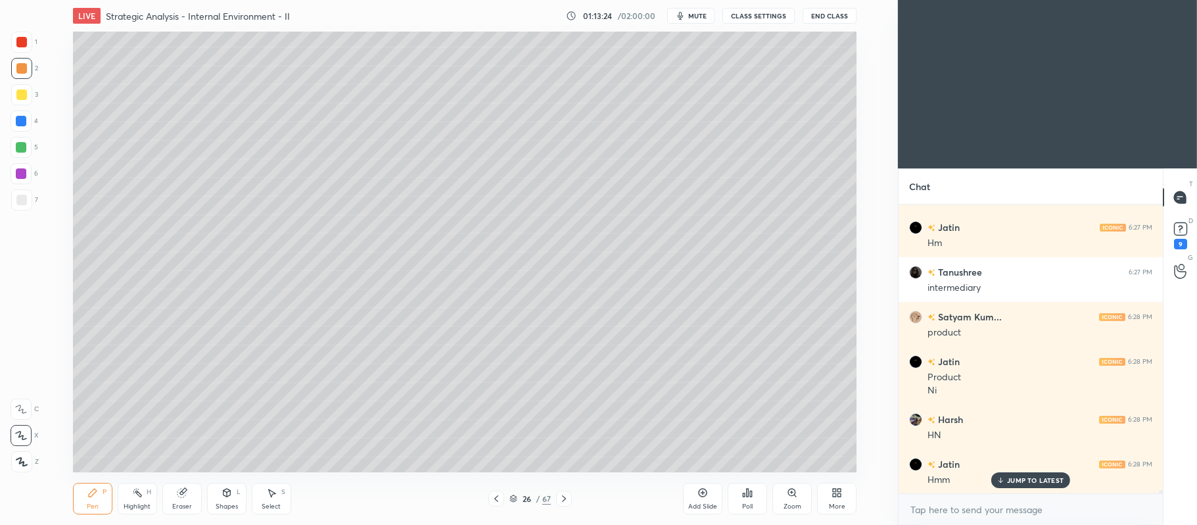
scroll to position [27828, 0]
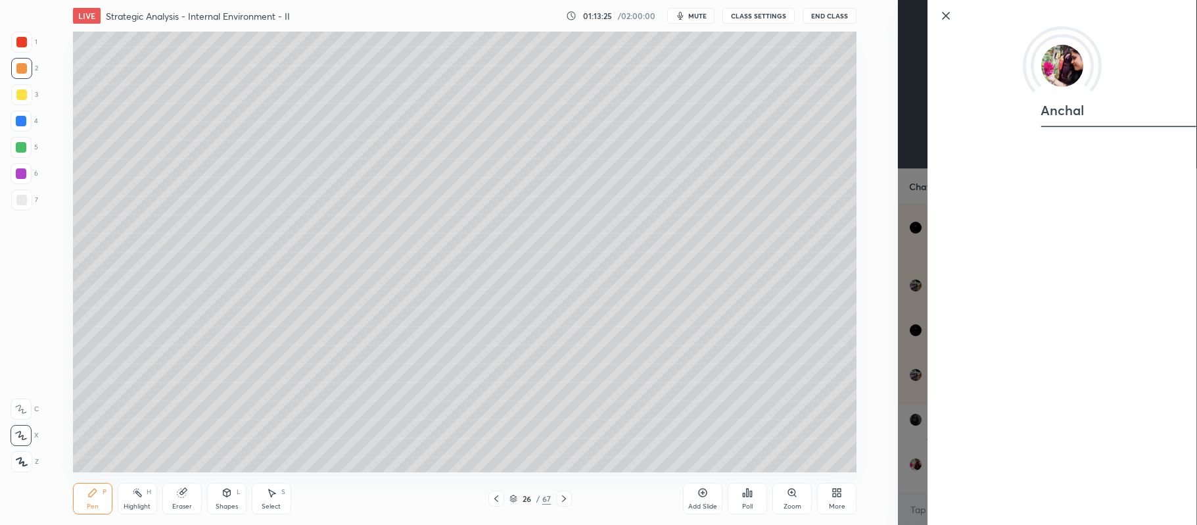
click at [945, 14] on icon at bounding box center [946, 15] width 7 height 7
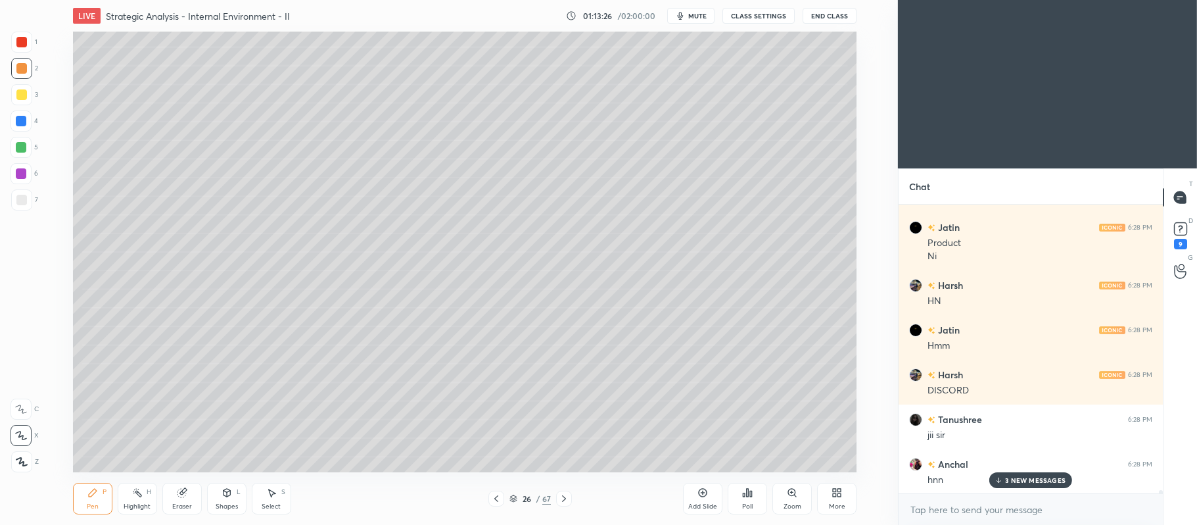
scroll to position [27962, 0]
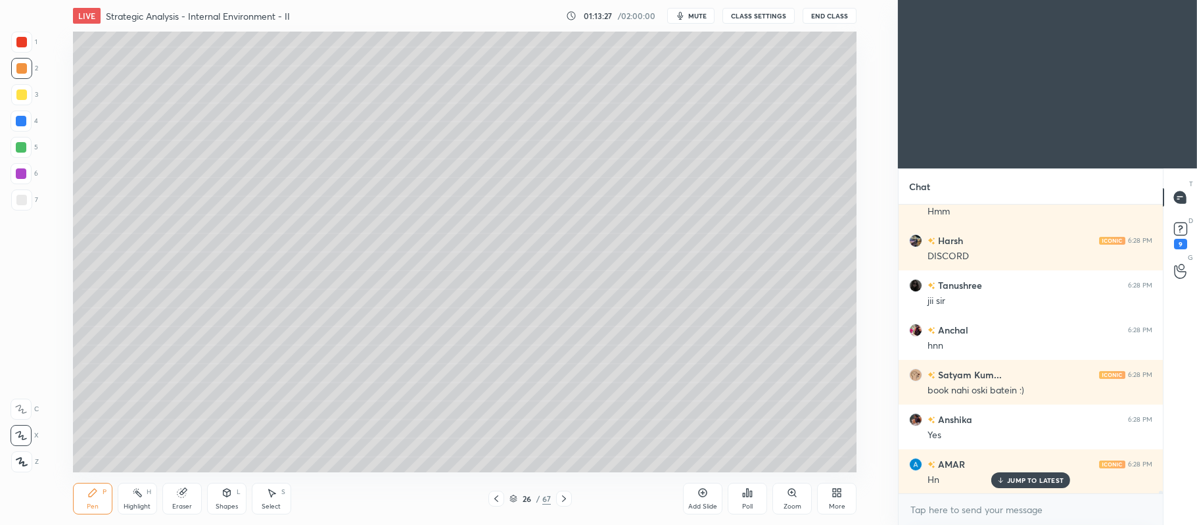
click at [571, 498] on div at bounding box center [564, 498] width 16 height 16
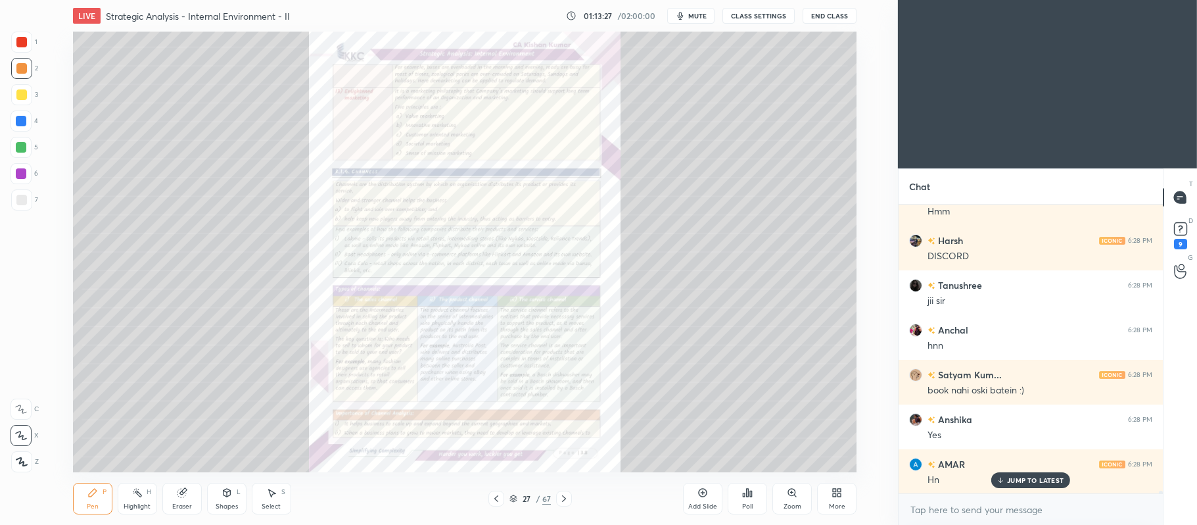
scroll to position [28052, 0]
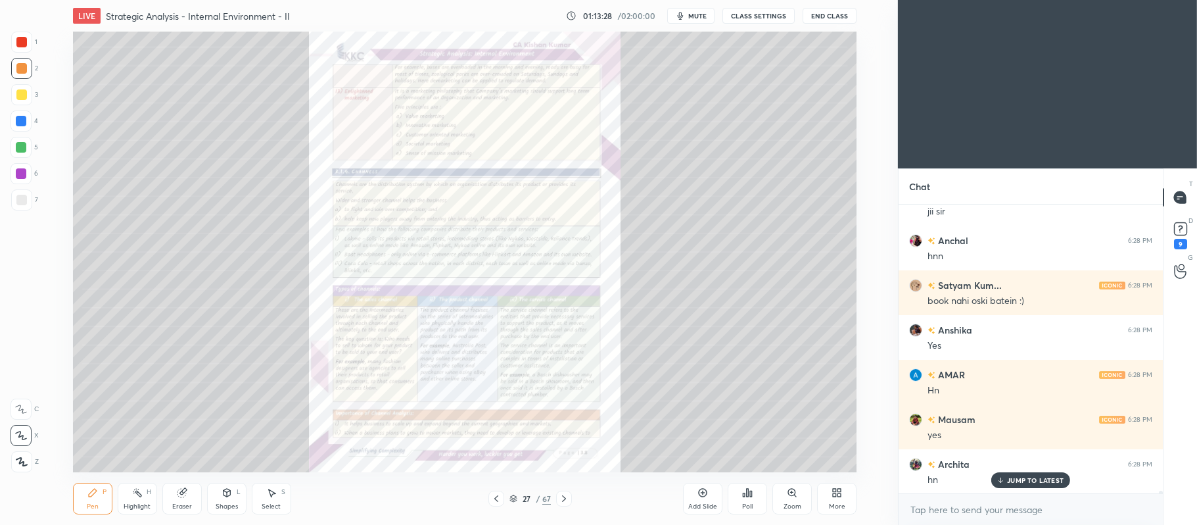
click at [498, 500] on icon at bounding box center [496, 498] width 11 height 11
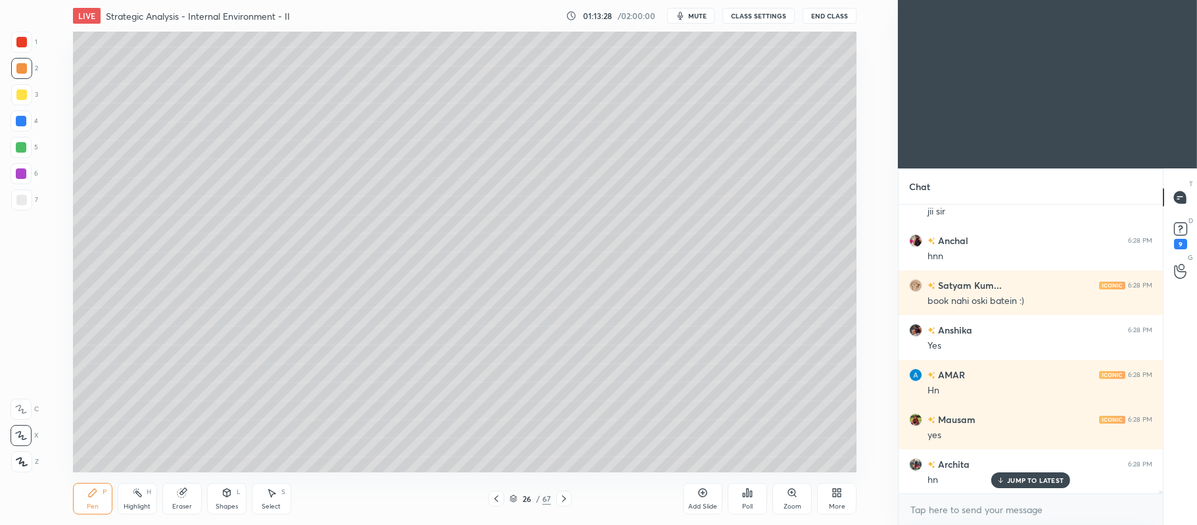
click at [500, 498] on icon at bounding box center [496, 498] width 11 height 11
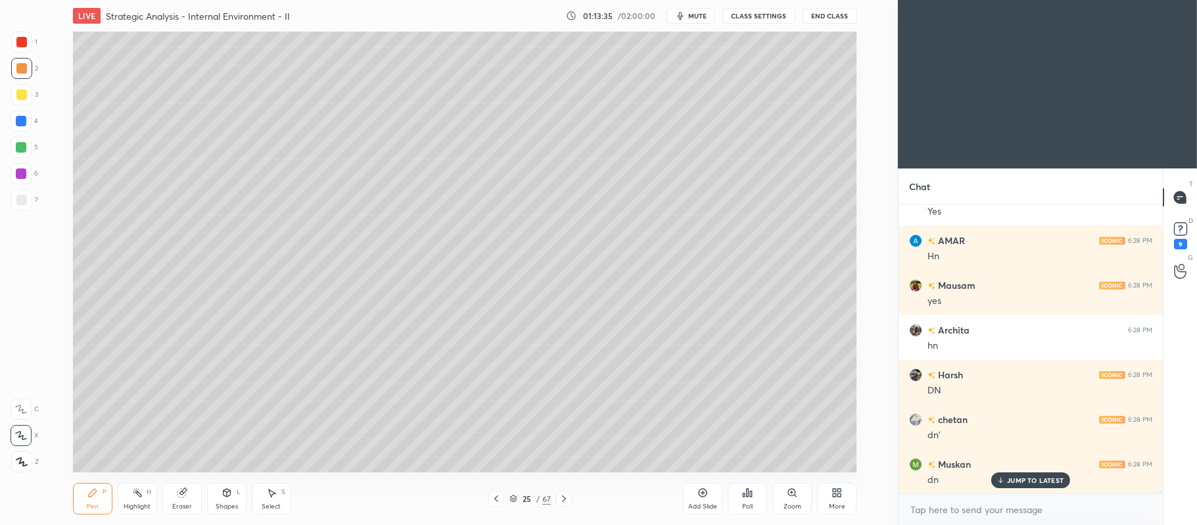
scroll to position [28230, 0]
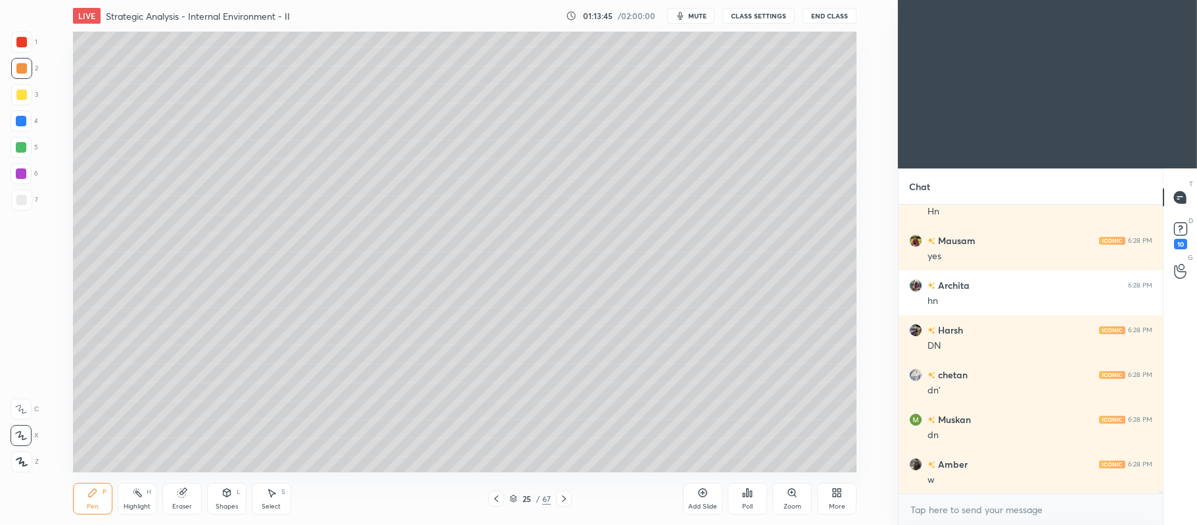
click at [185, 492] on icon at bounding box center [182, 491] width 7 height 7
click at [95, 495] on icon at bounding box center [92, 492] width 11 height 11
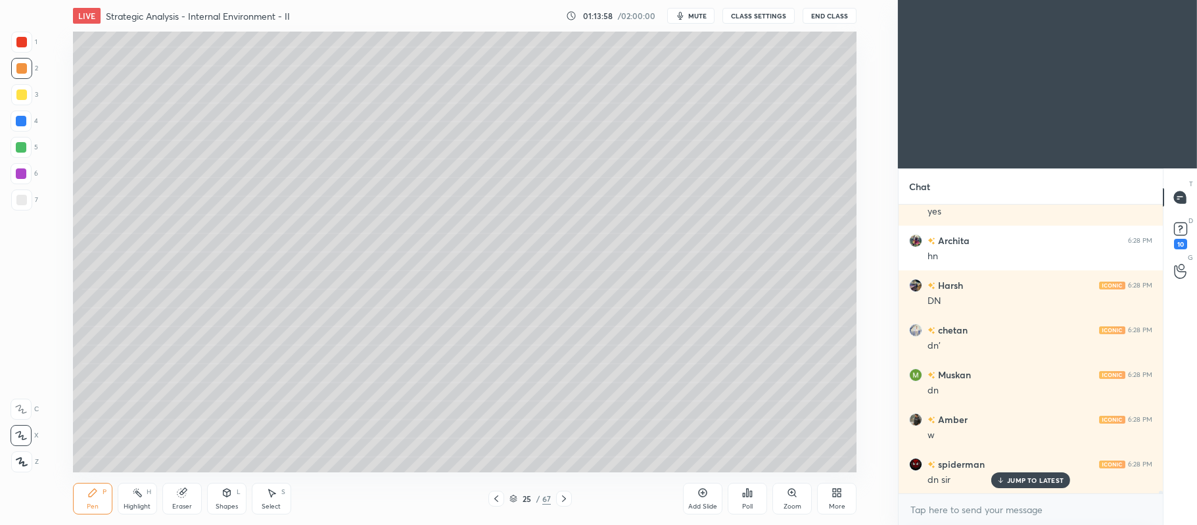
scroll to position [28320, 0]
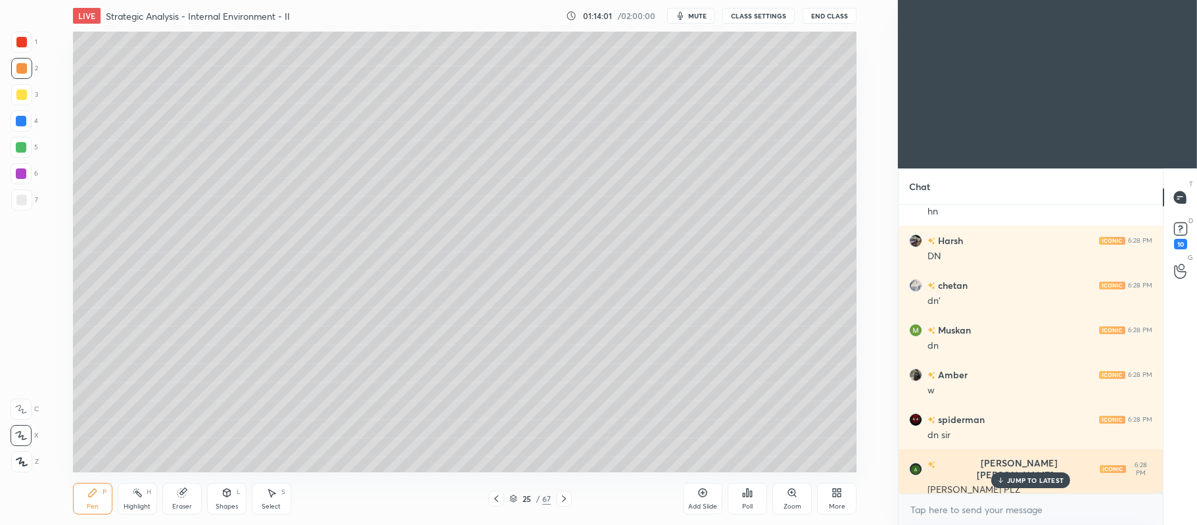
click at [1037, 480] on p "JUMP TO LATEST" at bounding box center [1035, 480] width 57 height 8
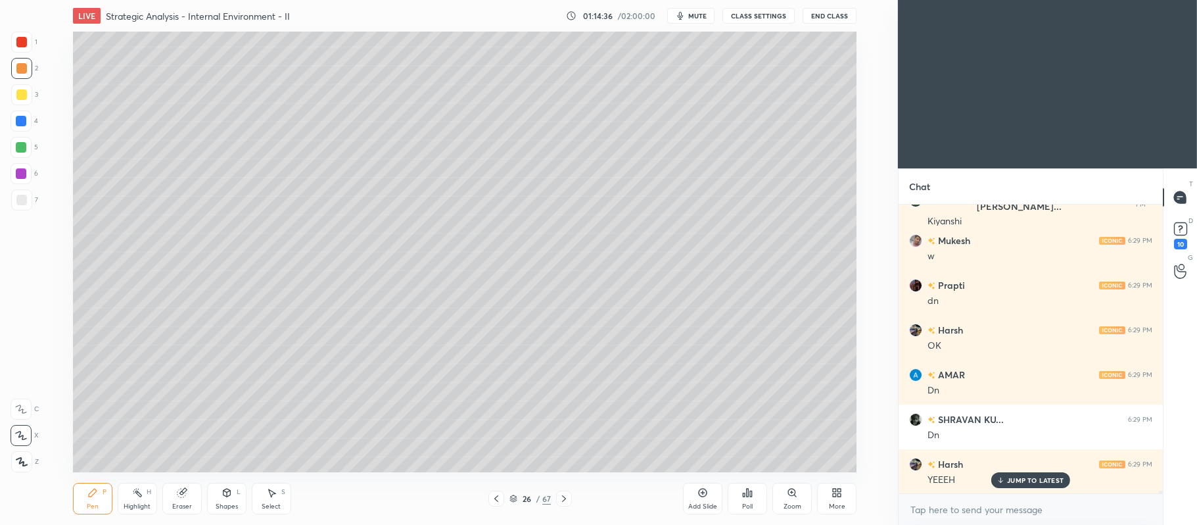
scroll to position [28722, 0]
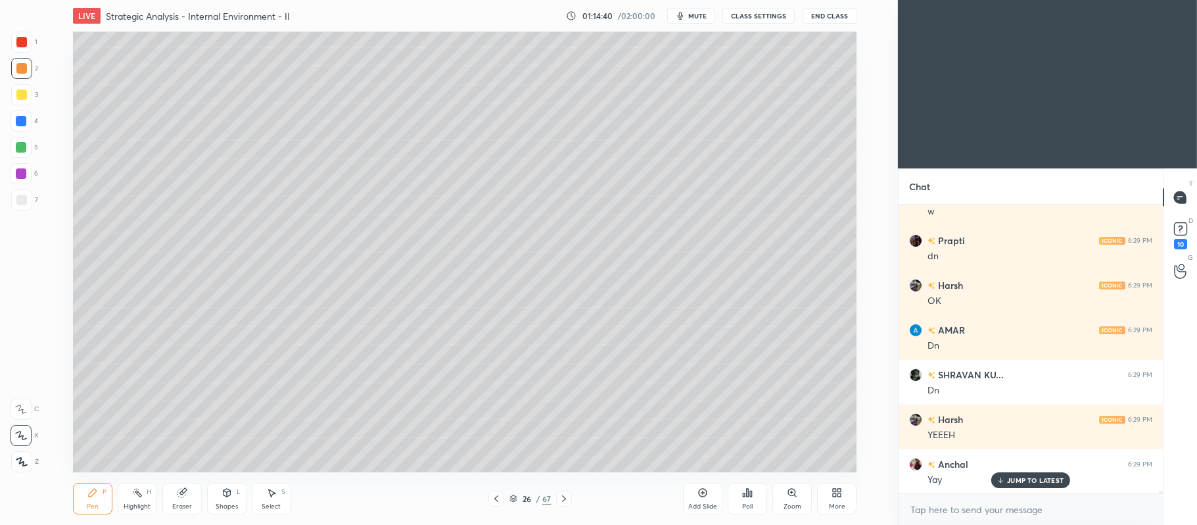
click at [565, 498] on icon at bounding box center [564, 498] width 4 height 7
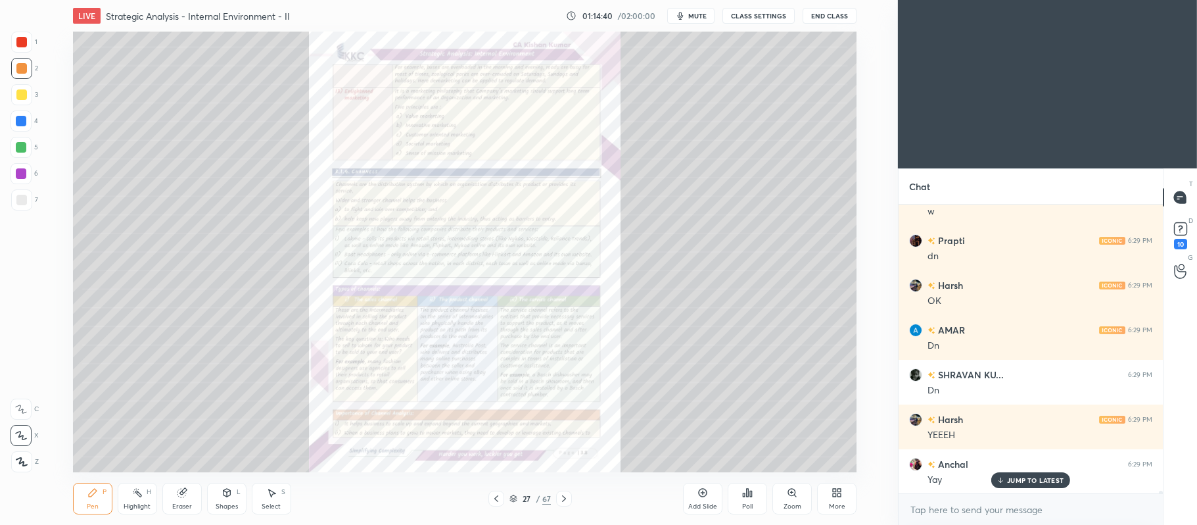
scroll to position [28767, 0]
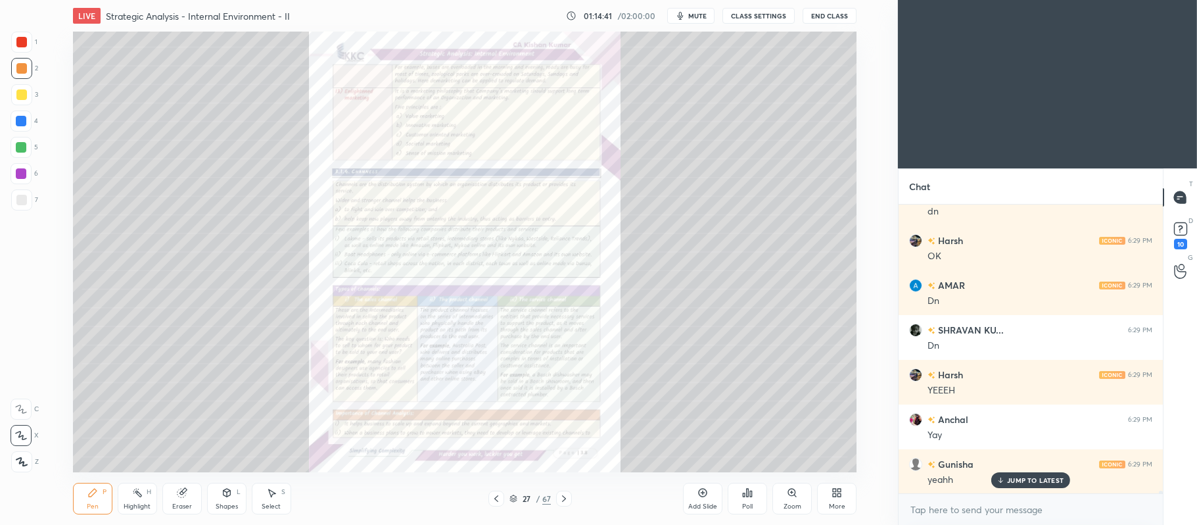
click at [793, 500] on div "Zoom" at bounding box center [791, 498] width 39 height 32
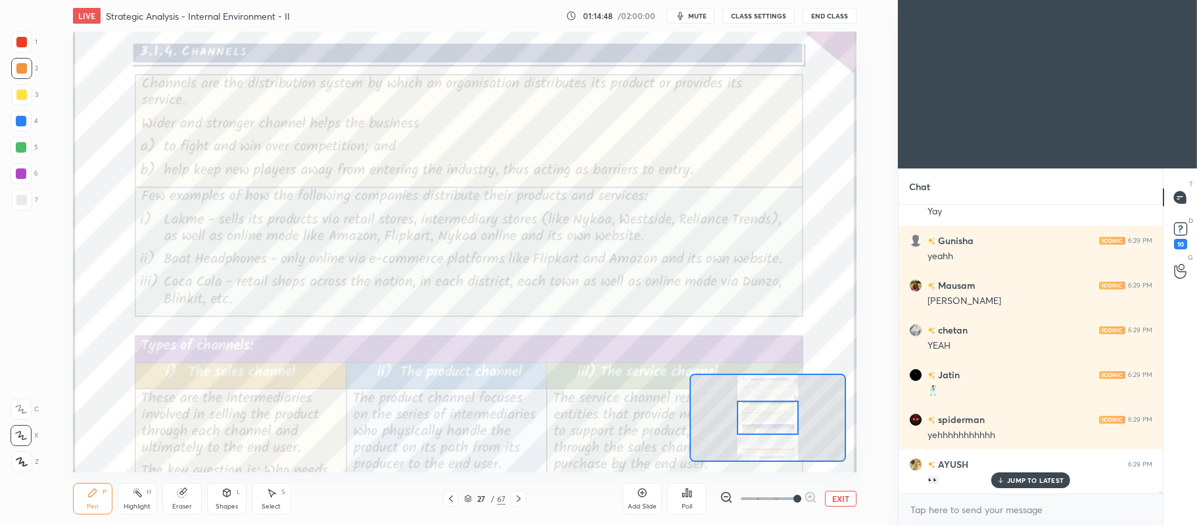
scroll to position [29035, 0]
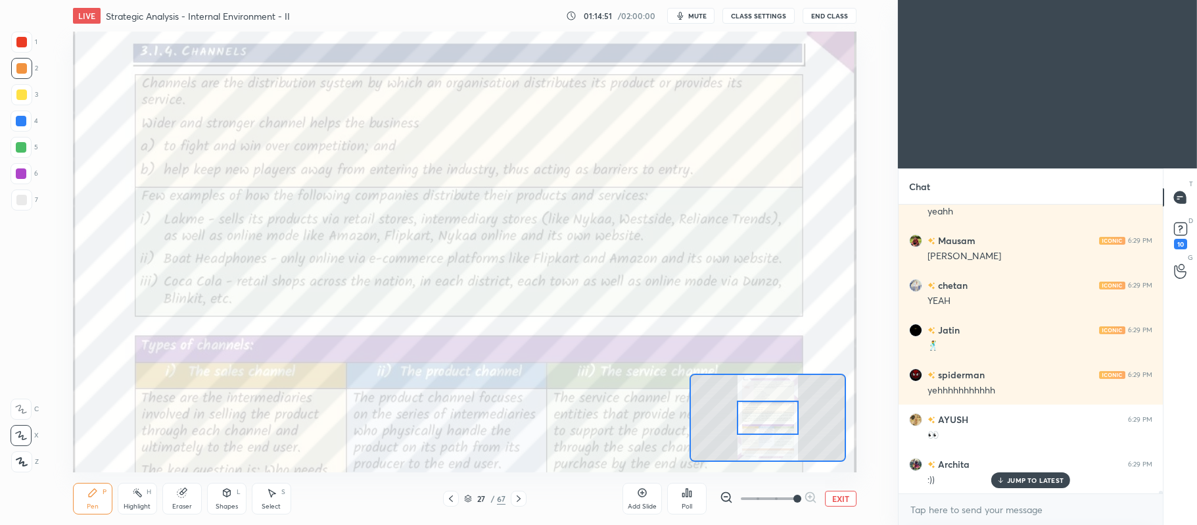
click at [26, 37] on div at bounding box center [21, 42] width 11 height 11
click at [26, 409] on icon at bounding box center [21, 408] width 12 height 9
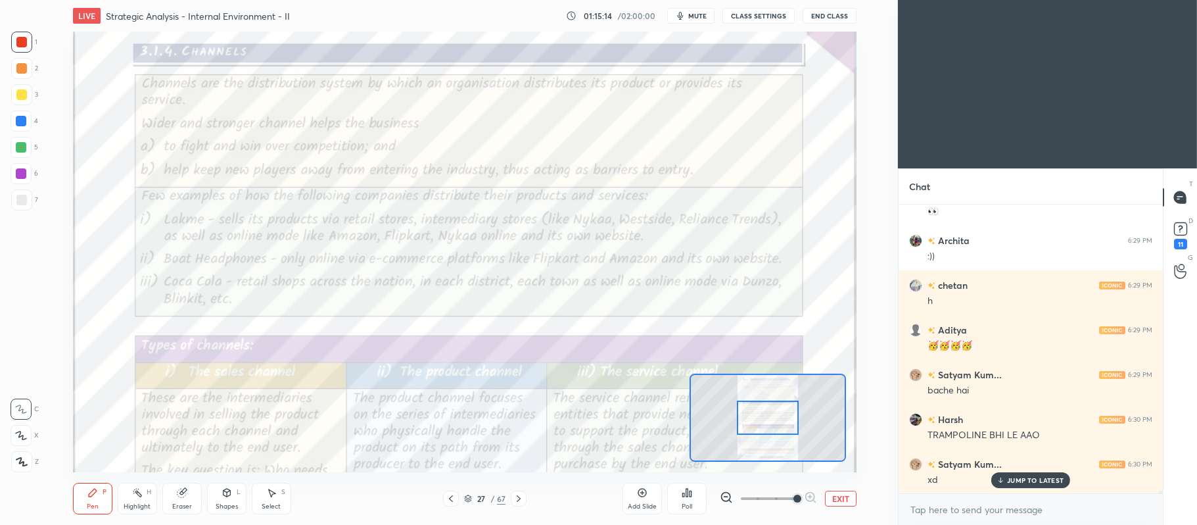
scroll to position [29303, 0]
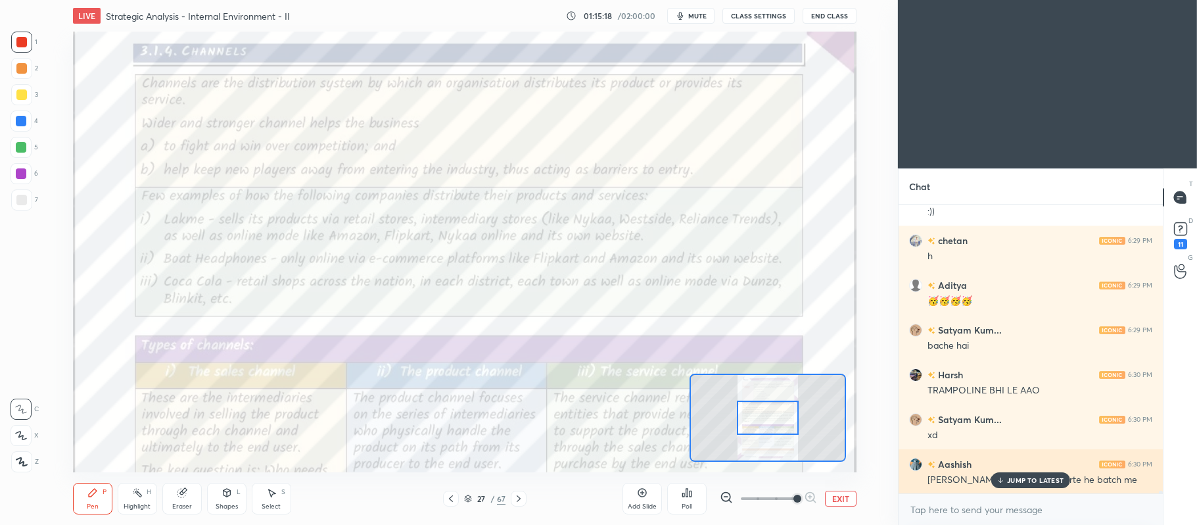
click at [1014, 479] on p "JUMP TO LATEST" at bounding box center [1035, 480] width 57 height 8
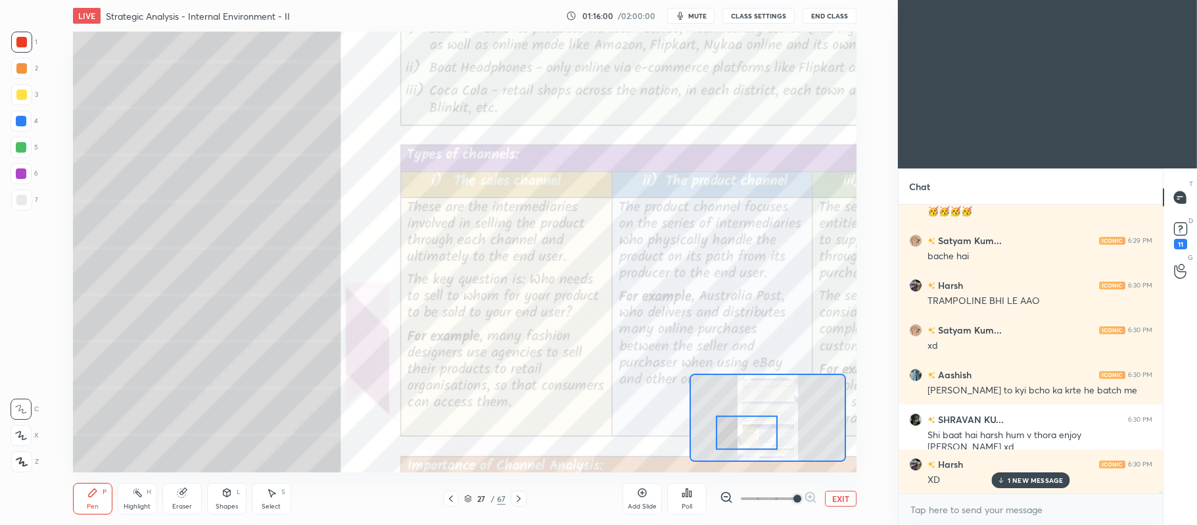
scroll to position [29450, 0]
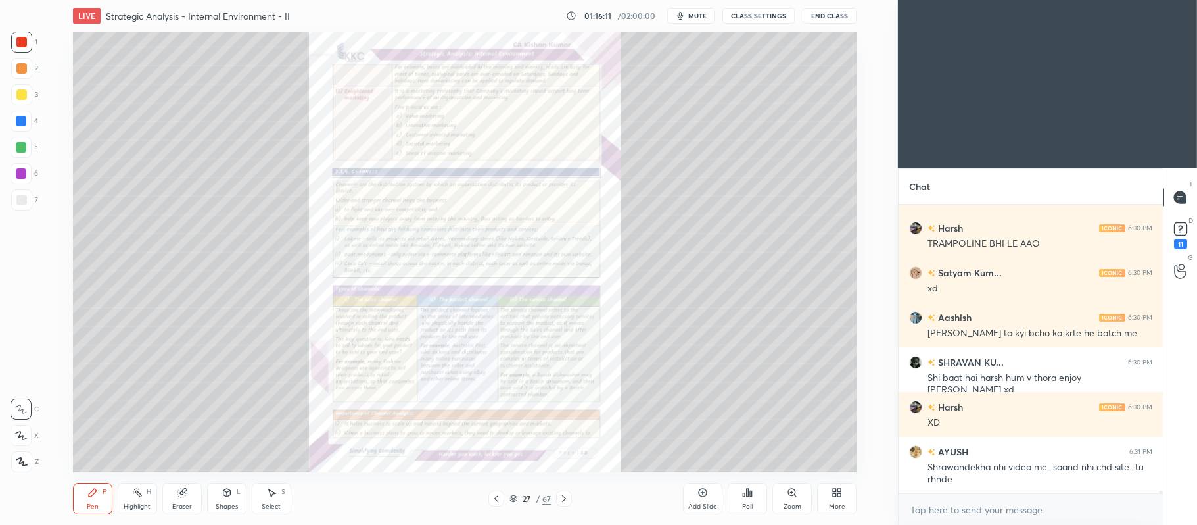
click at [790, 505] on div "Zoom" at bounding box center [792, 506] width 18 height 7
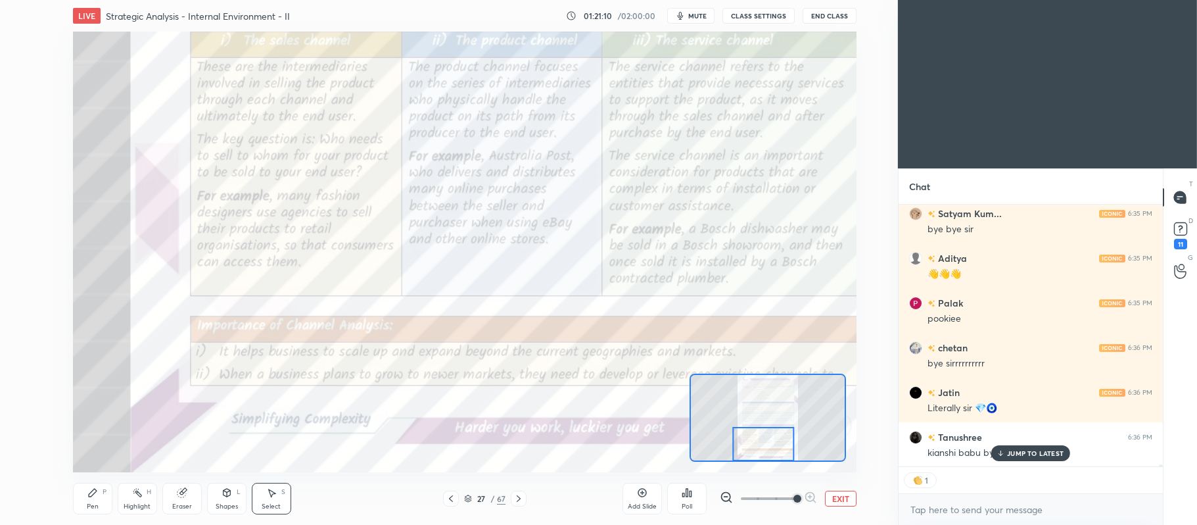
scroll to position [34929, 0]
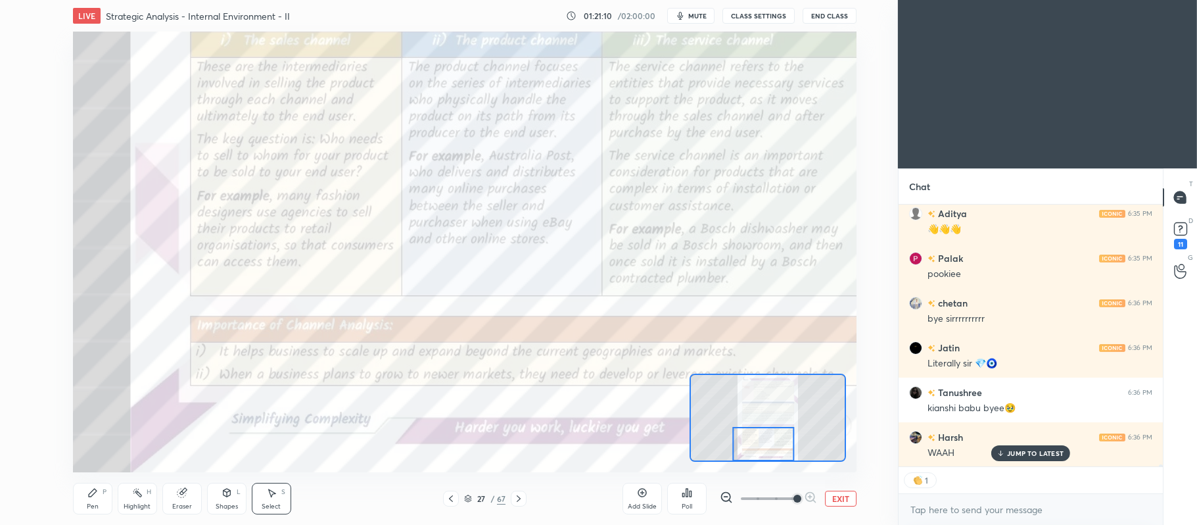
click at [521, 500] on icon at bounding box center [518, 498] width 11 height 11
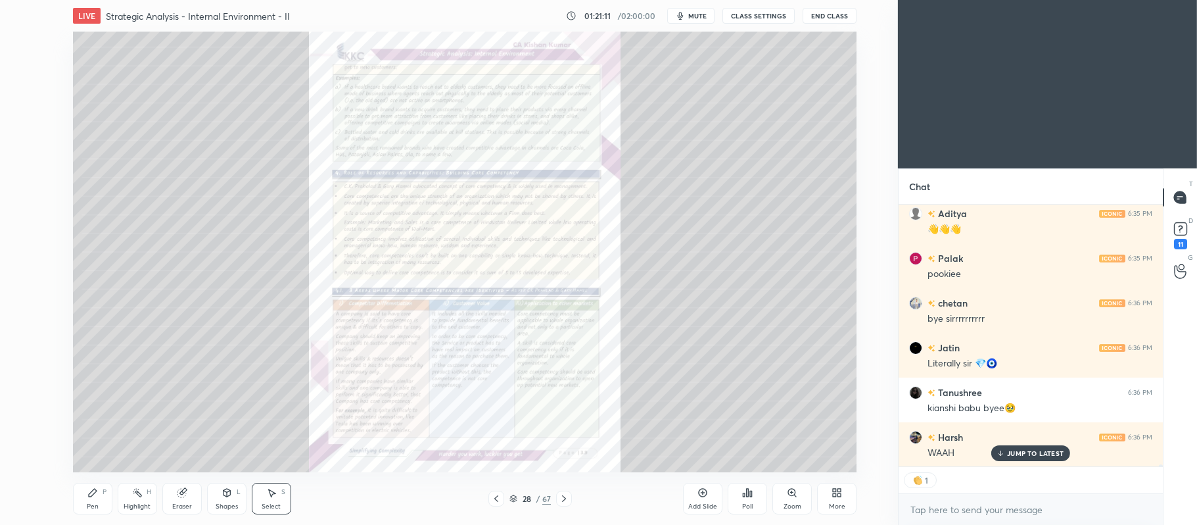
scroll to position [34973, 0]
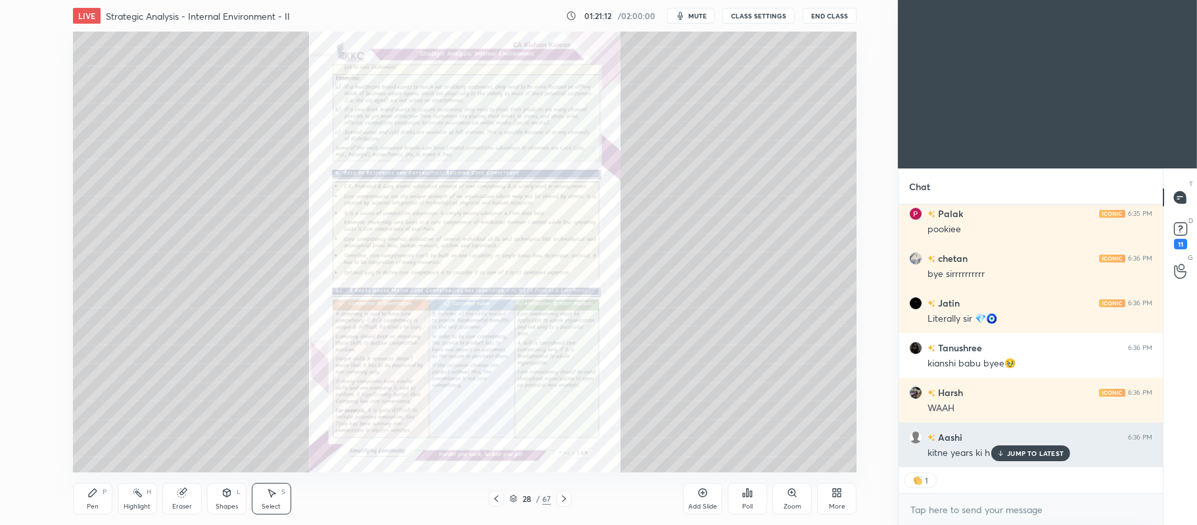
click at [1015, 455] on p "JUMP TO LATEST" at bounding box center [1035, 453] width 57 height 8
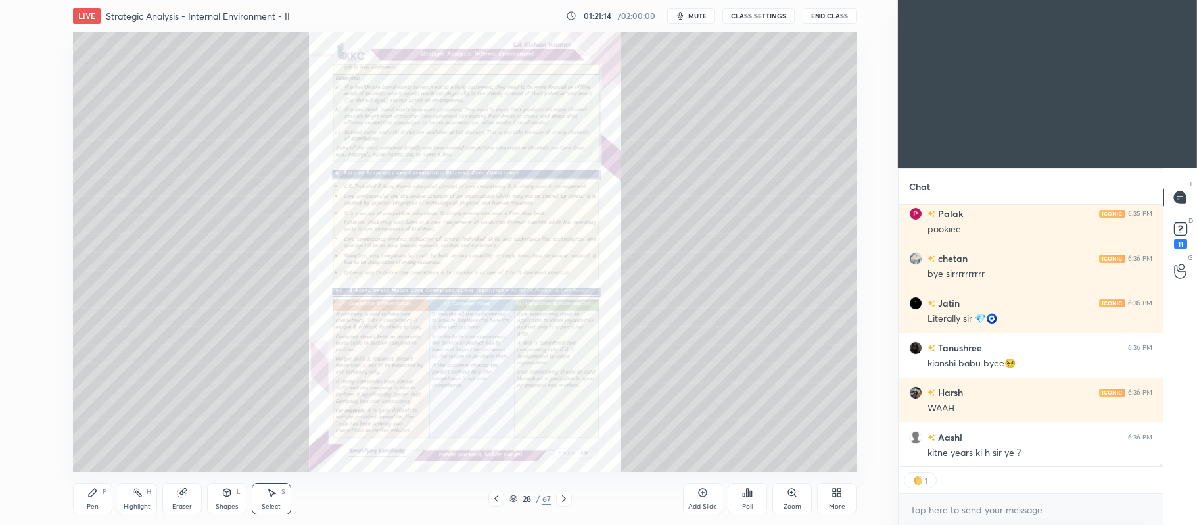
scroll to position [35018, 0]
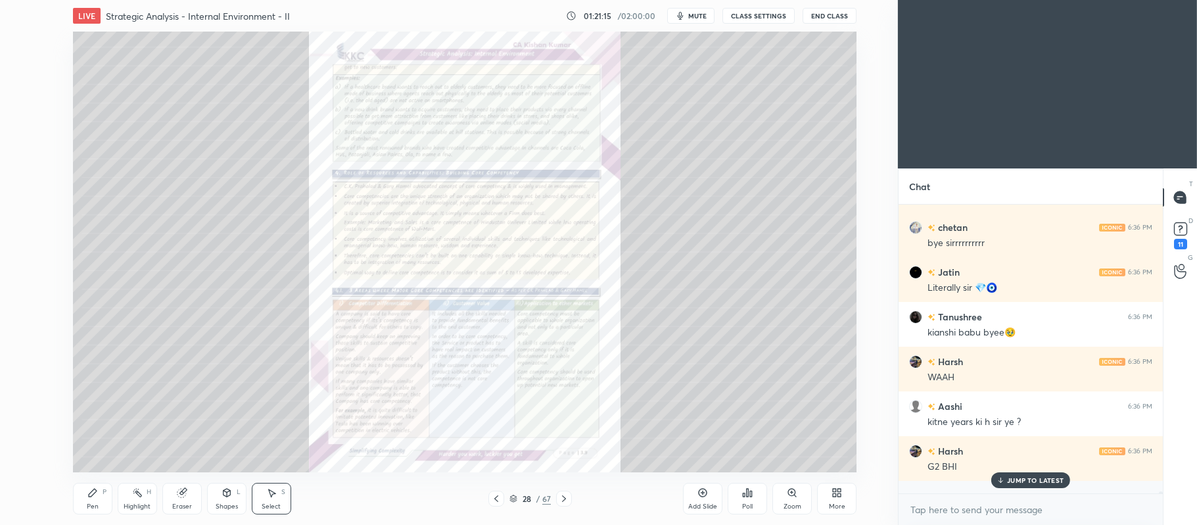
click at [789, 496] on icon at bounding box center [792, 492] width 11 height 11
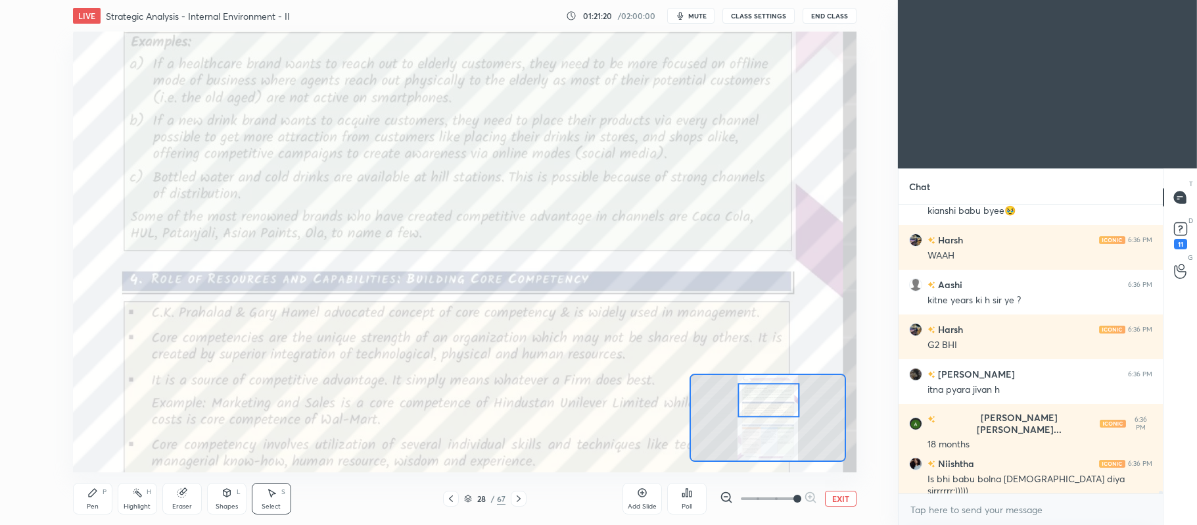
scroll to position [35215, 0]
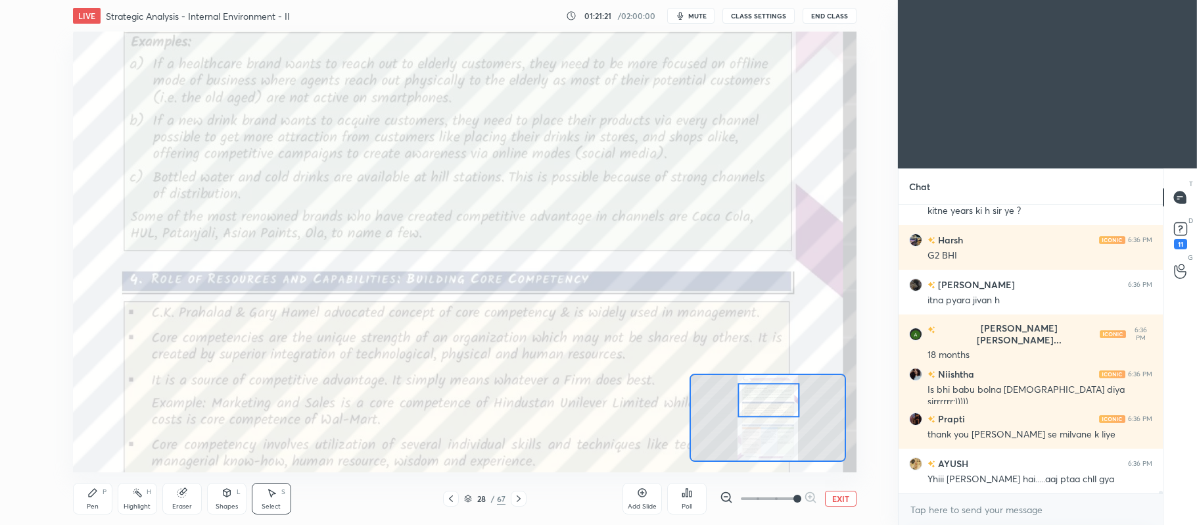
click at [819, 482] on div "Add Slide Poll EXIT" at bounding box center [739, 498] width 234 height 74
click at [828, 485] on div "Add Slide Poll EXIT" at bounding box center [739, 498] width 234 height 74
click at [836, 498] on button "EXIT" at bounding box center [841, 498] width 32 height 16
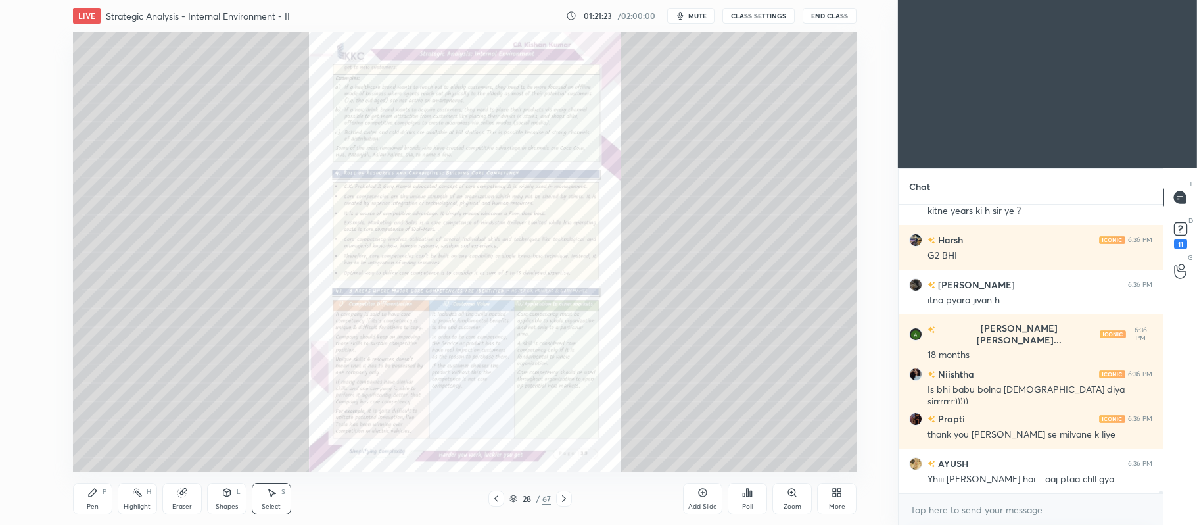
click at [500, 500] on icon at bounding box center [496, 498] width 11 height 11
click at [711, 487] on div "Add Slide" at bounding box center [702, 498] width 39 height 32
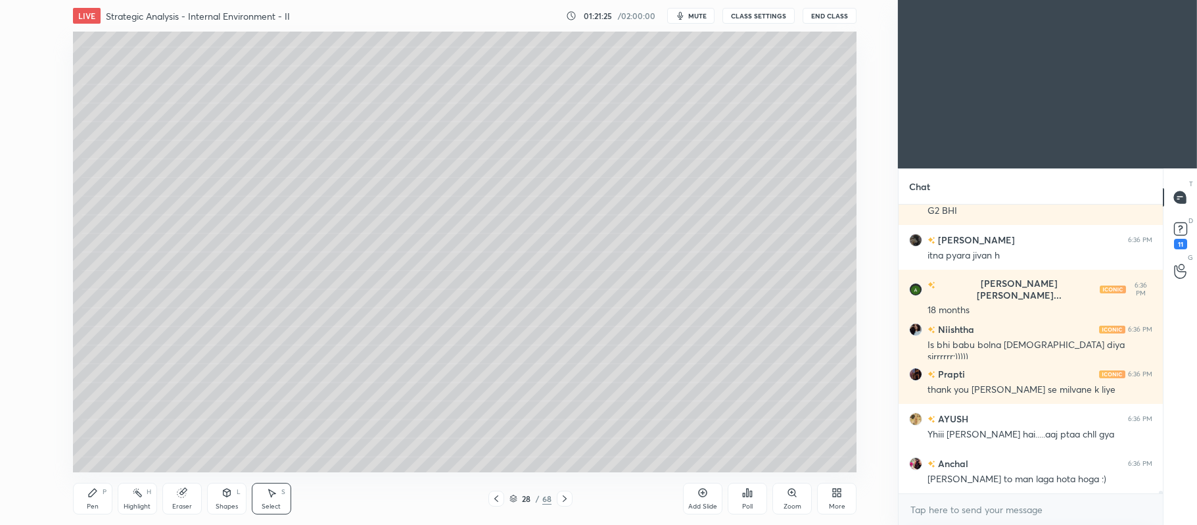
click at [103, 503] on div "Pen P" at bounding box center [92, 498] width 39 height 32
click at [20, 98] on div at bounding box center [21, 94] width 11 height 11
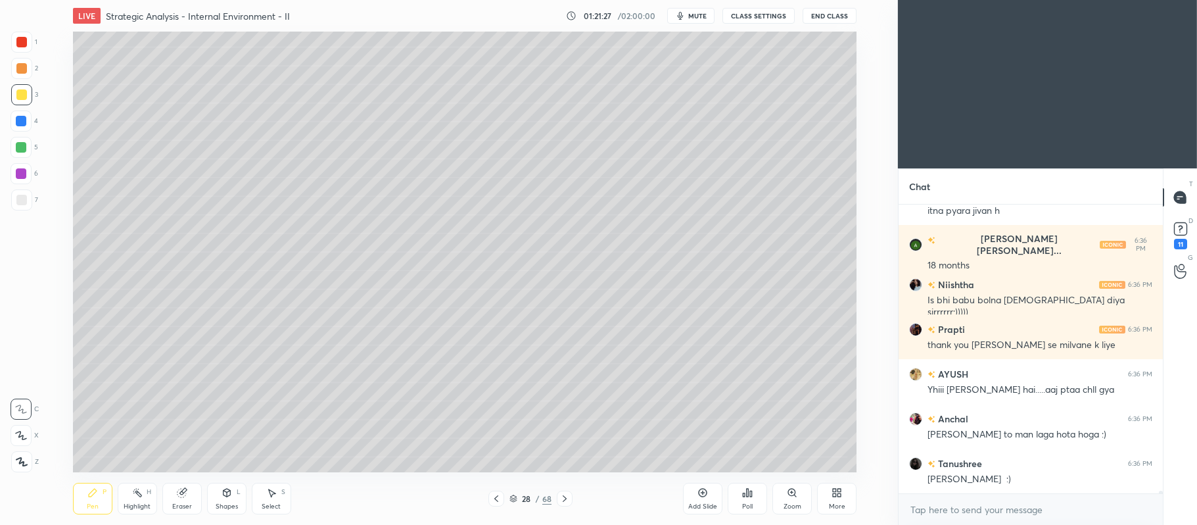
click at [24, 432] on icon at bounding box center [21, 435] width 12 height 9
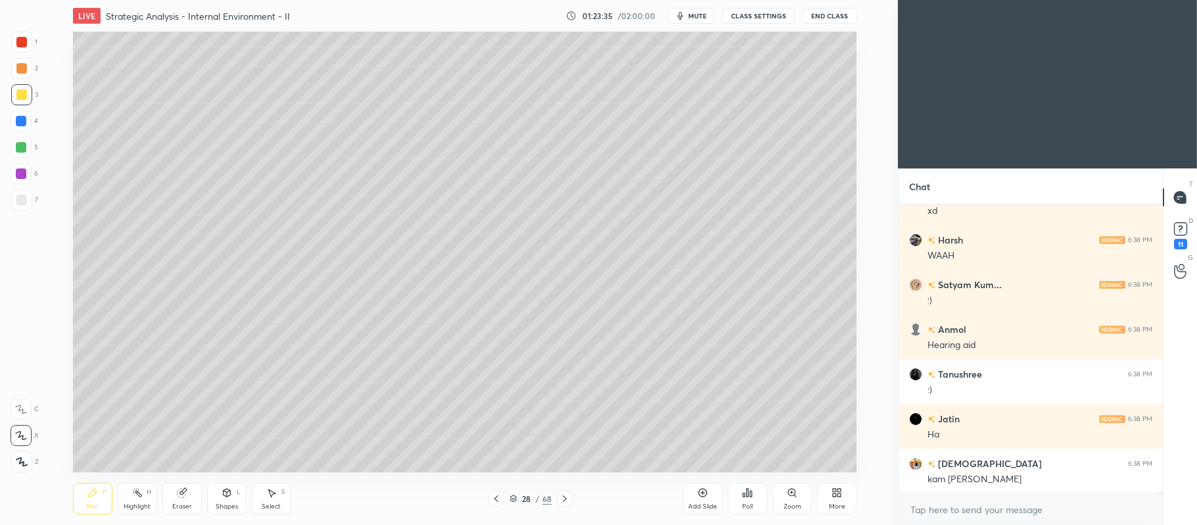
scroll to position [36601, 0]
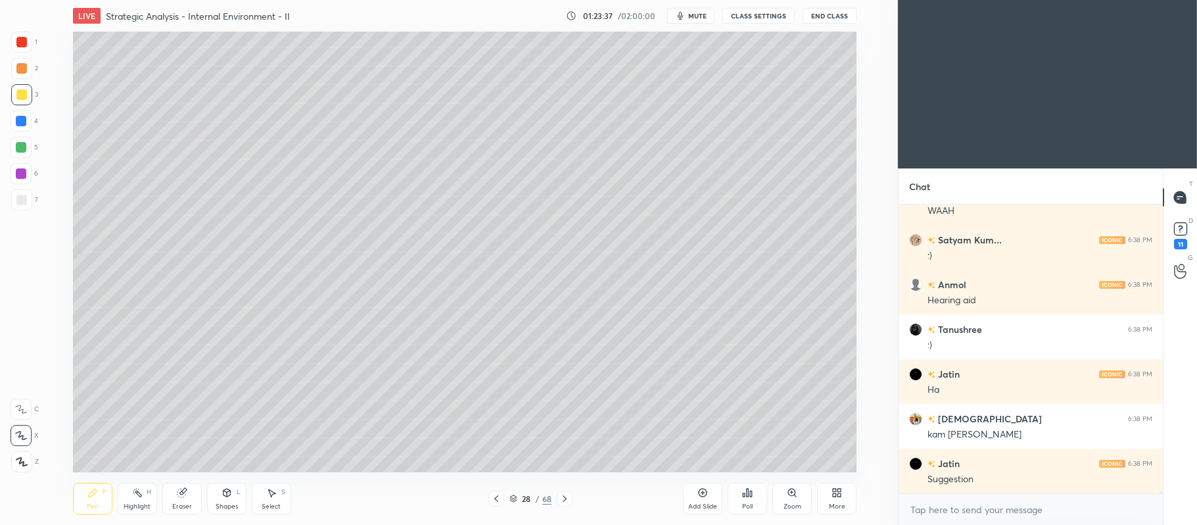
click at [18, 125] on div at bounding box center [21, 121] width 11 height 11
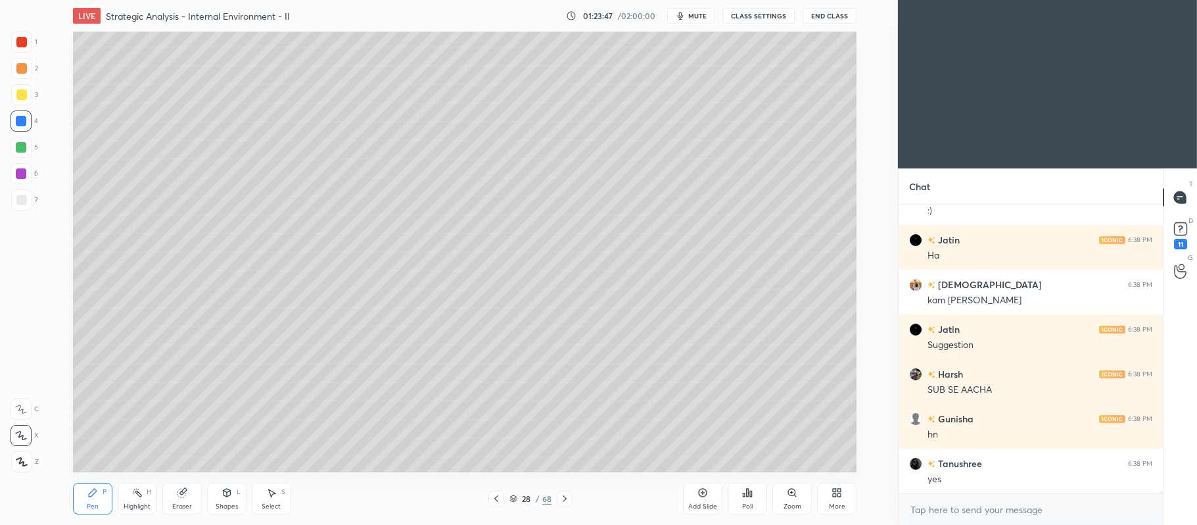
scroll to position [36780, 0]
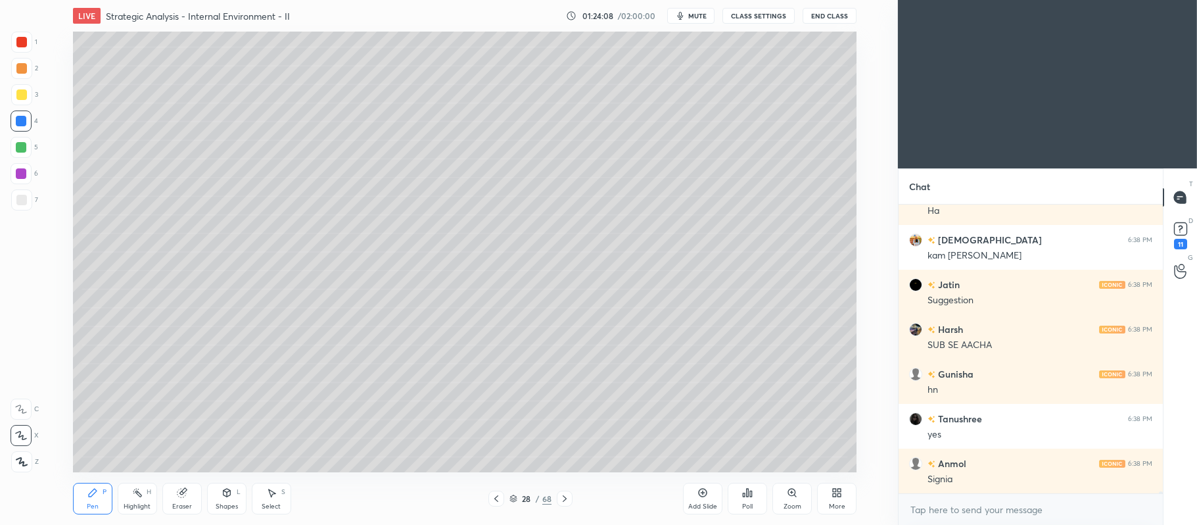
click at [706, 495] on icon at bounding box center [703, 492] width 9 height 9
click at [24, 97] on div at bounding box center [21, 94] width 11 height 11
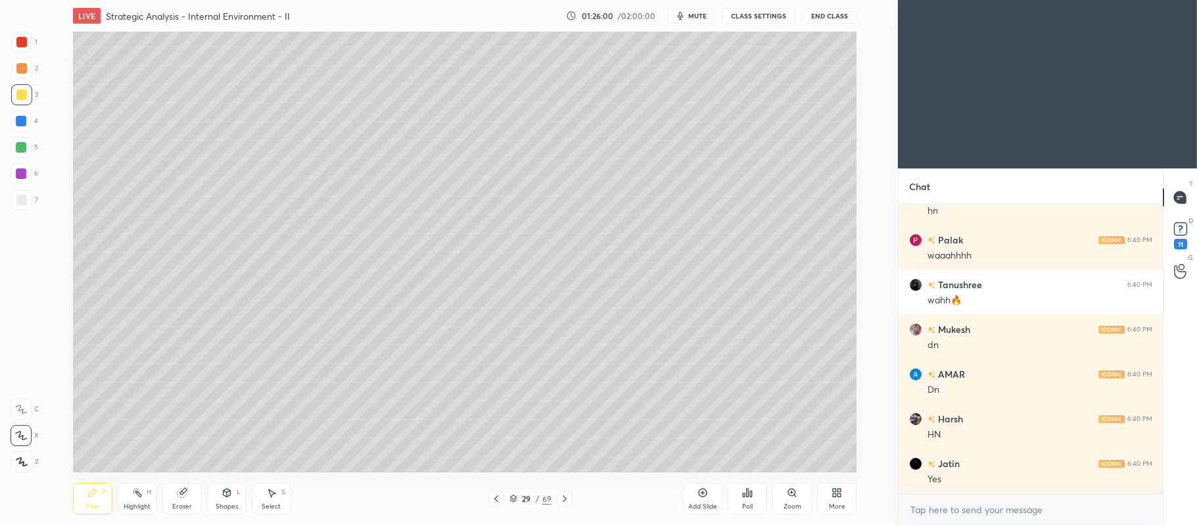
scroll to position [38268, 0]
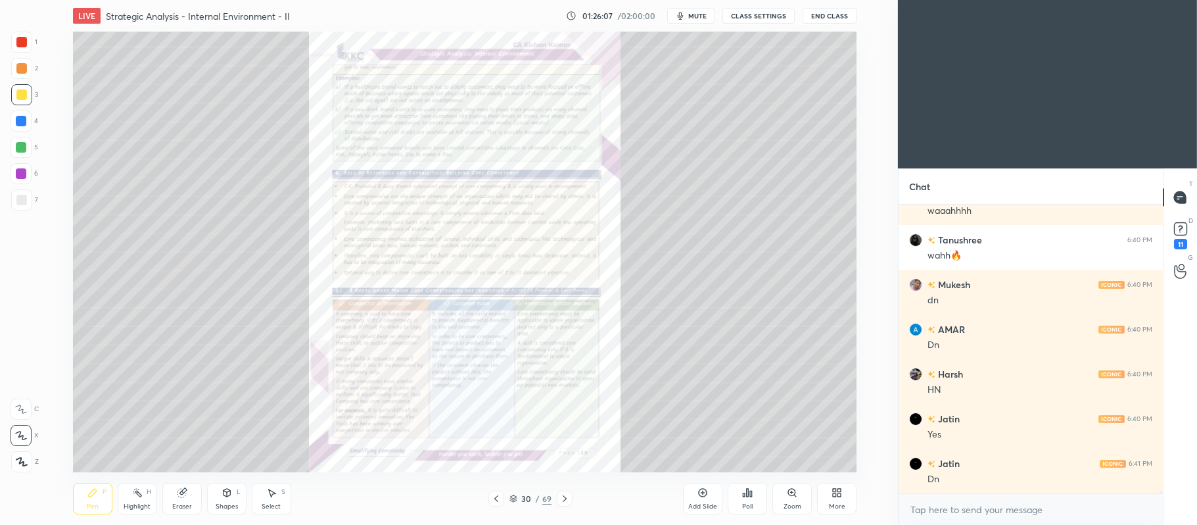
click at [797, 496] on div "Zoom" at bounding box center [791, 498] width 39 height 32
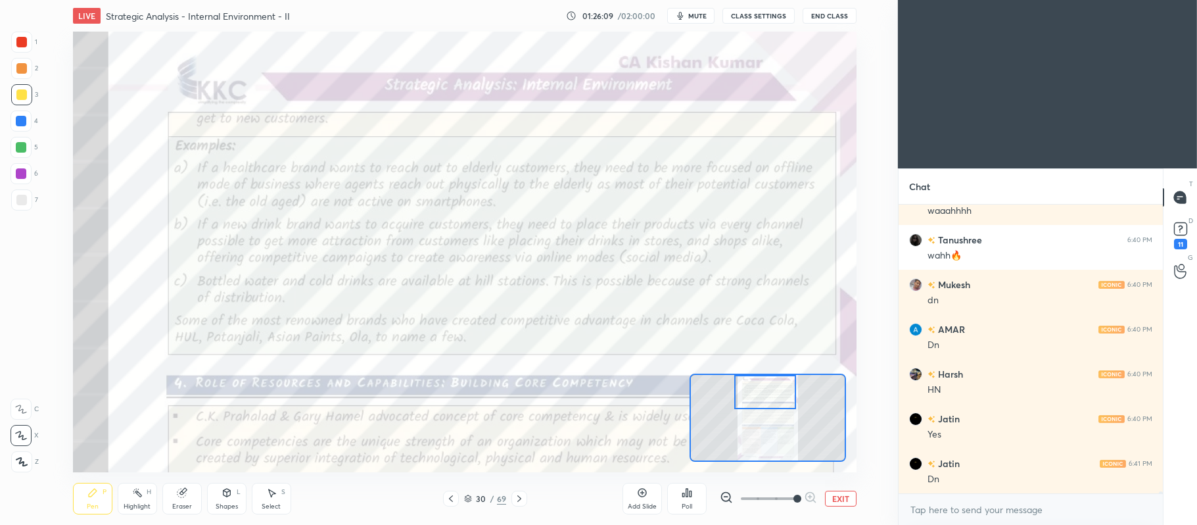
click at [20, 45] on div at bounding box center [21, 42] width 11 height 11
click at [18, 405] on icon at bounding box center [21, 408] width 12 height 9
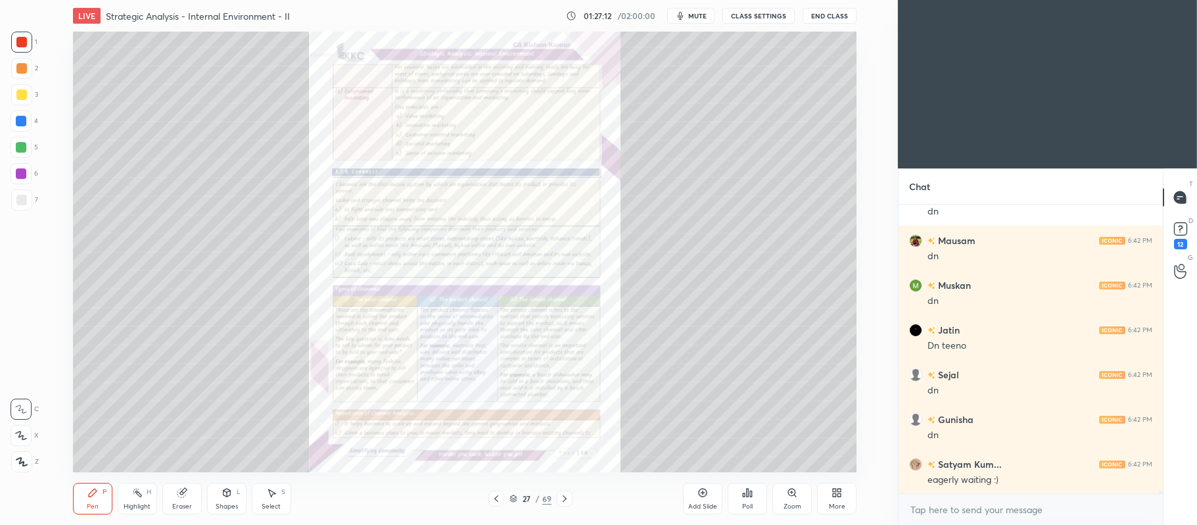
scroll to position [34209, 0]
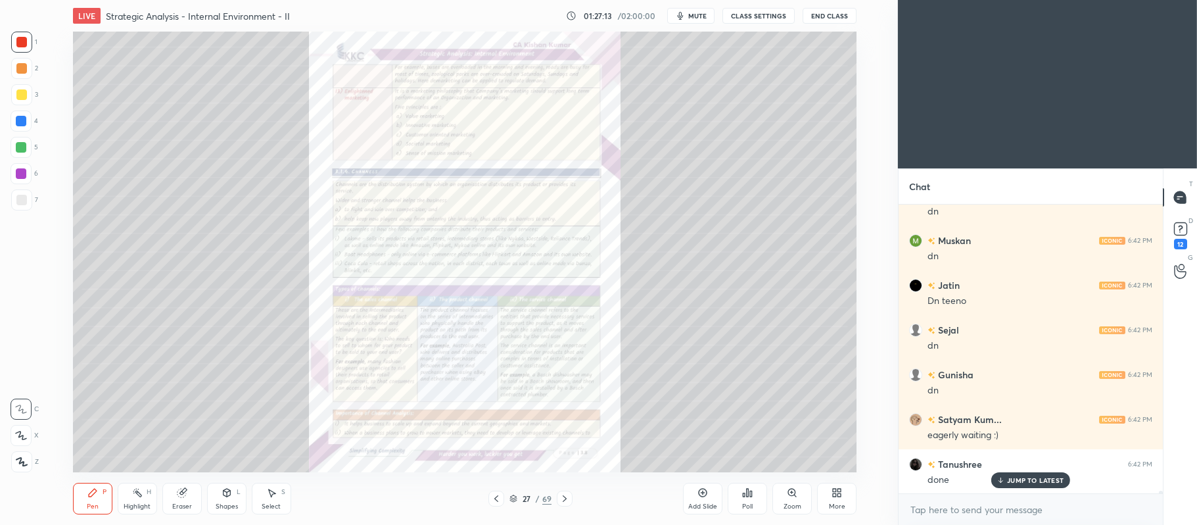
click at [789, 498] on icon at bounding box center [792, 492] width 11 height 11
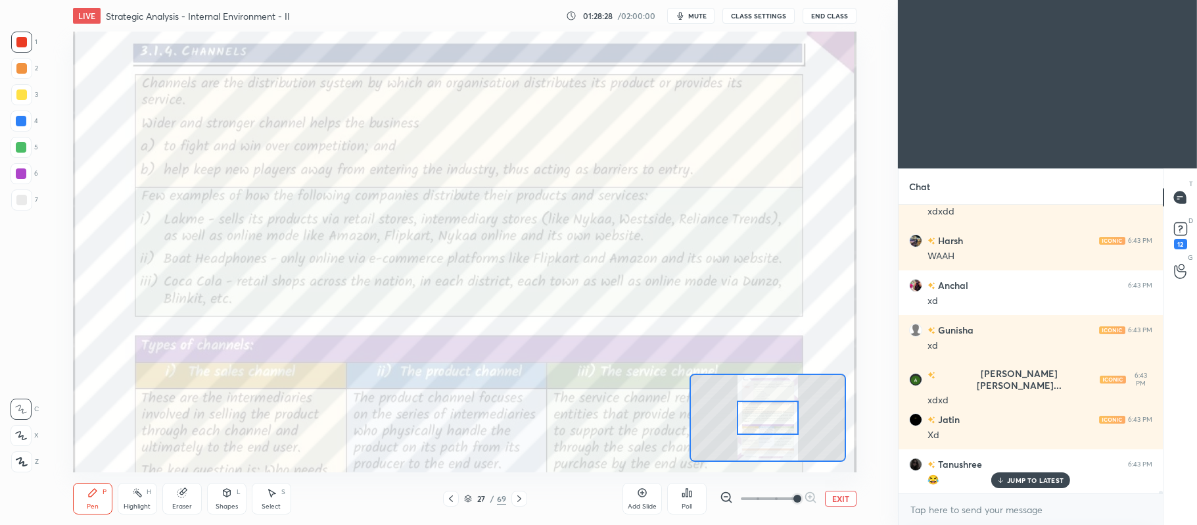
scroll to position [35589, 0]
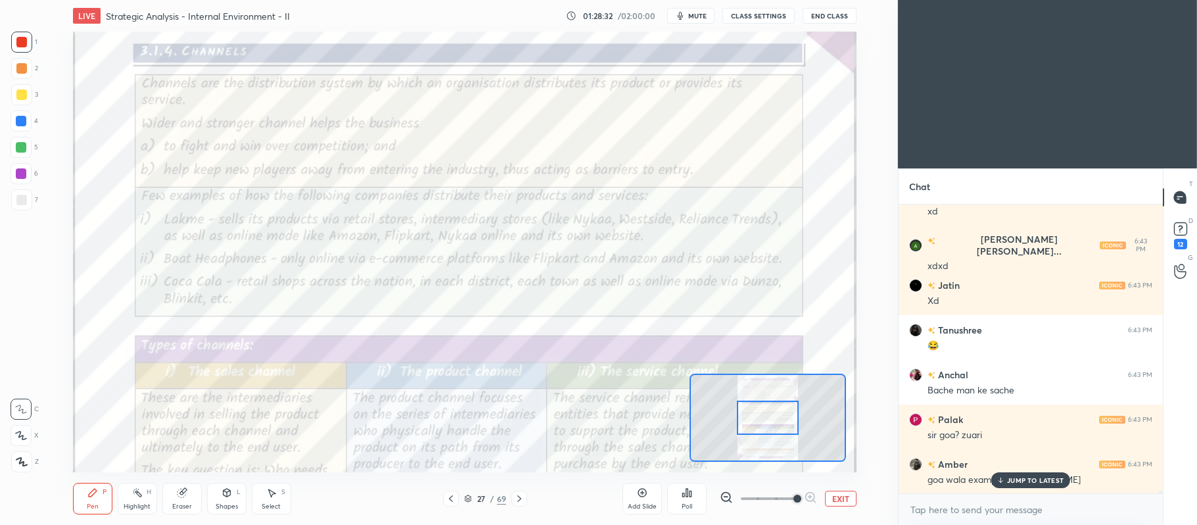
click at [523, 498] on icon at bounding box center [519, 498] width 11 height 11
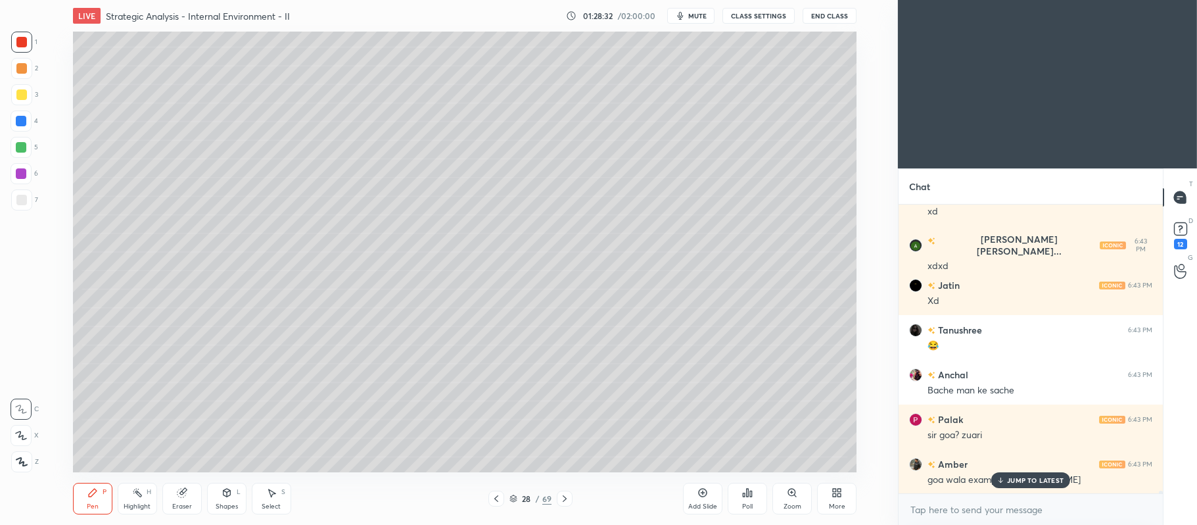
click at [522, 498] on div "28" at bounding box center [526, 498] width 13 height 8
click at [521, 498] on div "28" at bounding box center [526, 498] width 13 height 8
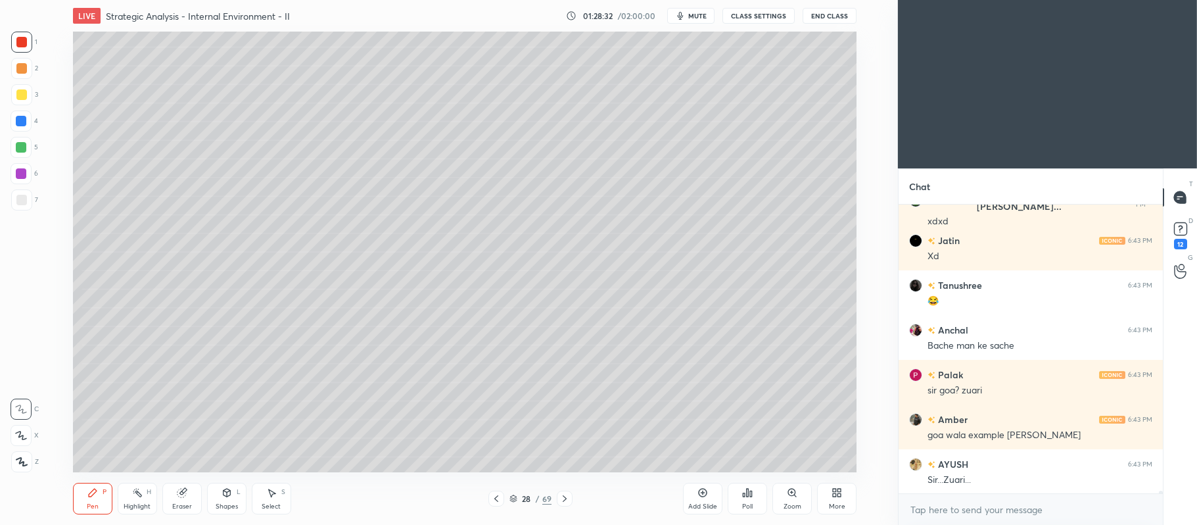
scroll to position [929, 0]
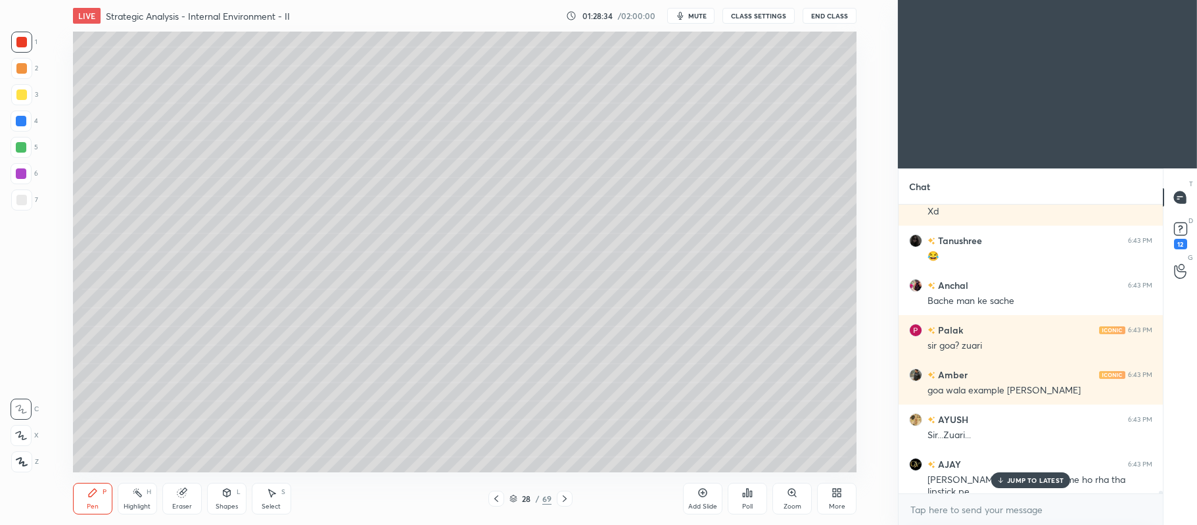
click at [565, 498] on icon at bounding box center [564, 498] width 11 height 11
click at [567, 500] on icon at bounding box center [564, 498] width 11 height 11
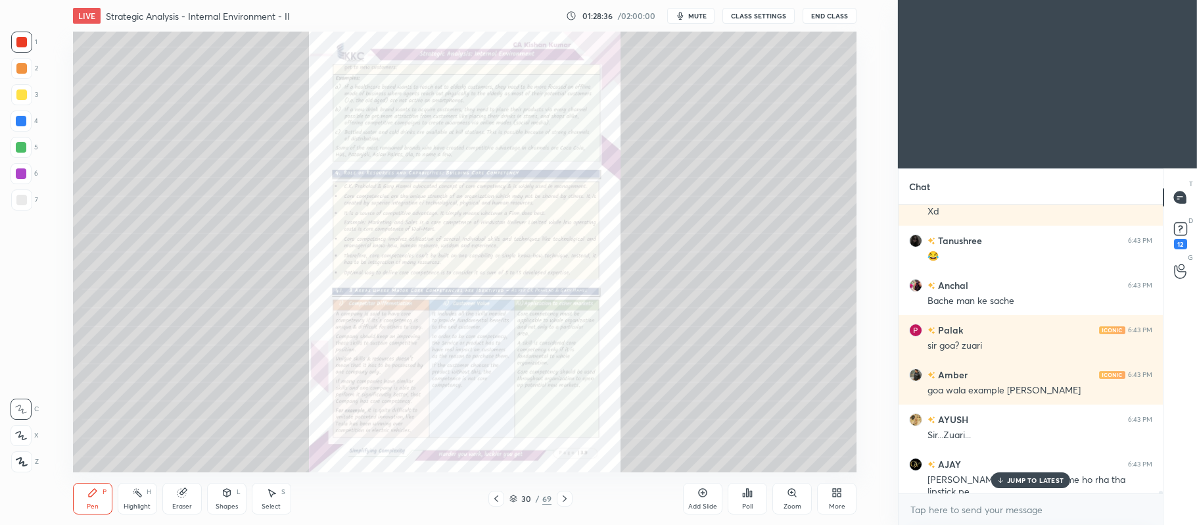
click at [495, 496] on icon at bounding box center [496, 498] width 11 height 11
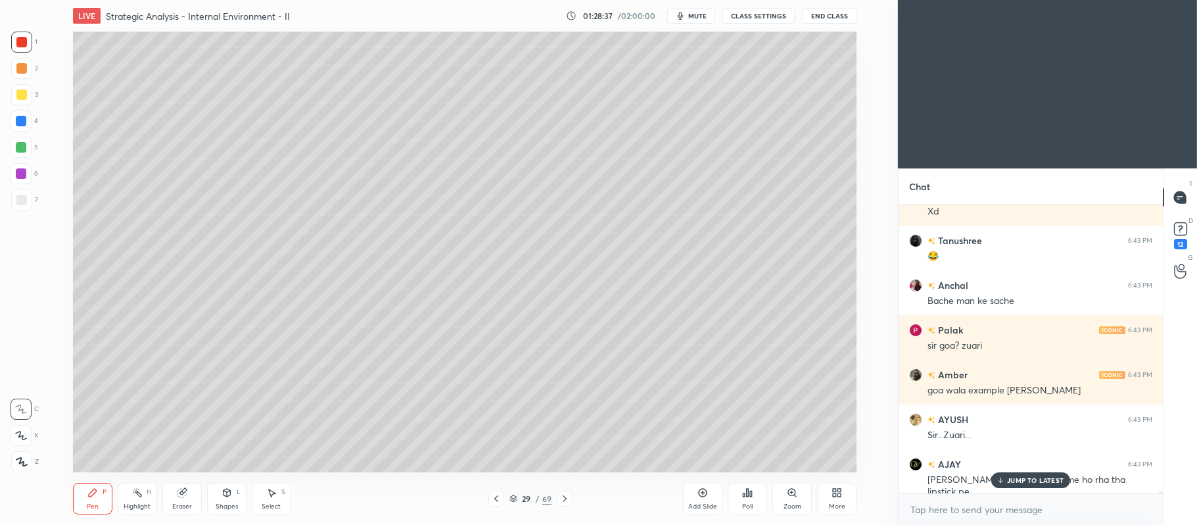
click at [697, 492] on icon at bounding box center [702, 492] width 11 height 11
click at [24, 106] on div "3" at bounding box center [24, 97] width 27 height 26
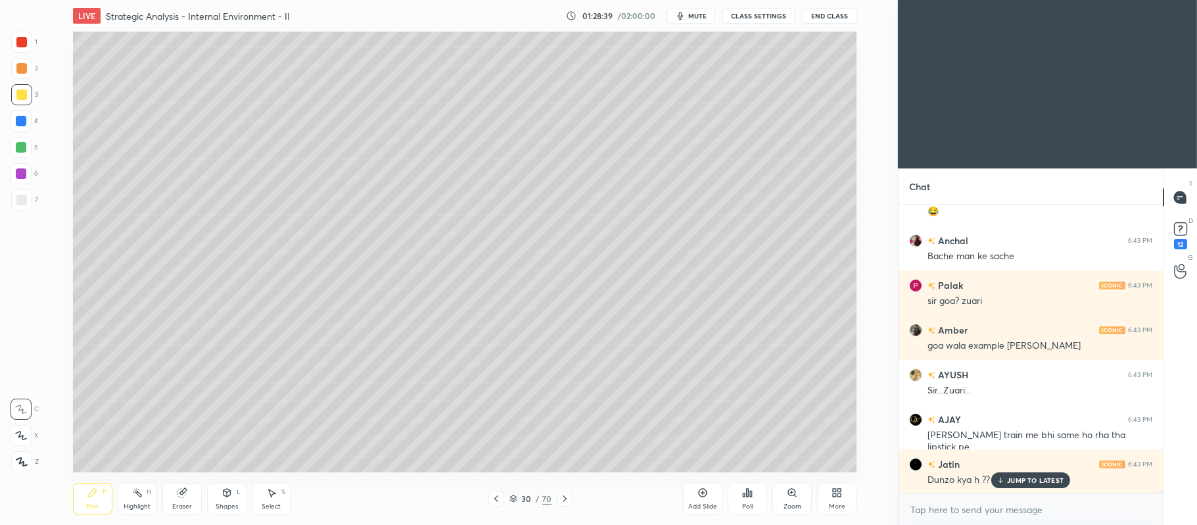
click at [22, 439] on icon at bounding box center [21, 435] width 11 height 8
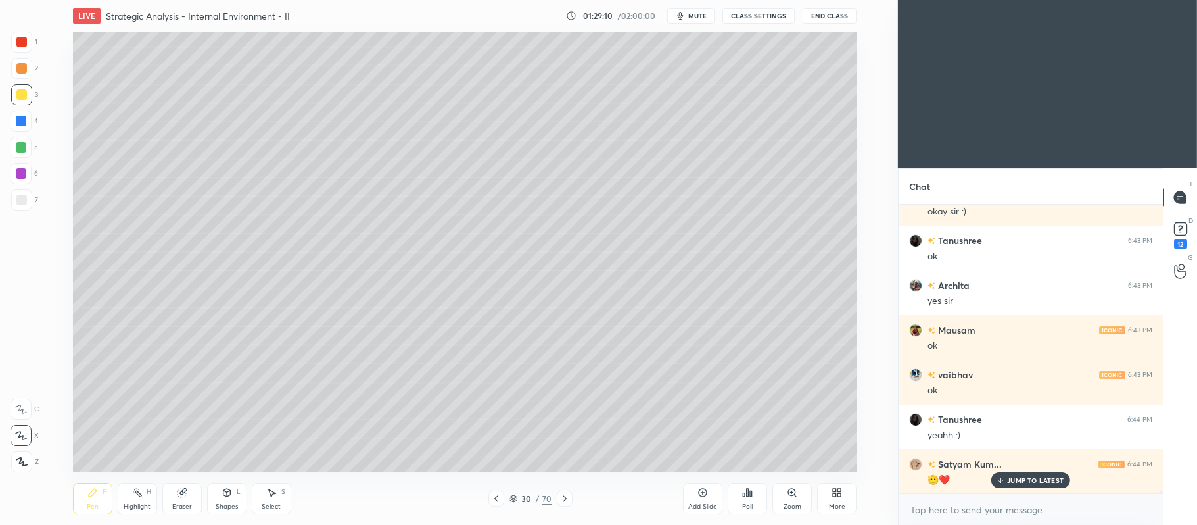
click at [24, 71] on div at bounding box center [21, 68] width 11 height 11
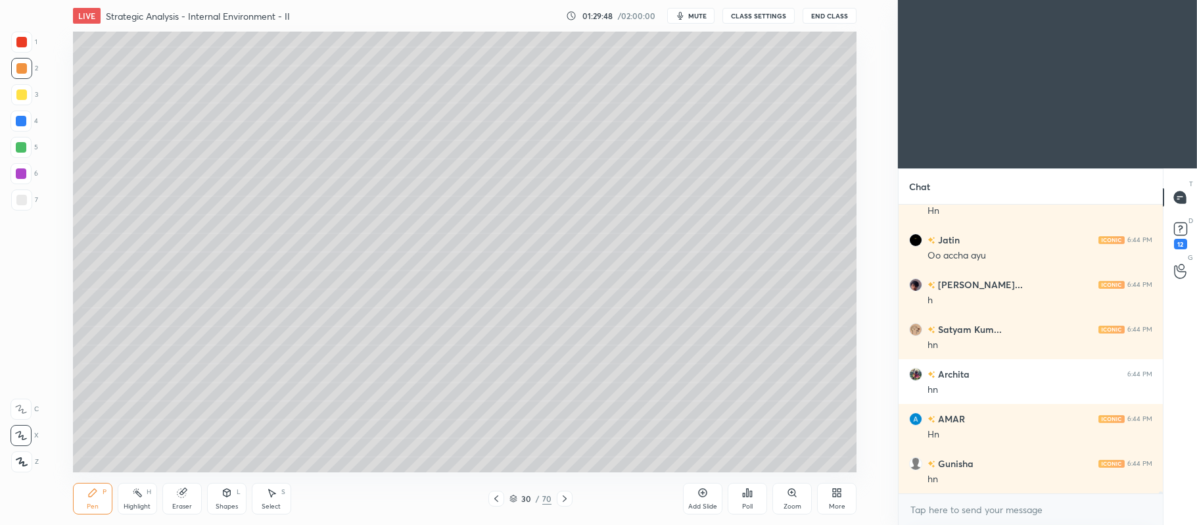
scroll to position [37166, 0]
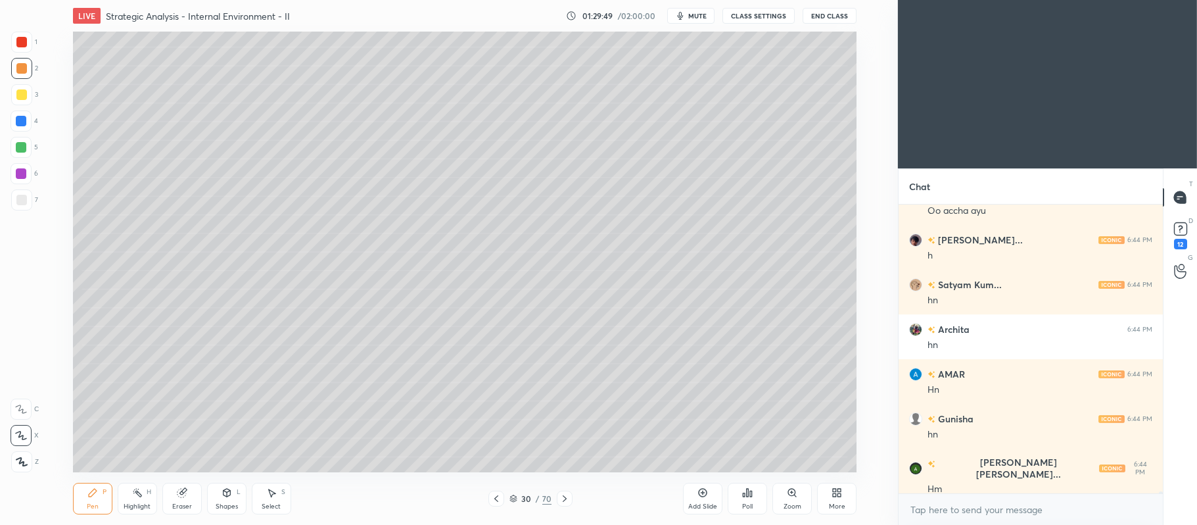
click at [32, 98] on div at bounding box center [21, 94] width 21 height 21
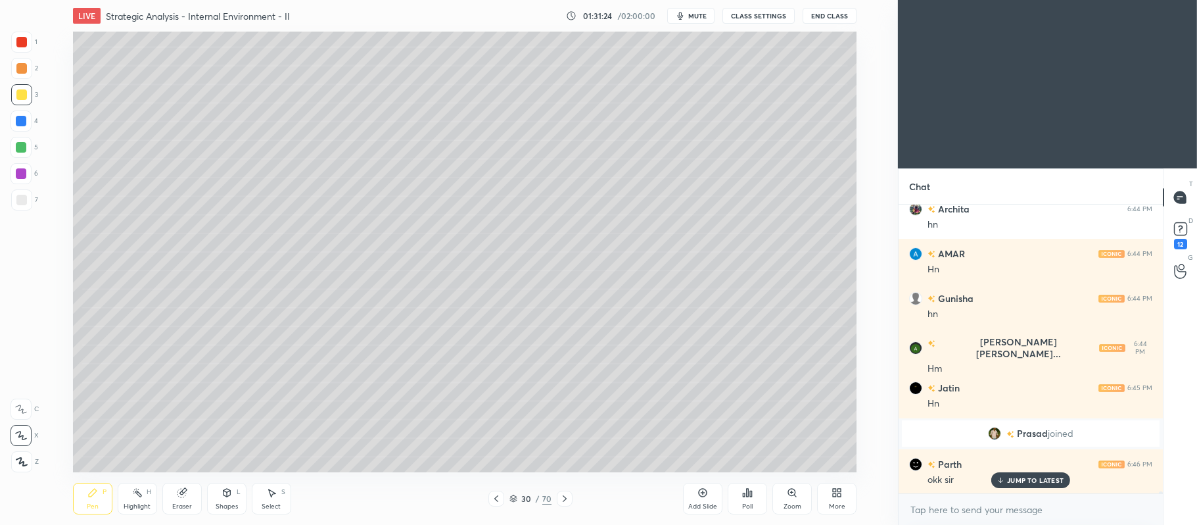
scroll to position [36404, 0]
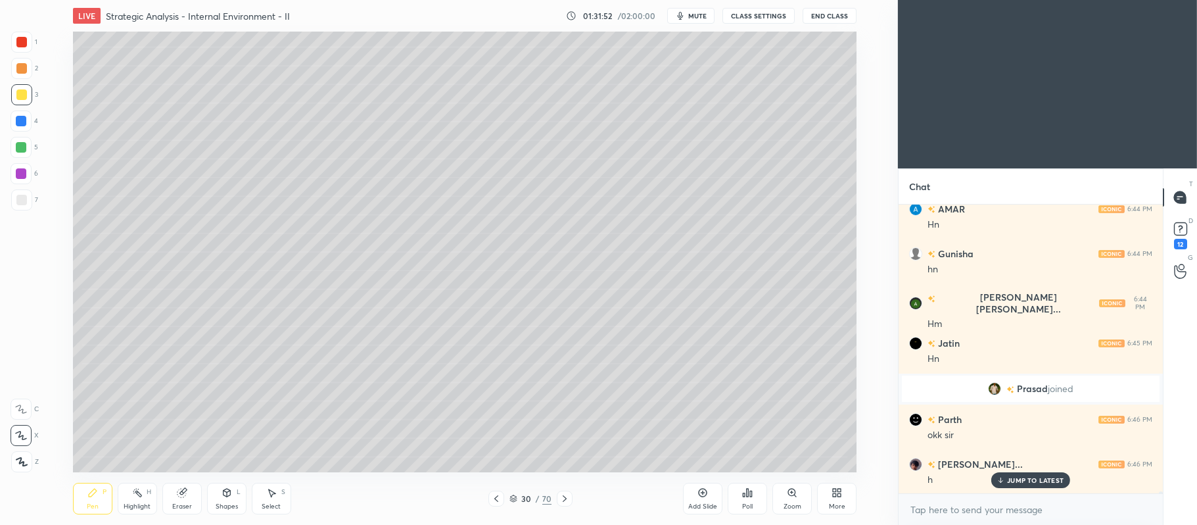
click at [22, 143] on div at bounding box center [21, 147] width 11 height 11
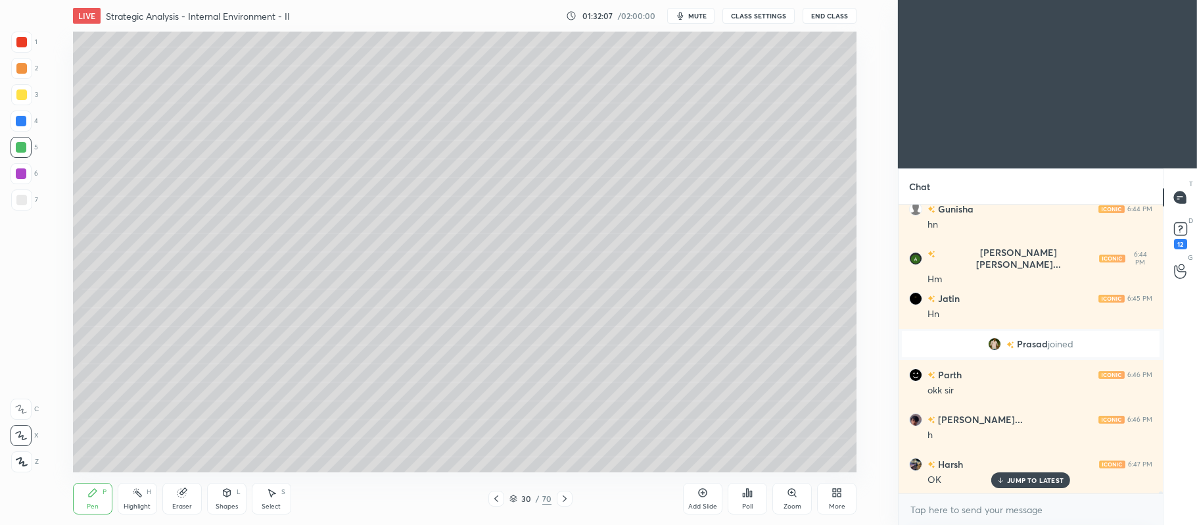
click at [705, 490] on icon at bounding box center [702, 492] width 11 height 11
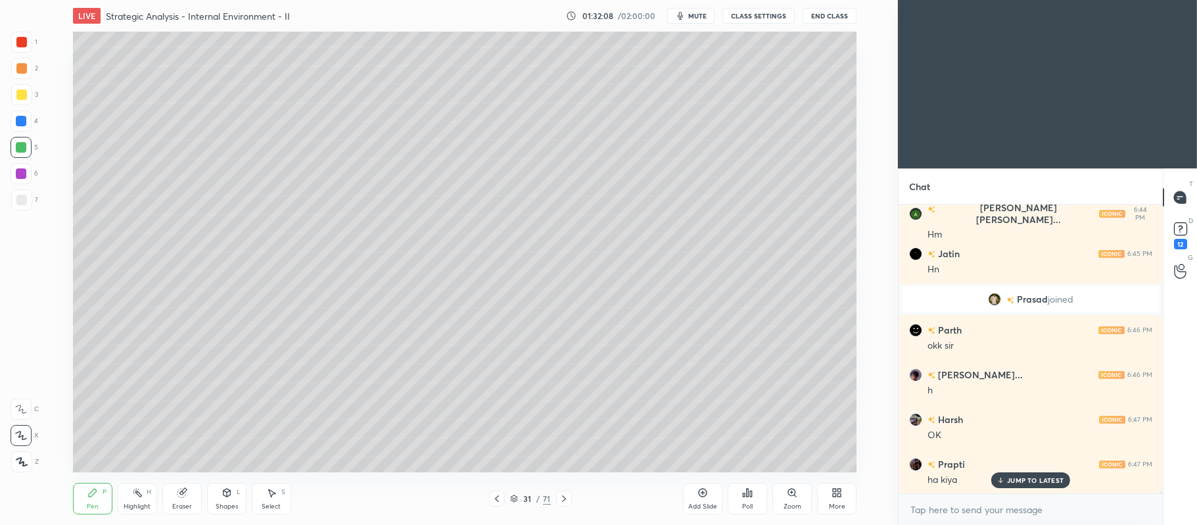
scroll to position [36538, 0]
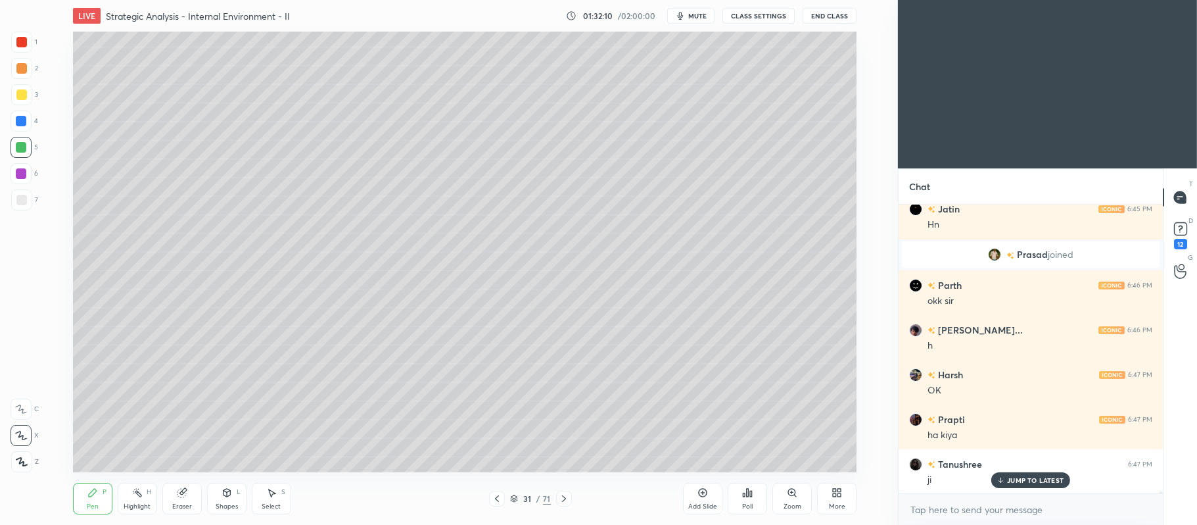
click at [497, 500] on icon at bounding box center [497, 498] width 11 height 11
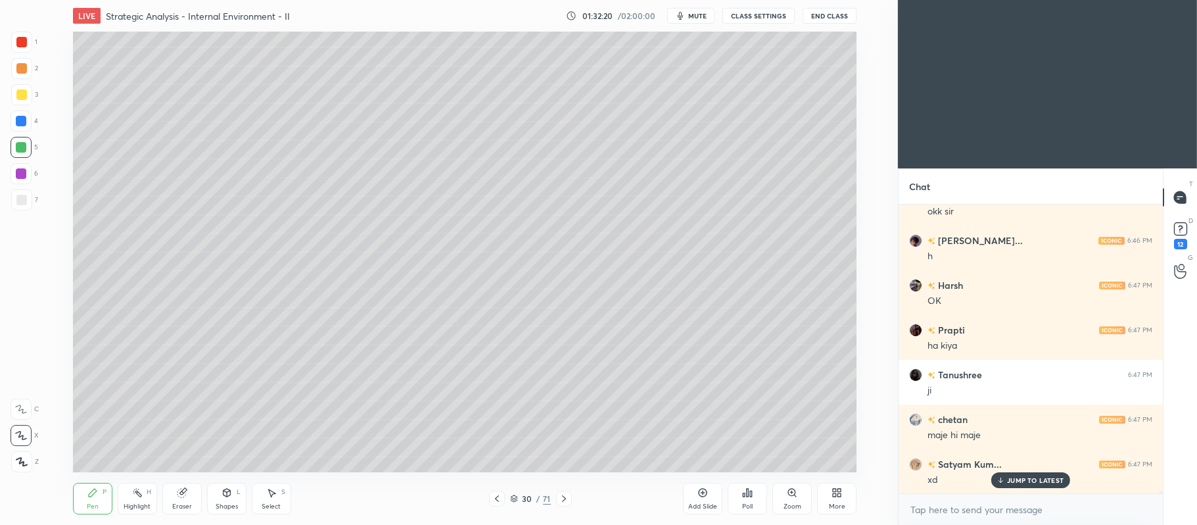
scroll to position [36672, 0]
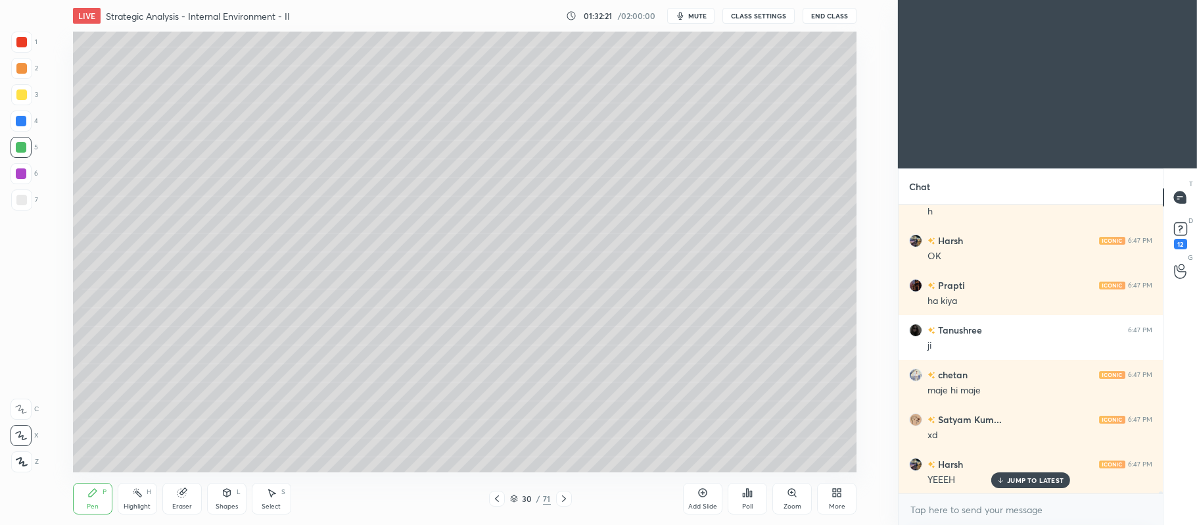
click at [569, 498] on icon at bounding box center [564, 498] width 11 height 11
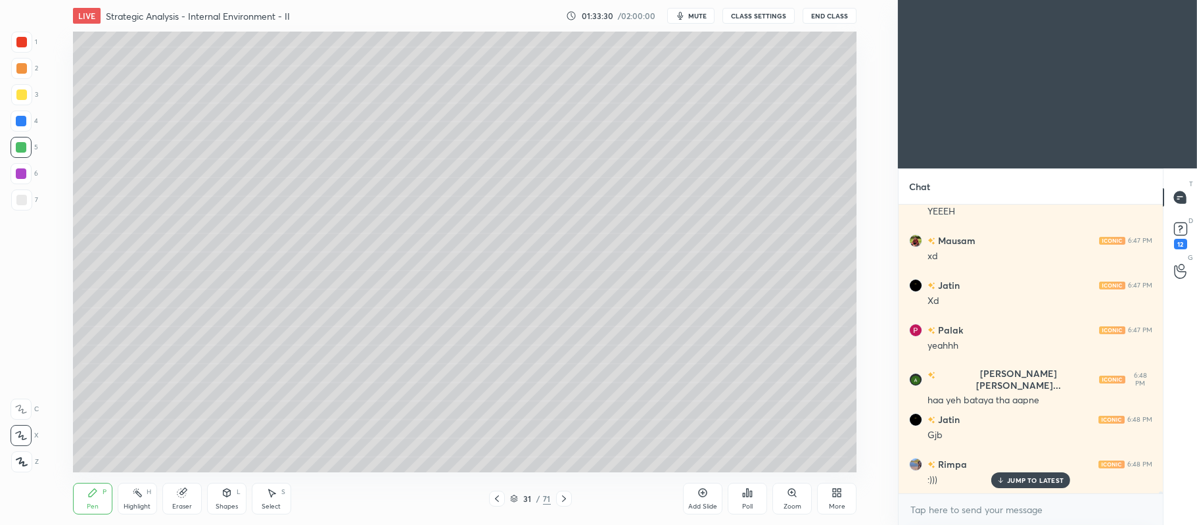
scroll to position [36985, 0]
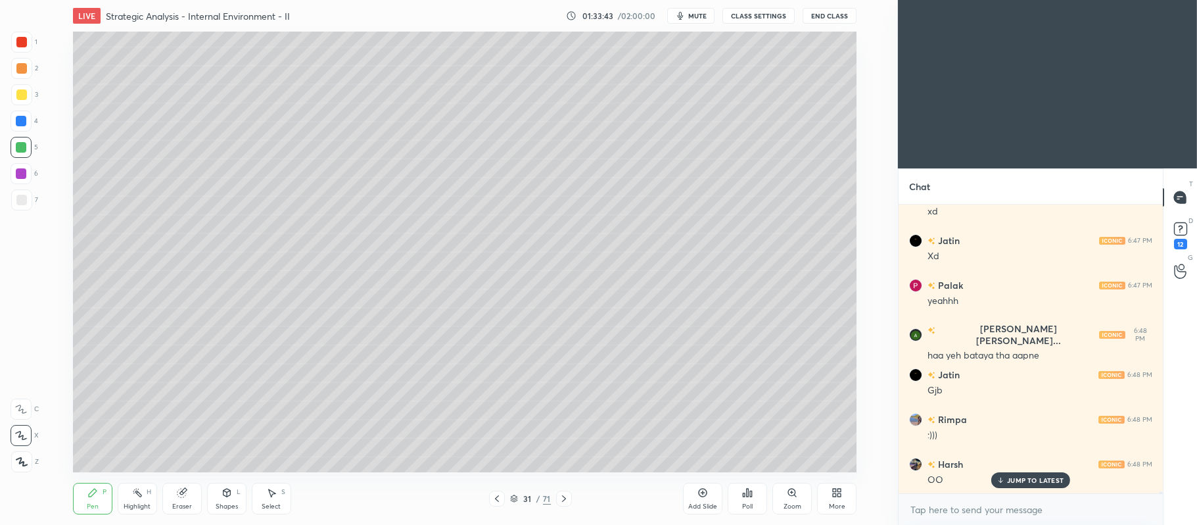
click at [27, 172] on div at bounding box center [21, 173] width 21 height 21
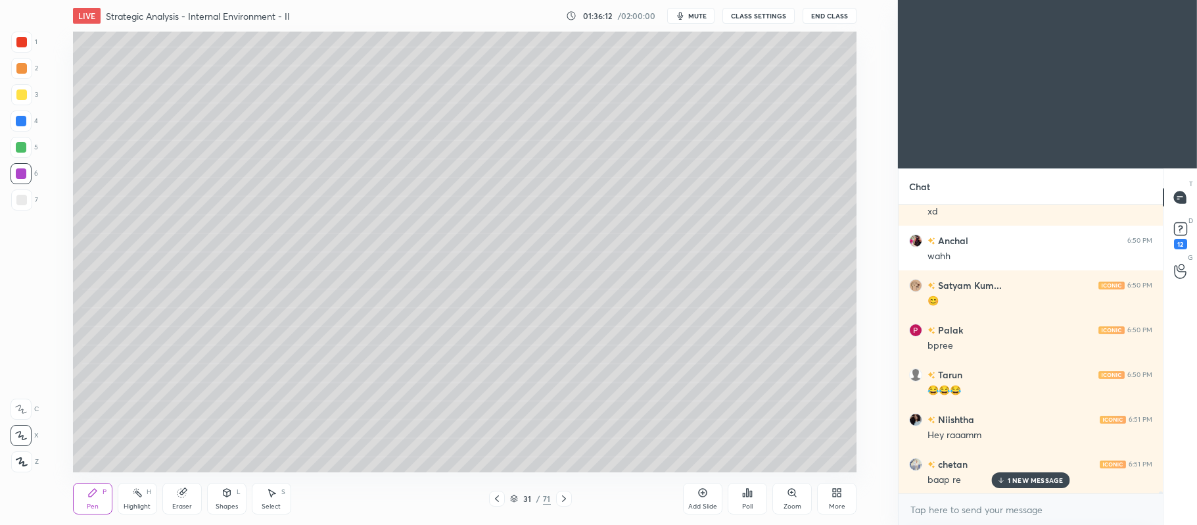
scroll to position [38192, 0]
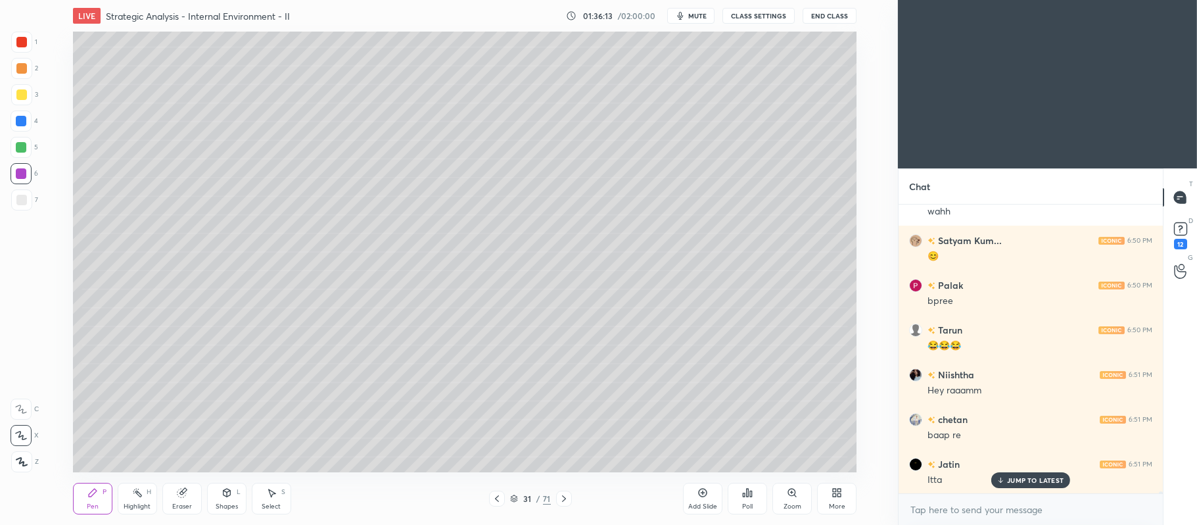
click at [24, 200] on div at bounding box center [21, 200] width 11 height 11
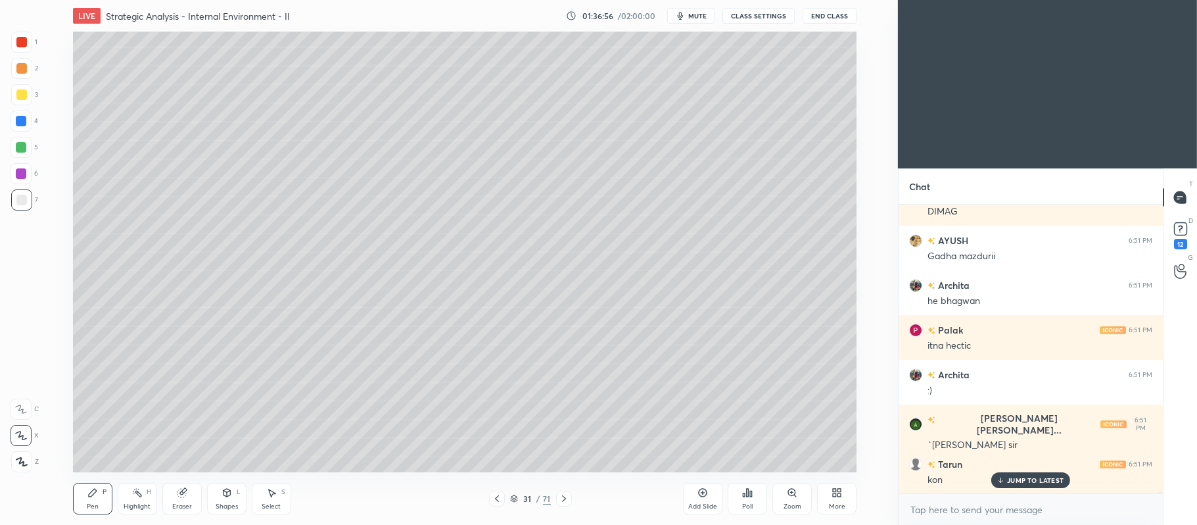
scroll to position [38550, 0]
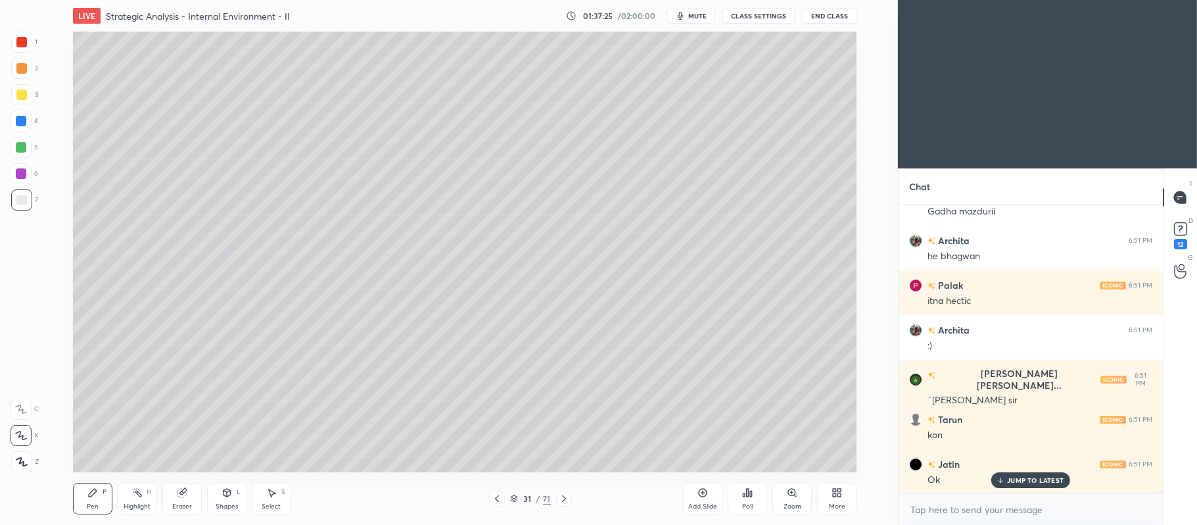
click at [25, 62] on div at bounding box center [21, 68] width 21 height 21
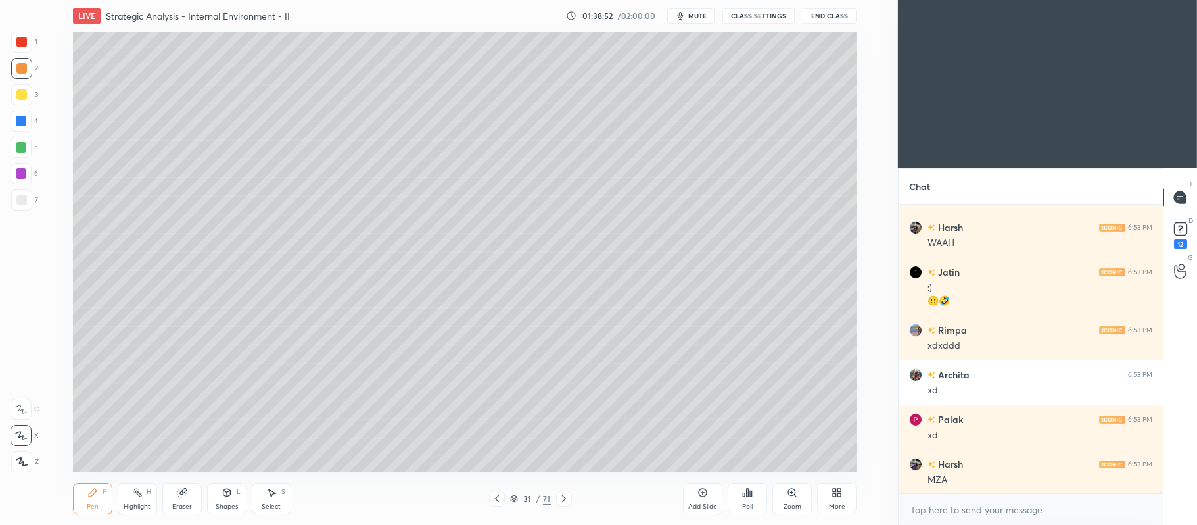
scroll to position [39515, 0]
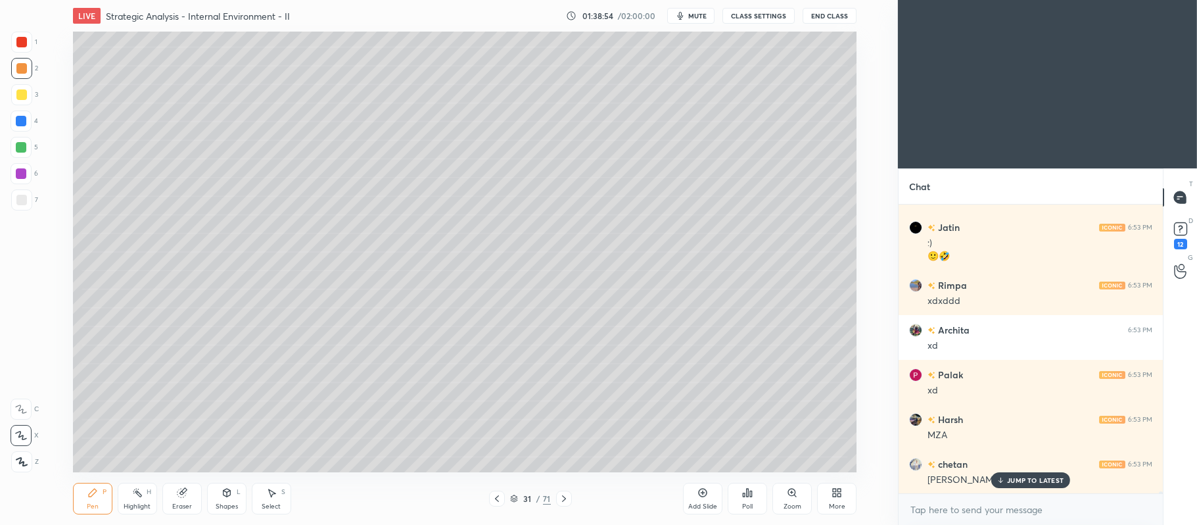
click at [1037, 484] on div "JUMP TO LATEST" at bounding box center [1030, 480] width 79 height 16
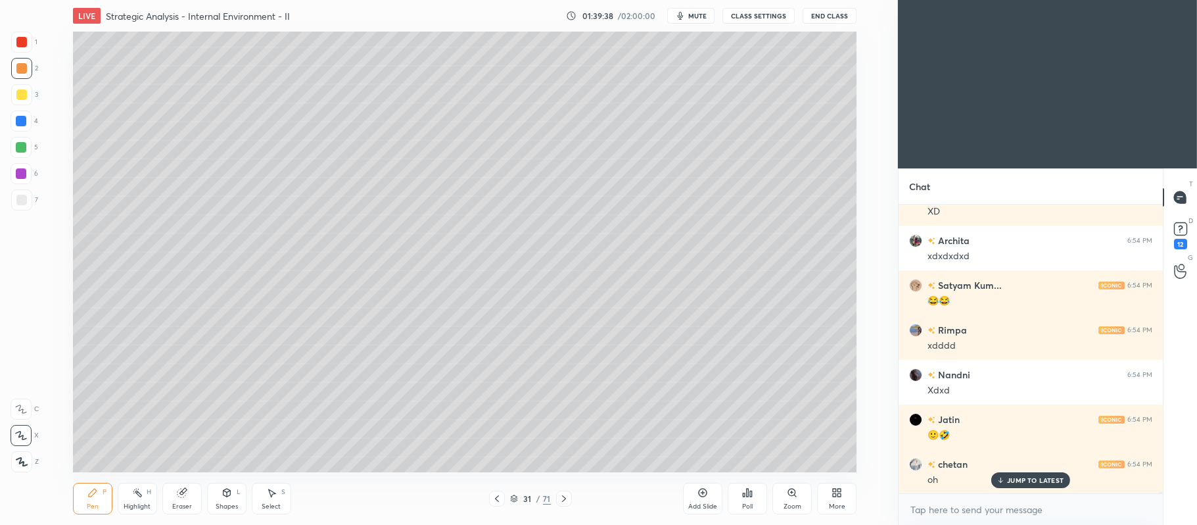
scroll to position [40109, 0]
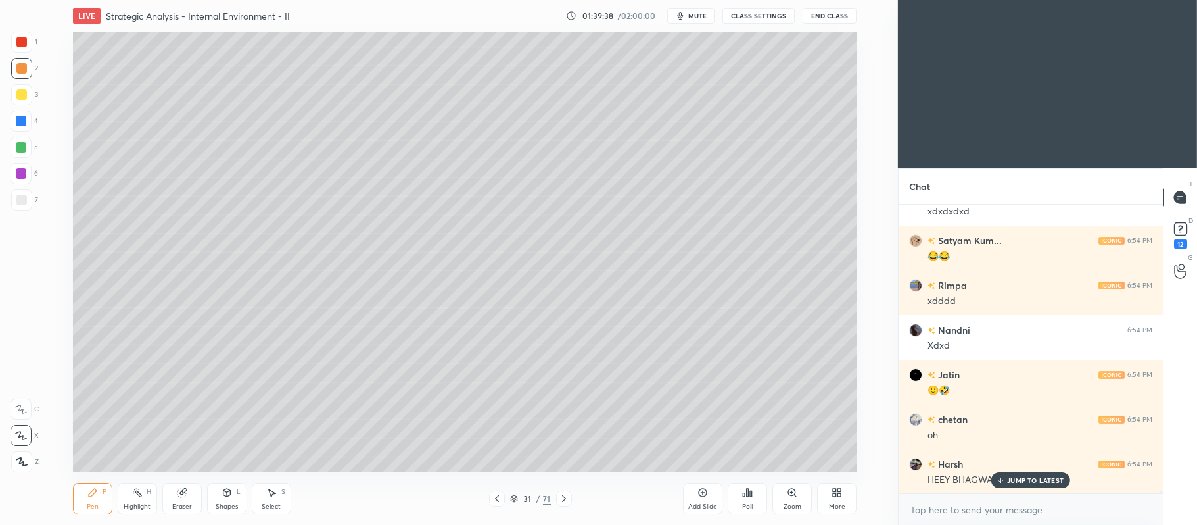
click at [698, 494] on icon at bounding box center [702, 492] width 11 height 11
click at [494, 500] on icon at bounding box center [497, 498] width 11 height 11
click at [568, 497] on icon at bounding box center [564, 498] width 11 height 11
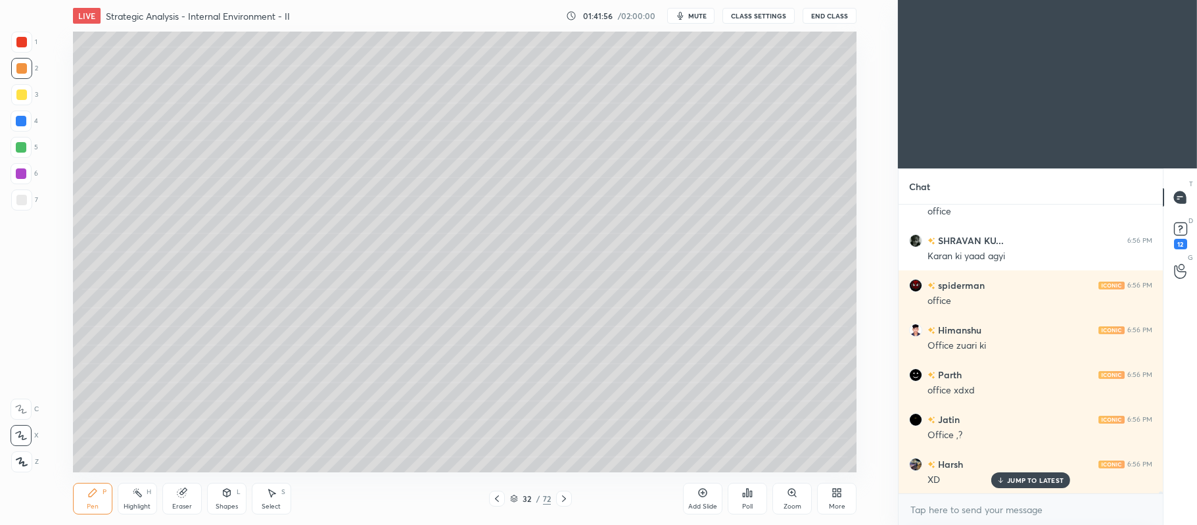
scroll to position [41539, 0]
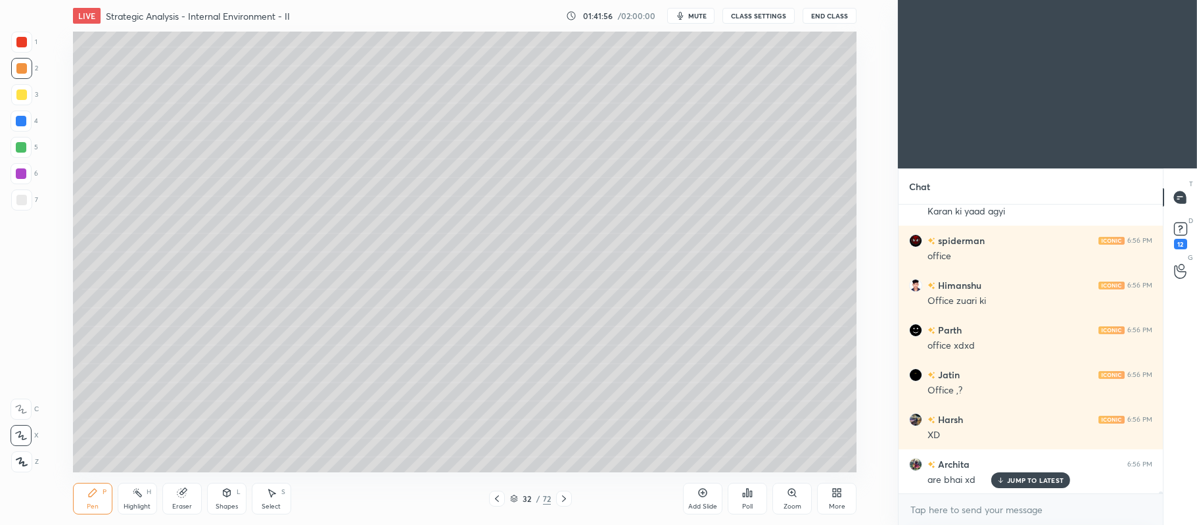
click at [701, 503] on div "Add Slide" at bounding box center [702, 506] width 29 height 7
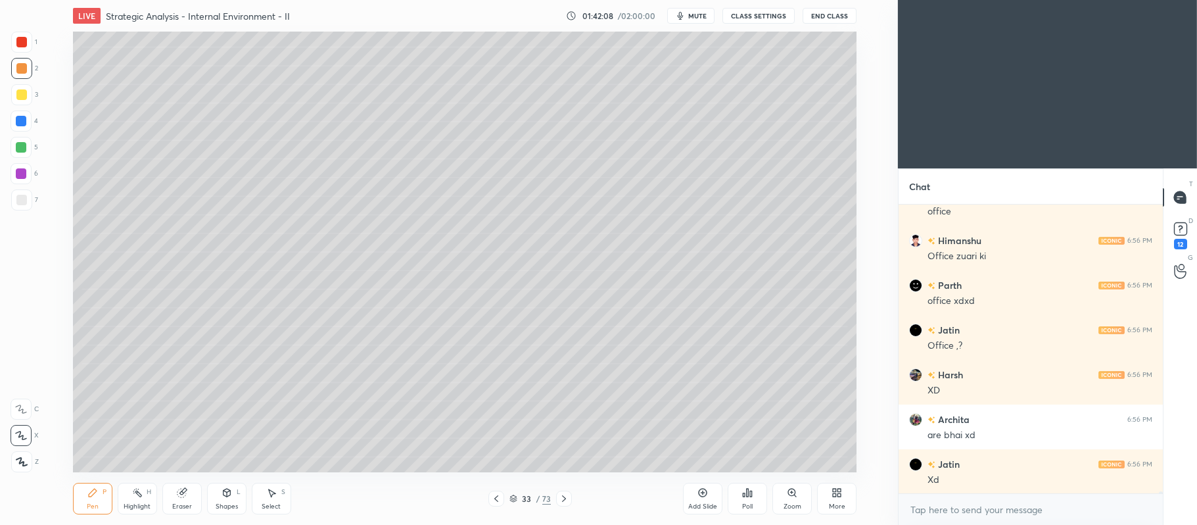
scroll to position [41628, 0]
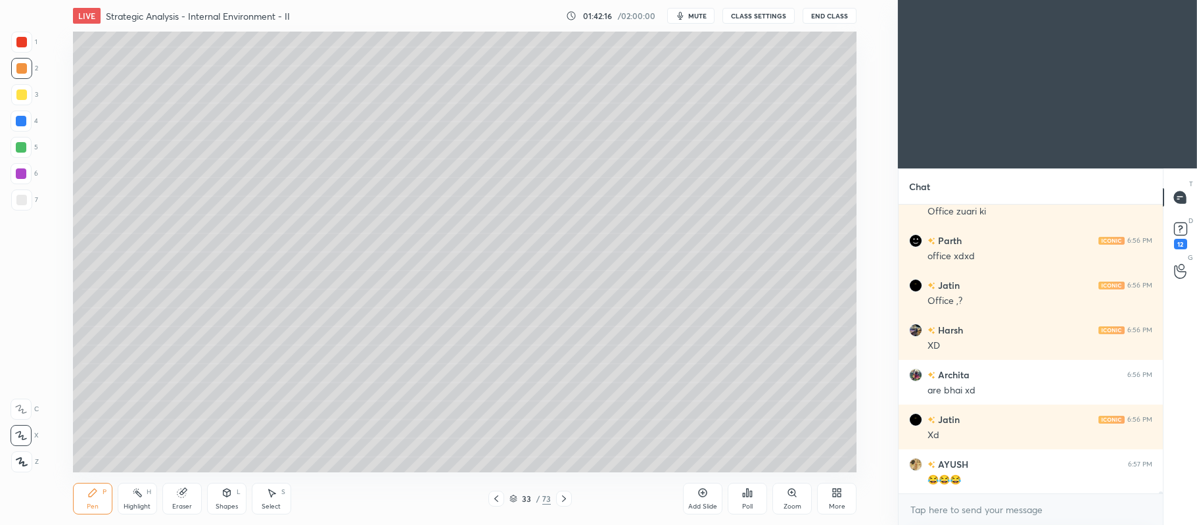
click at [29, 148] on div at bounding box center [21, 147] width 21 height 21
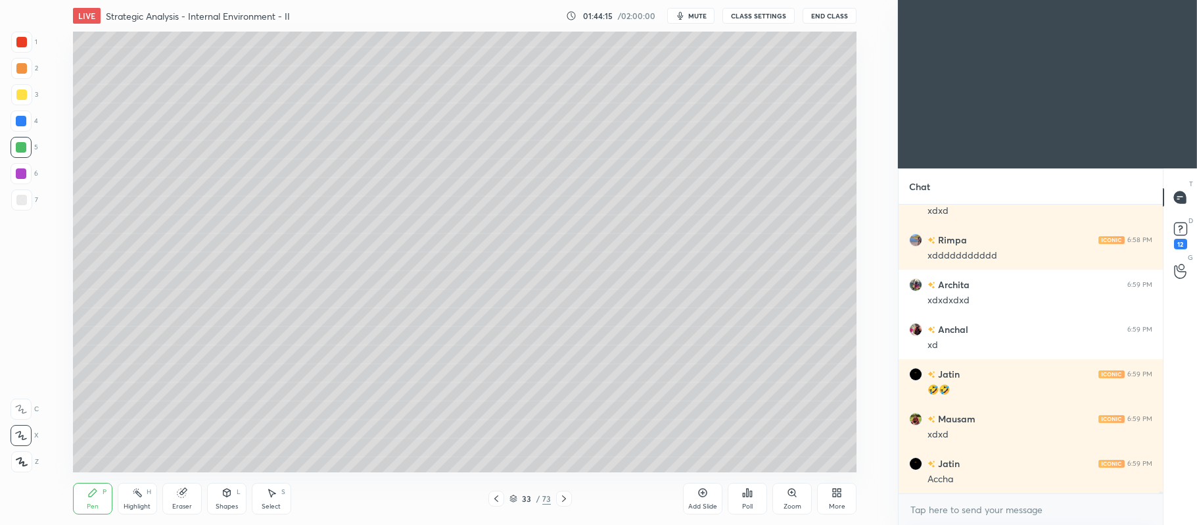
scroll to position [43799, 0]
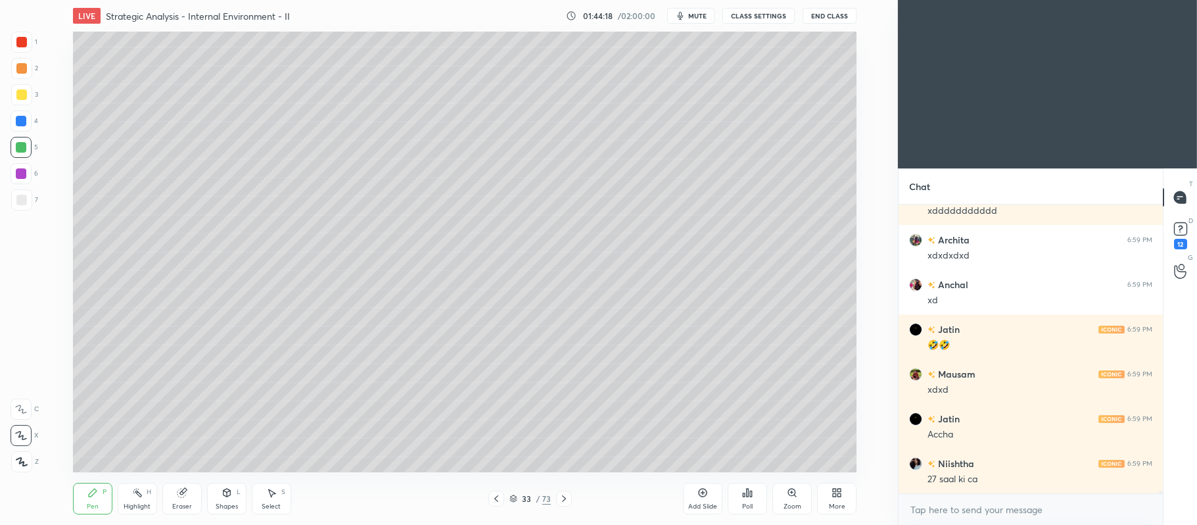
click at [694, 498] on div "Add Slide" at bounding box center [702, 498] width 39 height 32
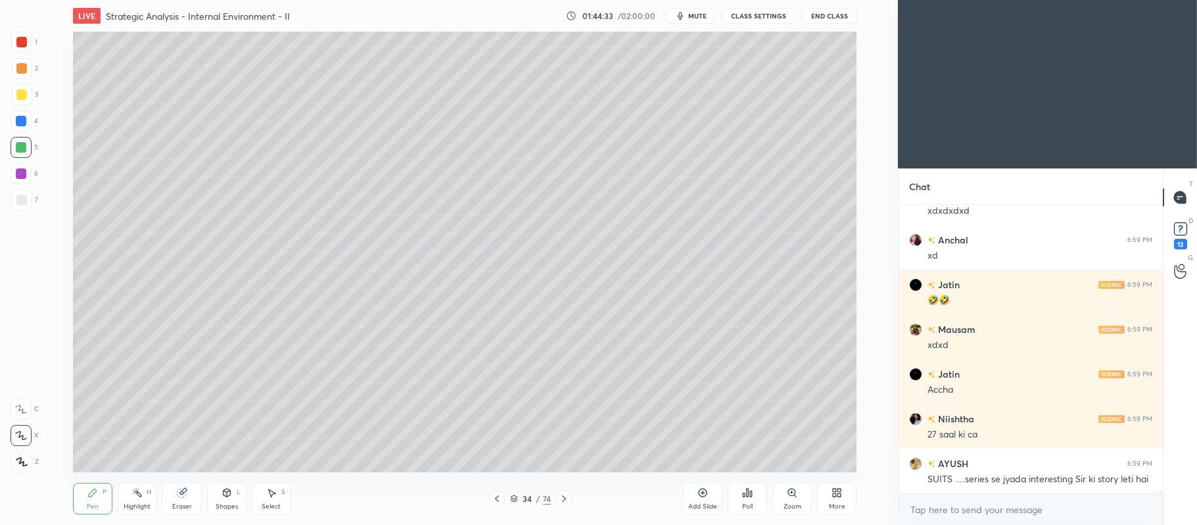
scroll to position [43889, 0]
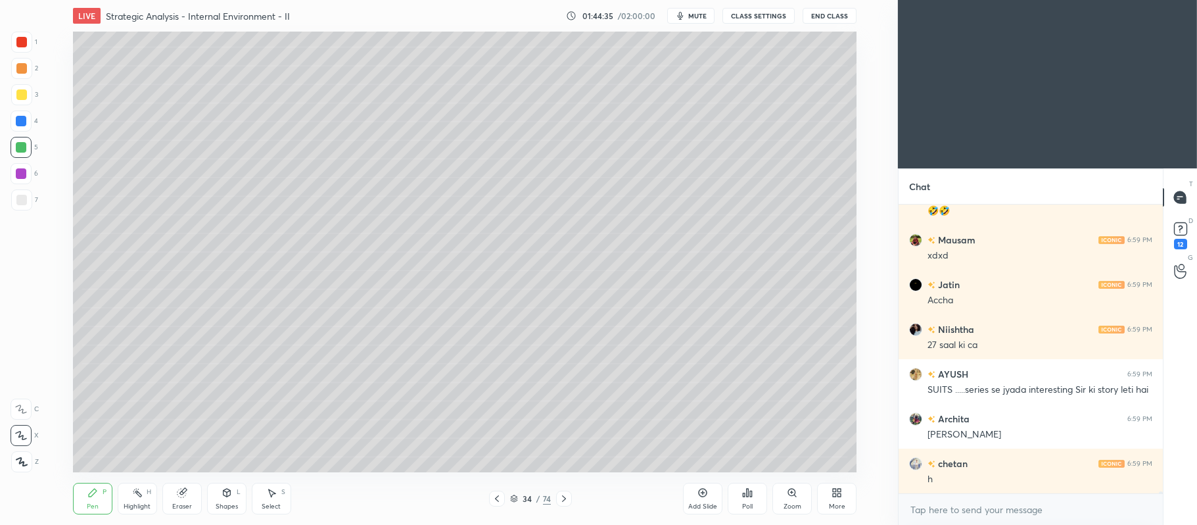
click at [43, 92] on div "Setting up your live class Poll for secs No correct answer Start poll" at bounding box center [464, 252] width 845 height 440
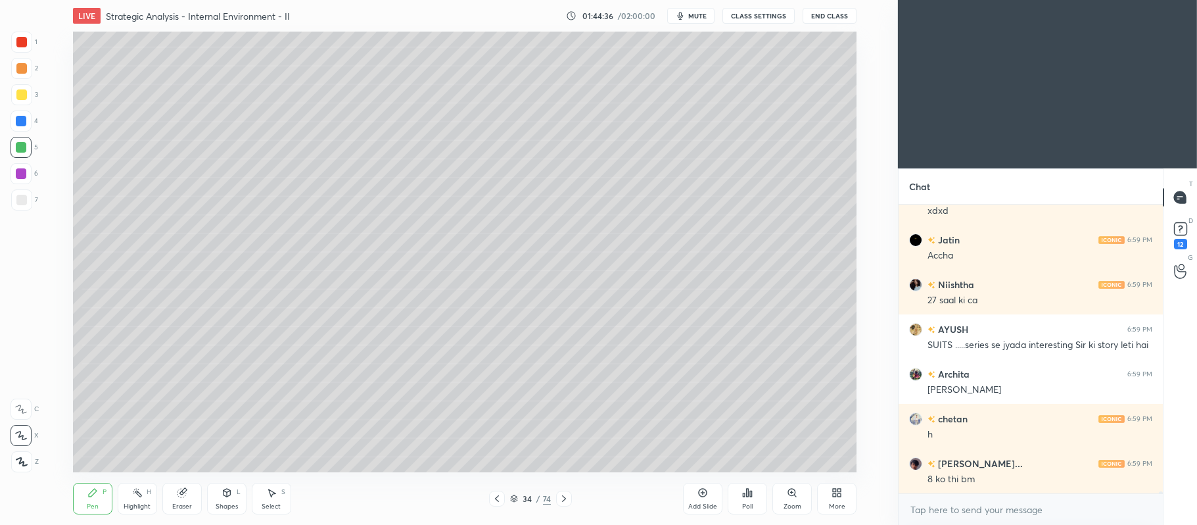
click at [27, 85] on div at bounding box center [21, 94] width 21 height 21
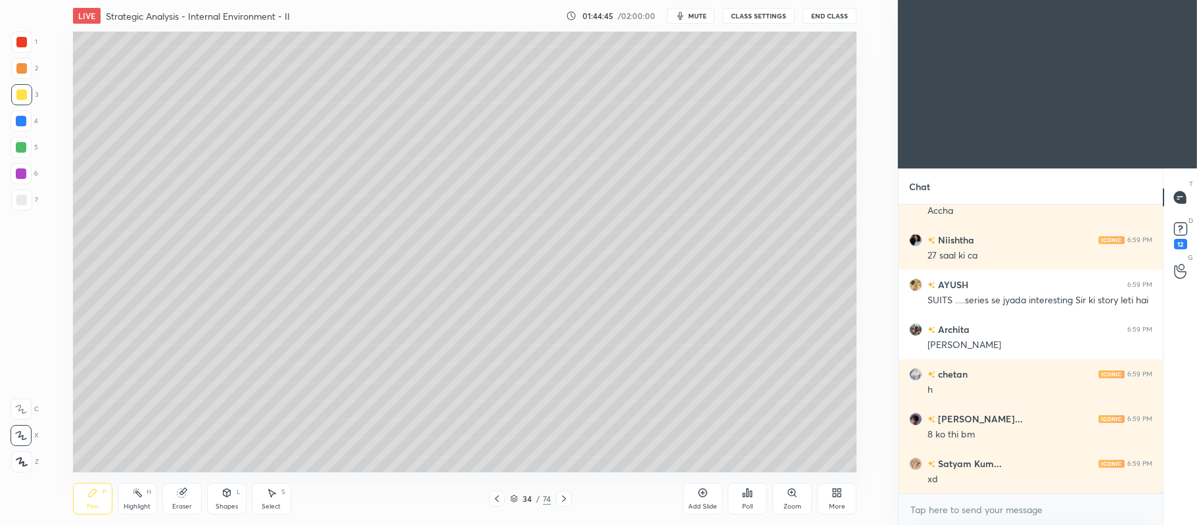
scroll to position [44068, 0]
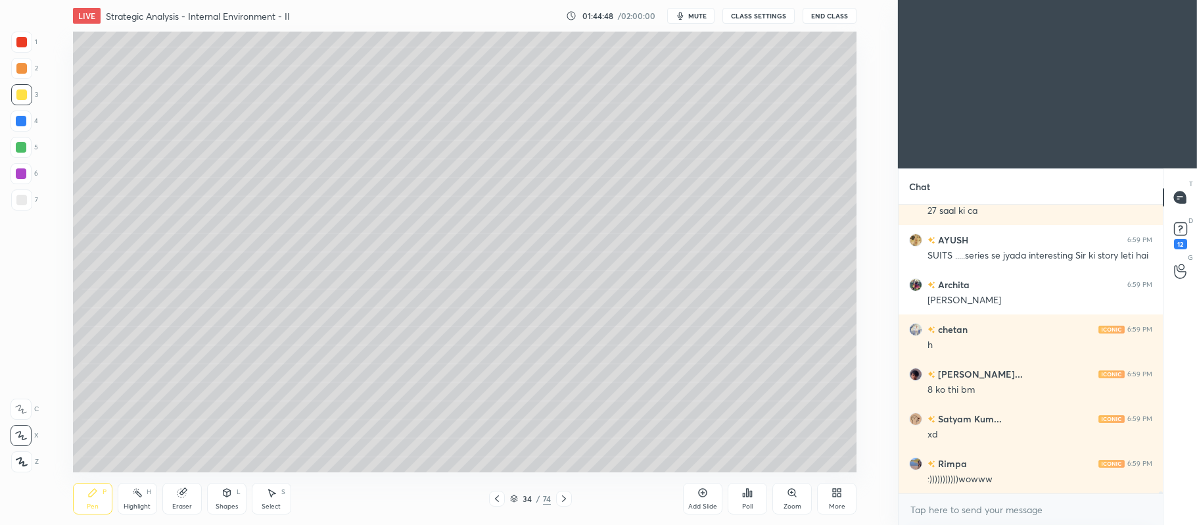
click at [225, 500] on div "Shapes L" at bounding box center [226, 498] width 39 height 32
click at [183, 494] on icon at bounding box center [181, 492] width 9 height 9
click at [90, 490] on icon at bounding box center [92, 492] width 11 height 11
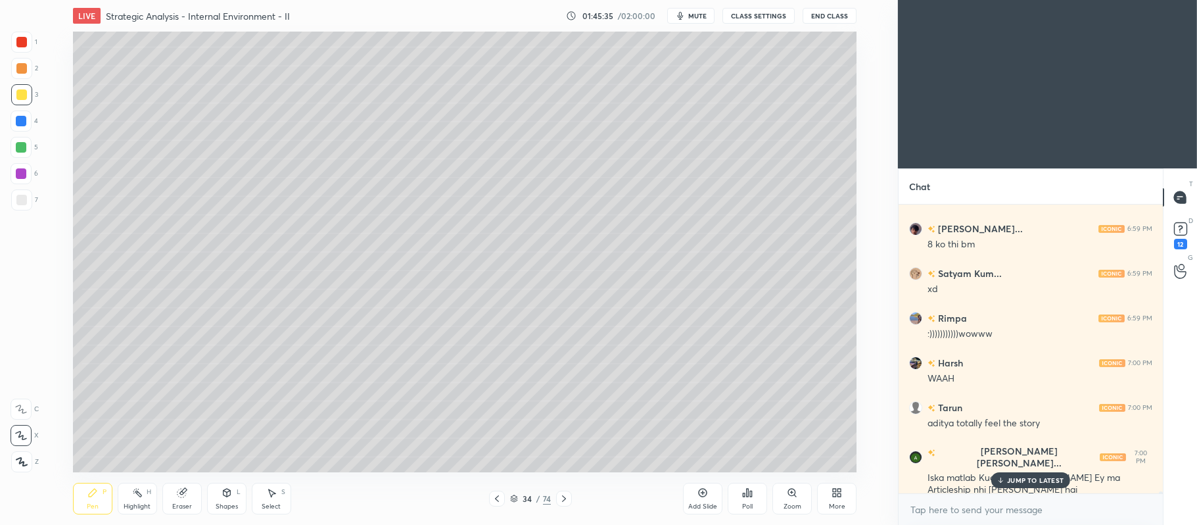
scroll to position [44257, 0]
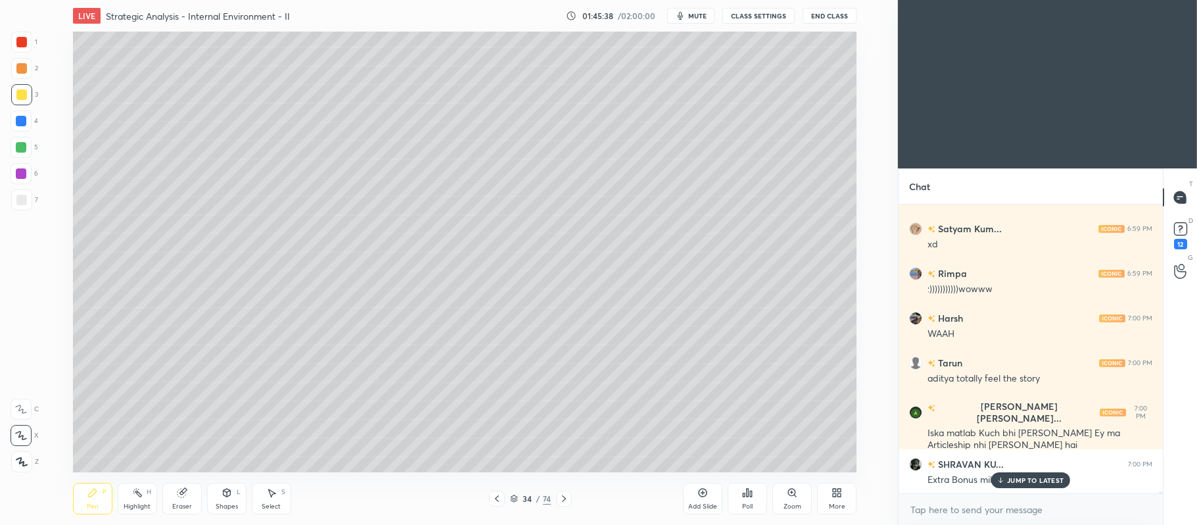
click at [22, 174] on div at bounding box center [21, 173] width 11 height 11
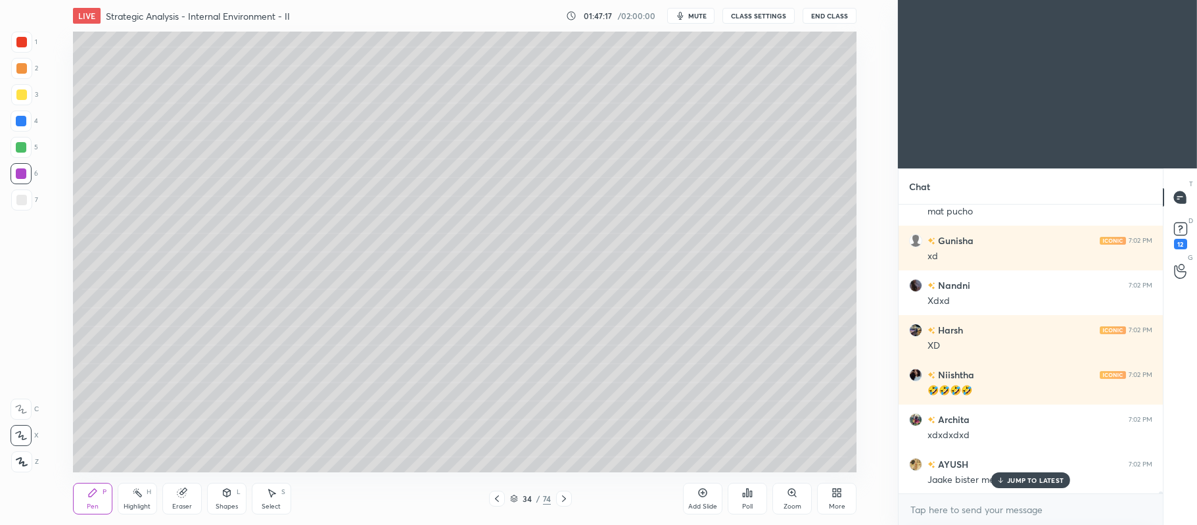
scroll to position [45559, 0]
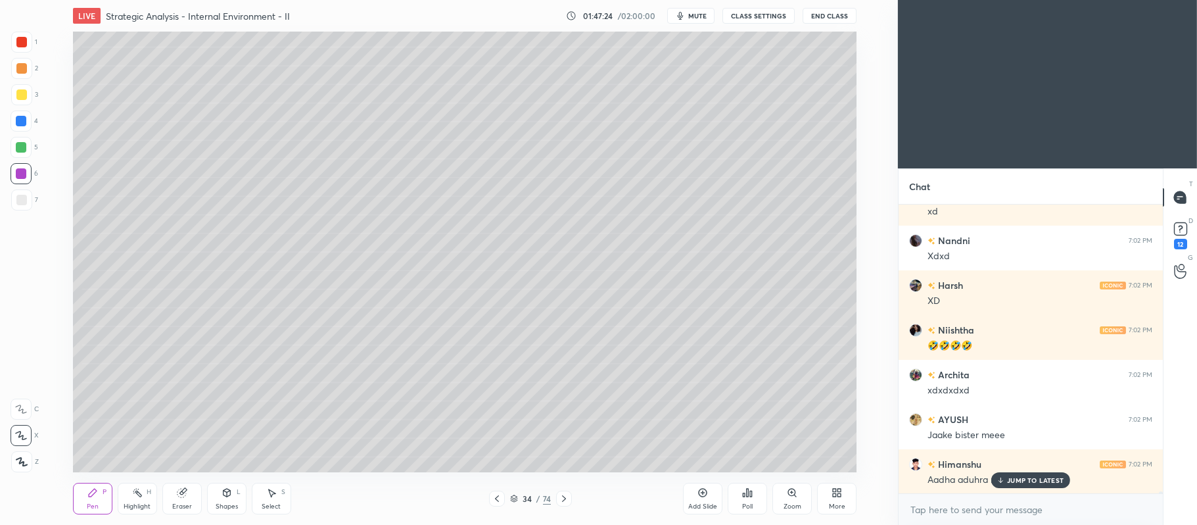
click at [692, 495] on div "Add Slide" at bounding box center [702, 498] width 39 height 32
click at [22, 99] on div at bounding box center [21, 94] width 11 height 11
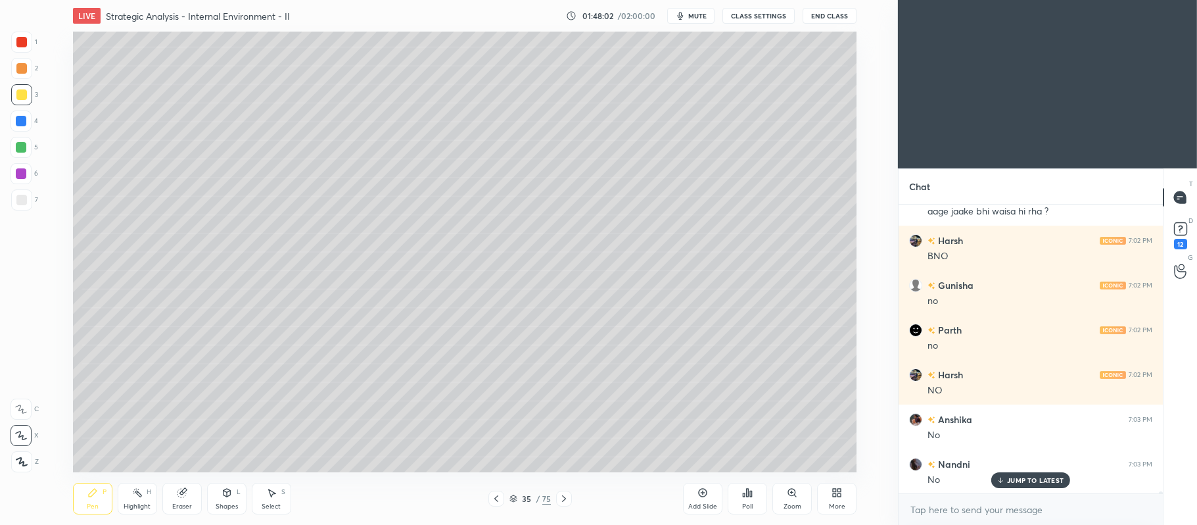
scroll to position [46095, 0]
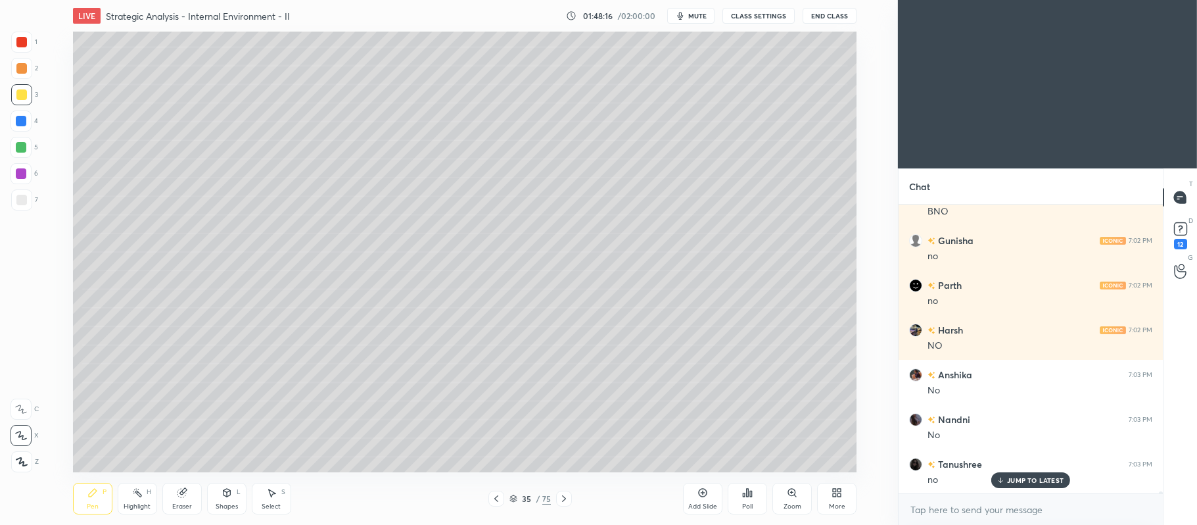
click at [19, 179] on div at bounding box center [21, 173] width 21 height 21
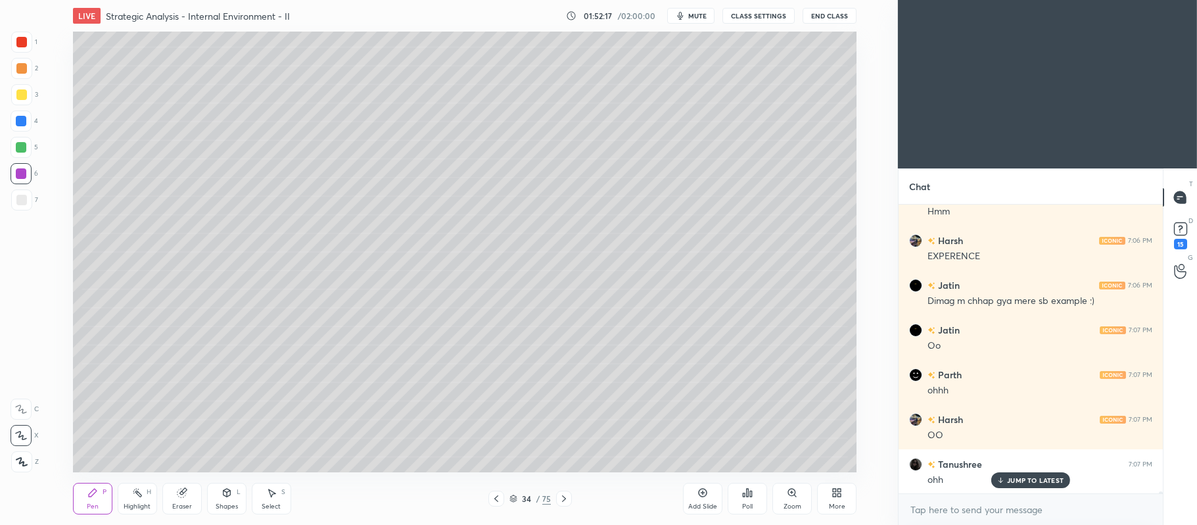
scroll to position [48151, 0]
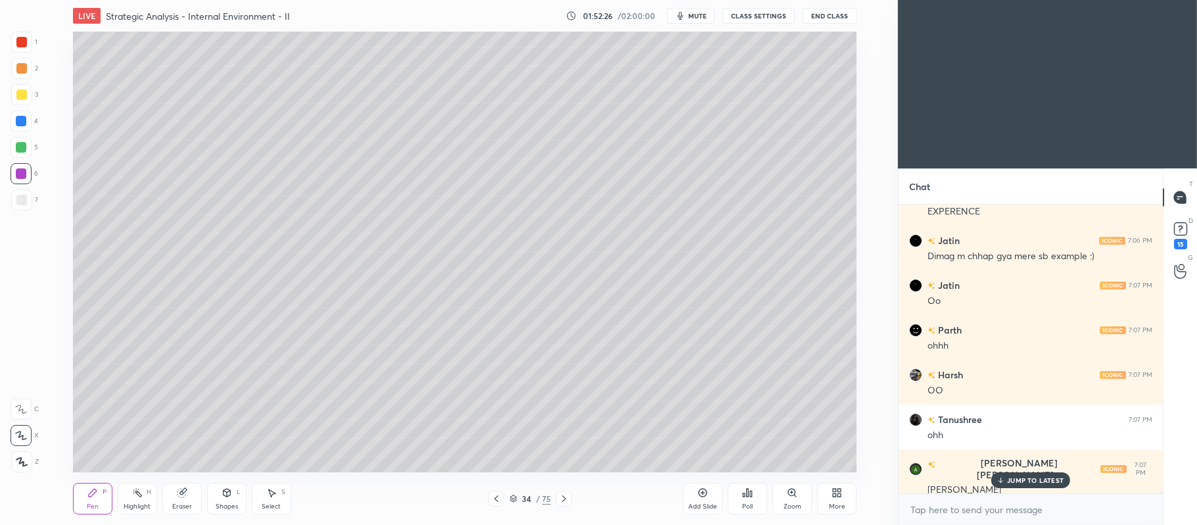
click at [705, 506] on div "Add Slide" at bounding box center [702, 506] width 29 height 7
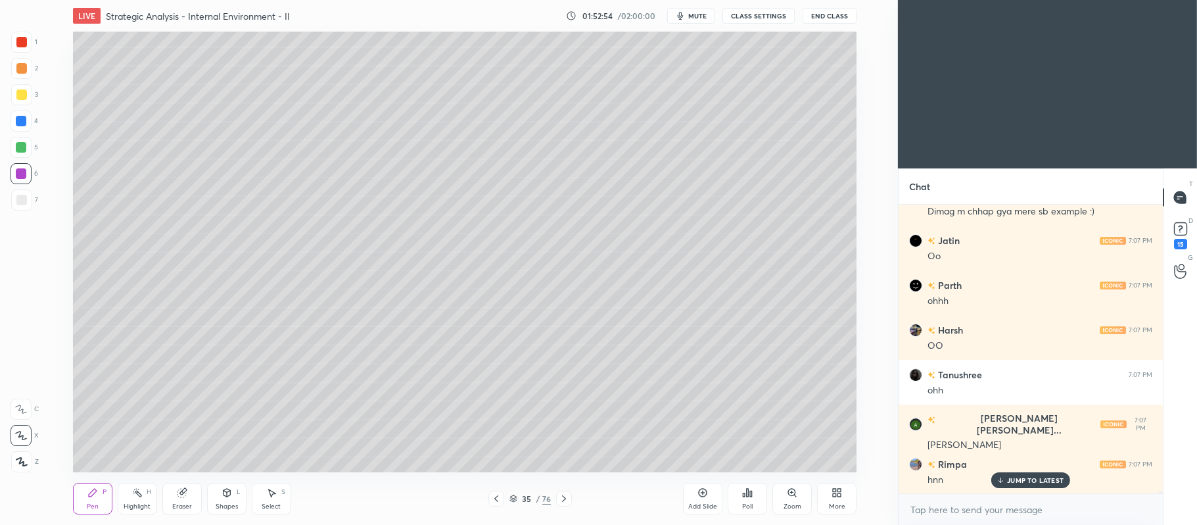
scroll to position [48241, 0]
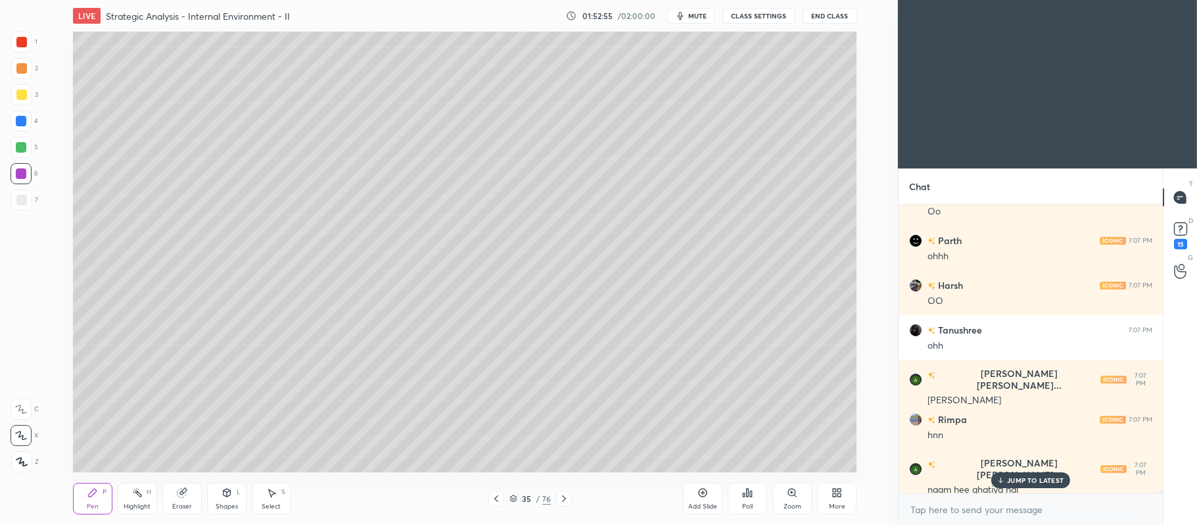
click at [498, 496] on icon at bounding box center [496, 498] width 4 height 7
click at [564, 497] on icon at bounding box center [564, 498] width 4 height 7
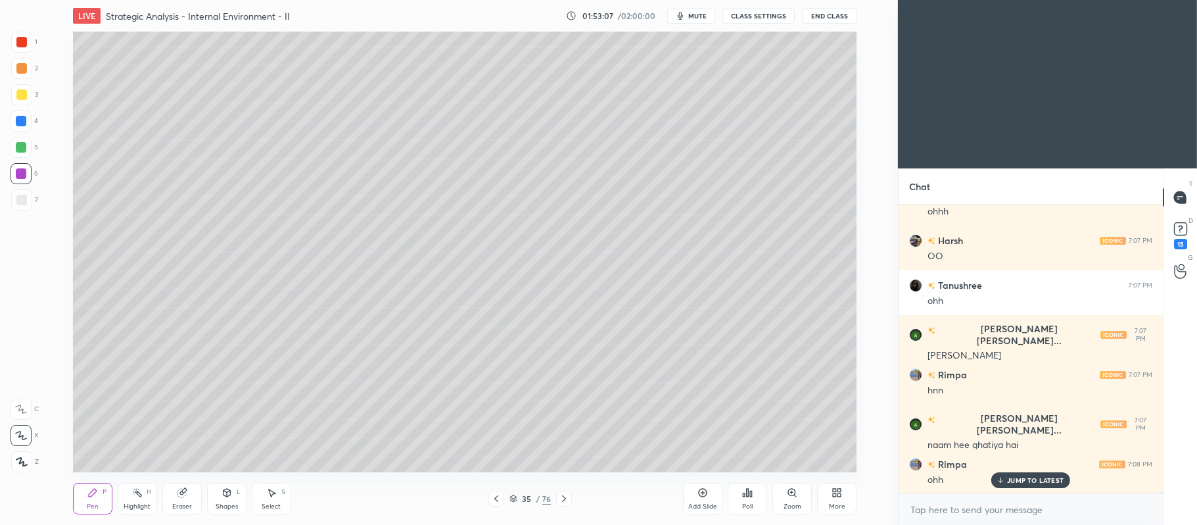
click at [19, 97] on div at bounding box center [21, 94] width 11 height 11
click at [495, 498] on icon at bounding box center [496, 498] width 4 height 7
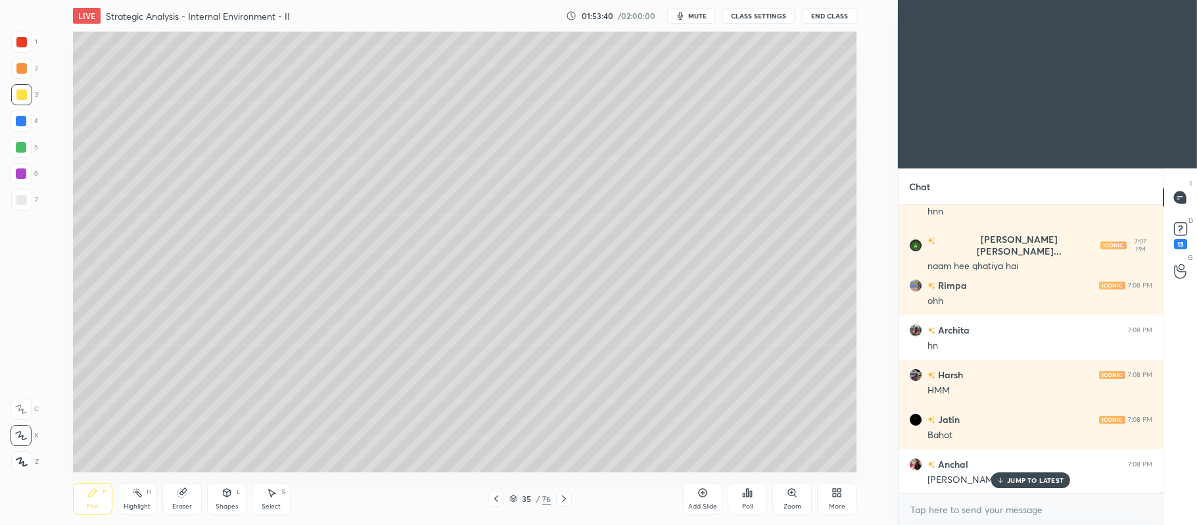
scroll to position [48509, 0]
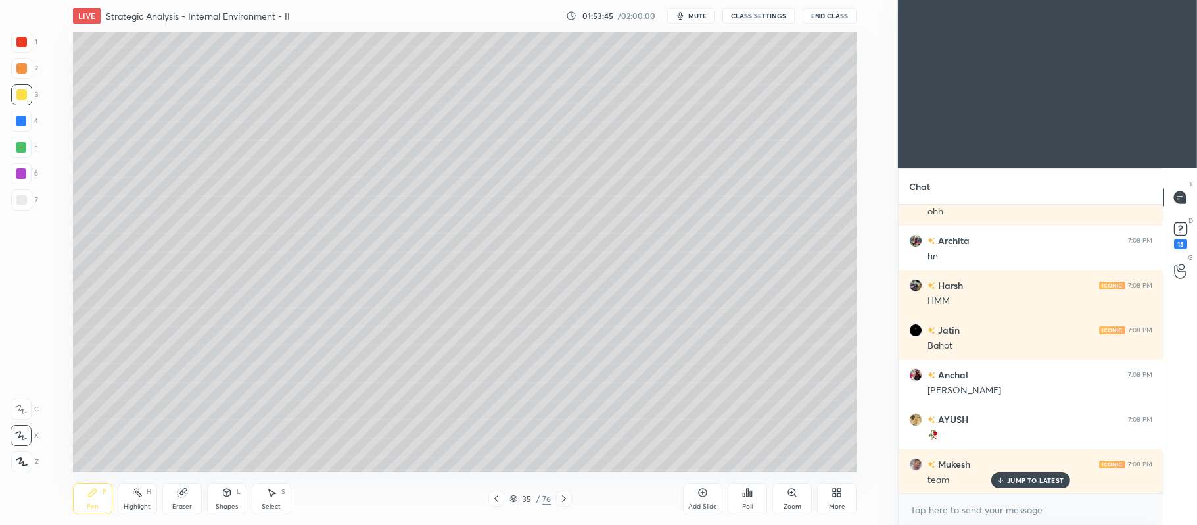
click at [705, 494] on icon at bounding box center [702, 492] width 11 height 11
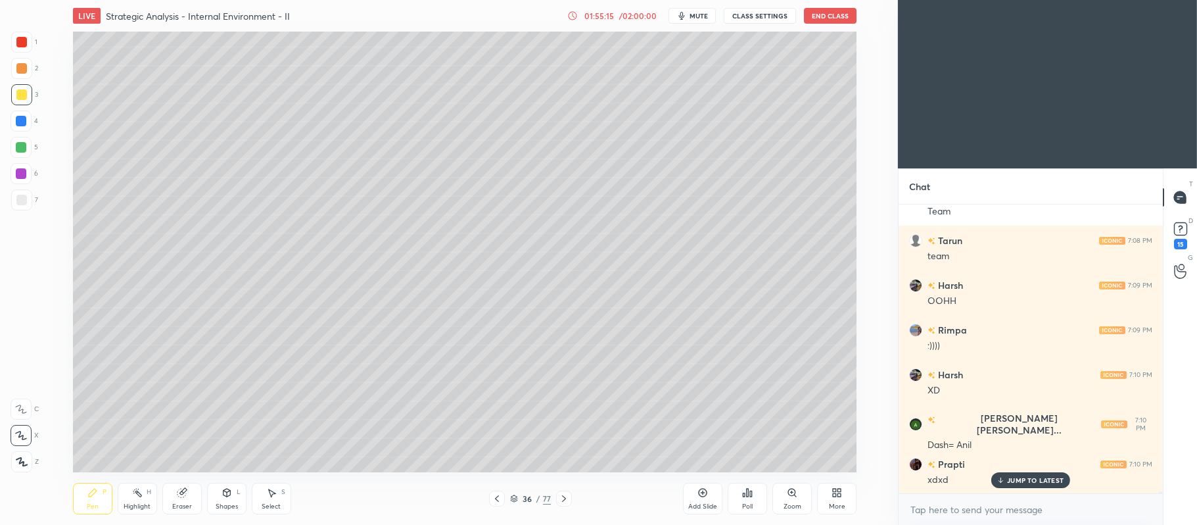
scroll to position [48956, 0]
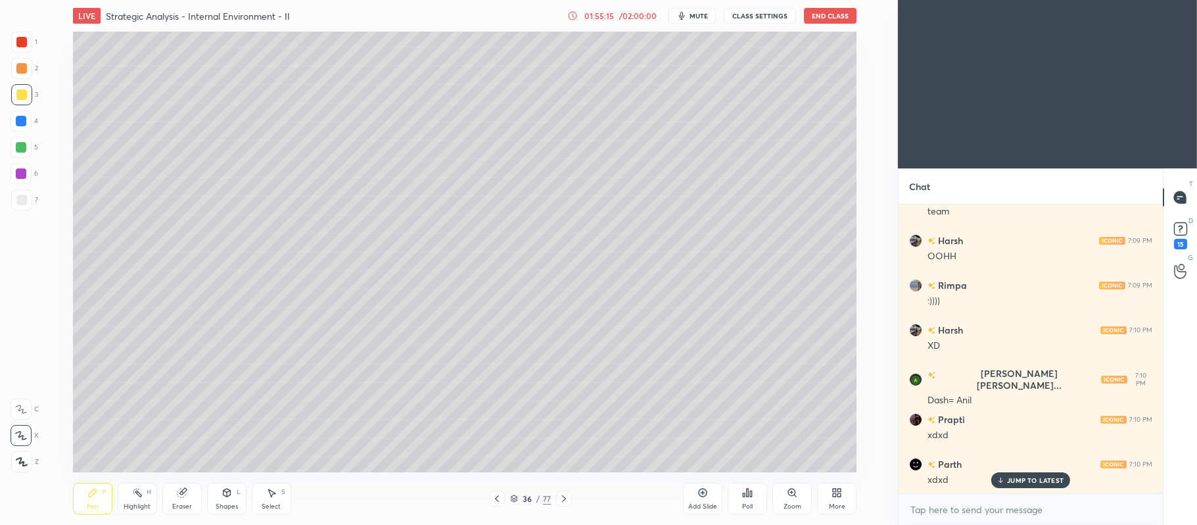
click at [701, 500] on div "Add Slide" at bounding box center [702, 498] width 39 height 32
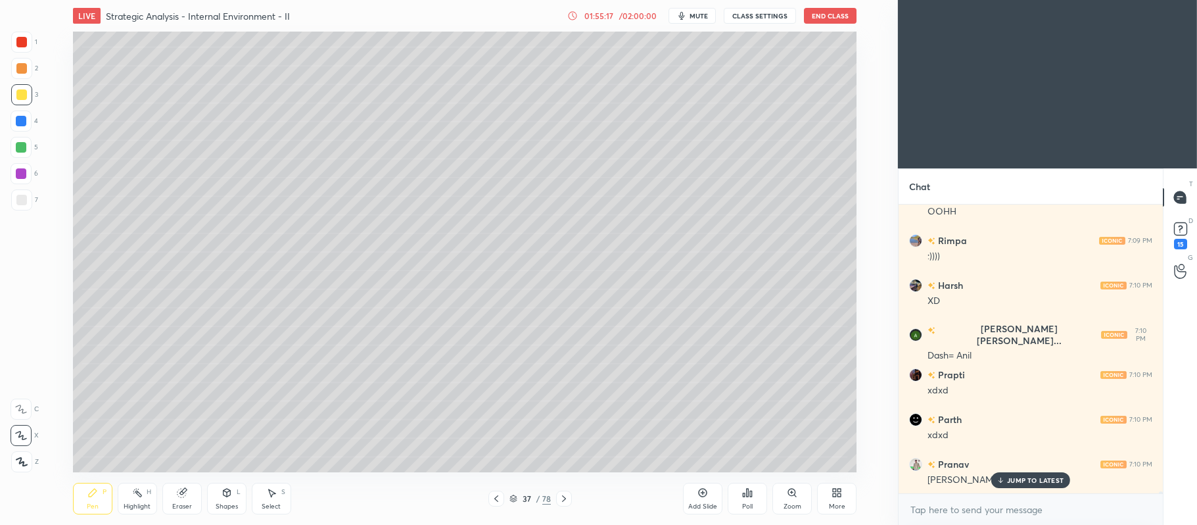
click at [24, 72] on div at bounding box center [21, 68] width 11 height 11
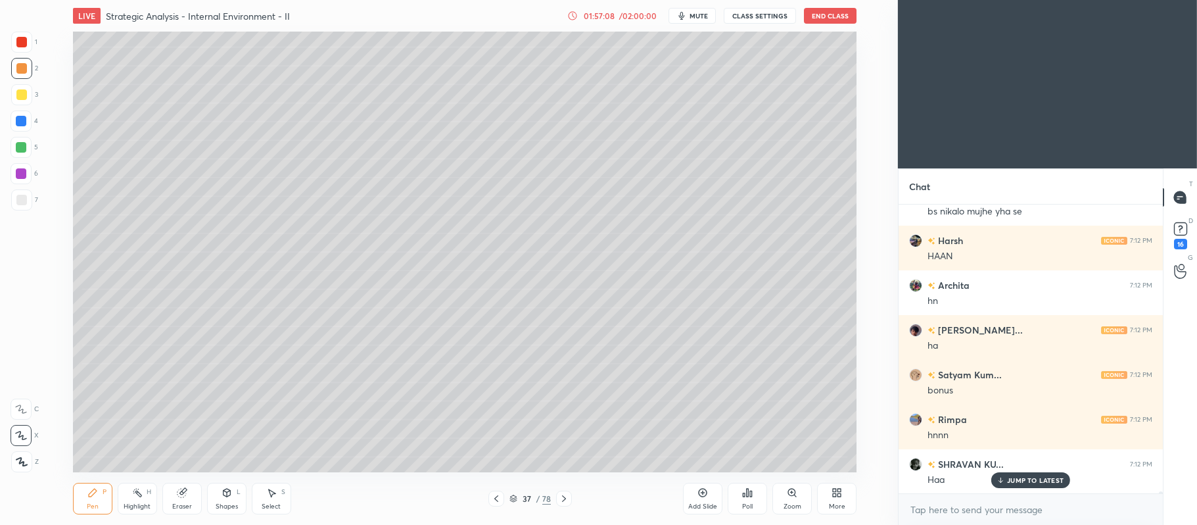
scroll to position [50163, 0]
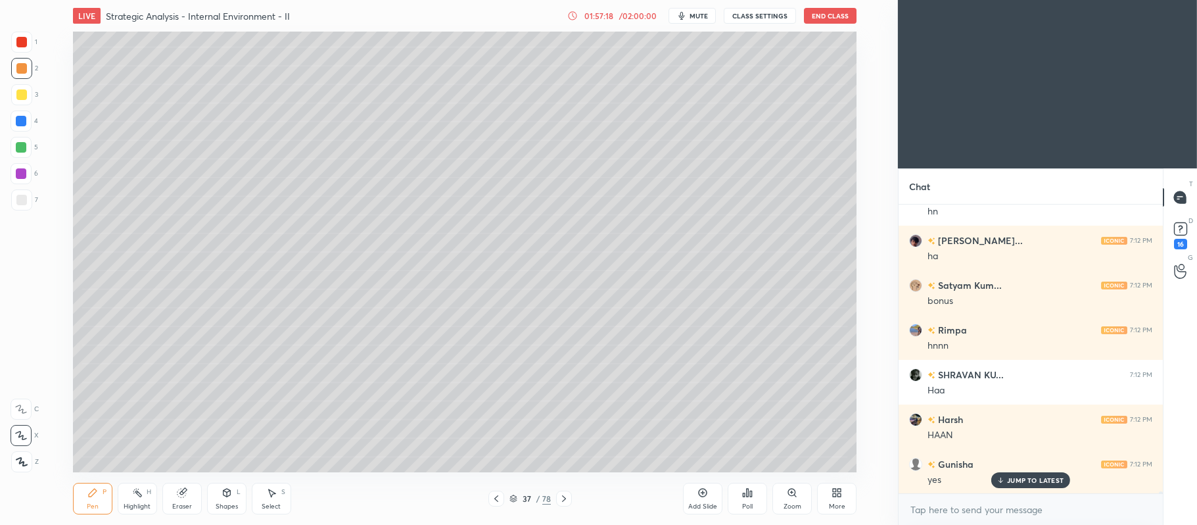
click at [707, 503] on div "Add Slide" at bounding box center [702, 506] width 29 height 7
click at [30, 93] on div at bounding box center [21, 94] width 21 height 21
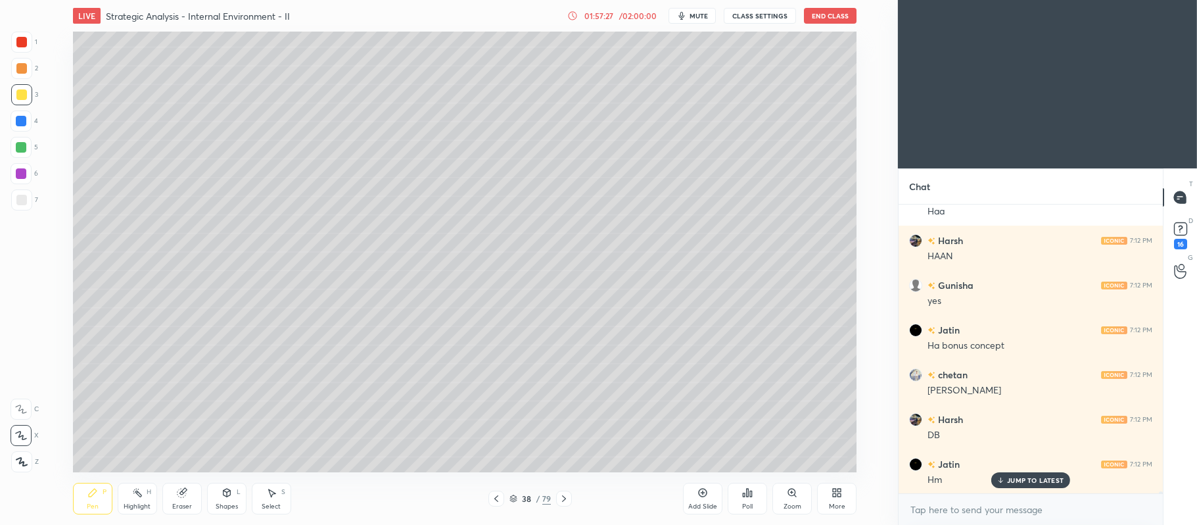
scroll to position [50431, 0]
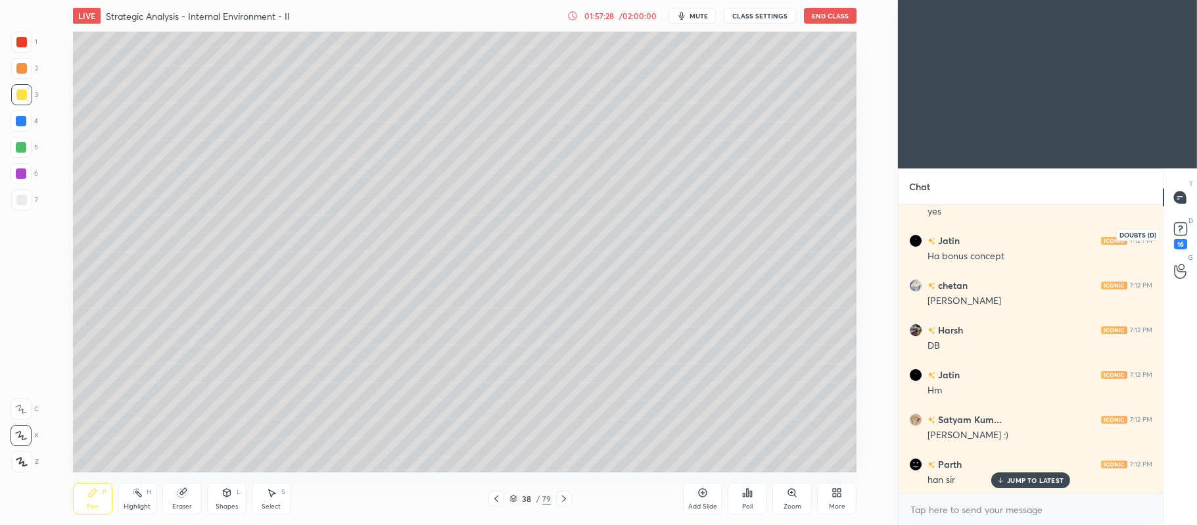
click at [1186, 225] on rect at bounding box center [1180, 229] width 12 height 12
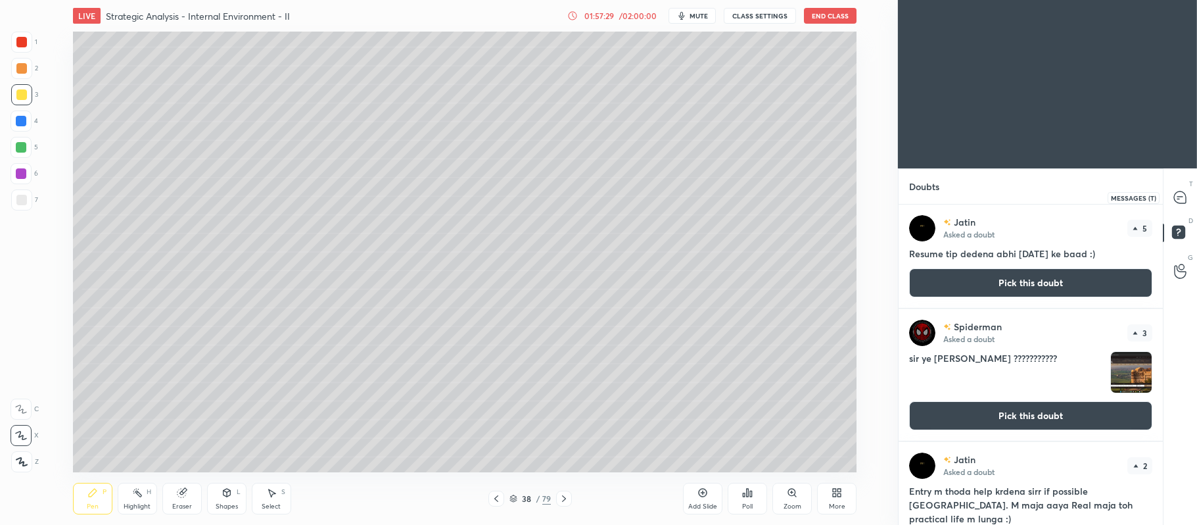
click at [1184, 193] on icon at bounding box center [1180, 197] width 12 height 12
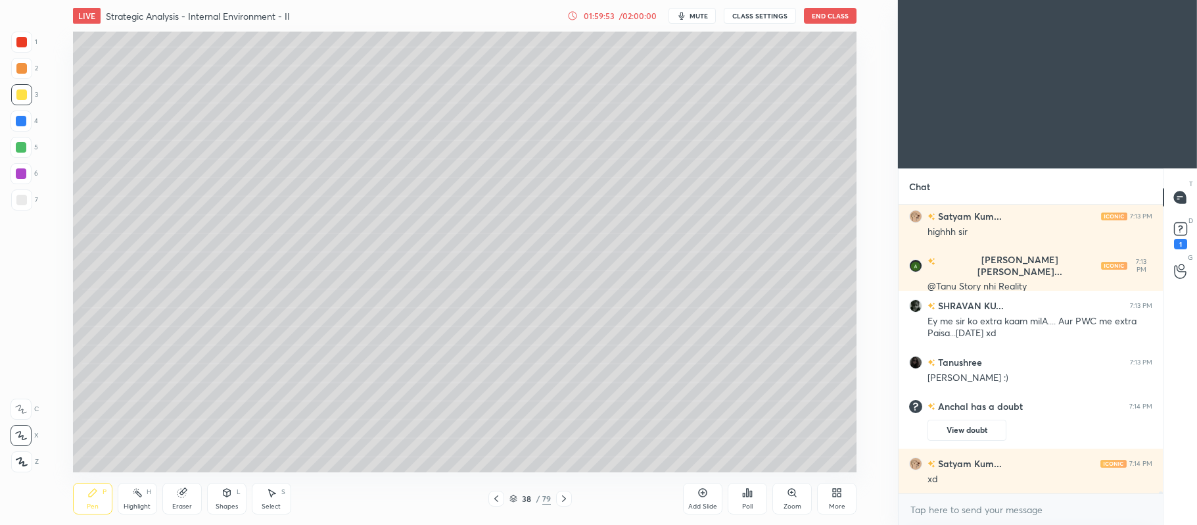
scroll to position [47601, 0]
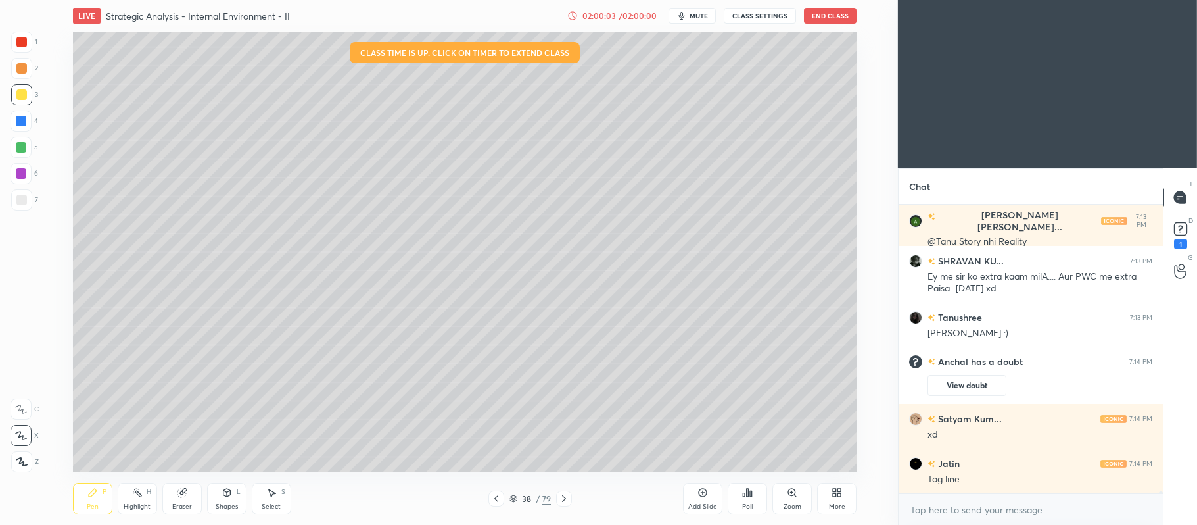
click at [627, 18] on div "/ 02:00:00" at bounding box center [637, 16] width 41 height 8
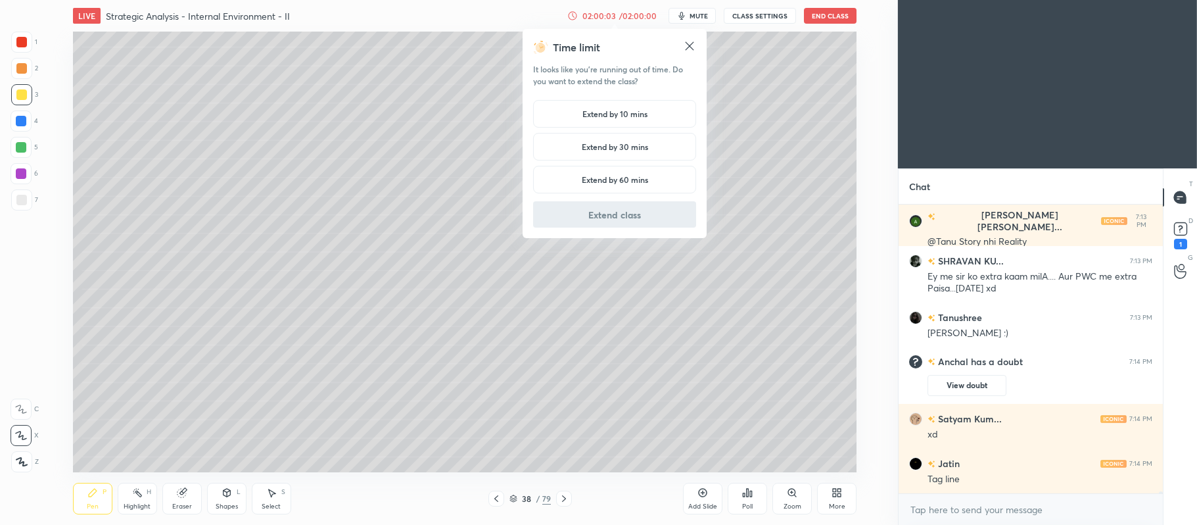
click at [614, 116] on h5 "Extend by 10 mins" at bounding box center [614, 114] width 65 height 12
click at [613, 218] on button "Extend class" at bounding box center [614, 214] width 163 height 26
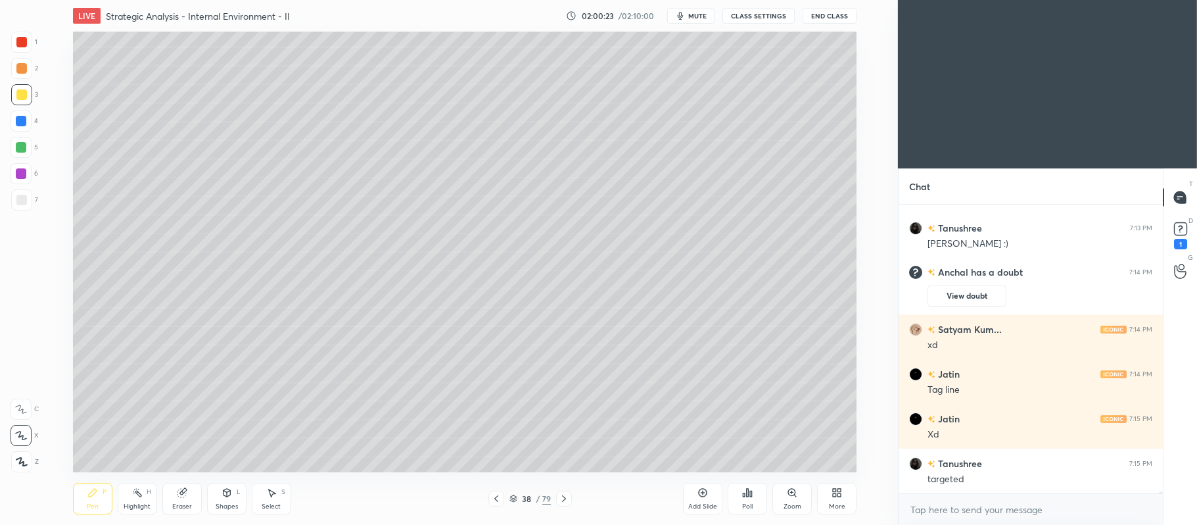
scroll to position [47712, 0]
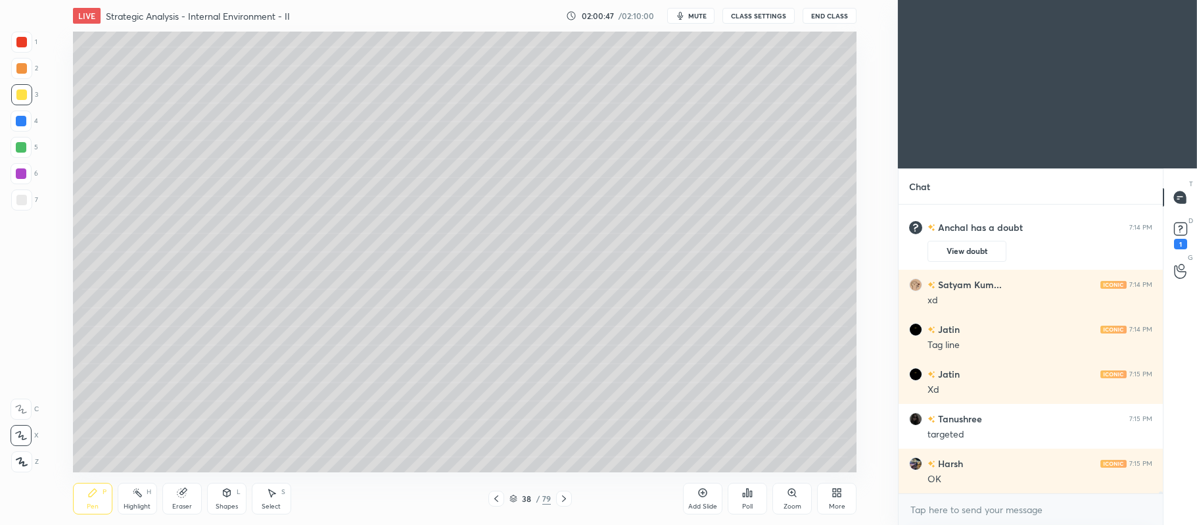
click at [705, 492] on icon at bounding box center [702, 492] width 11 height 11
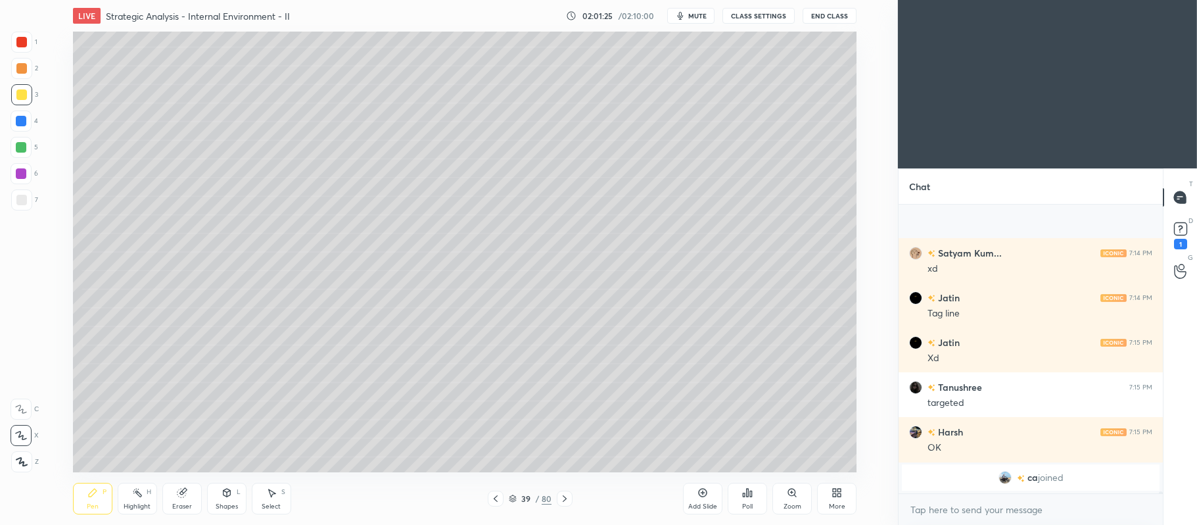
scroll to position [47731, 0]
click at [688, 488] on div "Add Slide" at bounding box center [702, 498] width 39 height 32
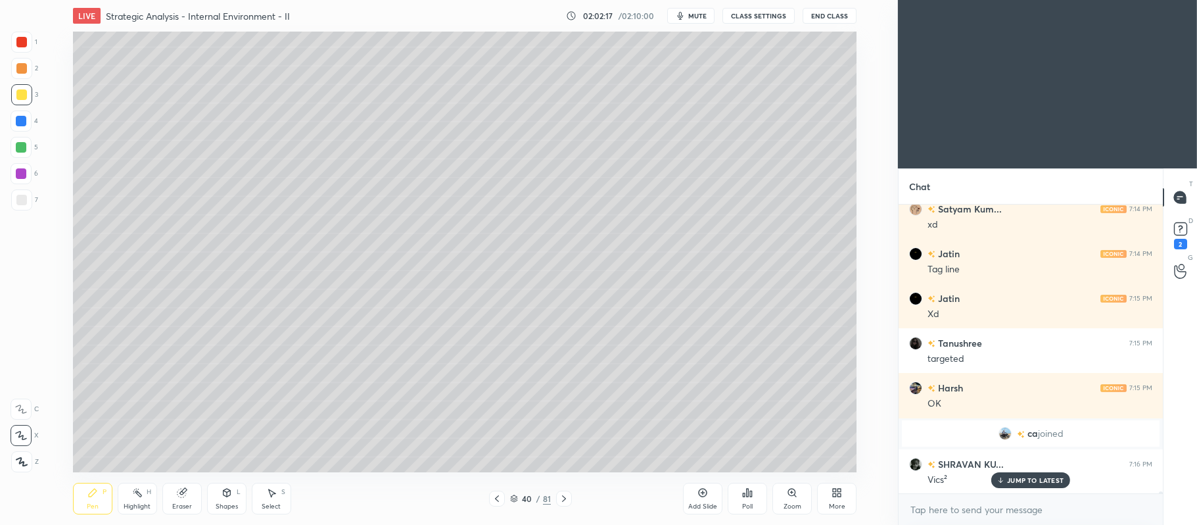
click at [707, 490] on icon at bounding box center [702, 492] width 11 height 11
click at [22, 74] on div at bounding box center [21, 68] width 21 height 21
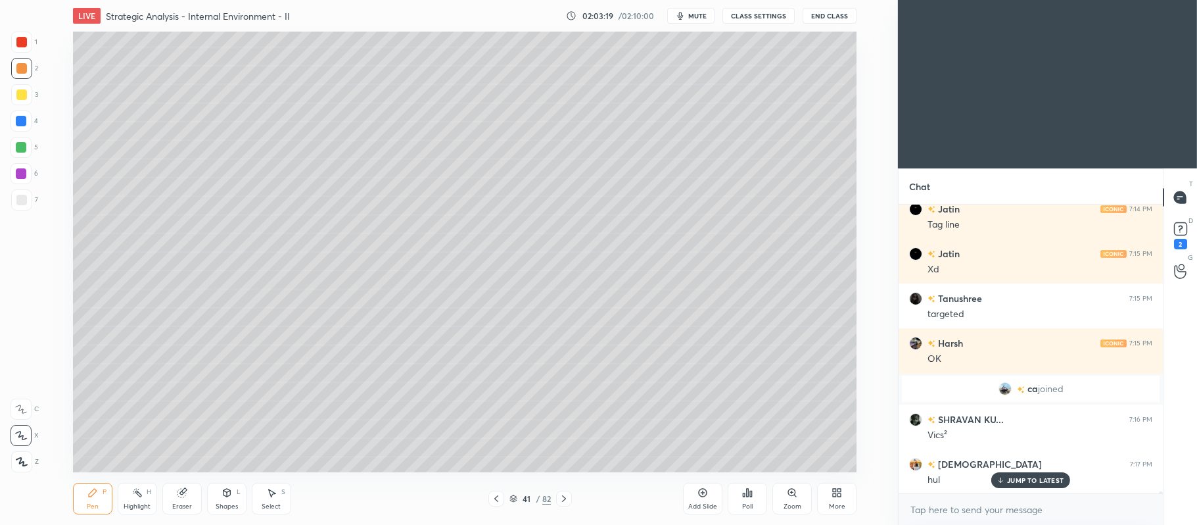
click at [705, 503] on div "Add Slide" at bounding box center [702, 506] width 29 height 7
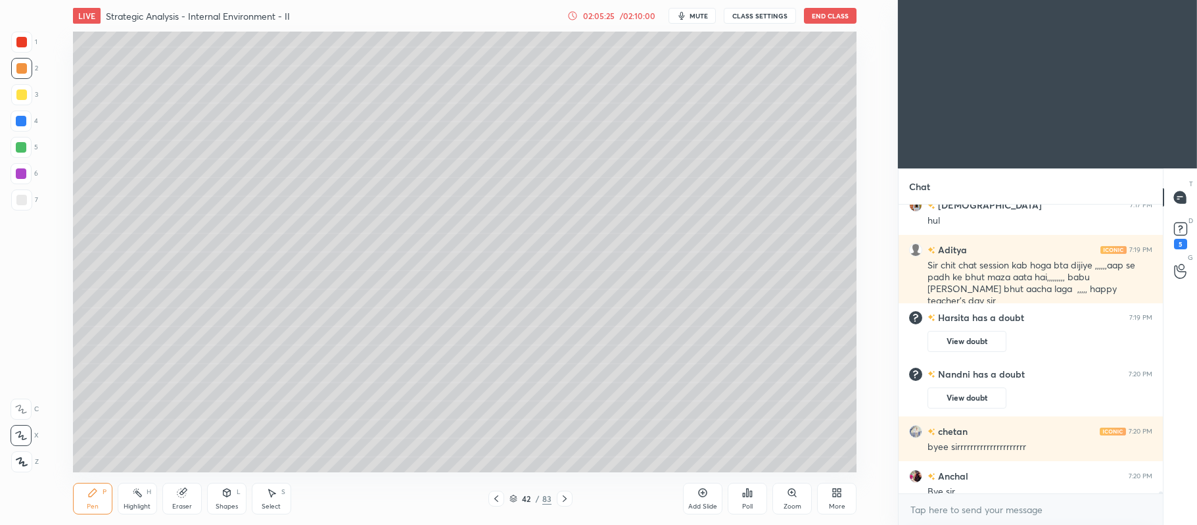
scroll to position [48140, 0]
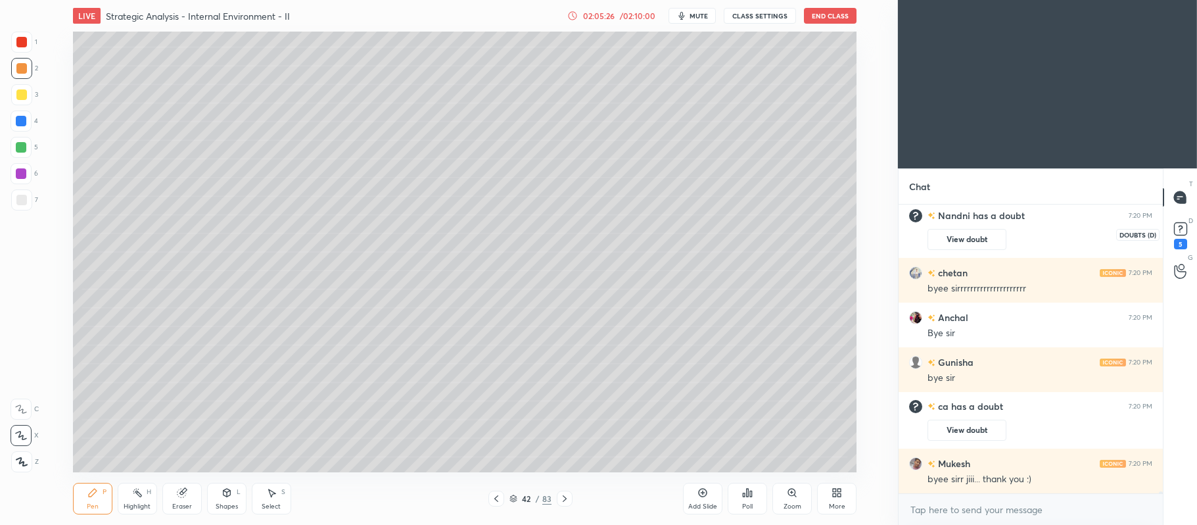
click at [1181, 230] on rect at bounding box center [1180, 229] width 12 height 12
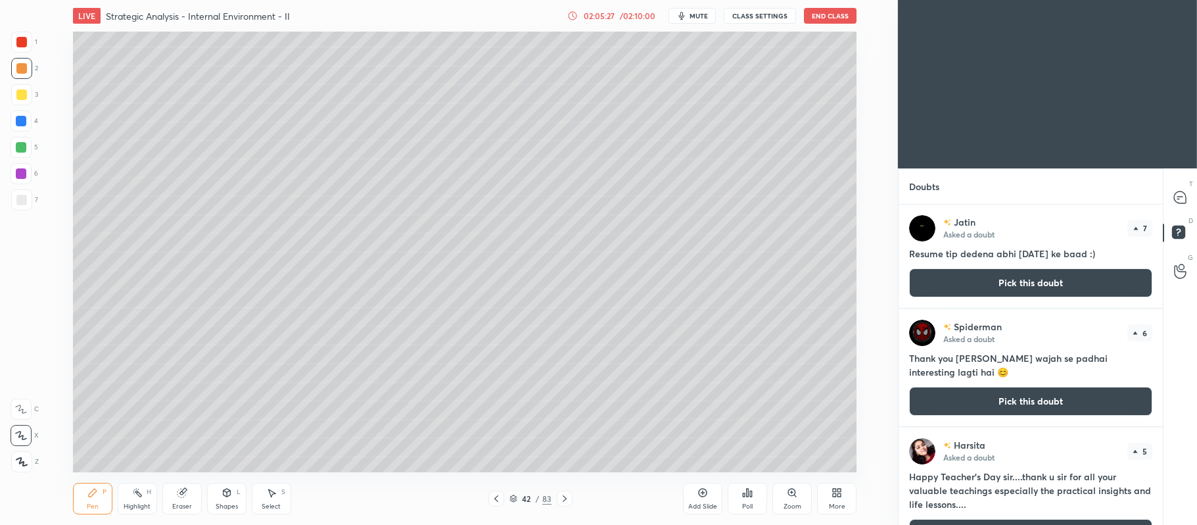
click at [1013, 297] on button "Pick this doubt" at bounding box center [1030, 282] width 243 height 29
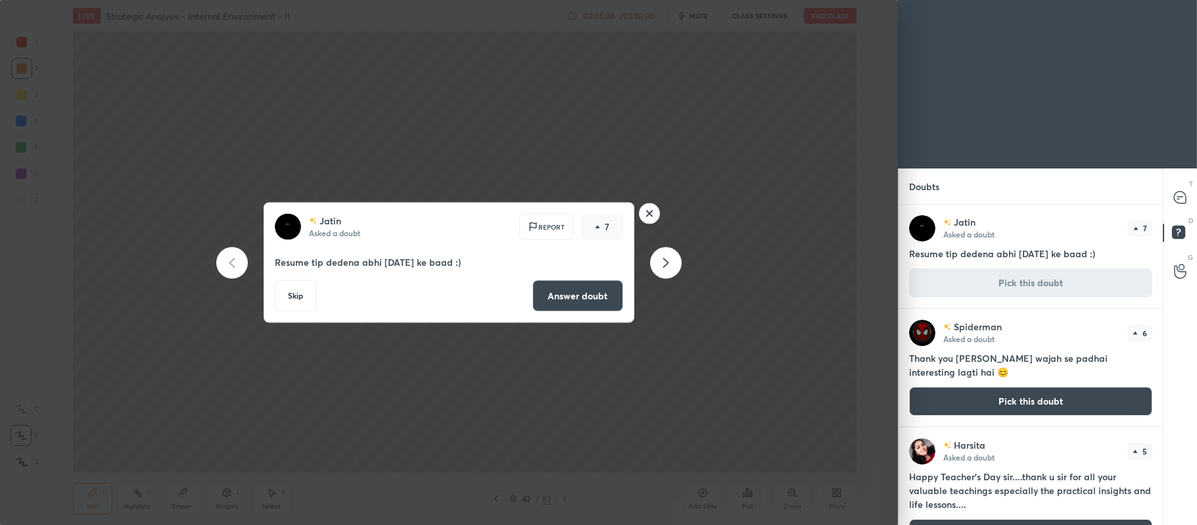
click at [582, 294] on button "Answer doubt" at bounding box center [577, 296] width 91 height 32
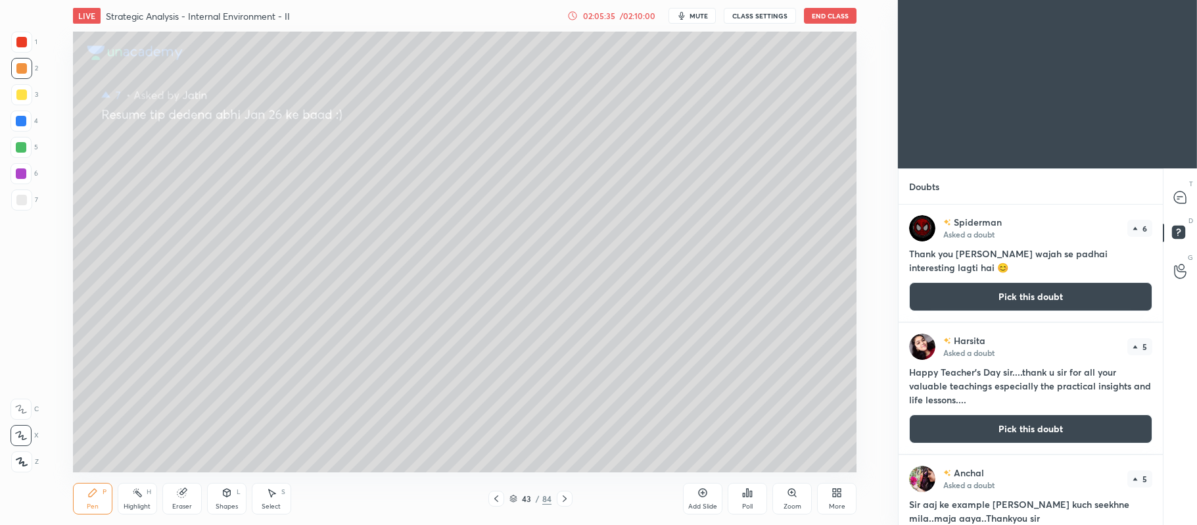
click at [22, 98] on div at bounding box center [21, 94] width 11 height 11
click at [1046, 298] on button "Pick this doubt" at bounding box center [1030, 296] width 243 height 29
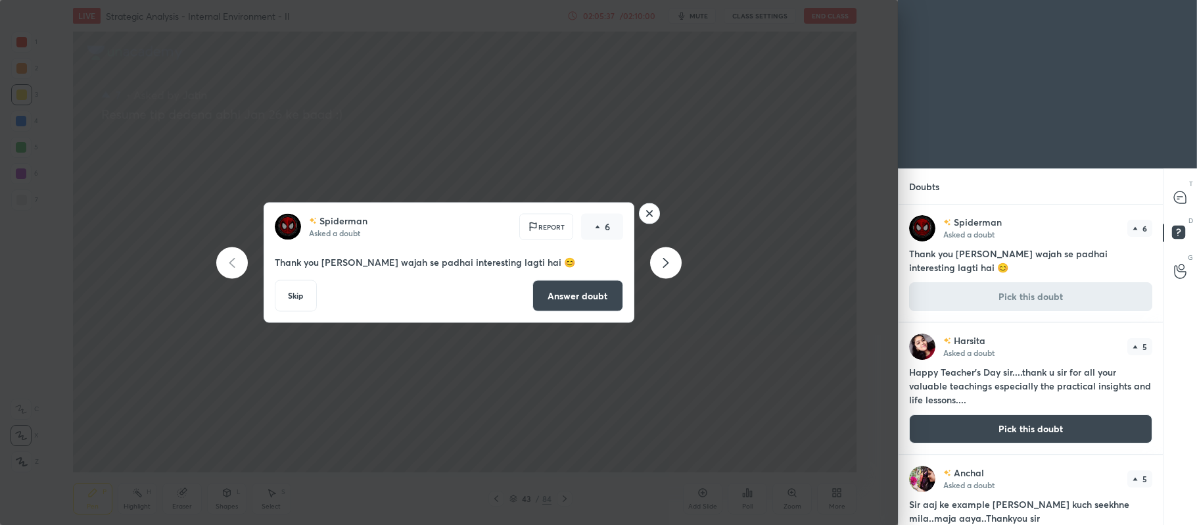
click at [560, 295] on button "Answer doubt" at bounding box center [577, 296] width 91 height 32
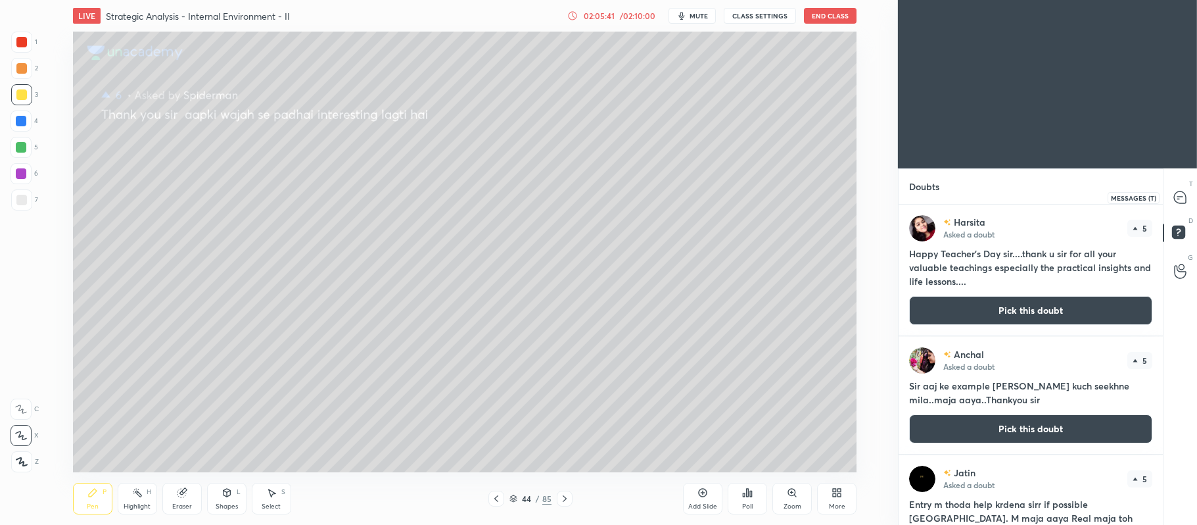
click at [1184, 192] on icon at bounding box center [1180, 198] width 14 height 14
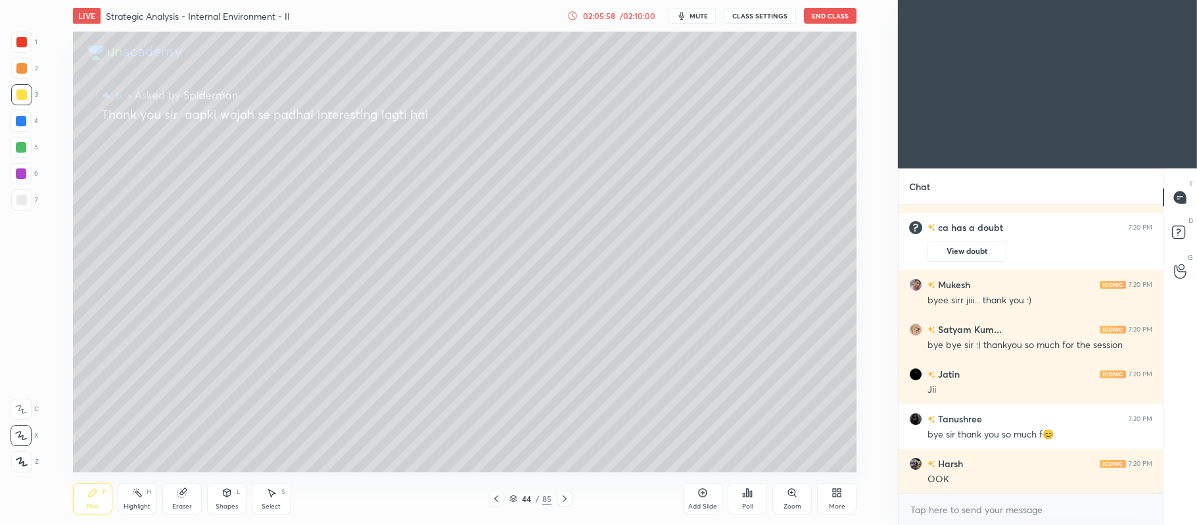
scroll to position [48511, 0]
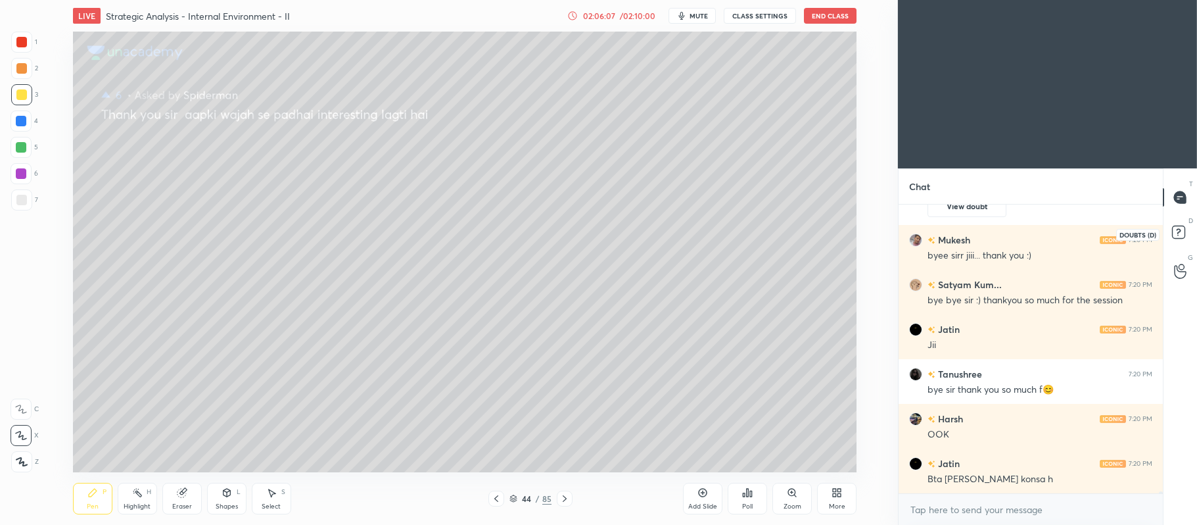
click at [1181, 235] on rect at bounding box center [1178, 232] width 12 height 12
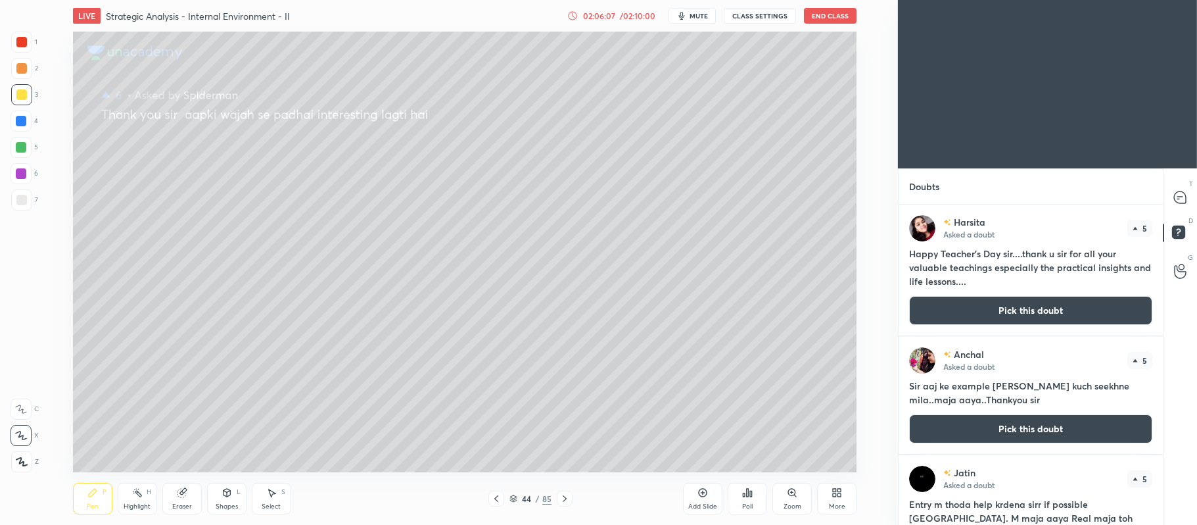
click at [1008, 315] on button "Pick this doubt" at bounding box center [1030, 310] width 243 height 29
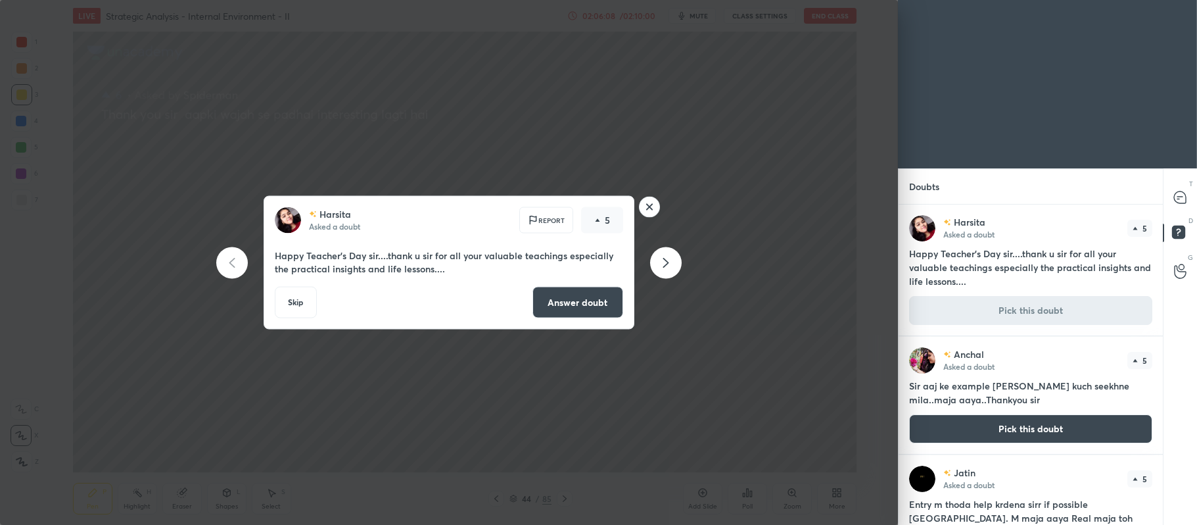
click at [589, 301] on button "Answer doubt" at bounding box center [577, 303] width 91 height 32
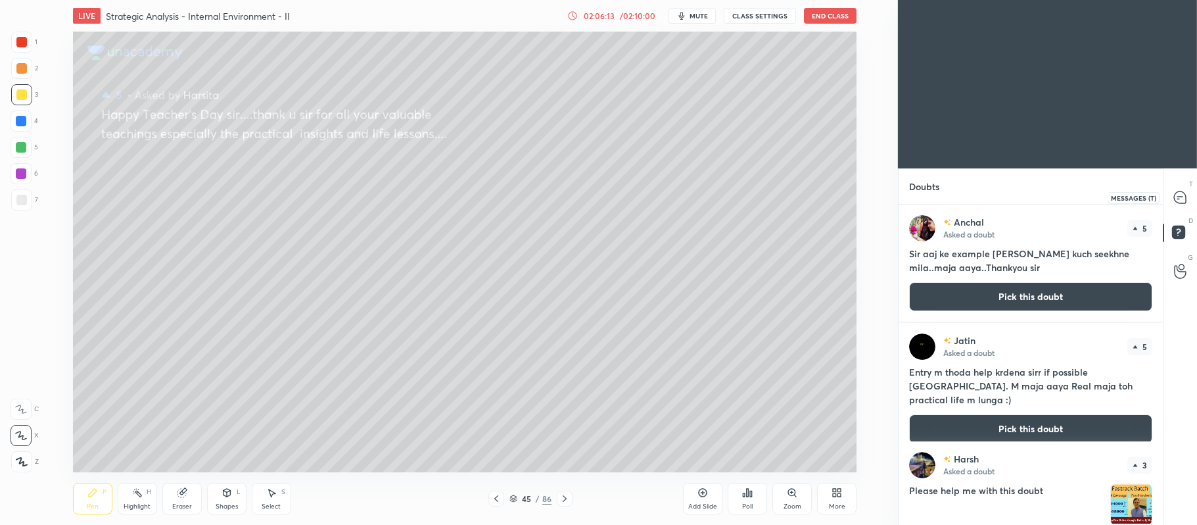
click at [1178, 192] on icon at bounding box center [1180, 197] width 12 height 12
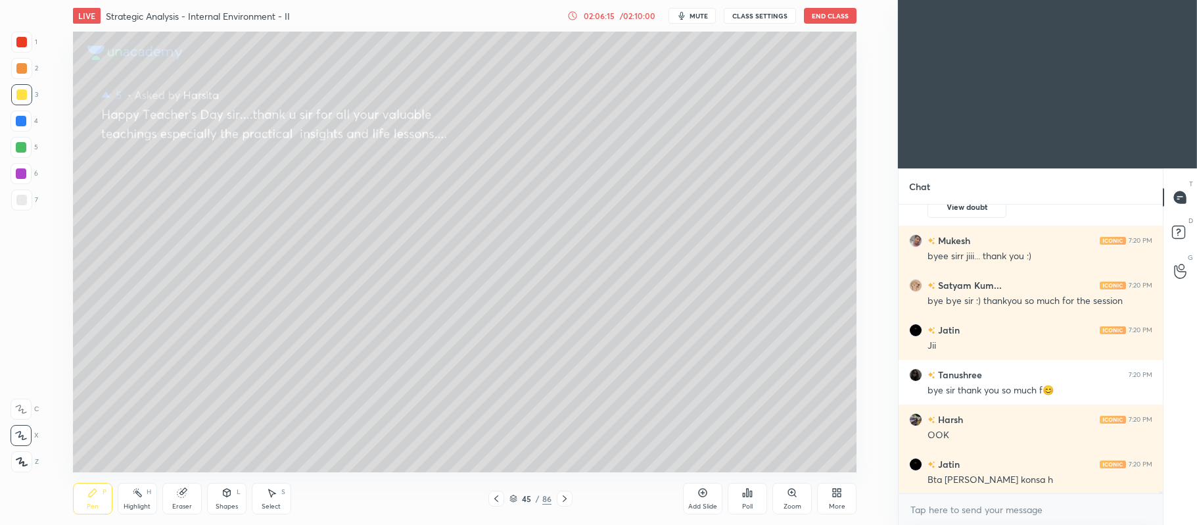
scroll to position [48455, 0]
click at [1179, 237] on rect at bounding box center [1178, 232] width 12 height 12
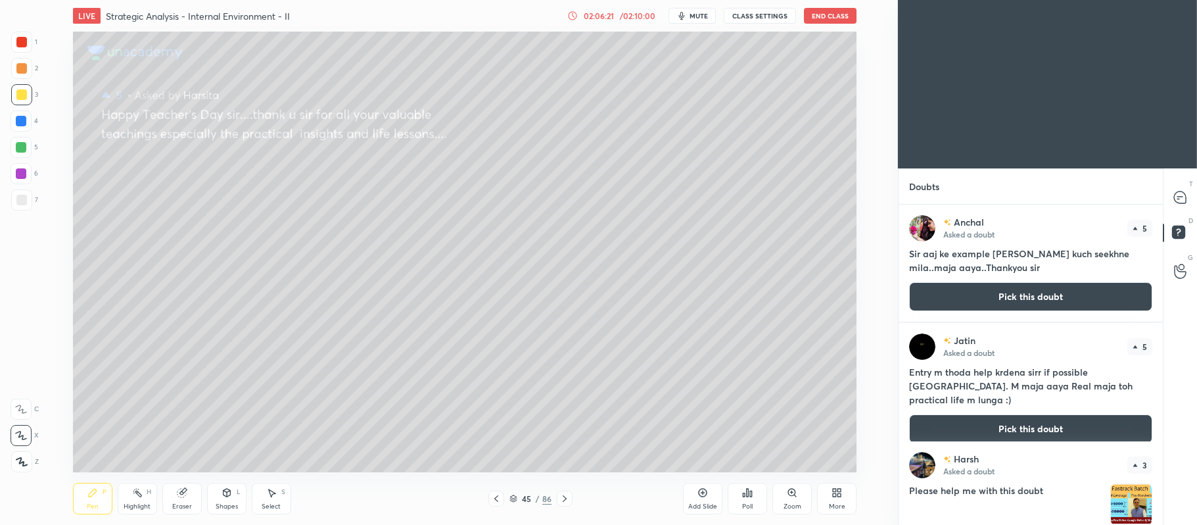
click at [1042, 309] on button "Pick this doubt" at bounding box center [1030, 296] width 243 height 29
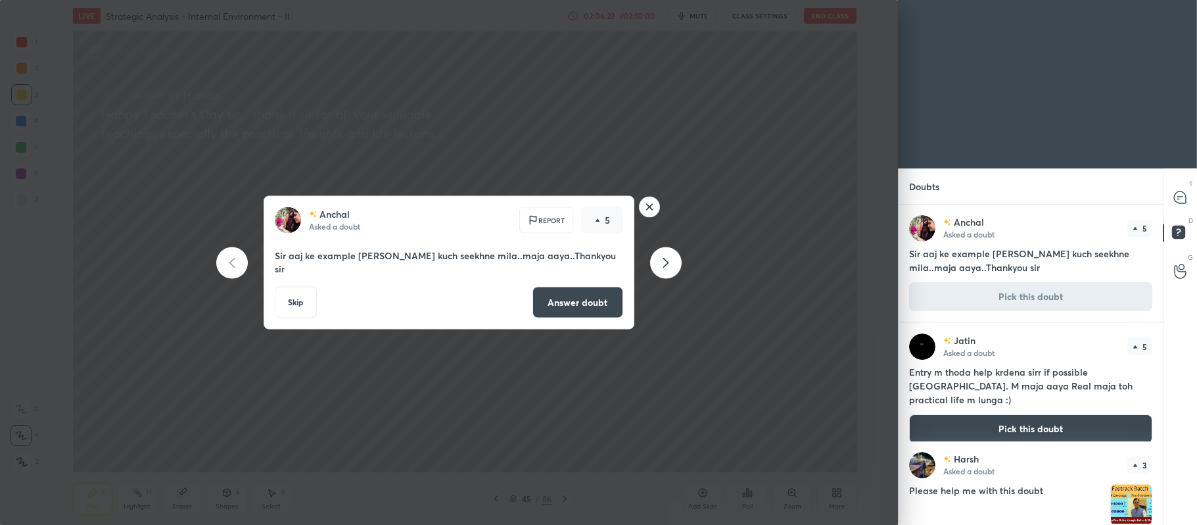
click at [597, 292] on button "Answer doubt" at bounding box center [577, 303] width 91 height 32
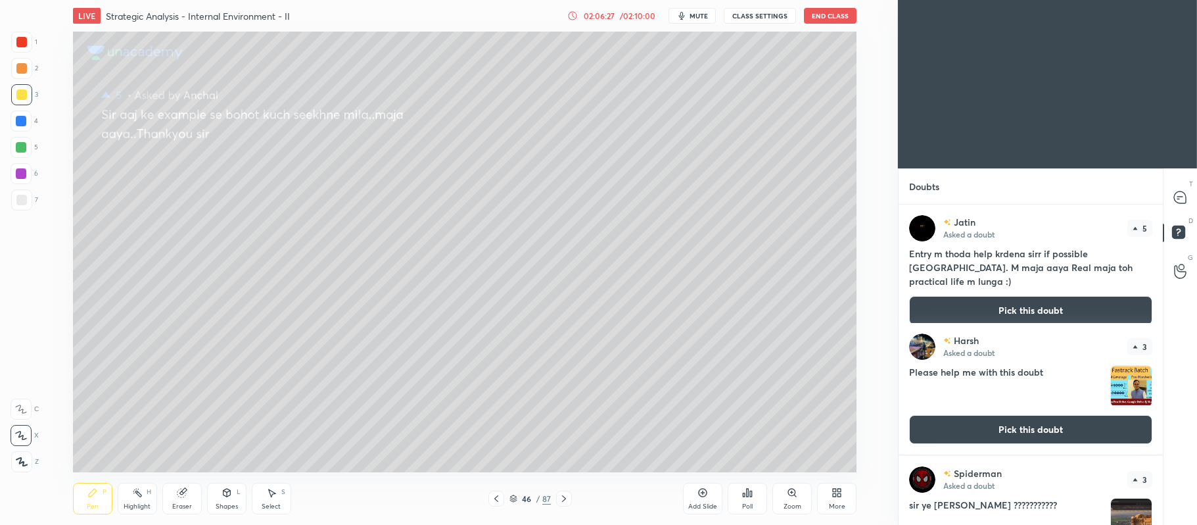
click at [1008, 303] on button "Pick this doubt" at bounding box center [1030, 310] width 243 height 29
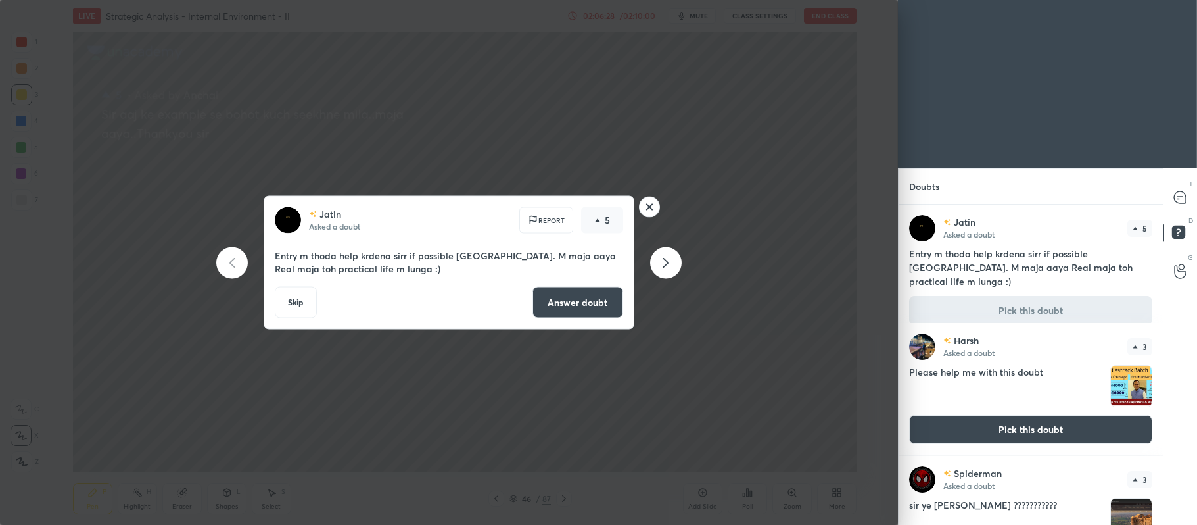
click at [547, 314] on button "Answer doubt" at bounding box center [577, 303] width 91 height 32
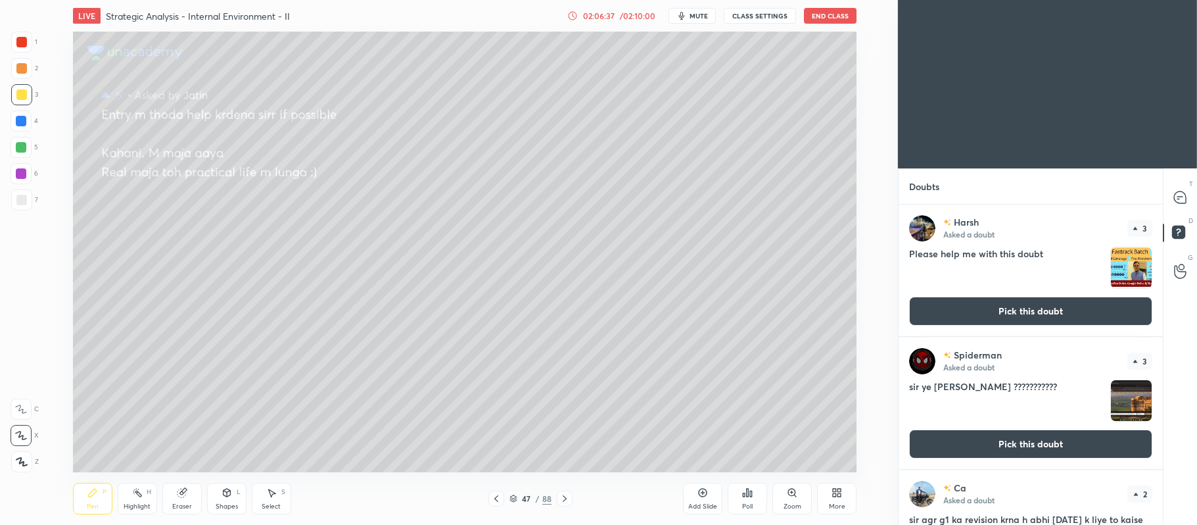
click at [1000, 327] on div "[PERSON_NAME] Asked a doubt 3 Please help me with this doubt Pick this doubt" at bounding box center [1031, 269] width 264 height 131
click at [1011, 309] on button "Pick this doubt" at bounding box center [1030, 310] width 243 height 29
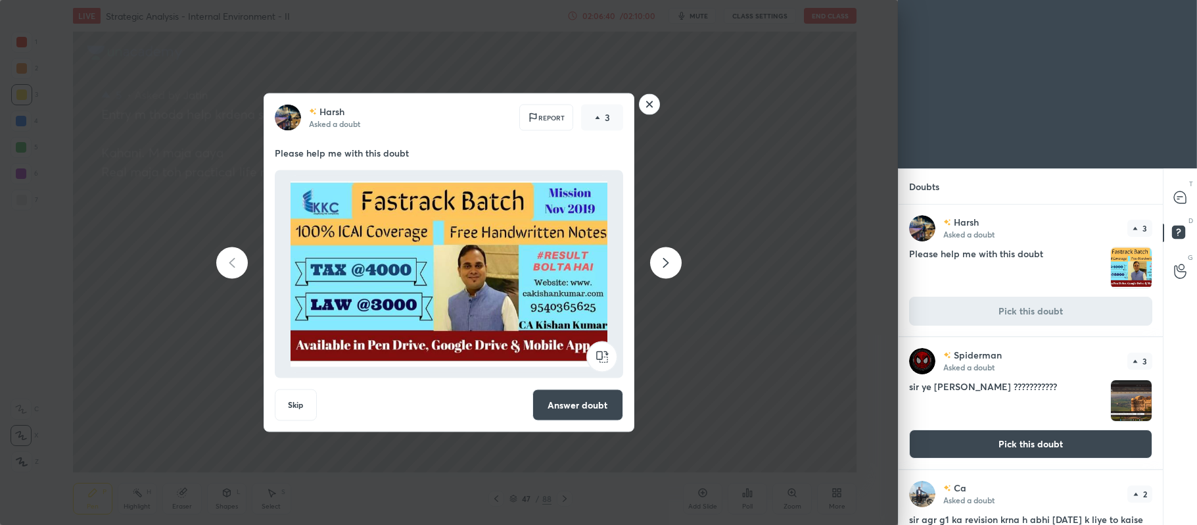
click at [584, 411] on button "Answer doubt" at bounding box center [577, 405] width 91 height 32
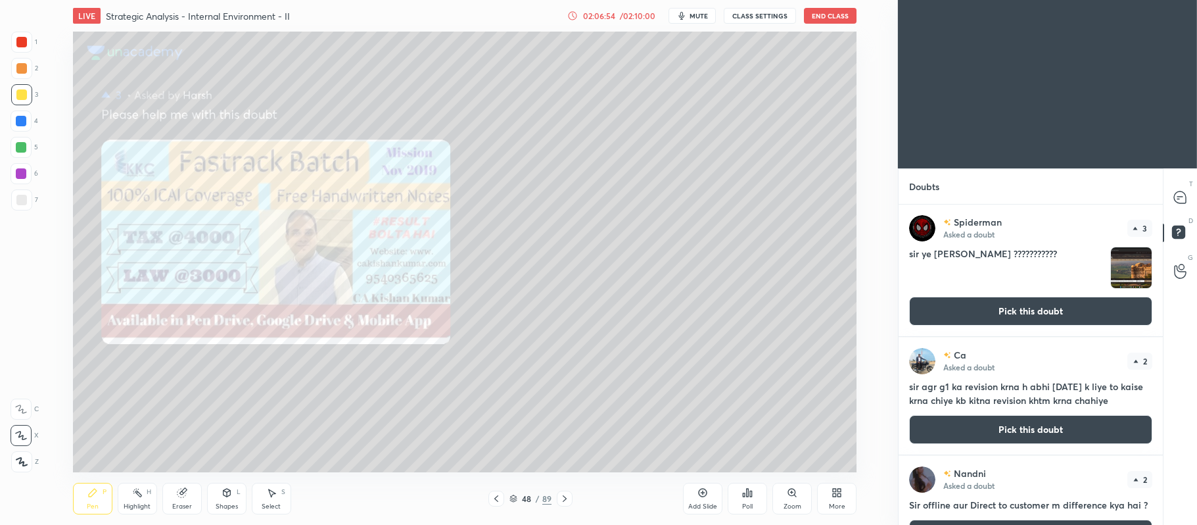
click at [695, 494] on div "Add Slide" at bounding box center [702, 498] width 39 height 32
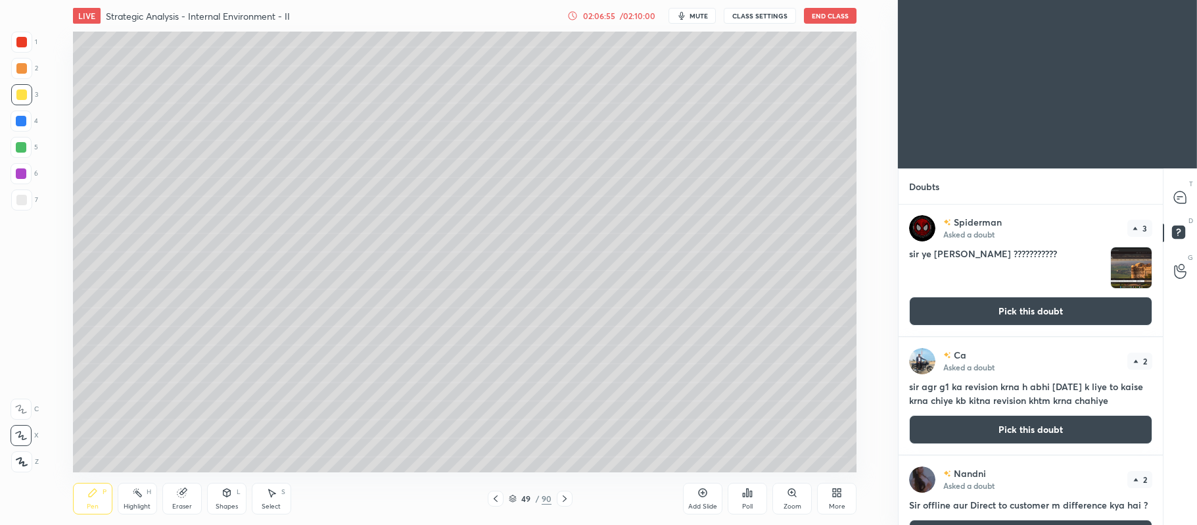
click at [1113, 329] on div "Spiderman Asked a doubt 3 sir ye wala ??????????? Pick this doubt" at bounding box center [1031, 269] width 264 height 131
click at [983, 305] on button "Pick this doubt" at bounding box center [1030, 310] width 243 height 29
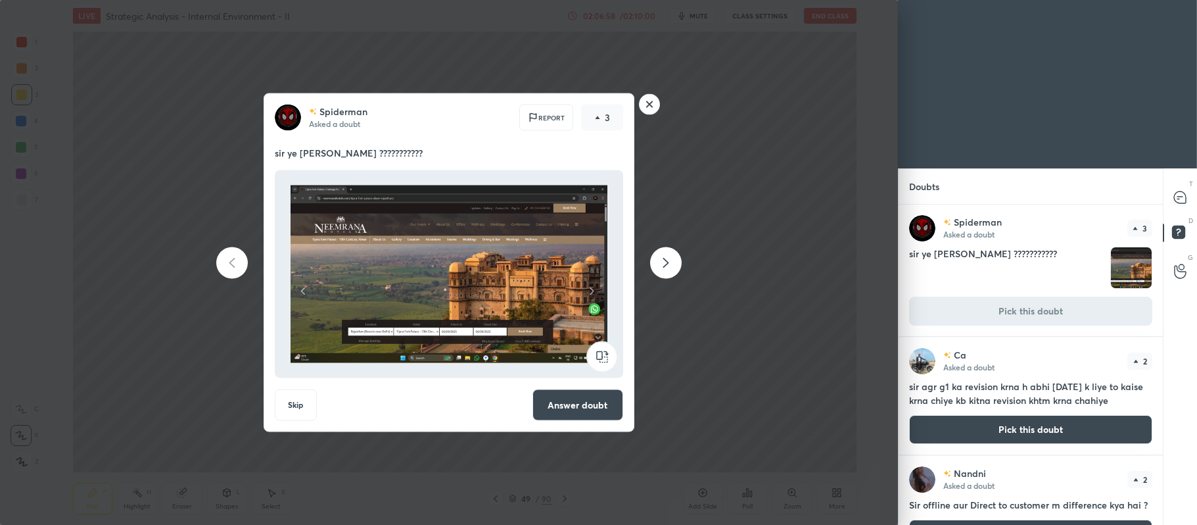
click at [600, 397] on button "Answer doubt" at bounding box center [577, 405] width 91 height 32
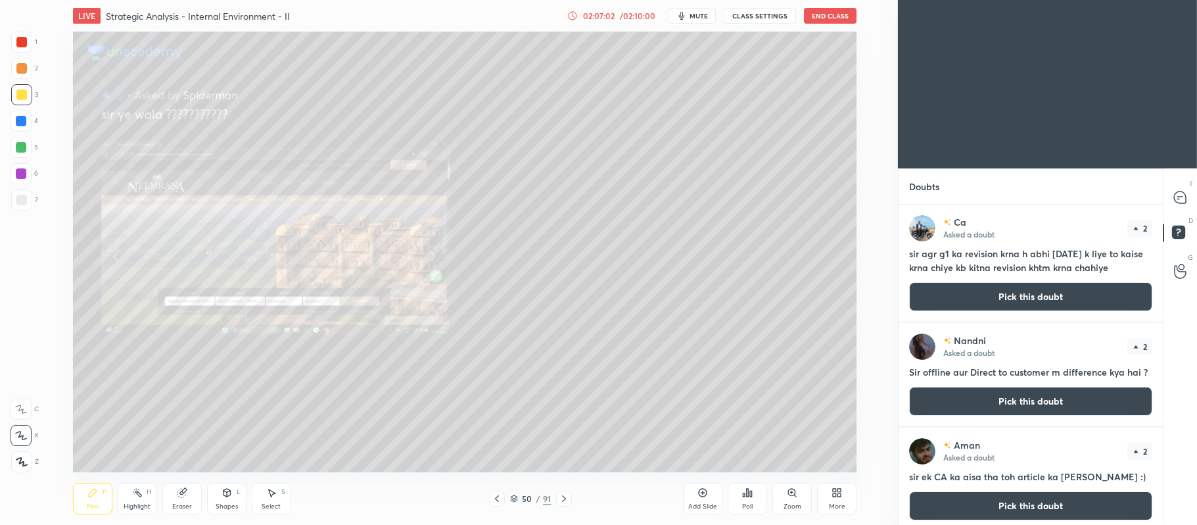
click at [794, 498] on div "Zoom" at bounding box center [791, 498] width 39 height 32
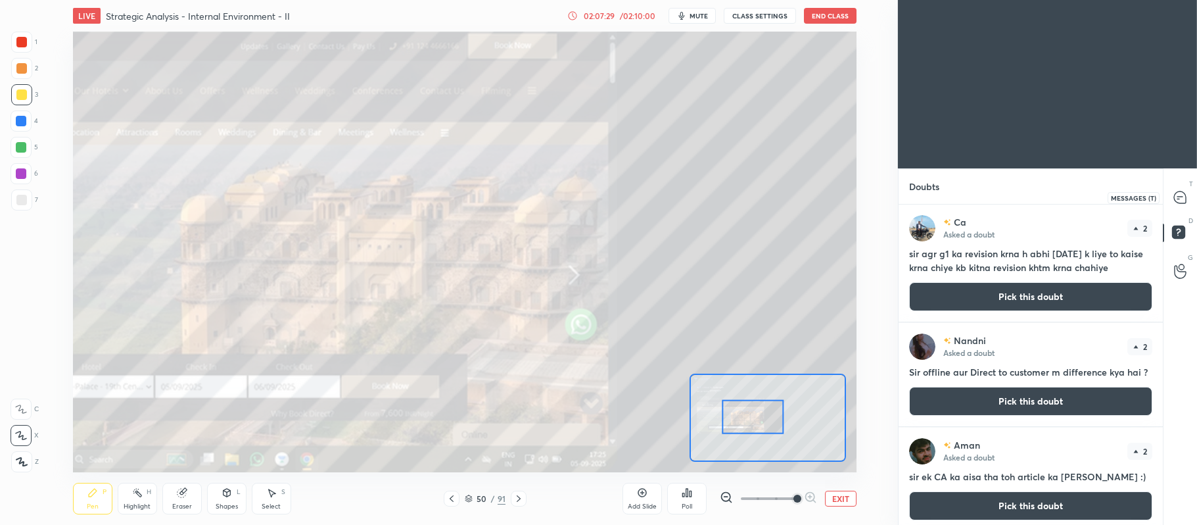
click at [1181, 195] on icon at bounding box center [1180, 197] width 12 height 12
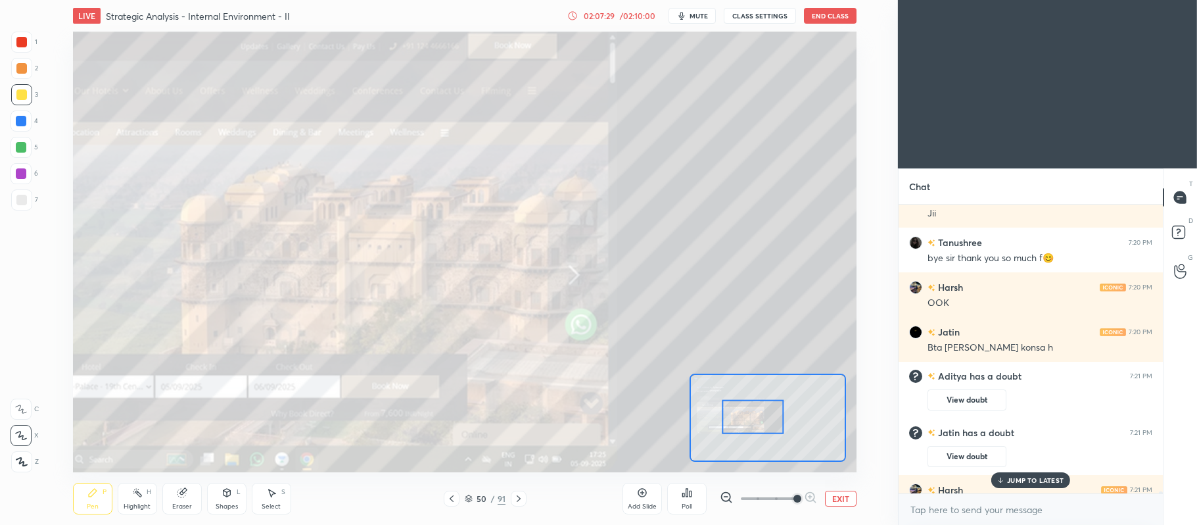
scroll to position [48337, 0]
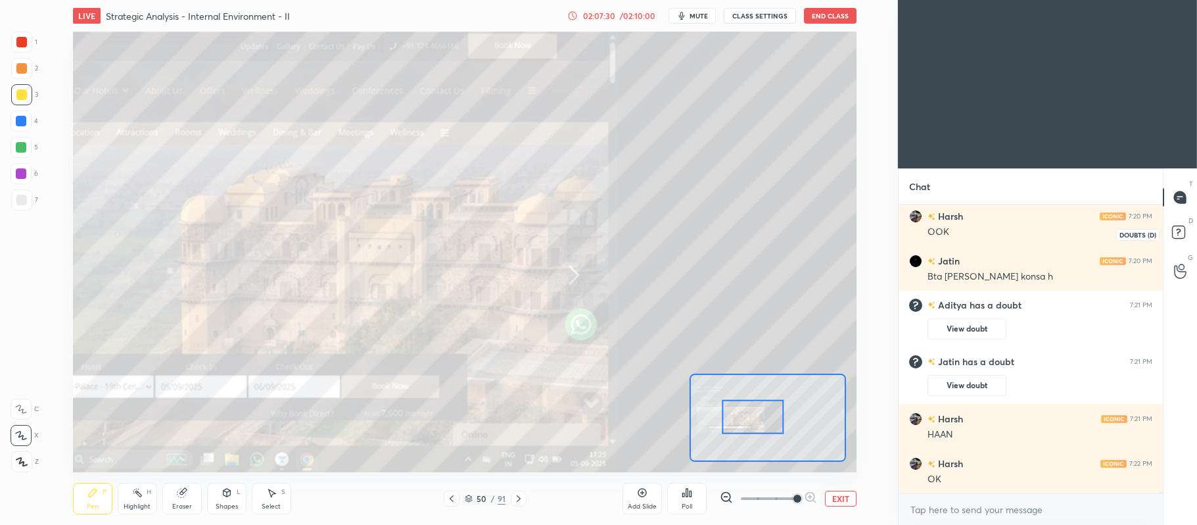
click at [1184, 238] on rect at bounding box center [1178, 232] width 12 height 12
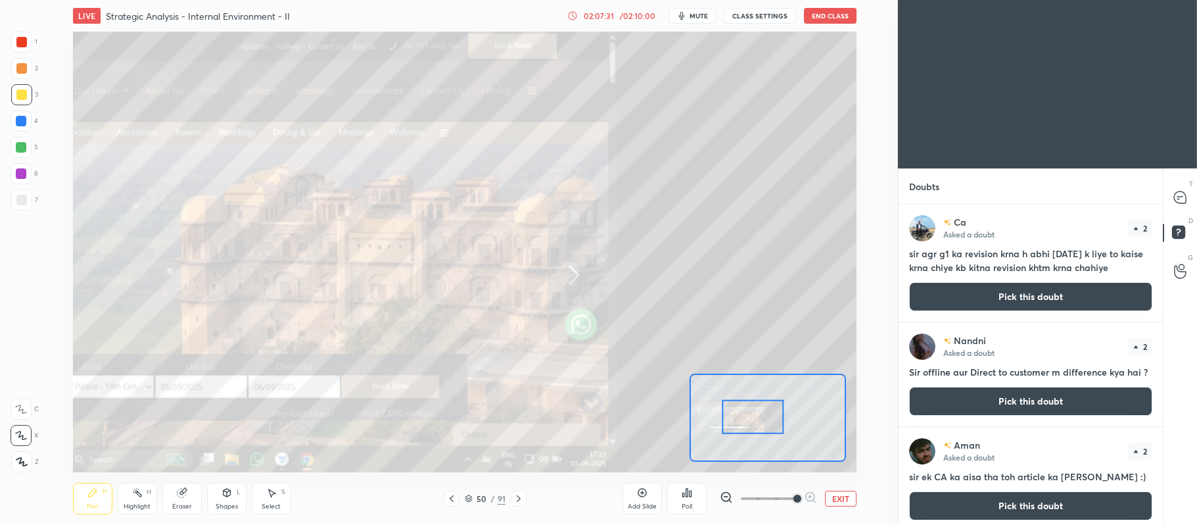
click at [1087, 294] on button "Pick this doubt" at bounding box center [1030, 296] width 243 height 29
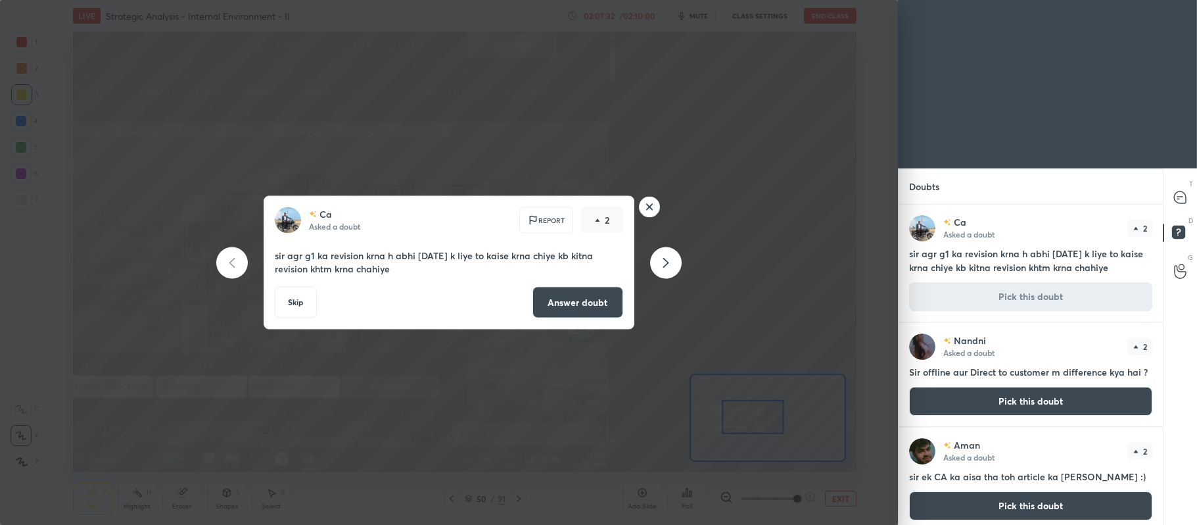
click at [578, 298] on button "Answer doubt" at bounding box center [577, 303] width 91 height 32
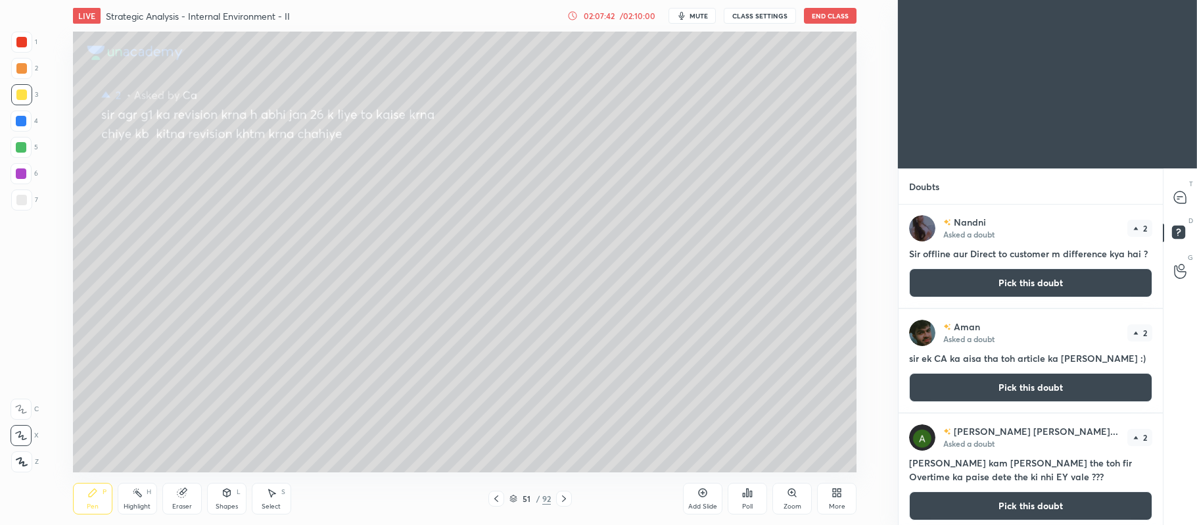
click at [1050, 283] on button "Pick this doubt" at bounding box center [1030, 282] width 243 height 29
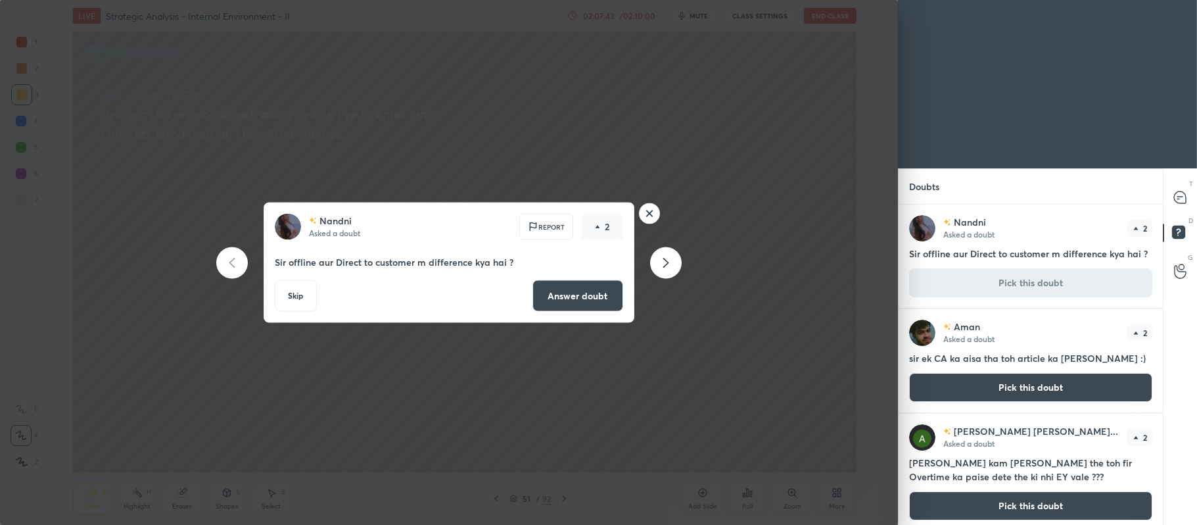
click at [588, 301] on button "Answer doubt" at bounding box center [577, 296] width 91 height 32
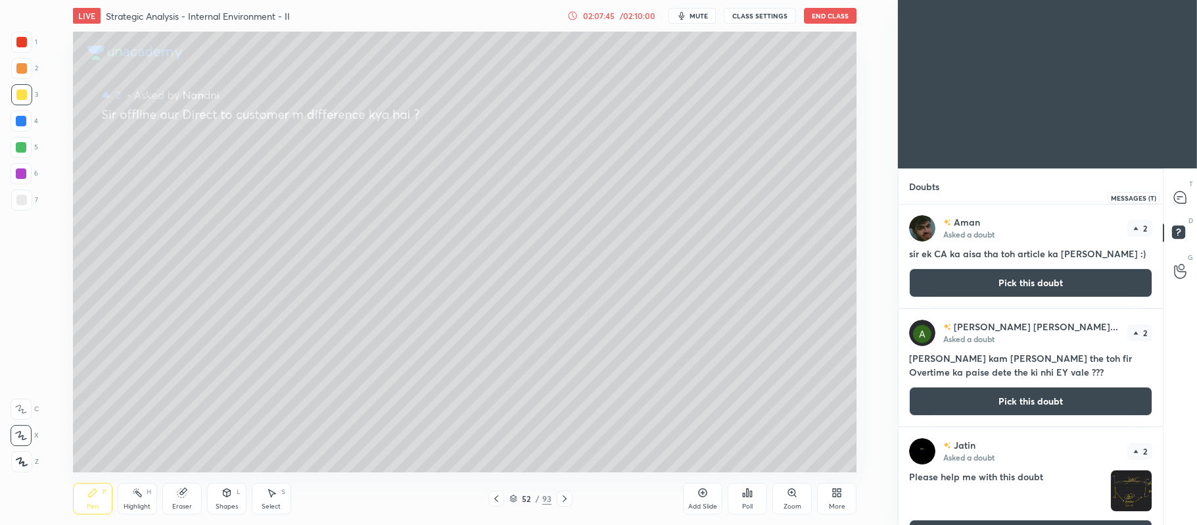
click at [1178, 197] on icon at bounding box center [1180, 197] width 12 height 12
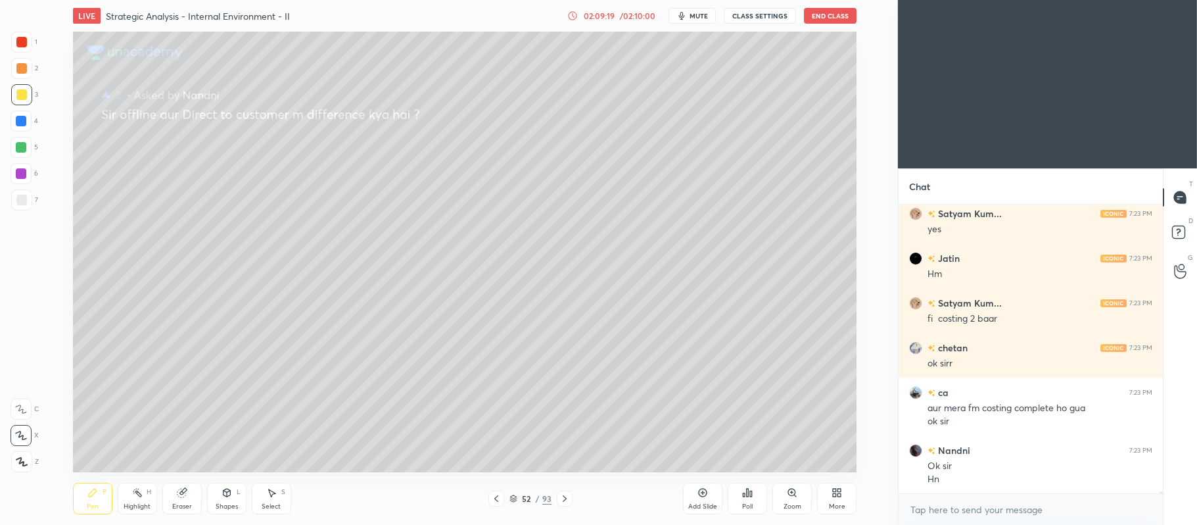
scroll to position [48810, 0]
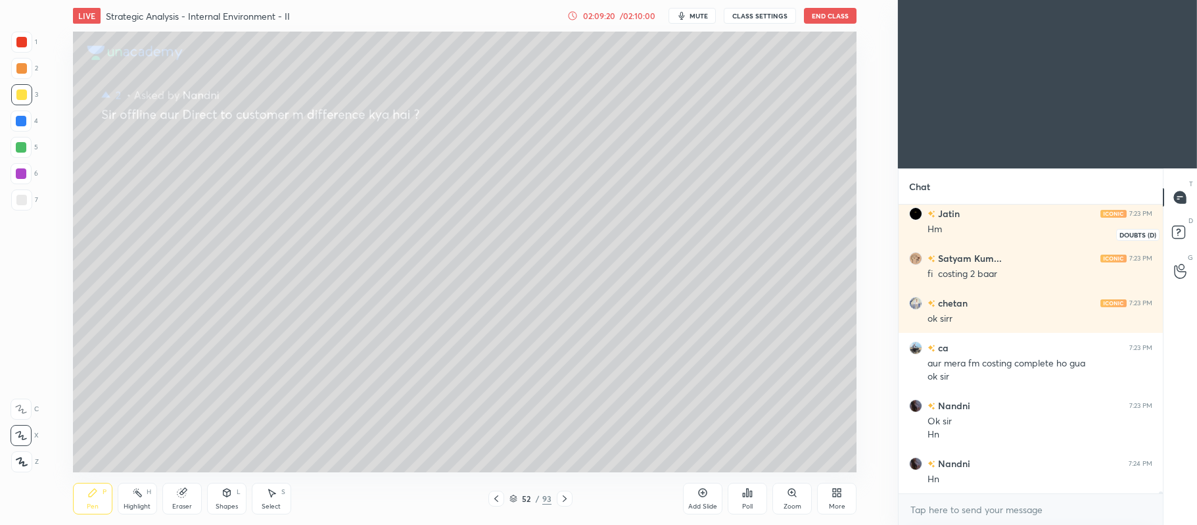
click at [1179, 231] on icon at bounding box center [1178, 231] width 5 height 5
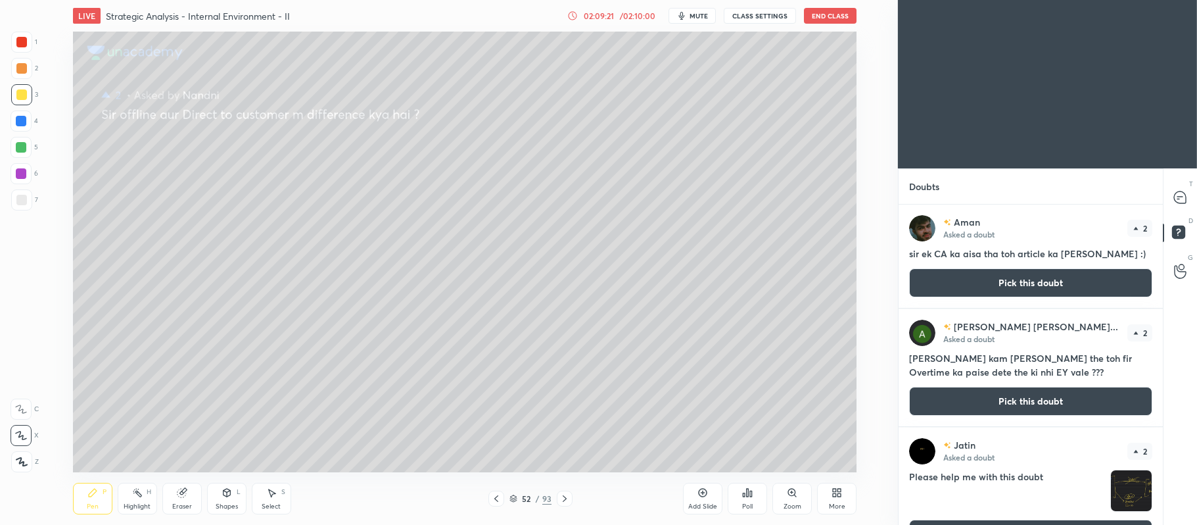
click at [1003, 283] on button "Pick this doubt" at bounding box center [1030, 282] width 243 height 29
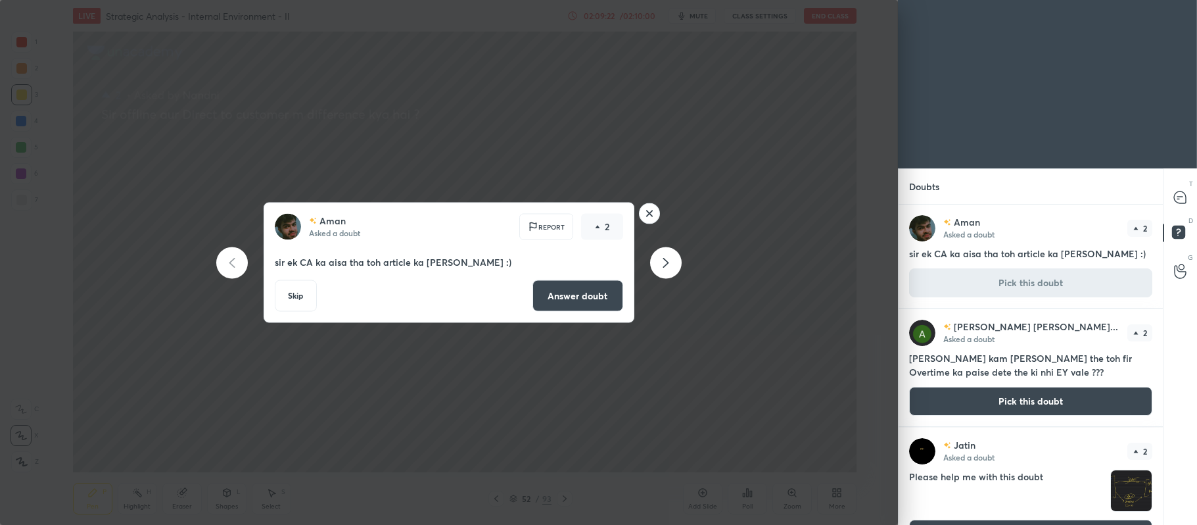
click at [592, 295] on button "Answer doubt" at bounding box center [577, 296] width 91 height 32
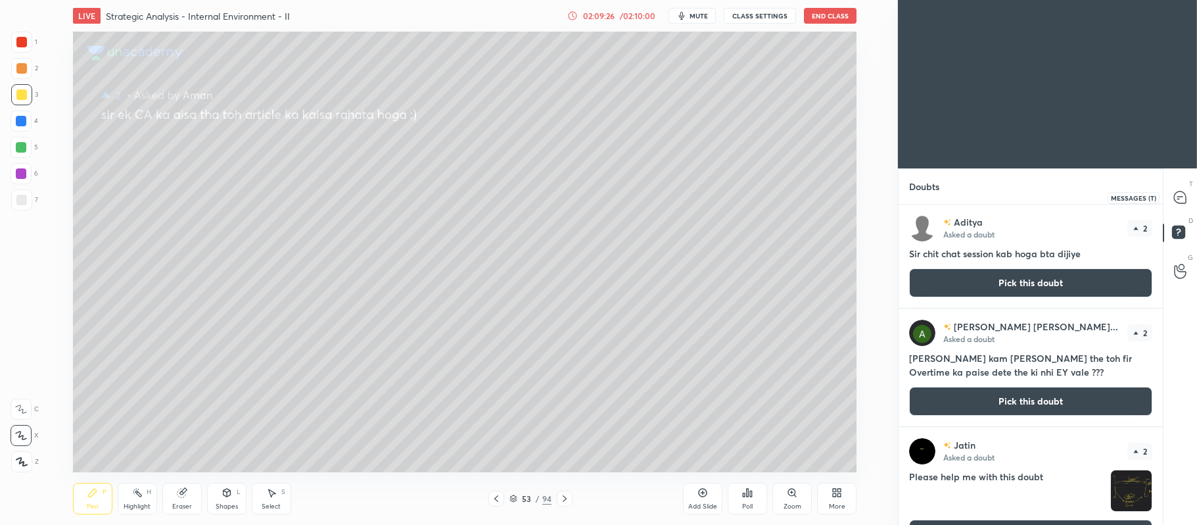
click at [1179, 198] on icon at bounding box center [1178, 198] width 2 height 0
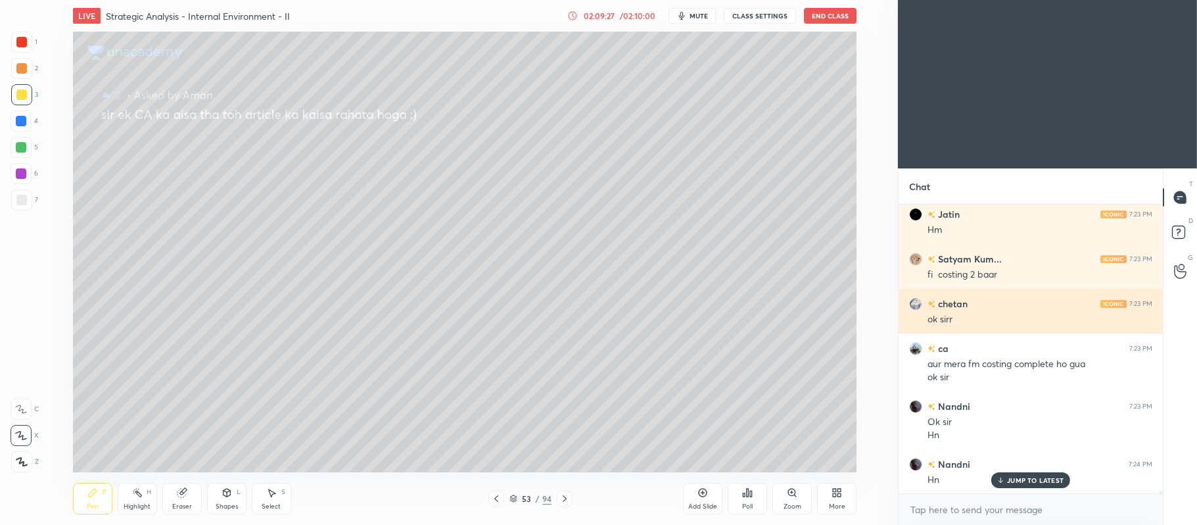
scroll to position [48778, 0]
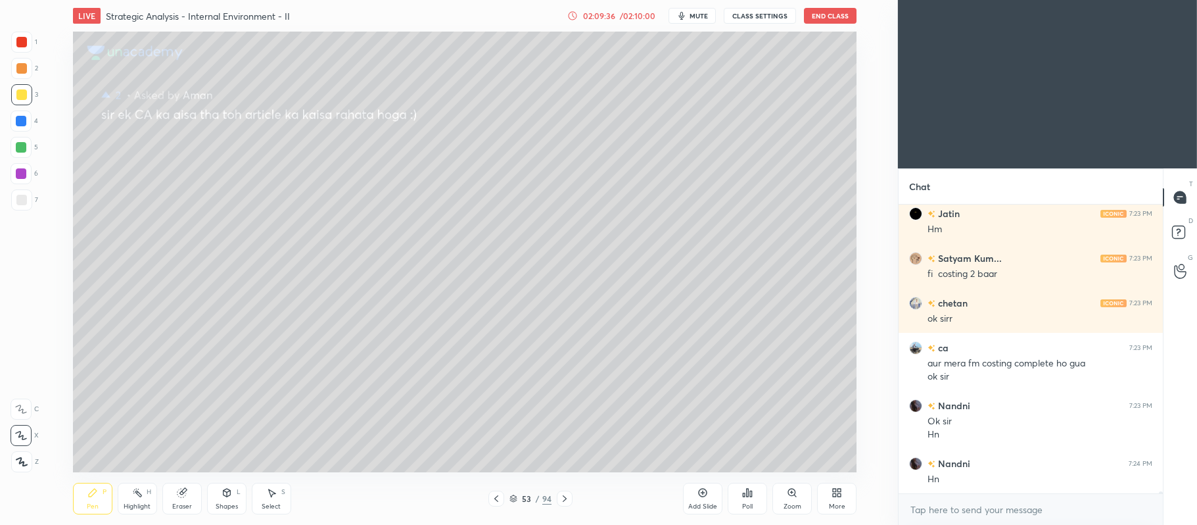
click at [26, 129] on div at bounding box center [21, 120] width 21 height 21
click at [701, 494] on icon at bounding box center [702, 492] width 11 height 11
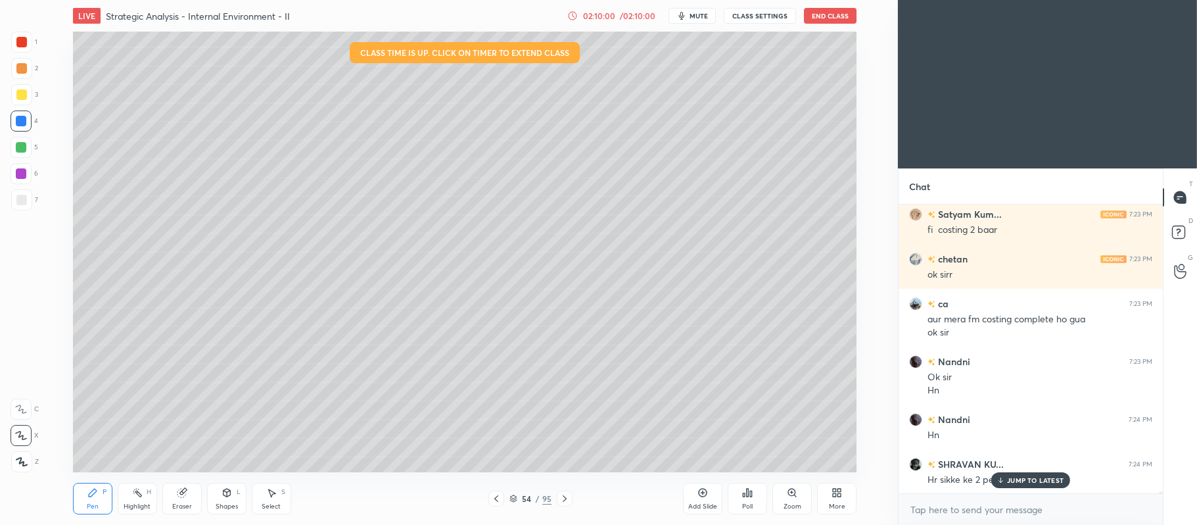
click at [1177, 226] on rect at bounding box center [1178, 232] width 12 height 12
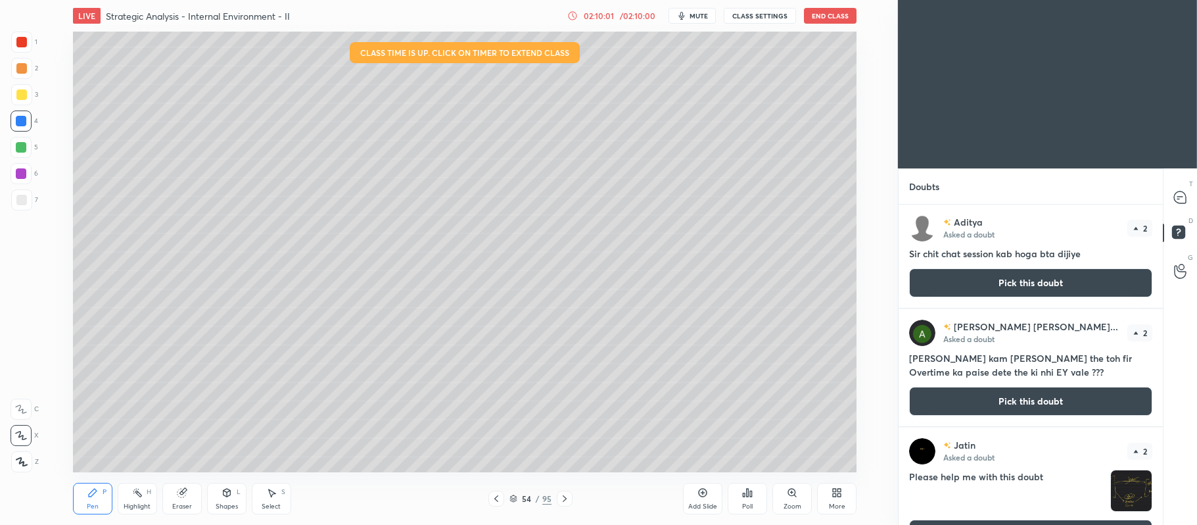
click at [1008, 294] on button "Pick this doubt" at bounding box center [1030, 282] width 243 height 29
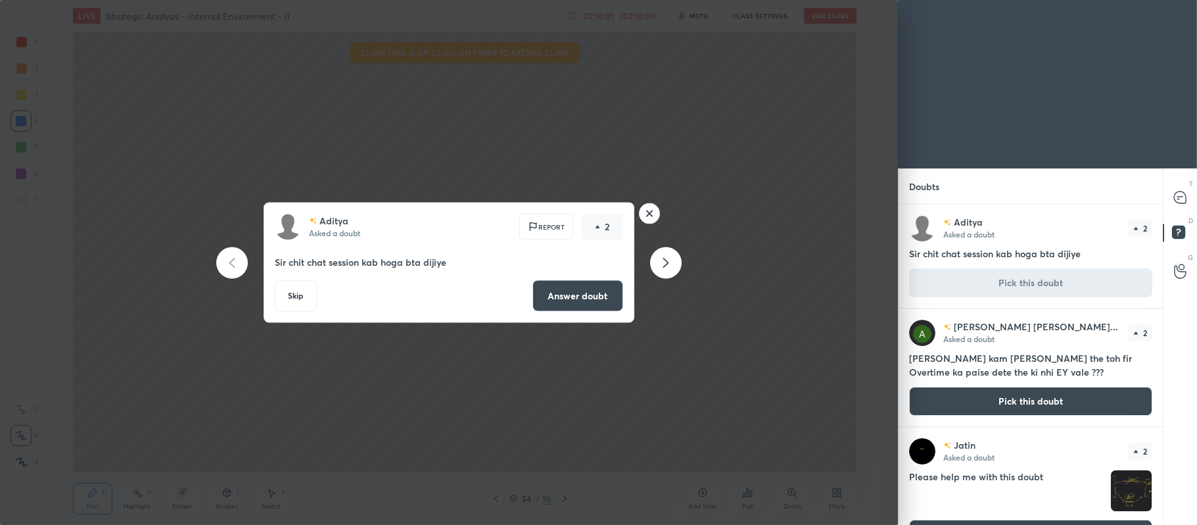
click at [569, 292] on button "Answer doubt" at bounding box center [577, 296] width 91 height 32
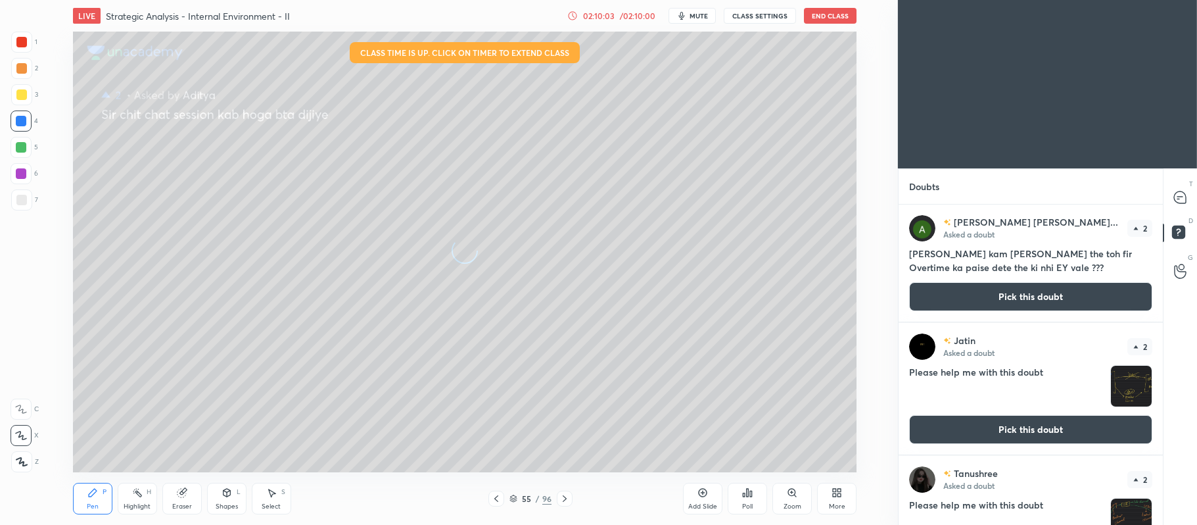
click at [621, 17] on div "/ 02:10:00" at bounding box center [637, 16] width 41 height 8
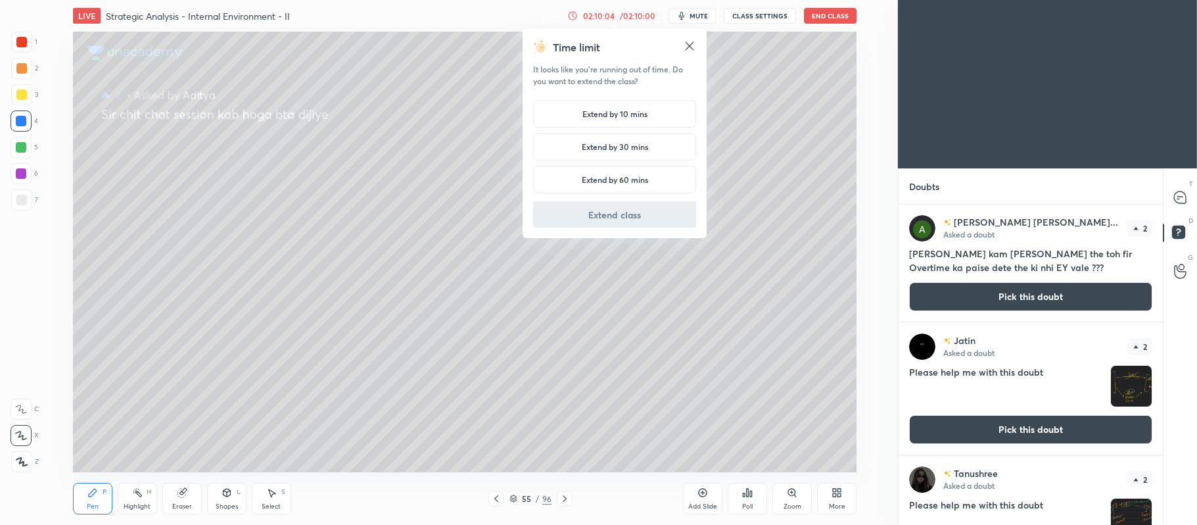
click at [606, 116] on h5 "Extend by 10 mins" at bounding box center [614, 114] width 65 height 12
click at [621, 221] on button "Extend class" at bounding box center [614, 214] width 163 height 26
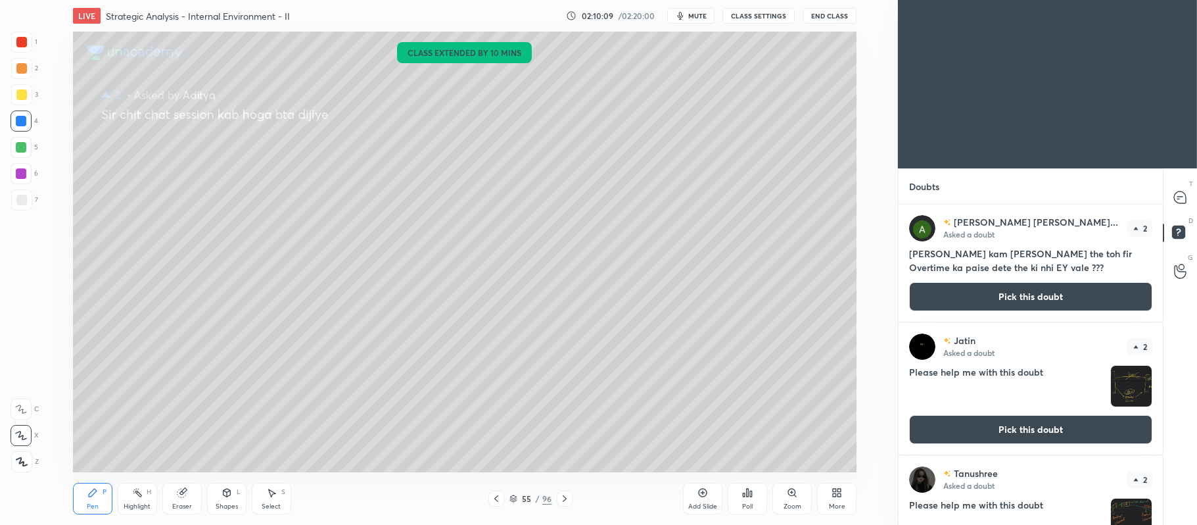
click at [1033, 301] on button "Pick this doubt" at bounding box center [1030, 296] width 243 height 29
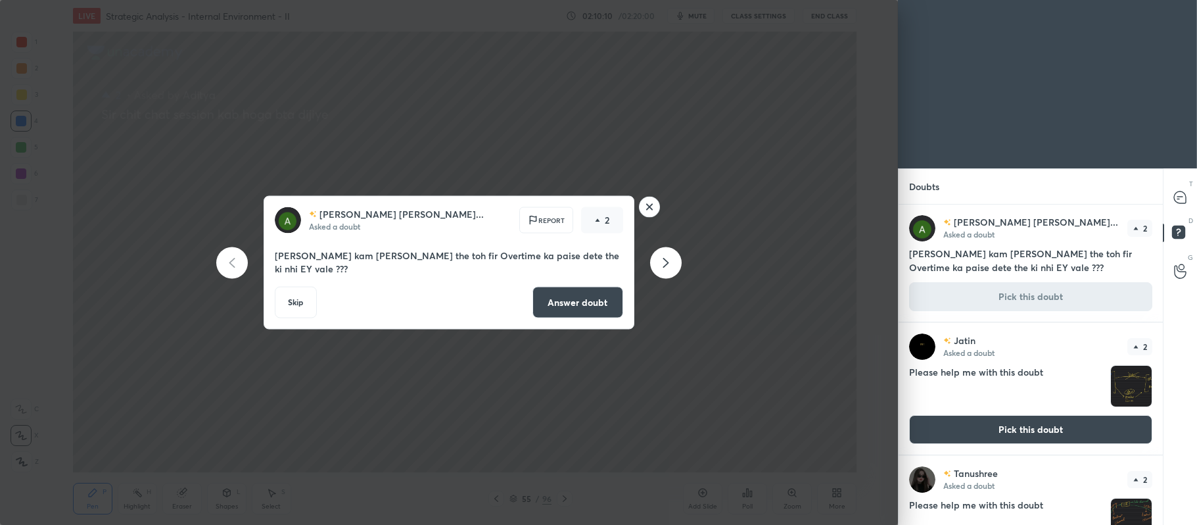
click at [586, 302] on button "Answer doubt" at bounding box center [577, 303] width 91 height 32
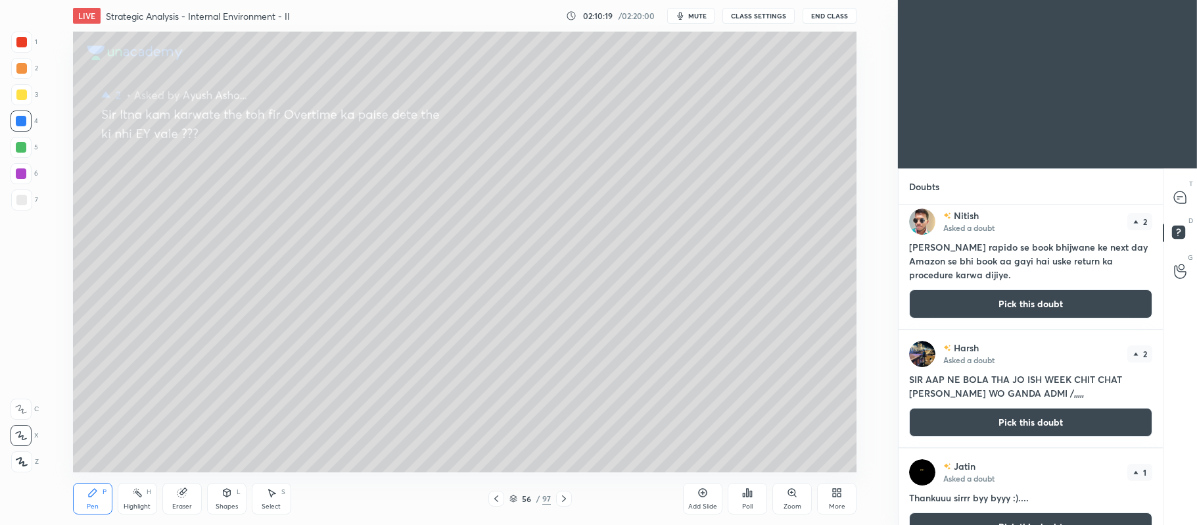
scroll to position [395, 0]
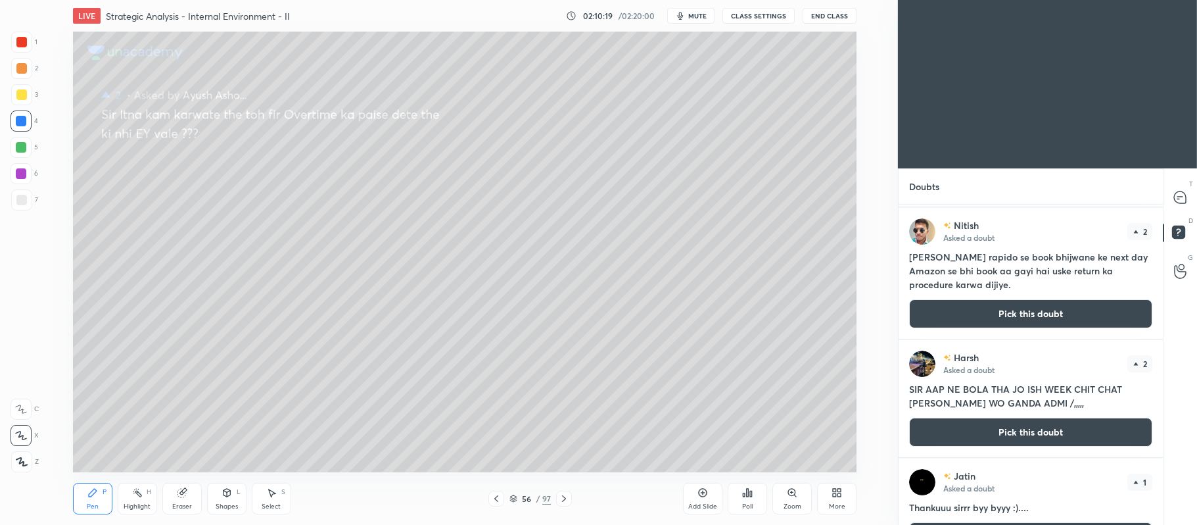
click at [1182, 195] on icon at bounding box center [1180, 197] width 12 height 12
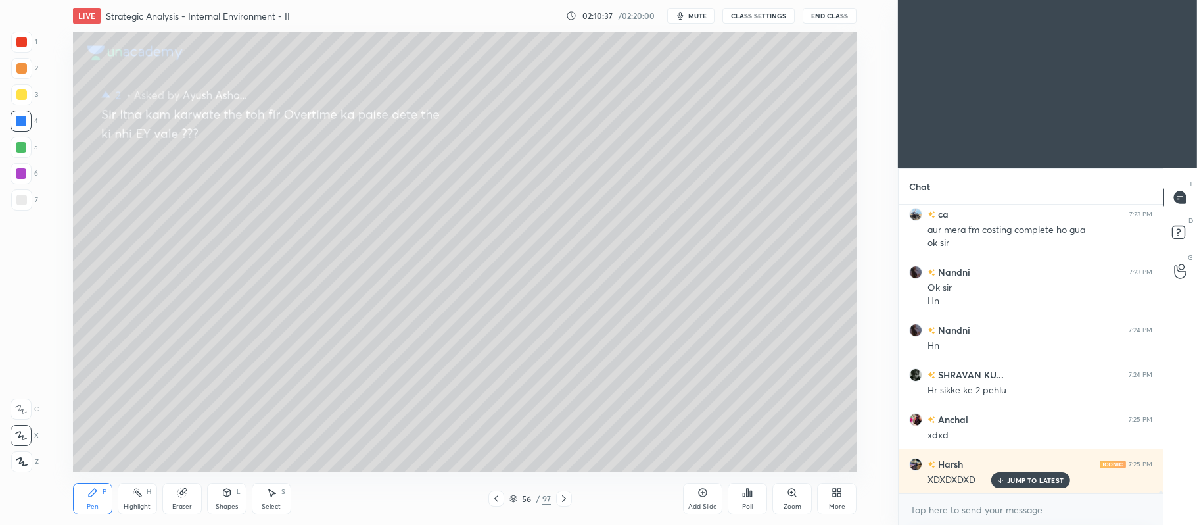
scroll to position [48866, 0]
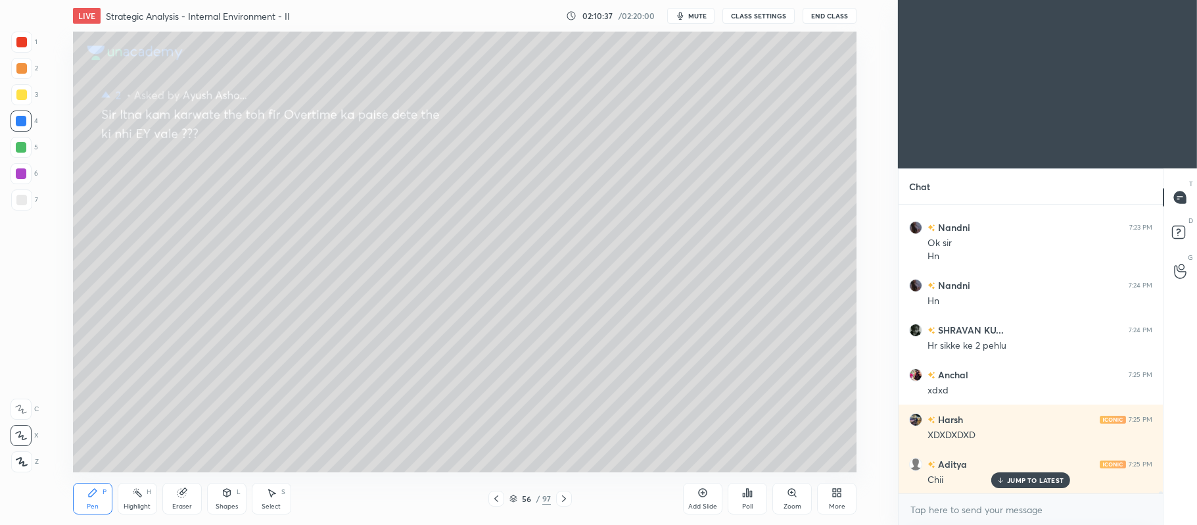
click at [1181, 226] on rect at bounding box center [1178, 232] width 12 height 12
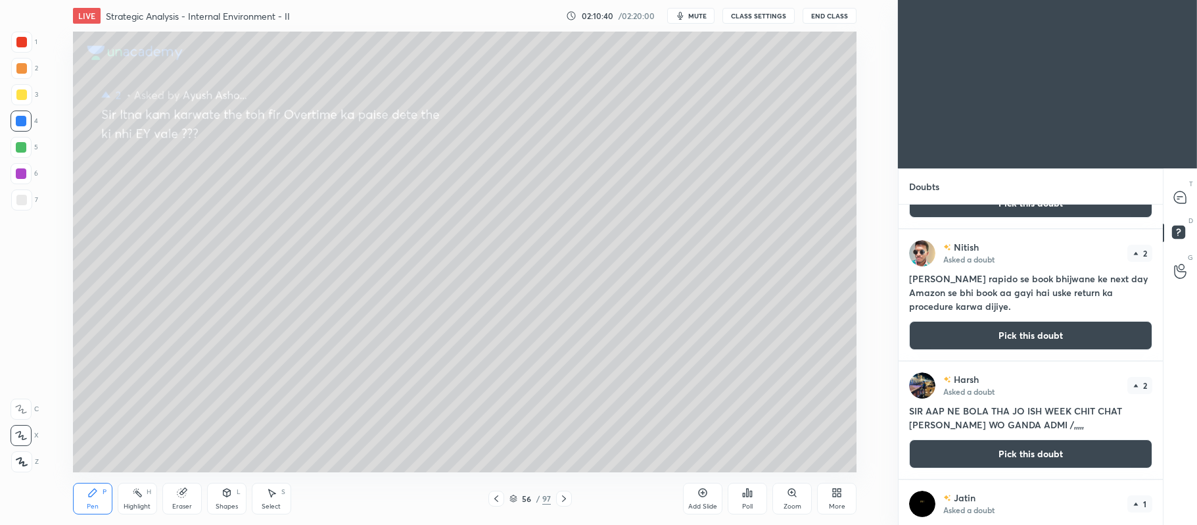
scroll to position [372, 0]
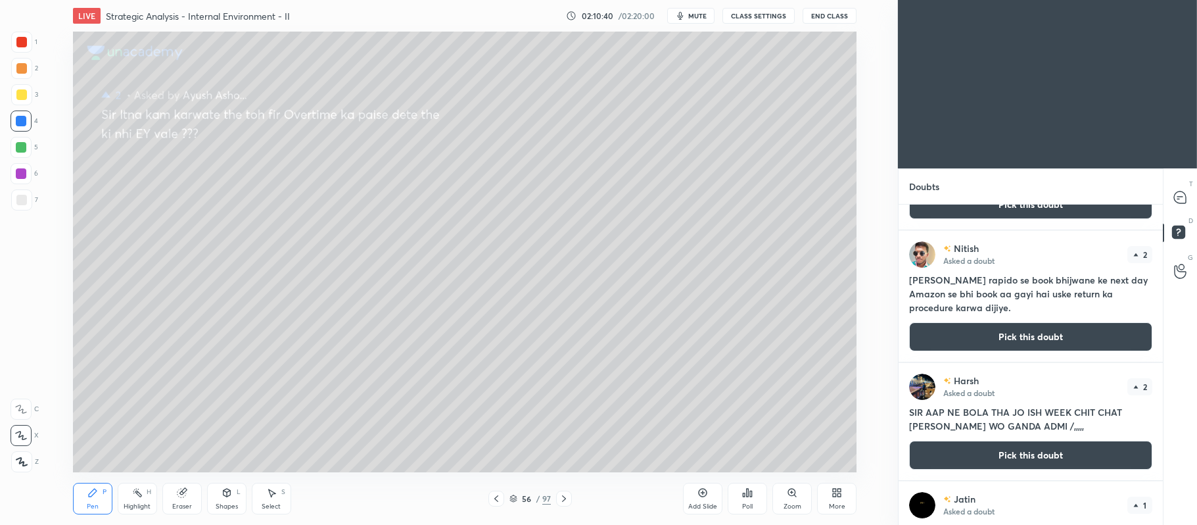
click at [989, 338] on button "Pick this doubt" at bounding box center [1030, 336] width 243 height 29
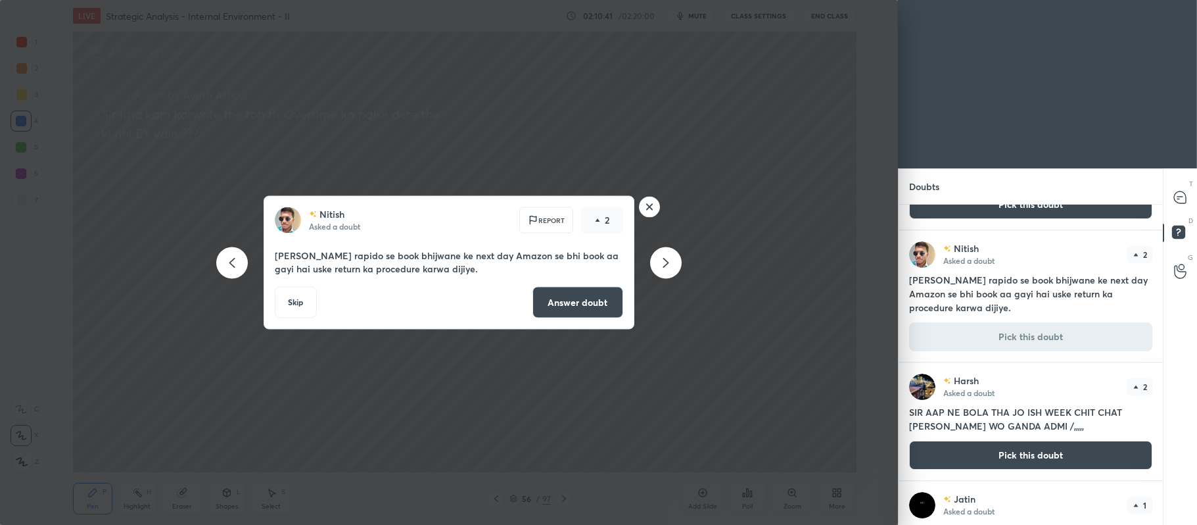
click at [565, 308] on button "Answer doubt" at bounding box center [577, 303] width 91 height 32
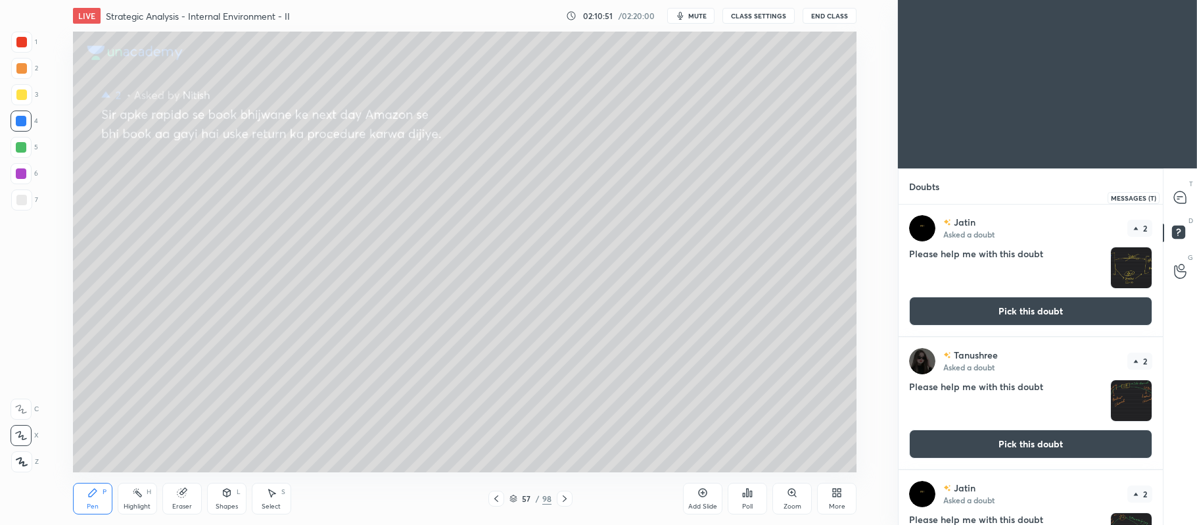
click at [1180, 202] on icon at bounding box center [1180, 197] width 12 height 12
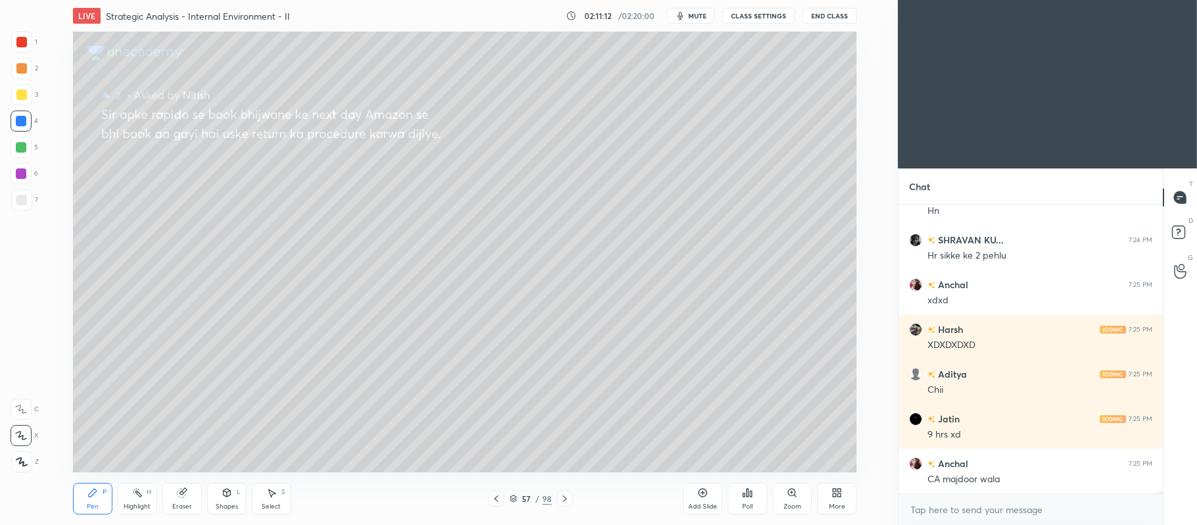
scroll to position [48968, 0]
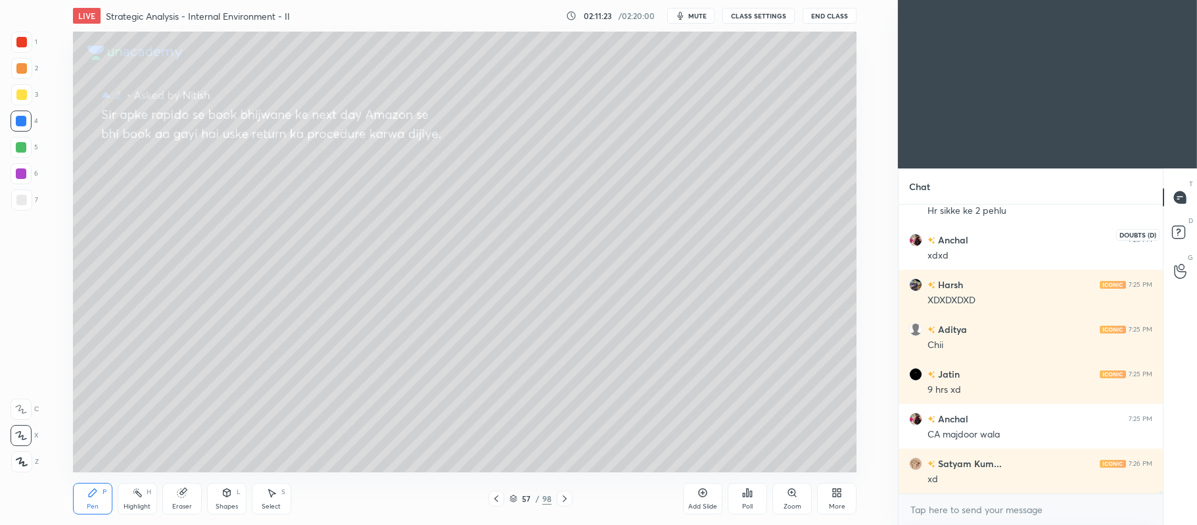
click at [1170, 238] on icon at bounding box center [1181, 234] width 24 height 24
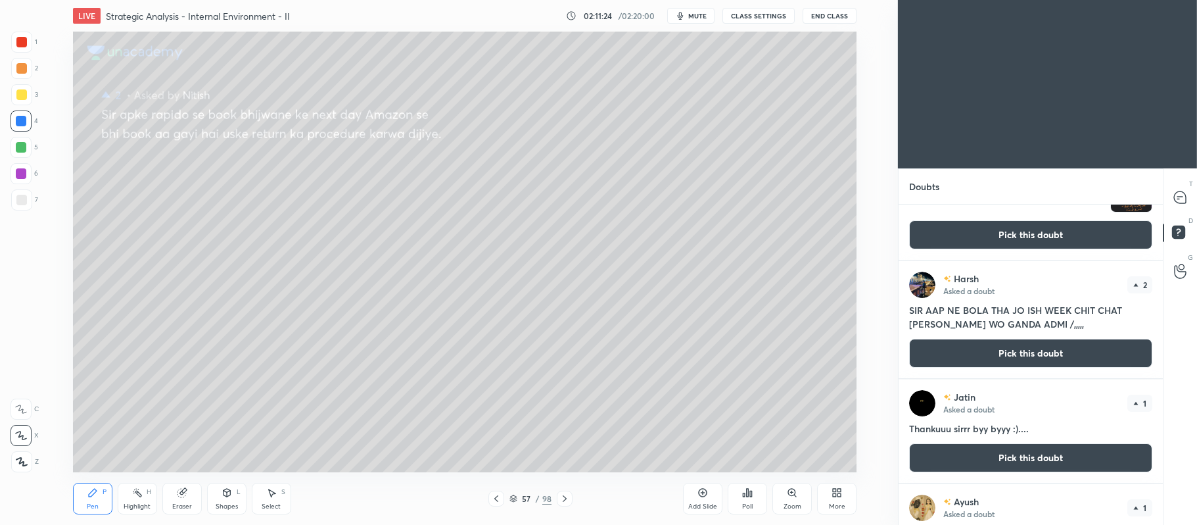
scroll to position [342, 0]
click at [1010, 337] on div "[PERSON_NAME] Asked a doubt 2 SIR AAP NE BOLA THA JO ISH WEEK CHIT CHAT [PERSON…" at bounding box center [1031, 318] width 264 height 117
click at [989, 371] on div "[PERSON_NAME] Asked a doubt 2 SIR AAP NE BOLA THA JO ISH WEEK CHIT CHAT [PERSON…" at bounding box center [1031, 318] width 264 height 117
click at [956, 348] on button "Pick this doubt" at bounding box center [1030, 352] width 243 height 29
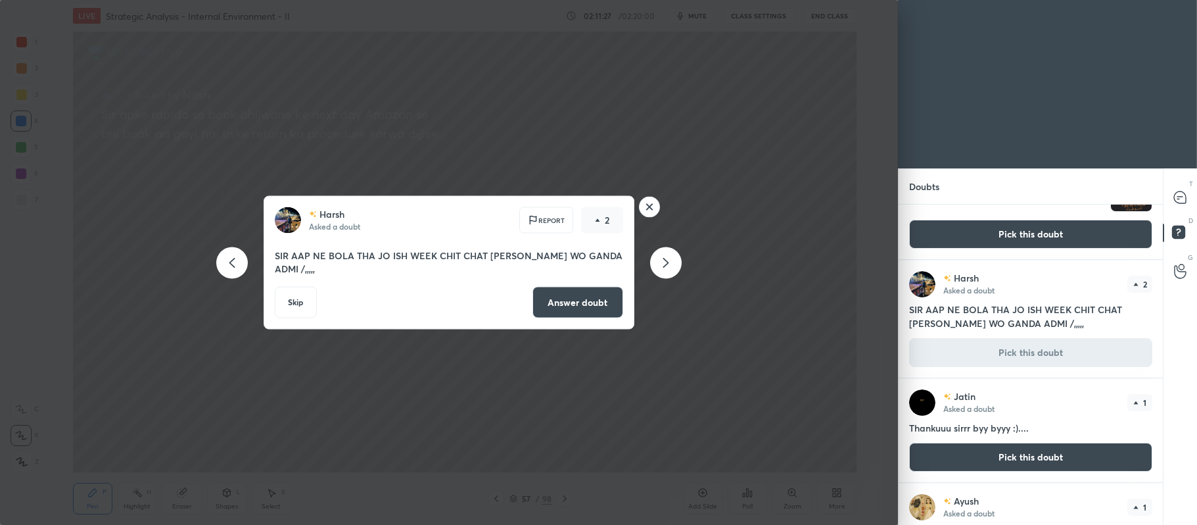
click at [571, 293] on button "Answer doubt" at bounding box center [577, 303] width 91 height 32
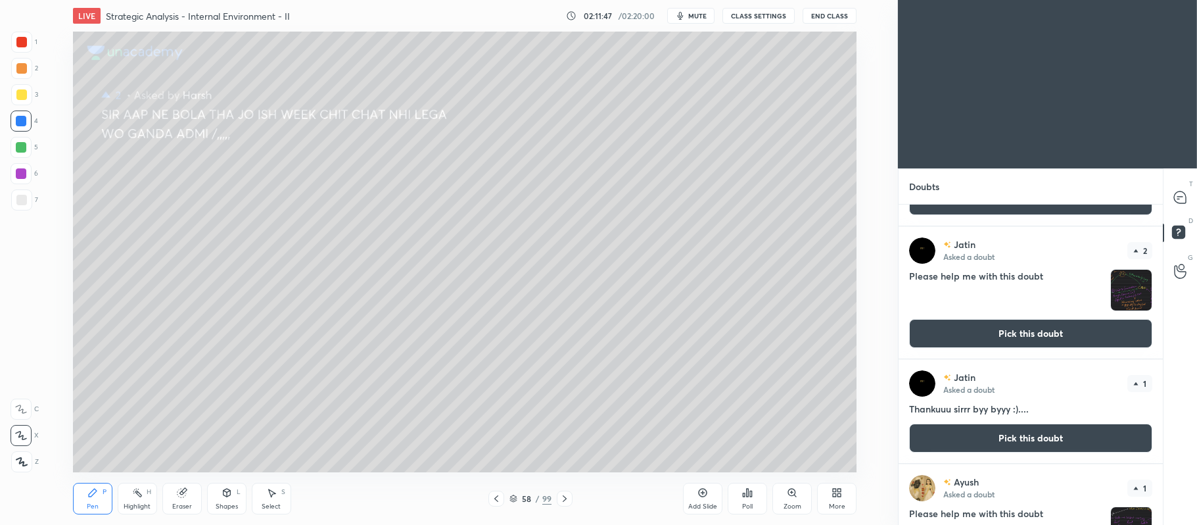
scroll to position [245, 0]
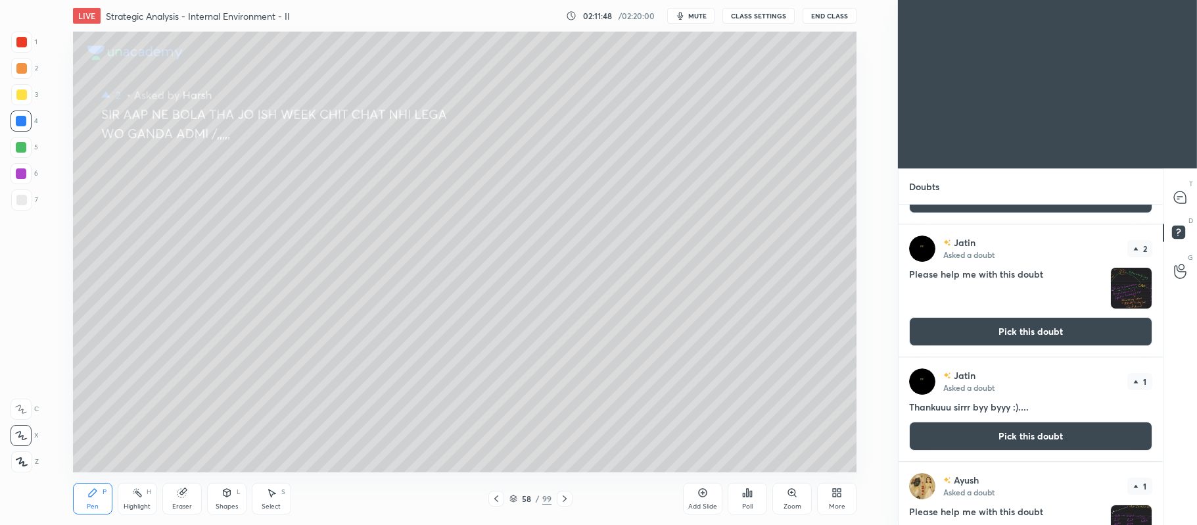
click at [975, 443] on button "Pick this doubt" at bounding box center [1030, 435] width 243 height 29
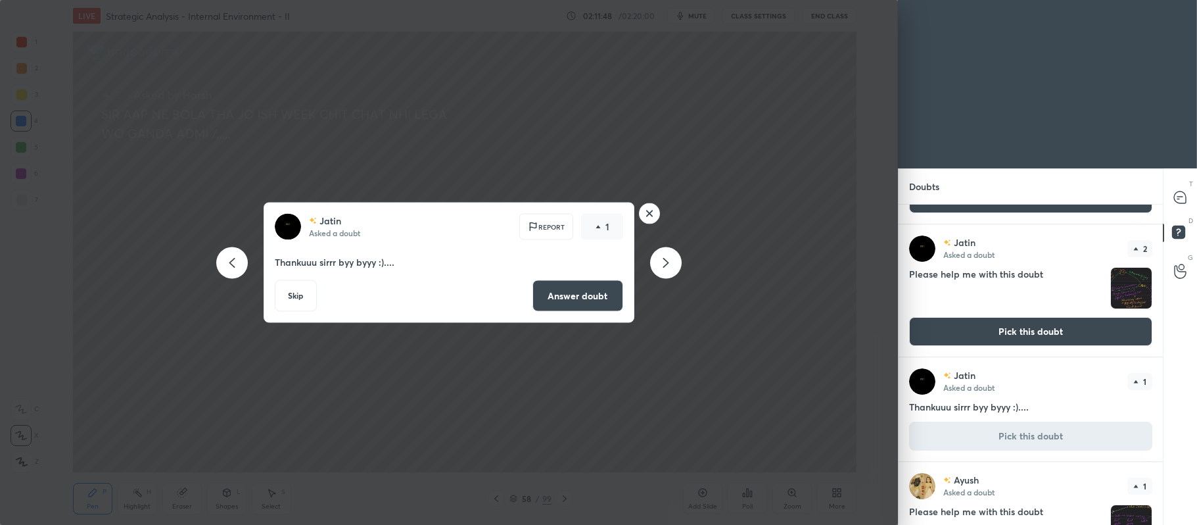
click at [592, 295] on button "Answer doubt" at bounding box center [577, 296] width 91 height 32
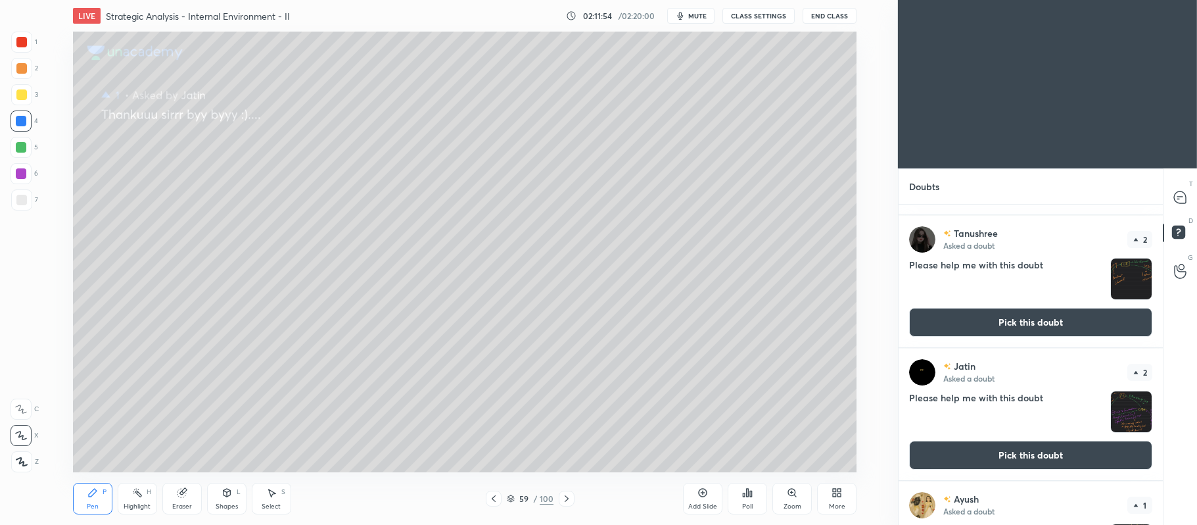
scroll to position [0, 0]
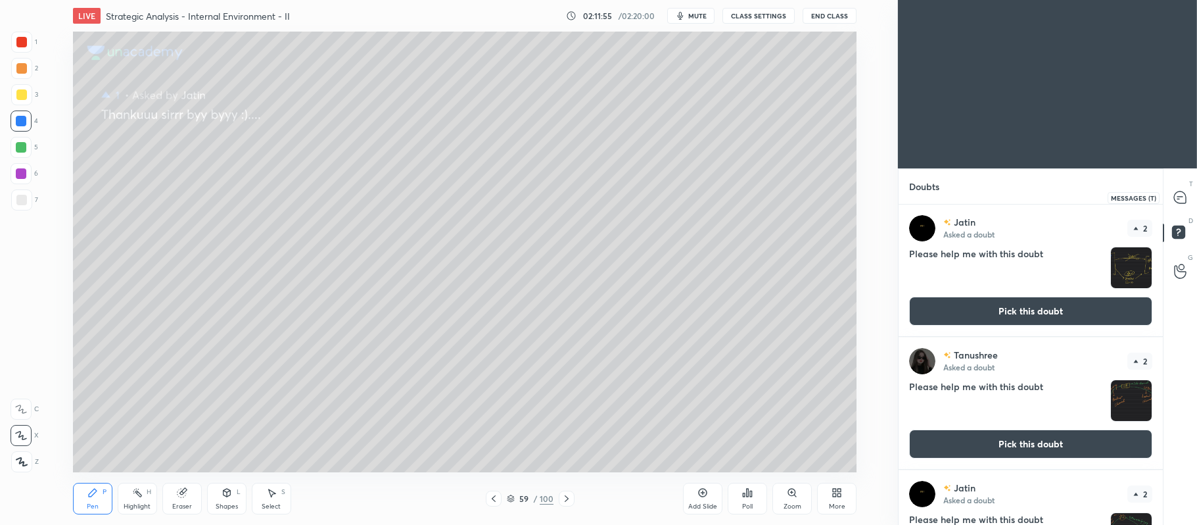
click at [1181, 195] on icon at bounding box center [1180, 197] width 12 height 12
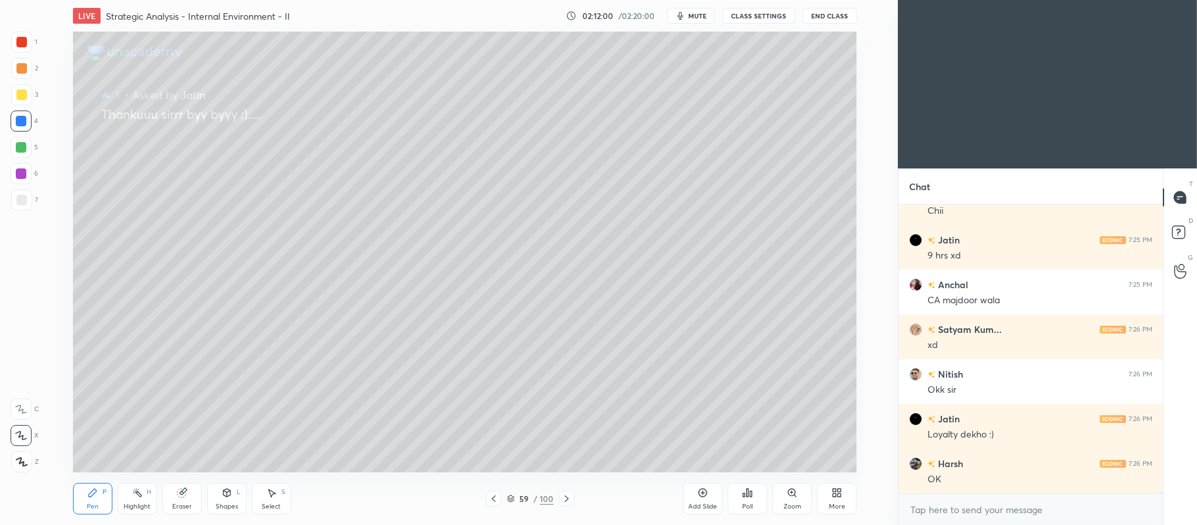
scroll to position [49058, 0]
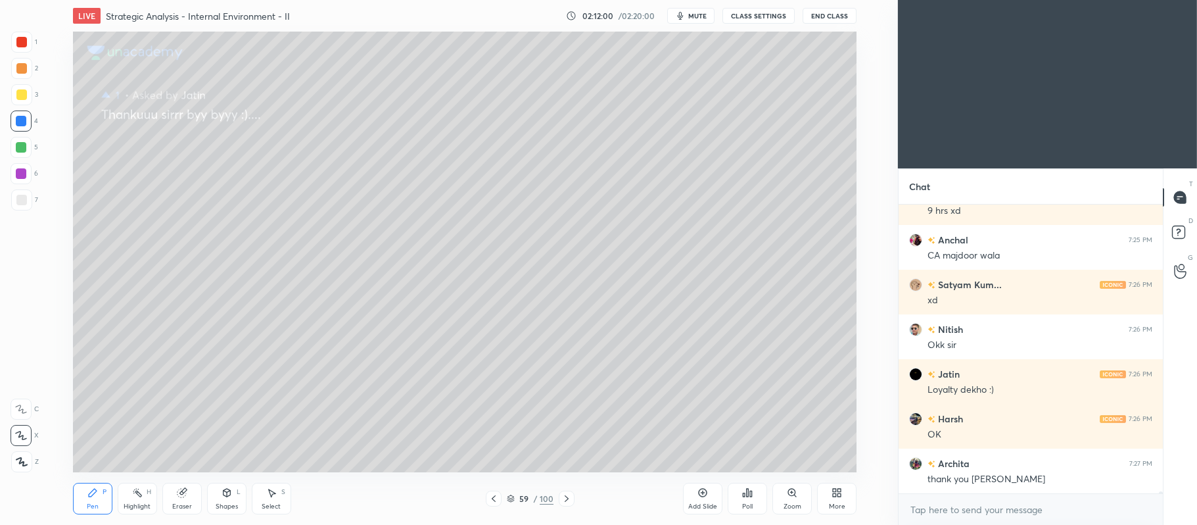
click at [22, 95] on div at bounding box center [21, 94] width 11 height 11
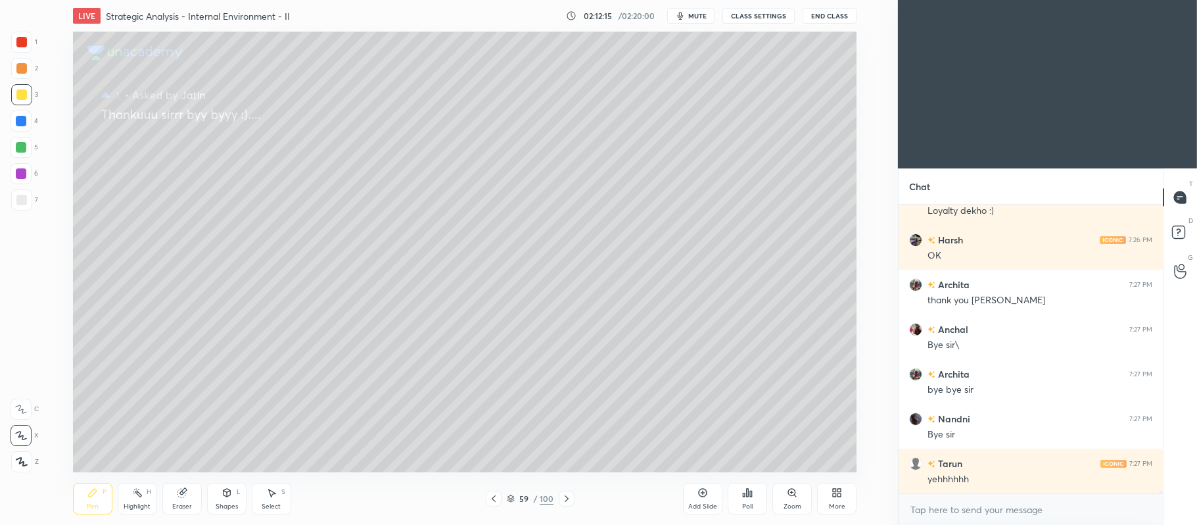
scroll to position [49281, 0]
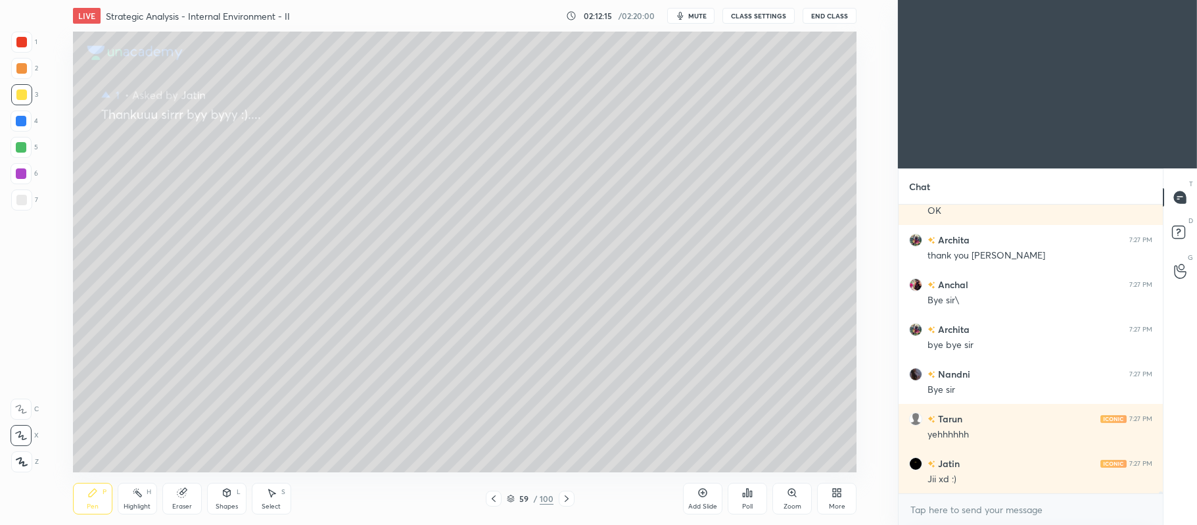
click at [839, 21] on button "End Class" at bounding box center [830, 16] width 54 height 16
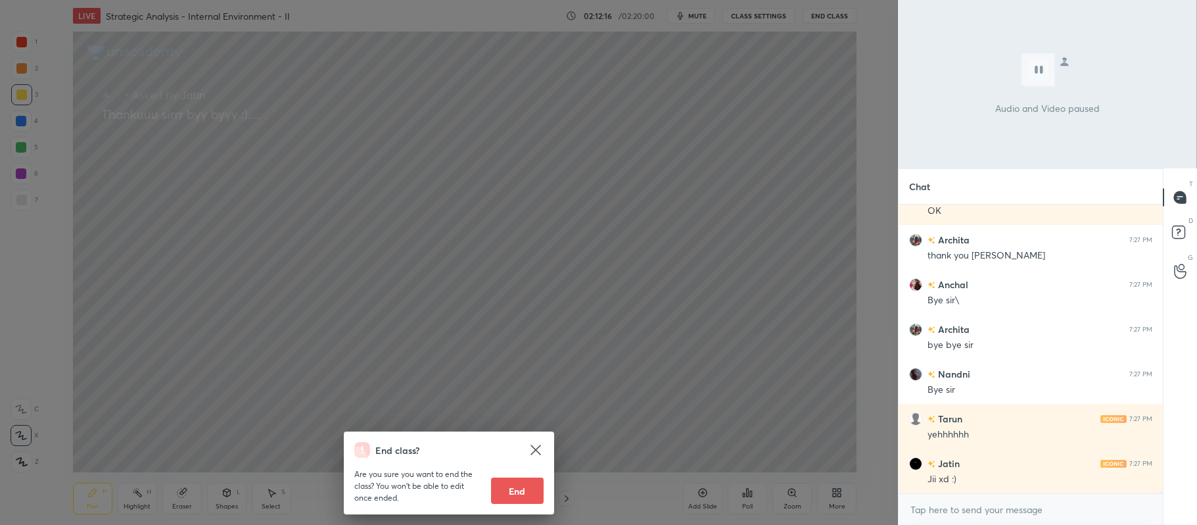
click at [503, 484] on button "End" at bounding box center [517, 490] width 53 height 26
type textarea "x"
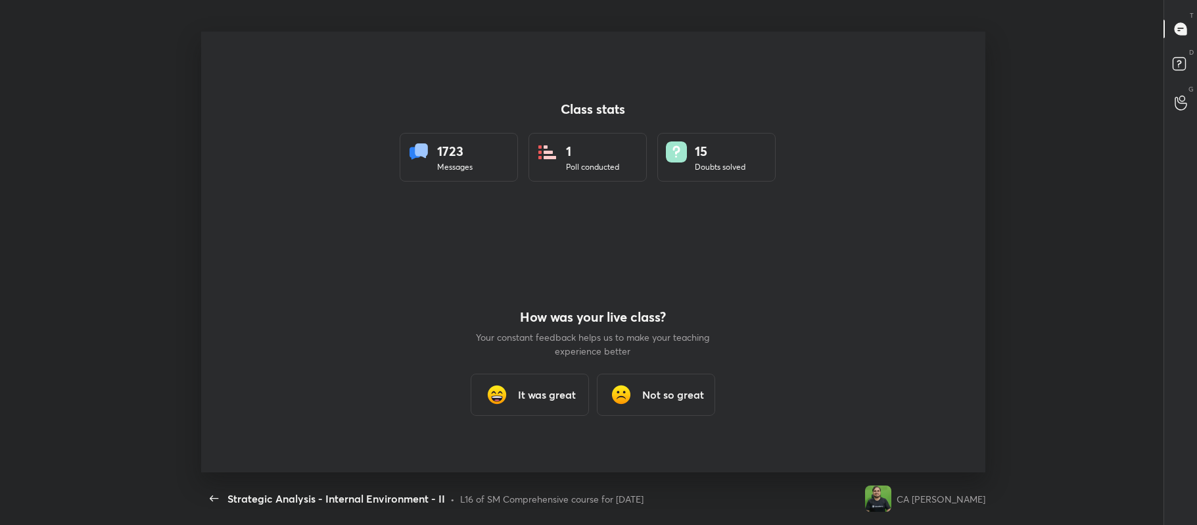
scroll to position [65287, 64574]
click at [535, 384] on div "It was great" at bounding box center [530, 394] width 118 height 42
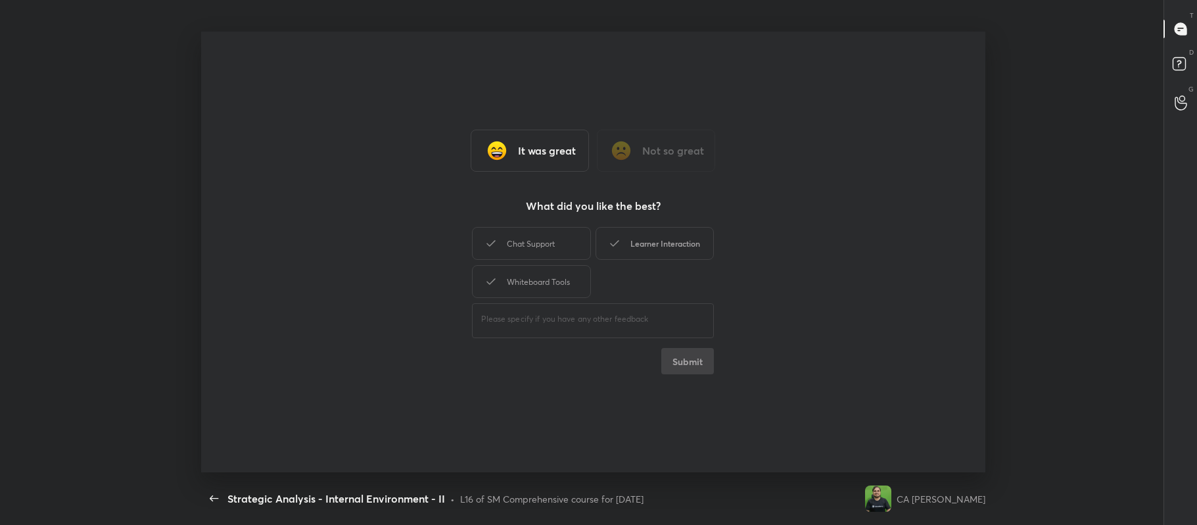
click at [542, 240] on div "Chat Support" at bounding box center [531, 243] width 118 height 33
click at [653, 243] on div "Learner Interaction" at bounding box center [654, 243] width 118 height 33
click at [553, 266] on div "Whiteboard Tools" at bounding box center [531, 281] width 118 height 33
click at [685, 367] on button "Submit" at bounding box center [687, 361] width 53 height 26
